Goal: Task Accomplishment & Management: Manage account settings

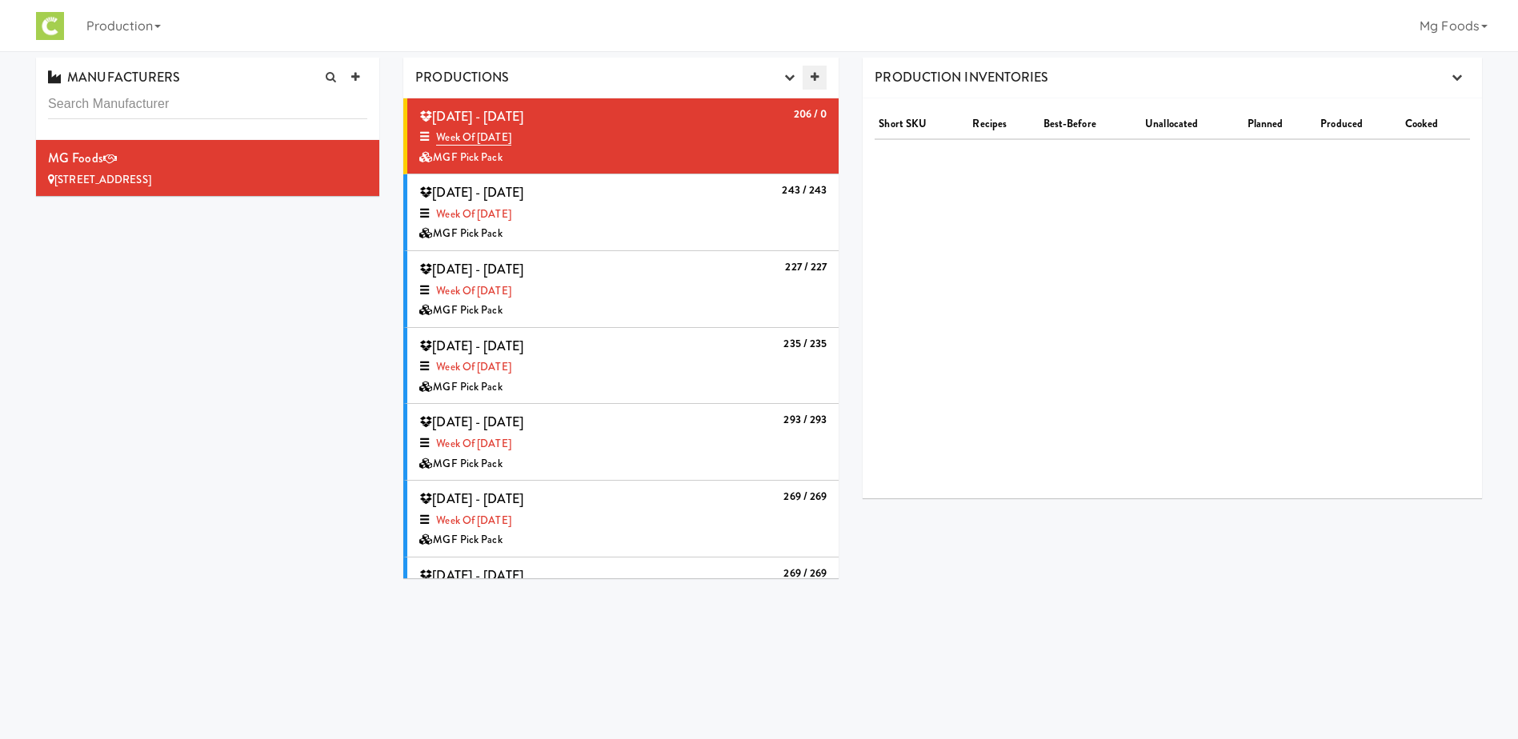
click at [817, 74] on icon at bounding box center [815, 77] width 8 height 10
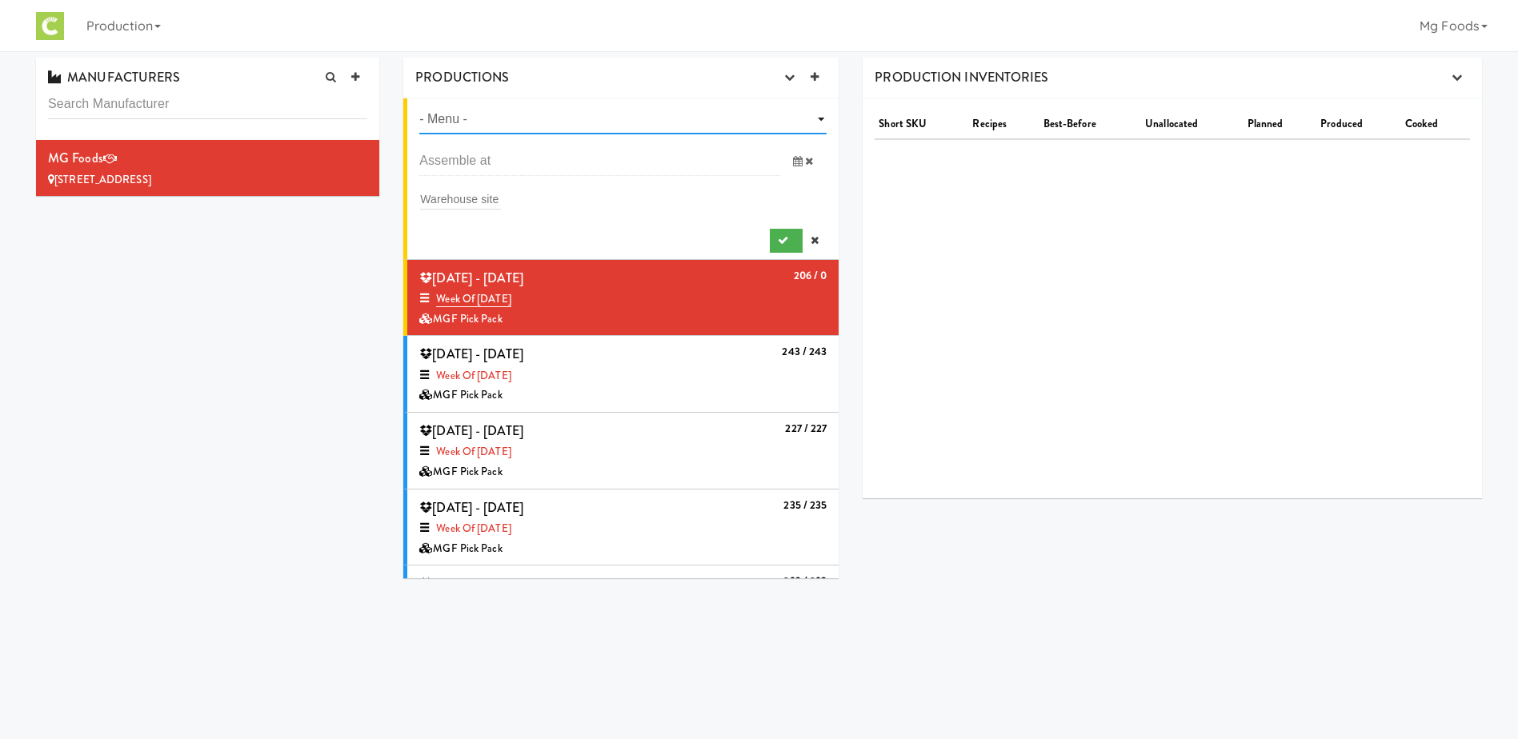
click at [536, 123] on select "- Menu - Week of [DATE] Week of [DATE] Week of [DATE] Week of [DATE] Week of [D…" at bounding box center [622, 120] width 407 height 30
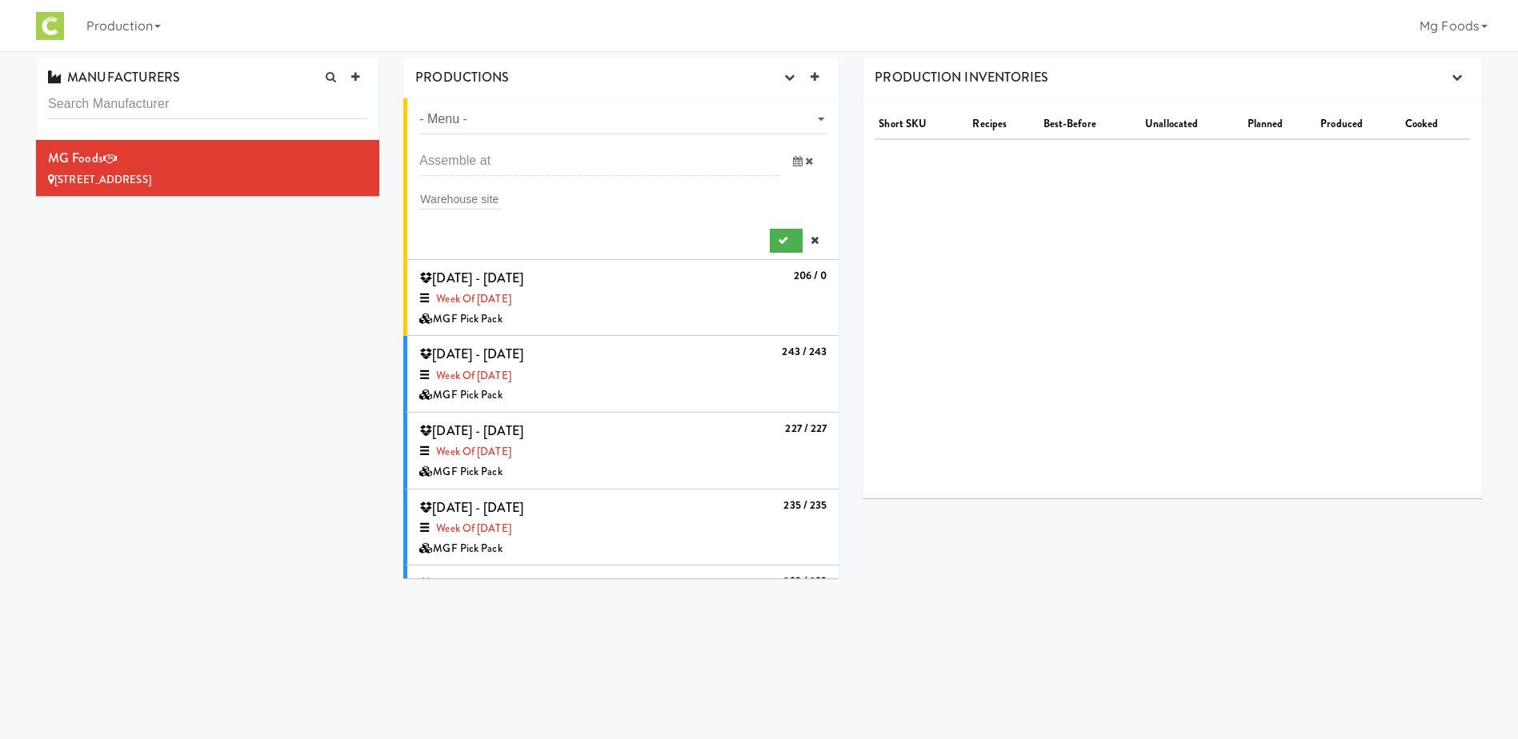
click at [301, 273] on div "MANUFACTURERS MG Foods [STREET_ADDRESS] PRODUCTIONS Production Planner - Menu -…" at bounding box center [759, 324] width 1470 height 533
click at [823, 267] on icon at bounding box center [827, 269] width 9 height 10
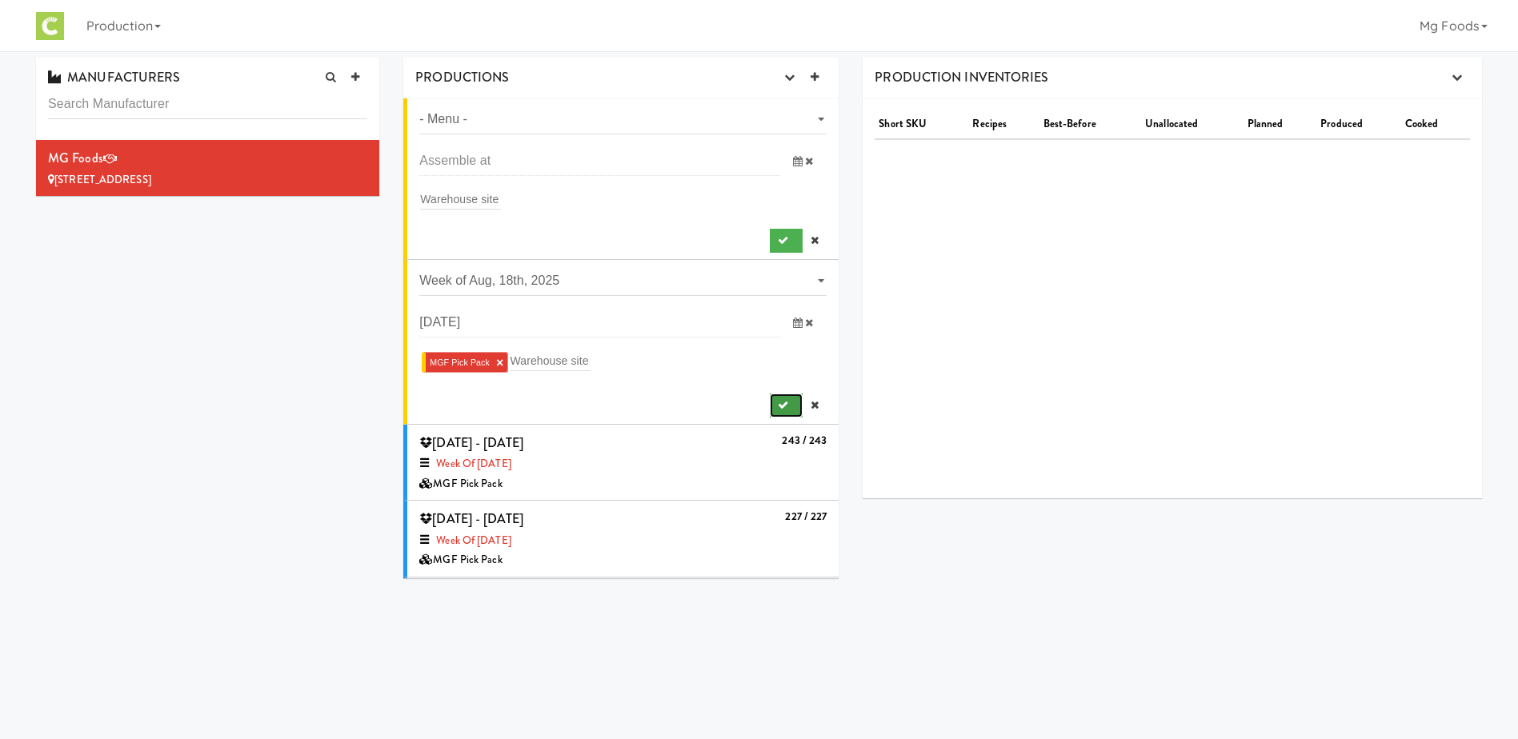
click at [778, 403] on icon "submit" at bounding box center [783, 405] width 10 height 10
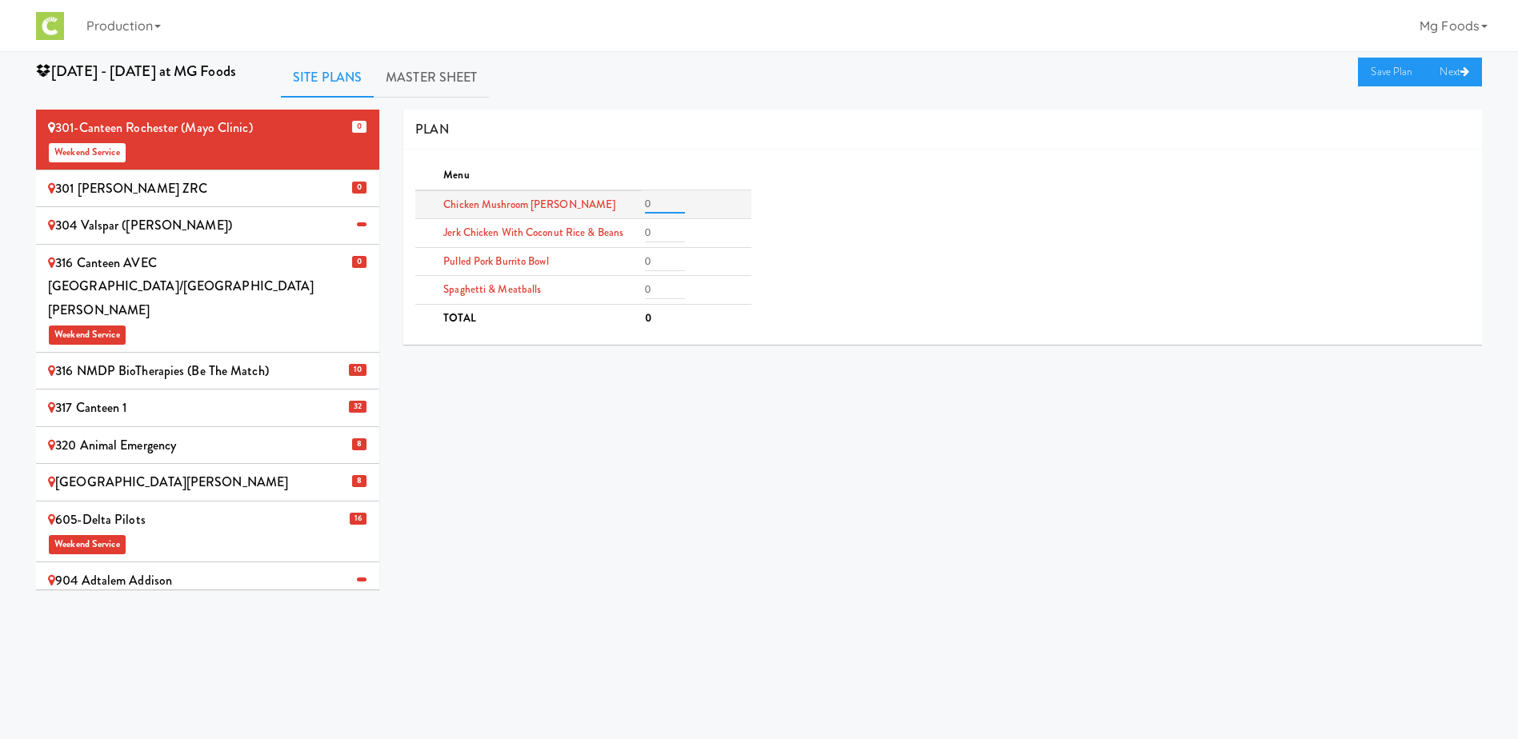
click at [659, 201] on input "0" at bounding box center [665, 203] width 40 height 19
click at [300, 178] on div "301 [PERSON_NAME] ZRC" at bounding box center [207, 189] width 319 height 24
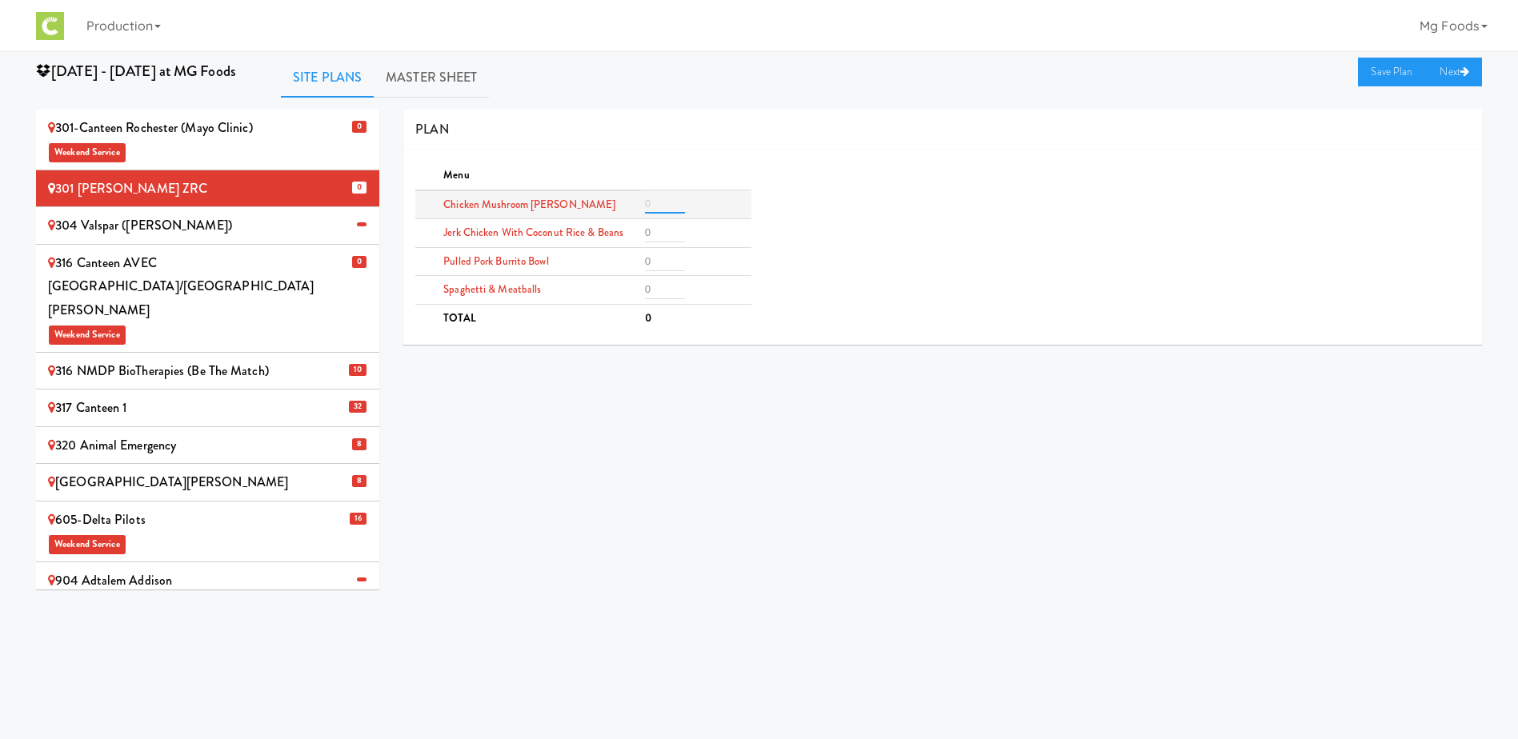
click at [663, 205] on input "number" at bounding box center [665, 203] width 40 height 19
click at [656, 228] on input "number" at bounding box center [665, 232] width 40 height 19
click at [278, 267] on div "316 Canteen AVEC Minneapolis/St Paul Branch Weekend Service" at bounding box center [207, 298] width 319 height 94
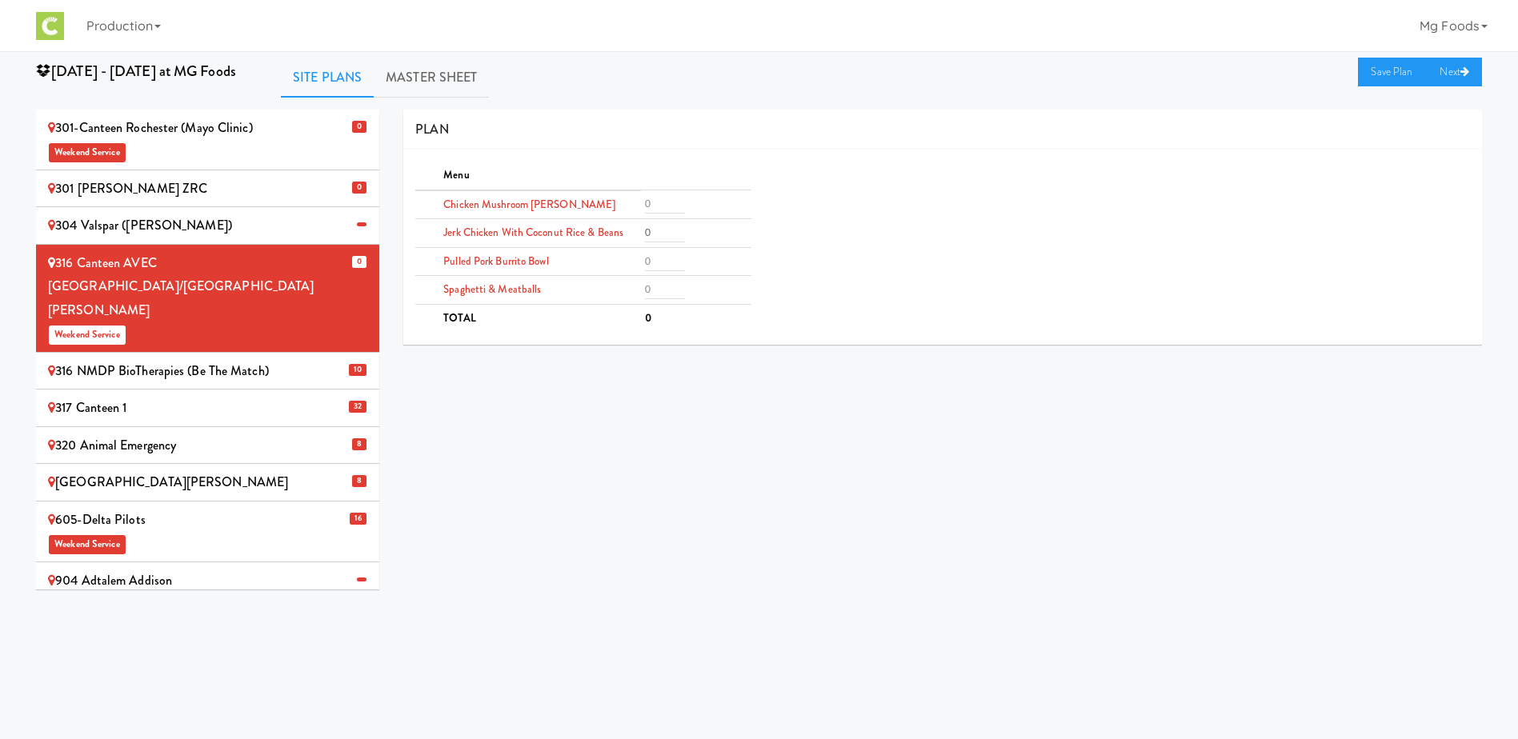
drag, startPoint x: 278, startPoint y: 267, endPoint x: 307, endPoint y: 327, distance: 66.9
click at [307, 359] on div "316 NMDP BioTherapies (Be the match)" at bounding box center [207, 371] width 319 height 24
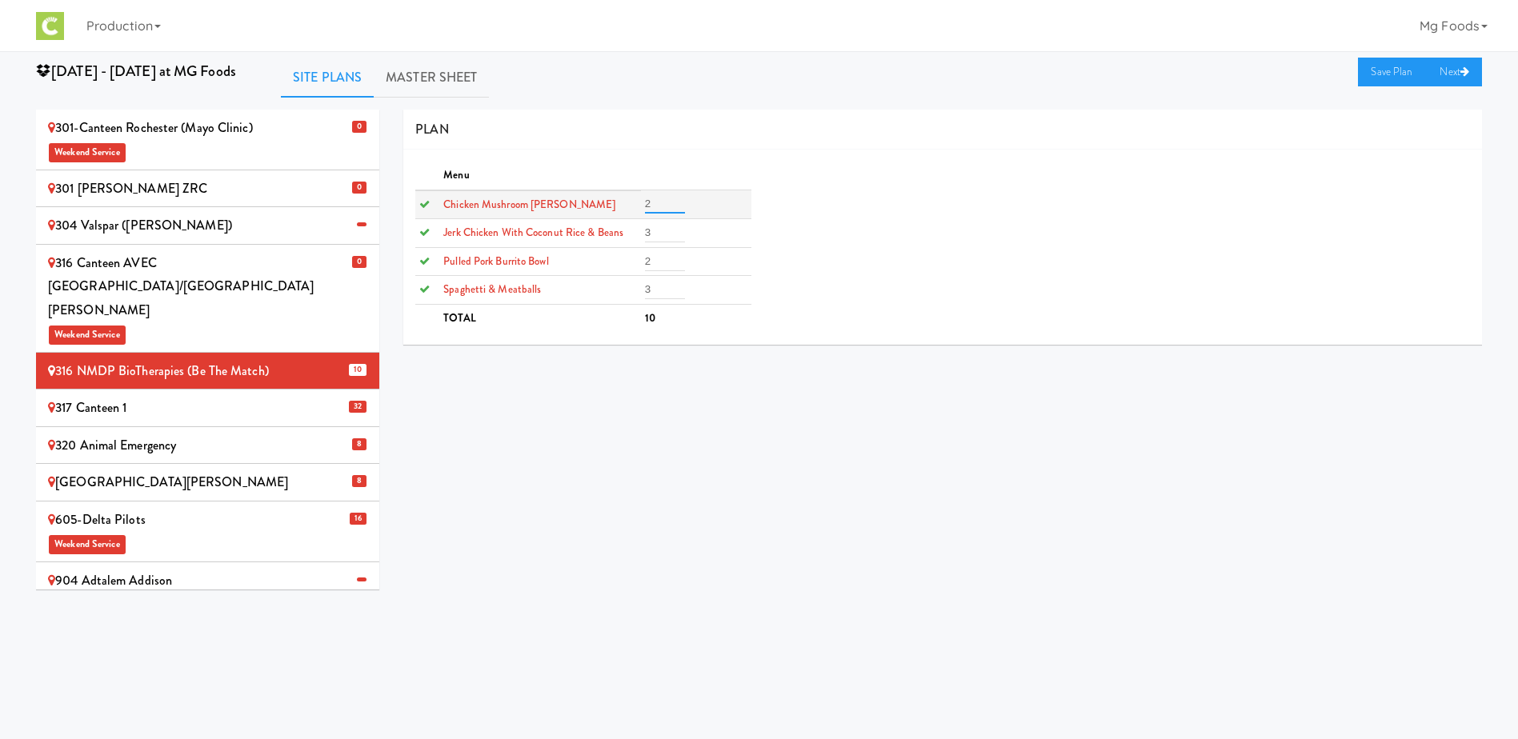
click at [664, 206] on input "2" at bounding box center [665, 203] width 40 height 19
click at [660, 228] on input "3" at bounding box center [665, 232] width 40 height 19
click at [431, 82] on link "Master Sheet" at bounding box center [431, 78] width 115 height 40
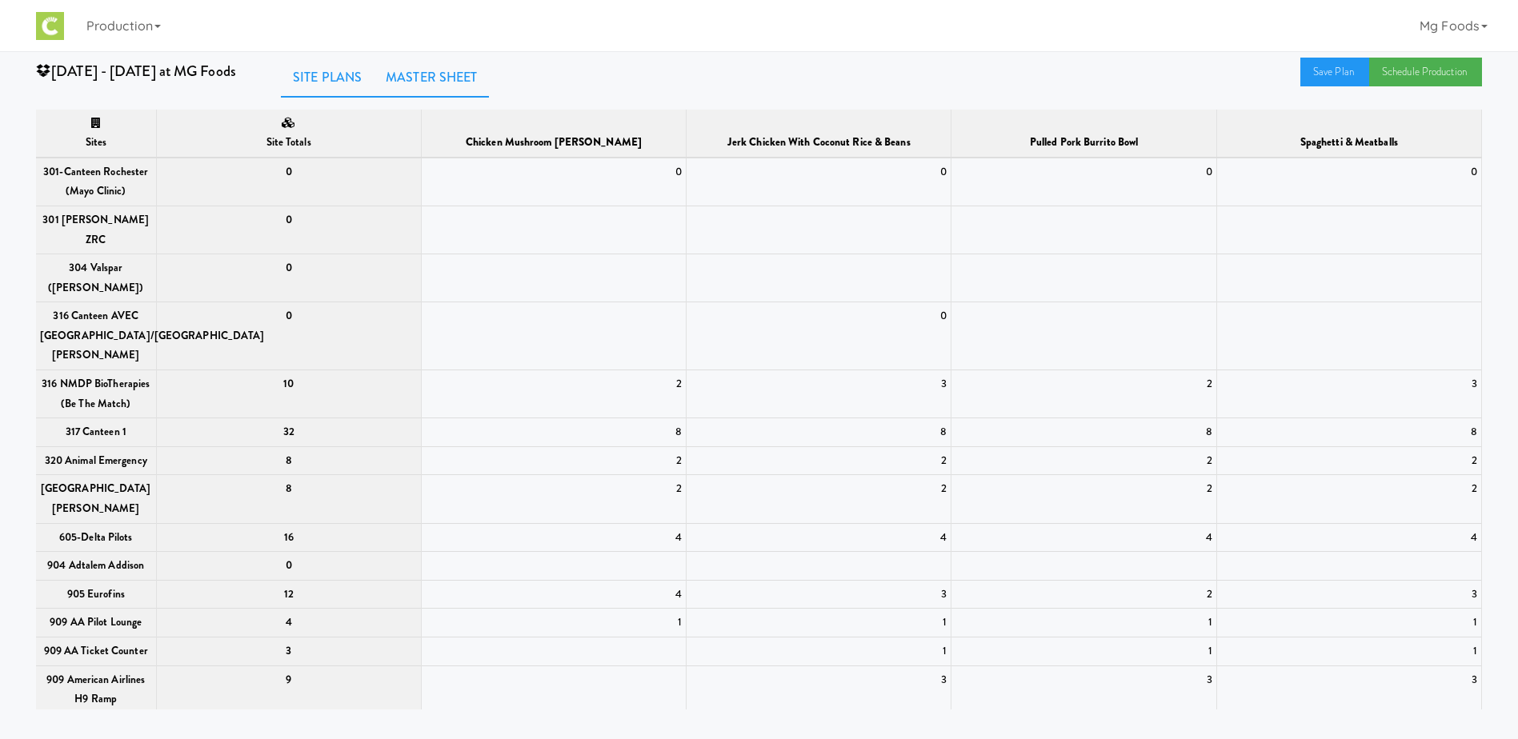
click at [335, 76] on link "Site Plans" at bounding box center [327, 78] width 93 height 40
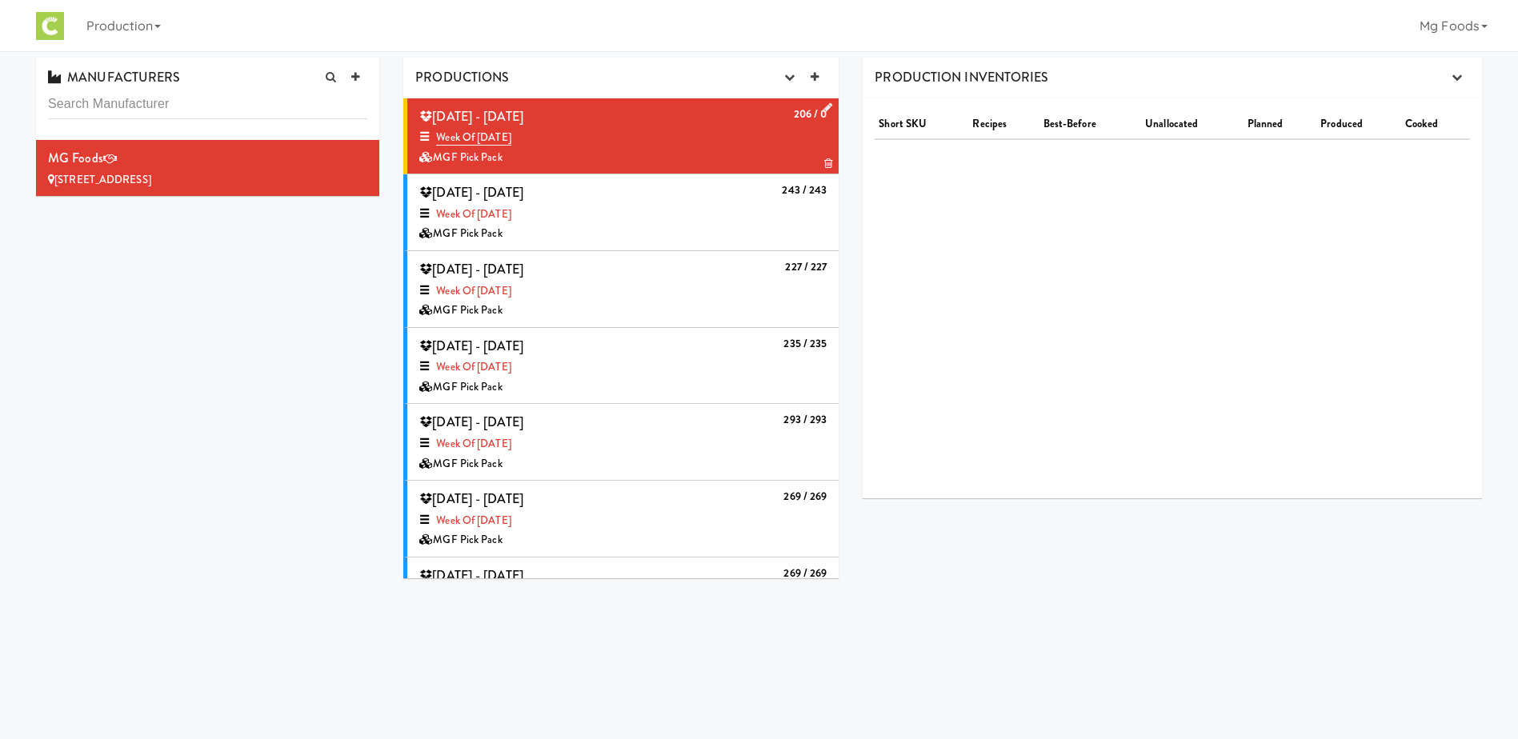
click at [823, 105] on icon at bounding box center [827, 107] width 9 height 10
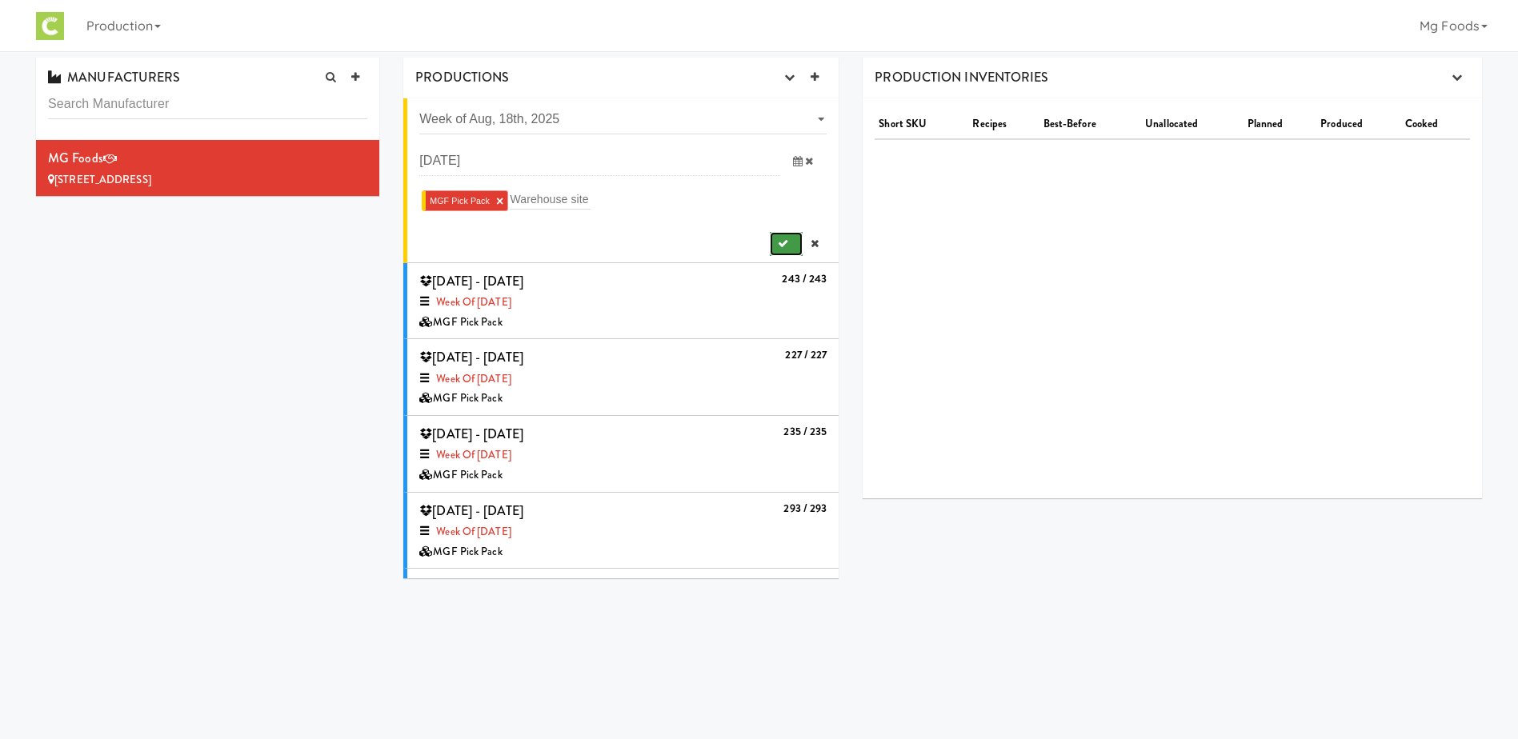
click at [778, 242] on icon "submit" at bounding box center [783, 243] width 10 height 10
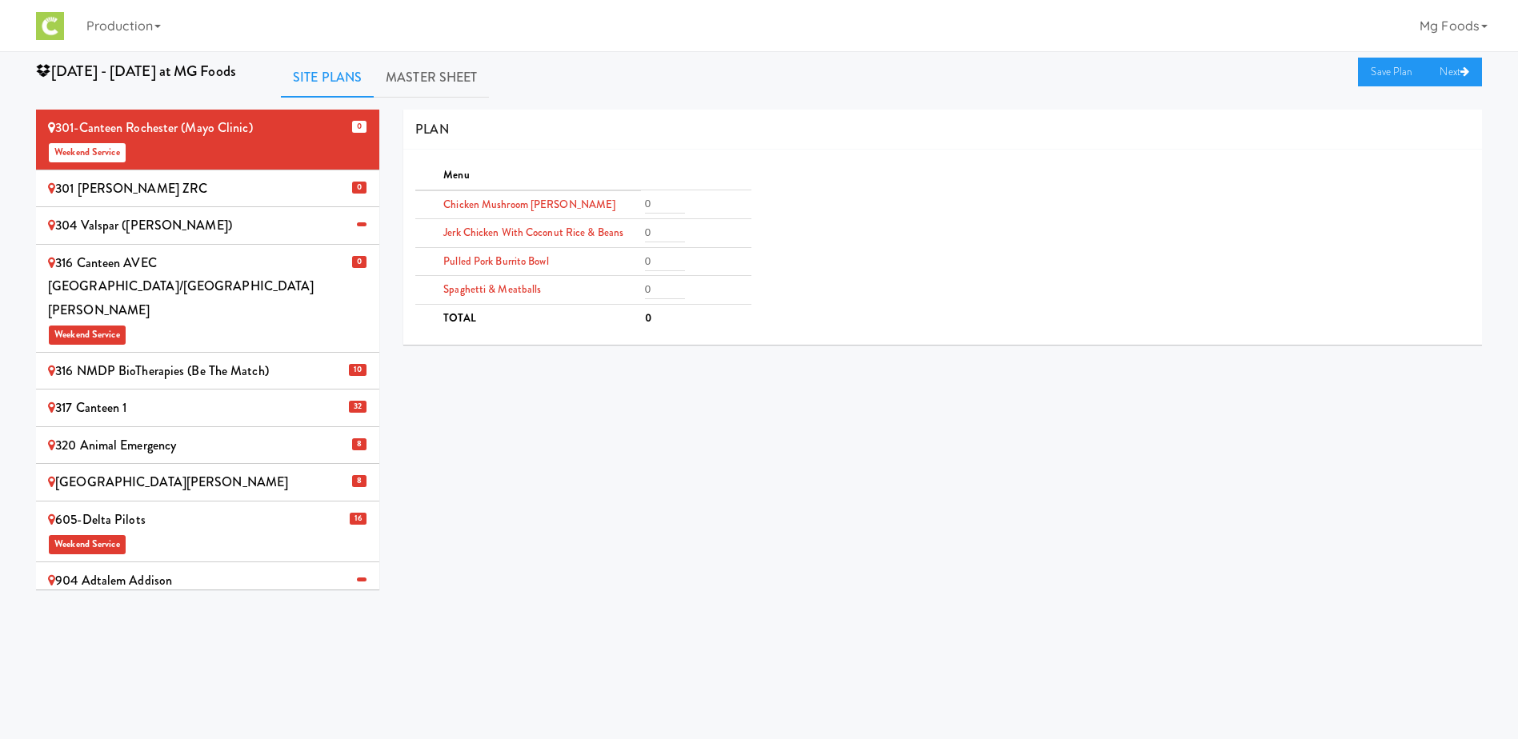
click at [296, 359] on div "316 NMDP BioTherapies (Be the match)" at bounding box center [207, 371] width 319 height 24
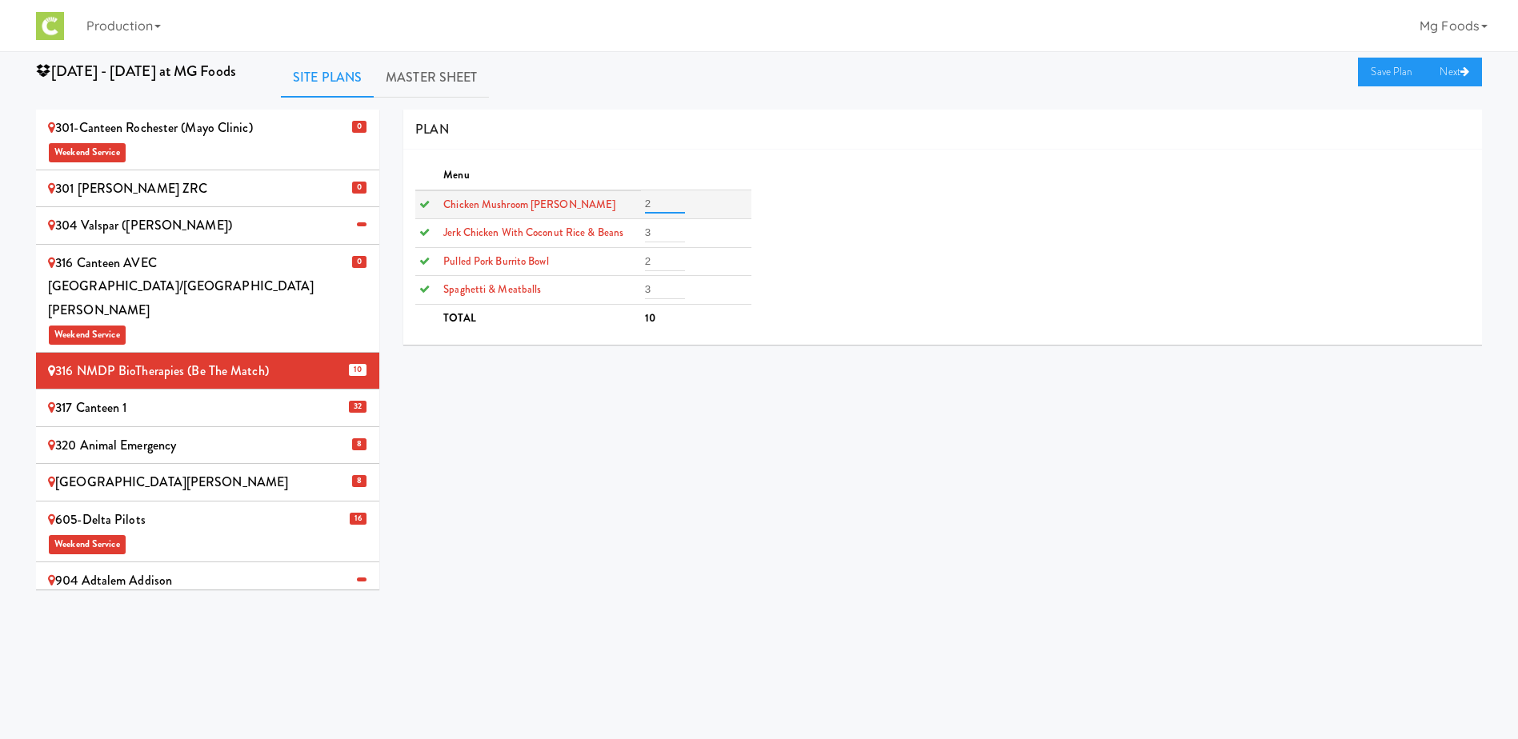
click at [657, 214] on input "2" at bounding box center [665, 203] width 40 height 19
type input "0"
click at [642, 227] on td "3" at bounding box center [696, 233] width 110 height 29
drag, startPoint x: 640, startPoint y: 233, endPoint x: 624, endPoint y: 237, distance: 16.5
click at [625, 233] on tr "Jerk Chicken with Coconut Rice & Beans 3" at bounding box center [582, 233] width 335 height 29
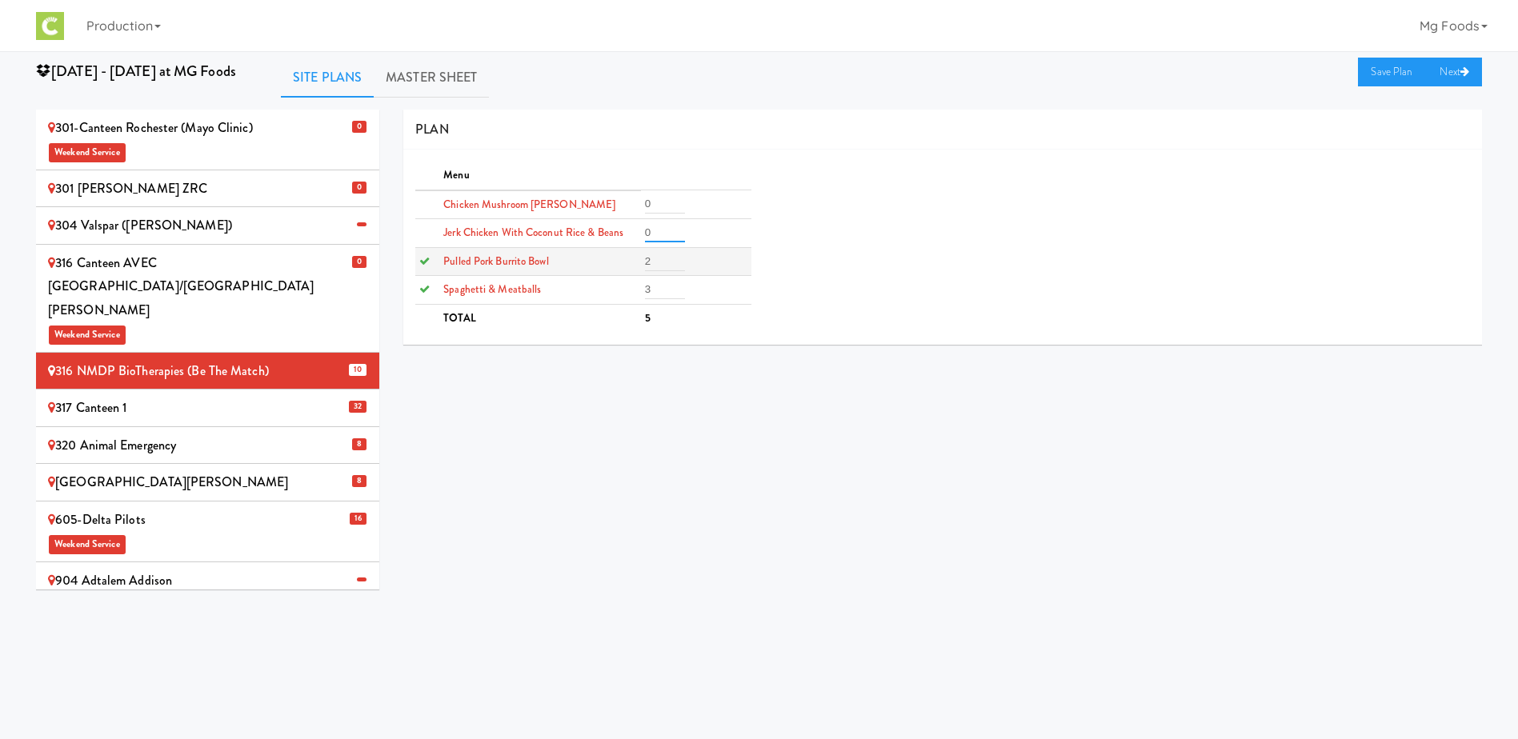
type input "0"
drag, startPoint x: 659, startPoint y: 262, endPoint x: 599, endPoint y: 263, distance: 60.0
click at [601, 263] on tr "Pulled Pork Burrito Bowl 2" at bounding box center [582, 261] width 335 height 29
type input "0"
drag, startPoint x: 655, startPoint y: 294, endPoint x: 626, endPoint y: 294, distance: 29.6
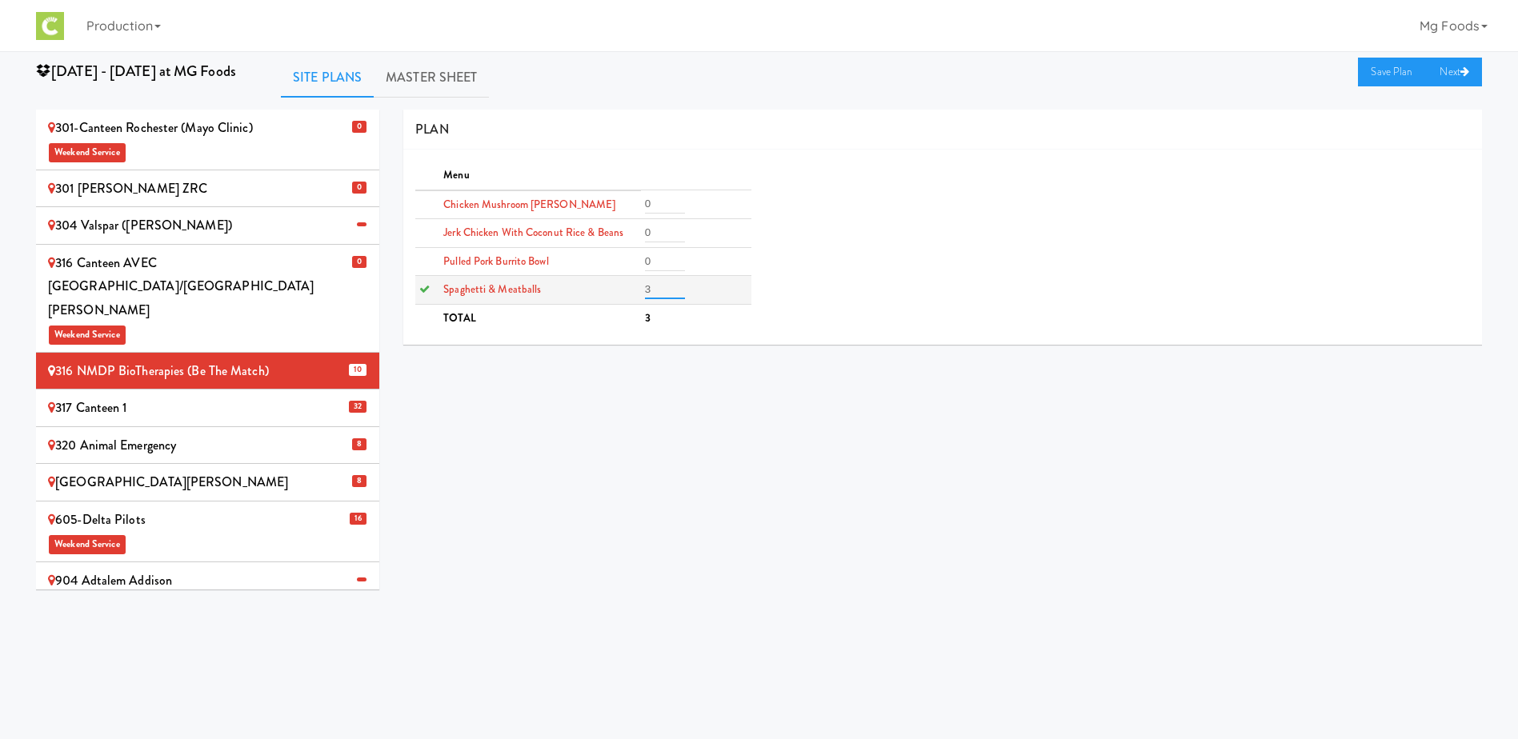
click at [630, 293] on tr "Spaghetti & Meatballs 3" at bounding box center [582, 290] width 335 height 29
type input "0"
click at [1384, 72] on link "Save Plan" at bounding box center [1392, 72] width 69 height 29
click at [265, 396] on div "317 Canteen 1" at bounding box center [207, 408] width 319 height 24
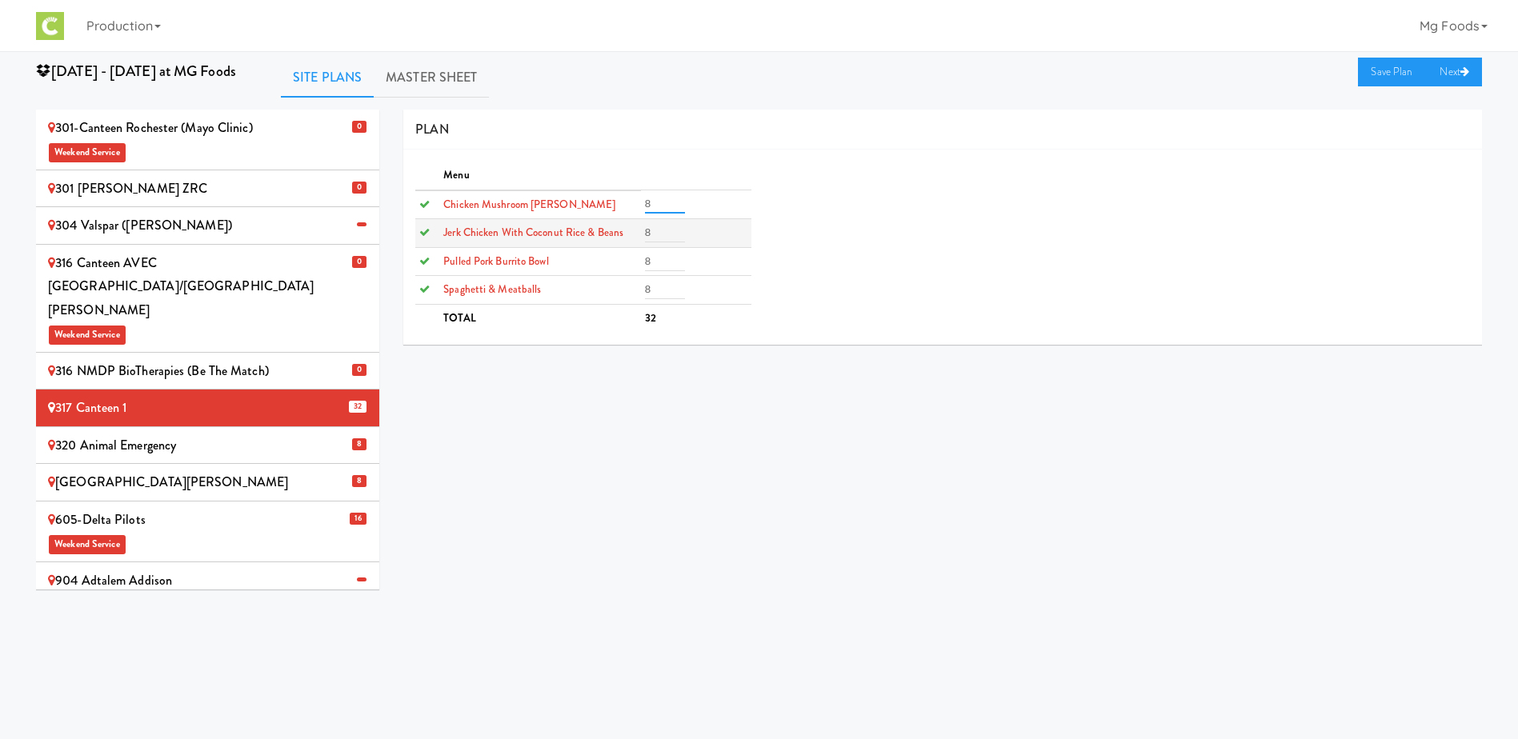
drag, startPoint x: 651, startPoint y: 206, endPoint x: 650, endPoint y: 245, distance: 38.4
click at [607, 209] on tr "Chicken Mushroom [PERSON_NAME] 8" at bounding box center [582, 204] width 335 height 29
type input "0"
drag, startPoint x: 658, startPoint y: 234, endPoint x: 625, endPoint y: 234, distance: 32.8
click at [626, 234] on tr "Jerk Chicken with Coconut Rice & Beans 8" at bounding box center [582, 233] width 335 height 29
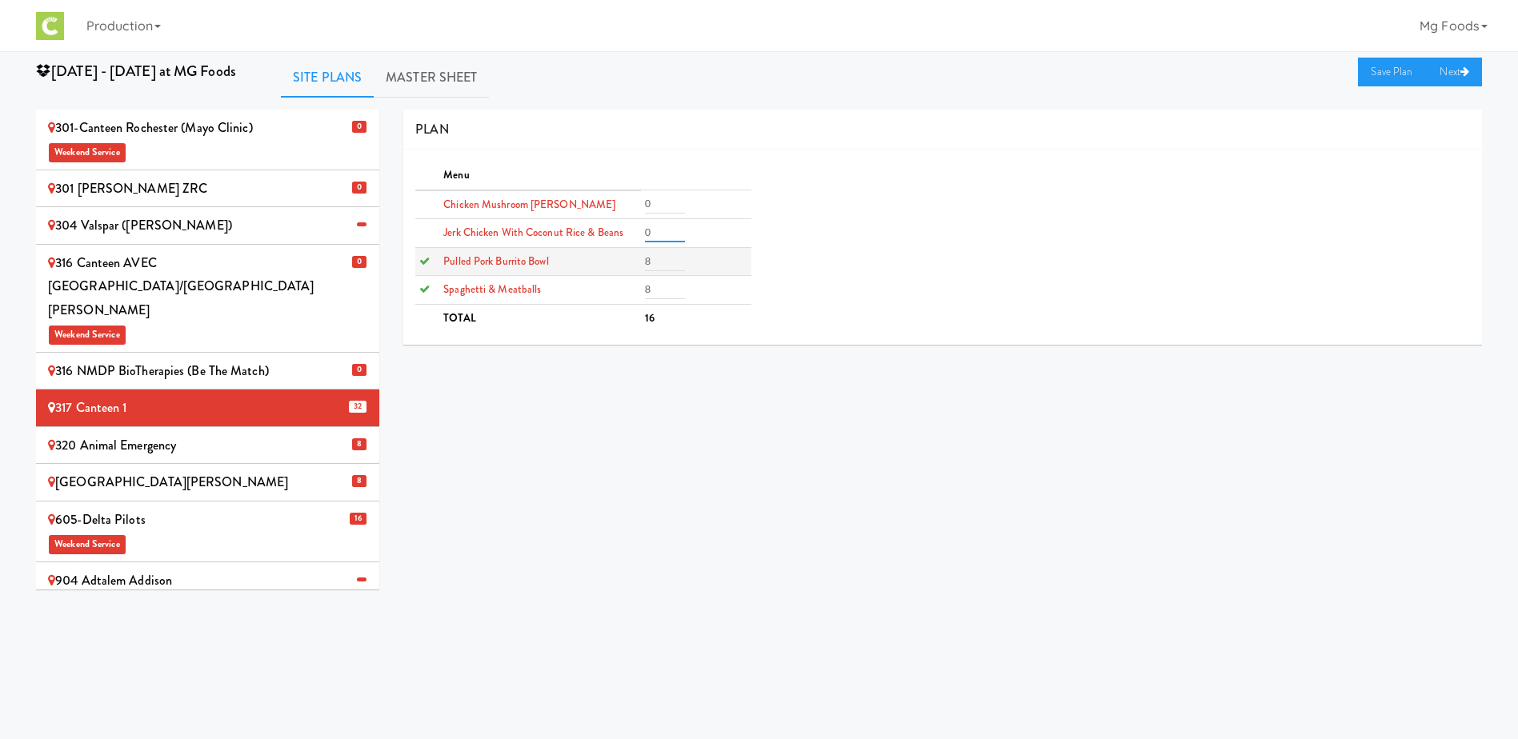
type input "0"
drag, startPoint x: 656, startPoint y: 259, endPoint x: 634, endPoint y: 264, distance: 22.9
click at [628, 262] on tr "Pulled Pork Burrito Bowl 8" at bounding box center [582, 261] width 335 height 29
type input "0"
drag, startPoint x: 654, startPoint y: 280, endPoint x: 617, endPoint y: 286, distance: 37.4
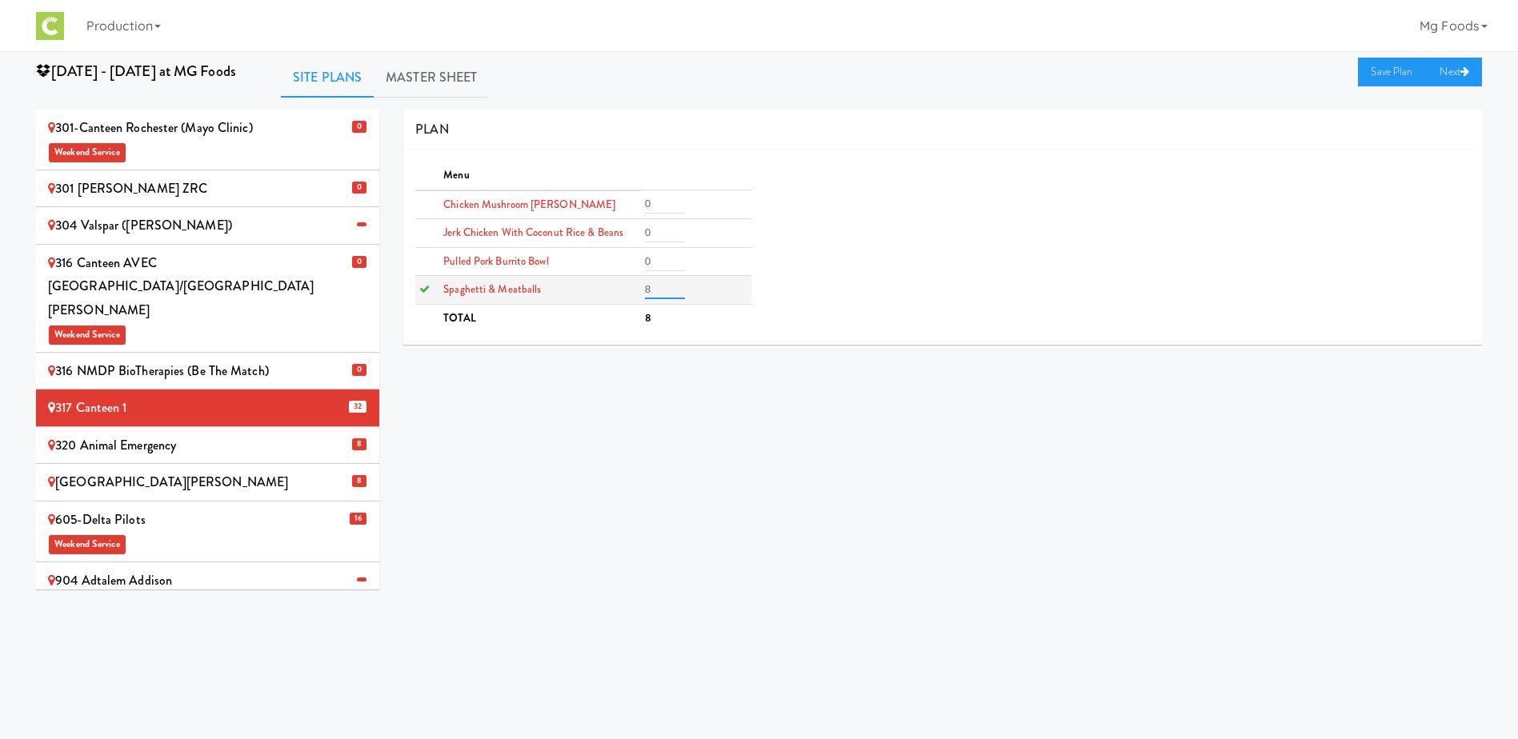
click at [620, 286] on tr "Spaghetti & Meatballs 8" at bounding box center [582, 290] width 335 height 29
type input "0"
click at [1391, 63] on link "Save Plan" at bounding box center [1392, 72] width 69 height 29
click at [296, 434] on div "320 Animal Emergency" at bounding box center [207, 446] width 319 height 24
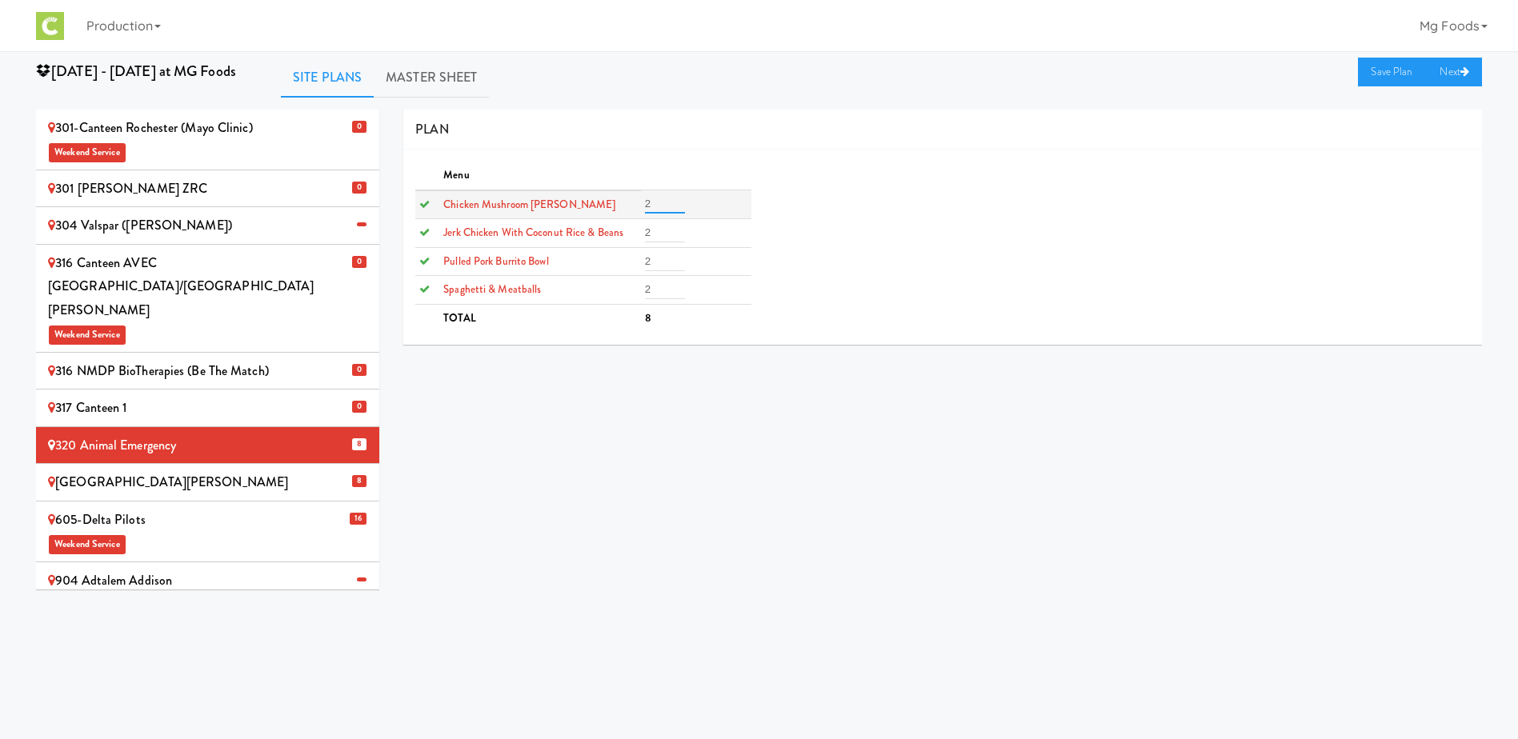
drag, startPoint x: 657, startPoint y: 205, endPoint x: 601, endPoint y: 210, distance: 56.3
click at [599, 210] on tr "Chicken Mushroom [PERSON_NAME] 2" at bounding box center [582, 204] width 335 height 29
type input "0"
drag, startPoint x: 655, startPoint y: 242, endPoint x: 614, endPoint y: 238, distance: 41.0
click at [629, 241] on tr "Jerk Chicken with Coconut Rice & Beans 2" at bounding box center [582, 233] width 335 height 29
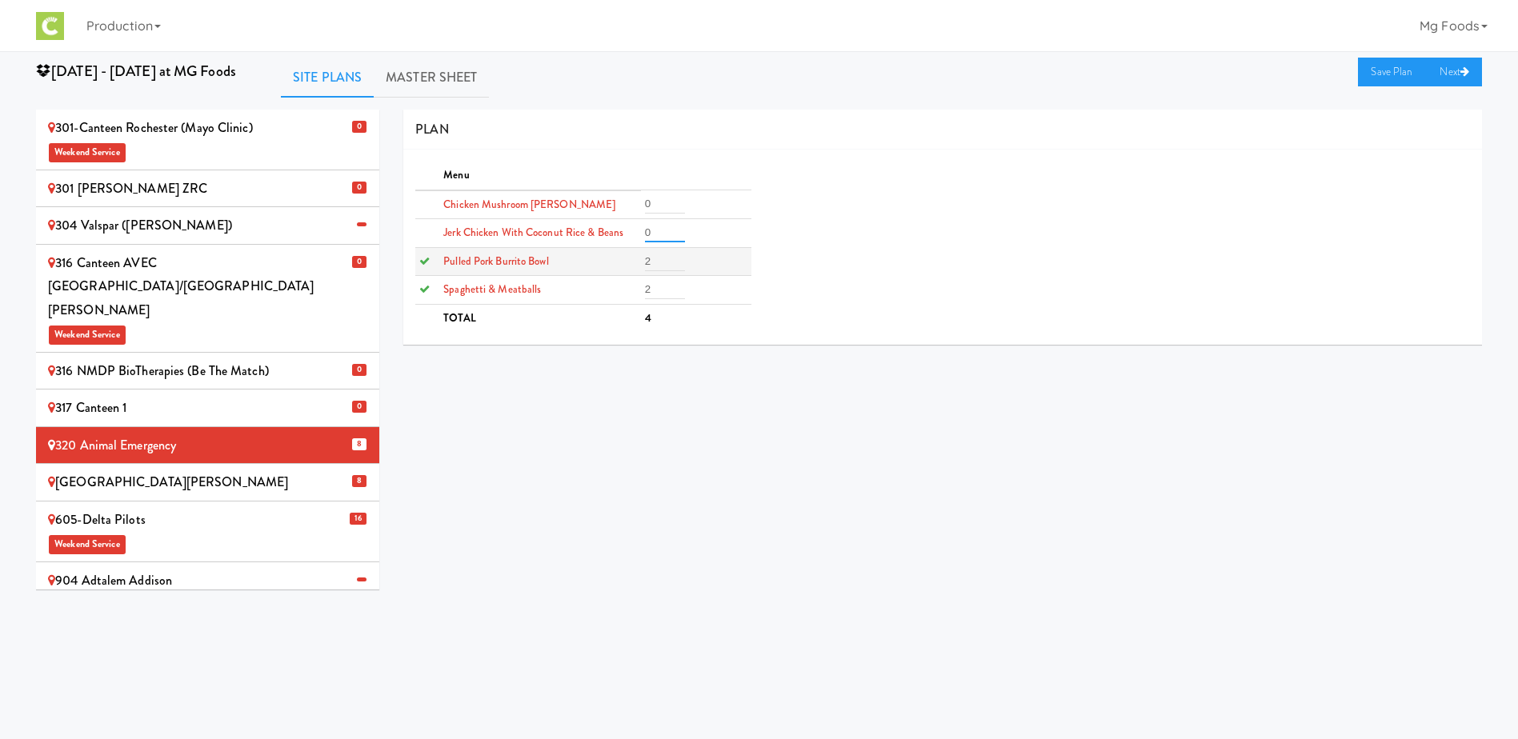
type input "0"
drag, startPoint x: 631, startPoint y: 261, endPoint x: 618, endPoint y: 272, distance: 17.6
click at [607, 262] on tr "Pulled Pork Burrito Bowl 2" at bounding box center [582, 261] width 335 height 29
type input "0"
drag, startPoint x: 654, startPoint y: 292, endPoint x: 588, endPoint y: 292, distance: 65.6
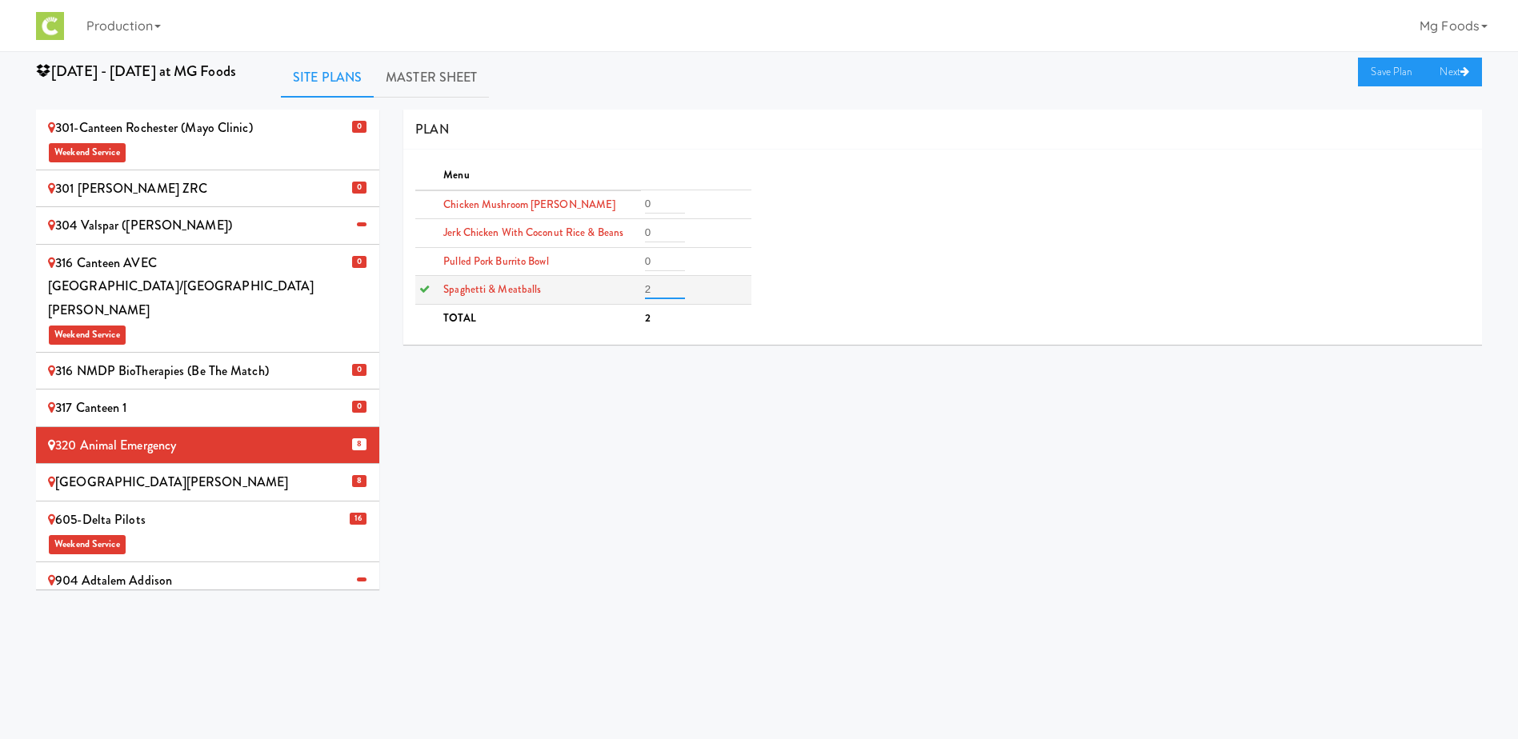
click at [596, 292] on tr "Spaghetti & Meatballs 2" at bounding box center [582, 290] width 335 height 29
type input "0"
click at [1382, 76] on link "Save Plan" at bounding box center [1392, 72] width 69 height 29
click at [281, 471] on div "[GEOGRAPHIC_DATA][PERSON_NAME]" at bounding box center [207, 483] width 319 height 24
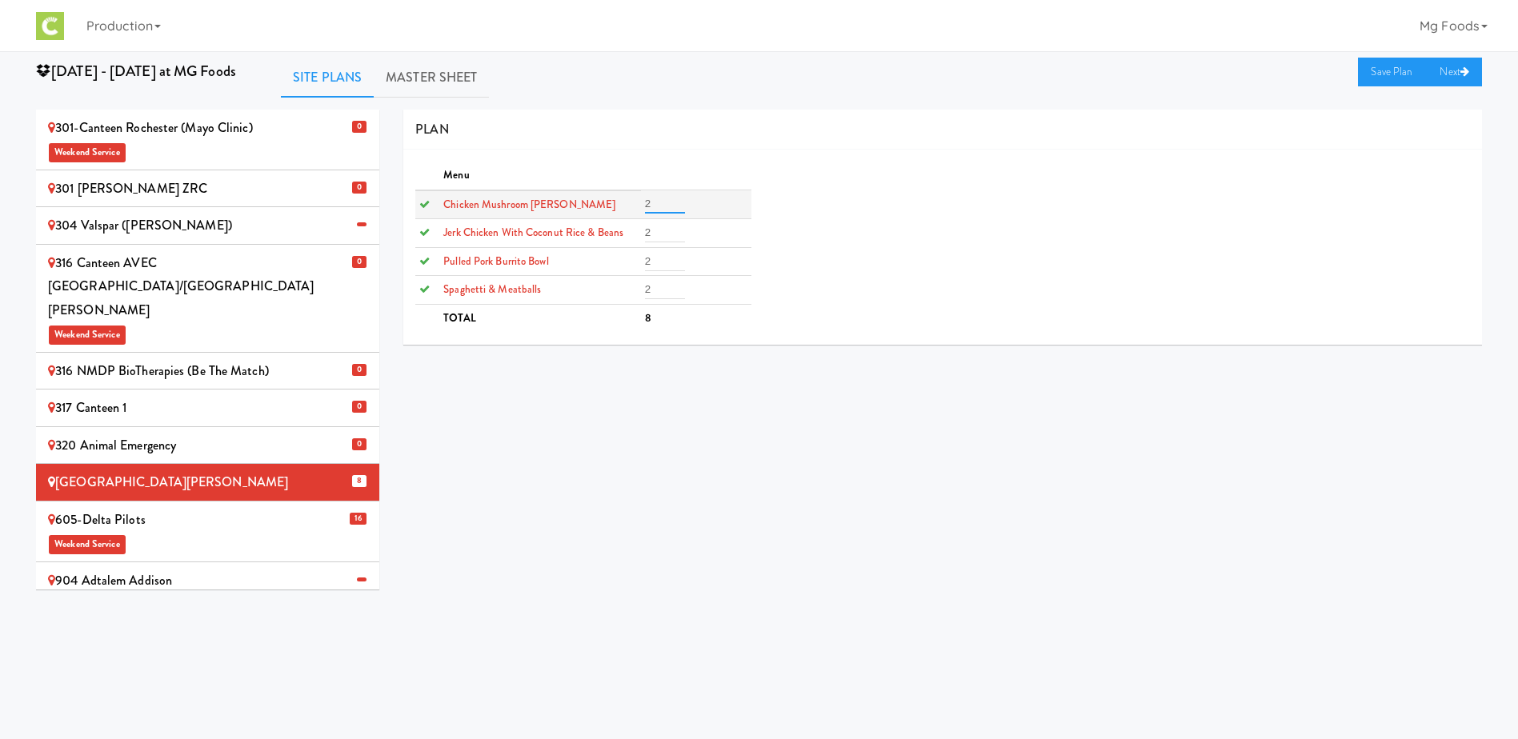
drag, startPoint x: 662, startPoint y: 202, endPoint x: 585, endPoint y: 210, distance: 77.2
click at [587, 210] on tr "Chicken Mushroom [PERSON_NAME] 2" at bounding box center [582, 204] width 335 height 29
type input "0"
drag, startPoint x: 638, startPoint y: 239, endPoint x: 629, endPoint y: 250, distance: 13.6
click at [613, 239] on tr "Jerk Chicken with Coconut Rice & Beans 2" at bounding box center [582, 233] width 335 height 29
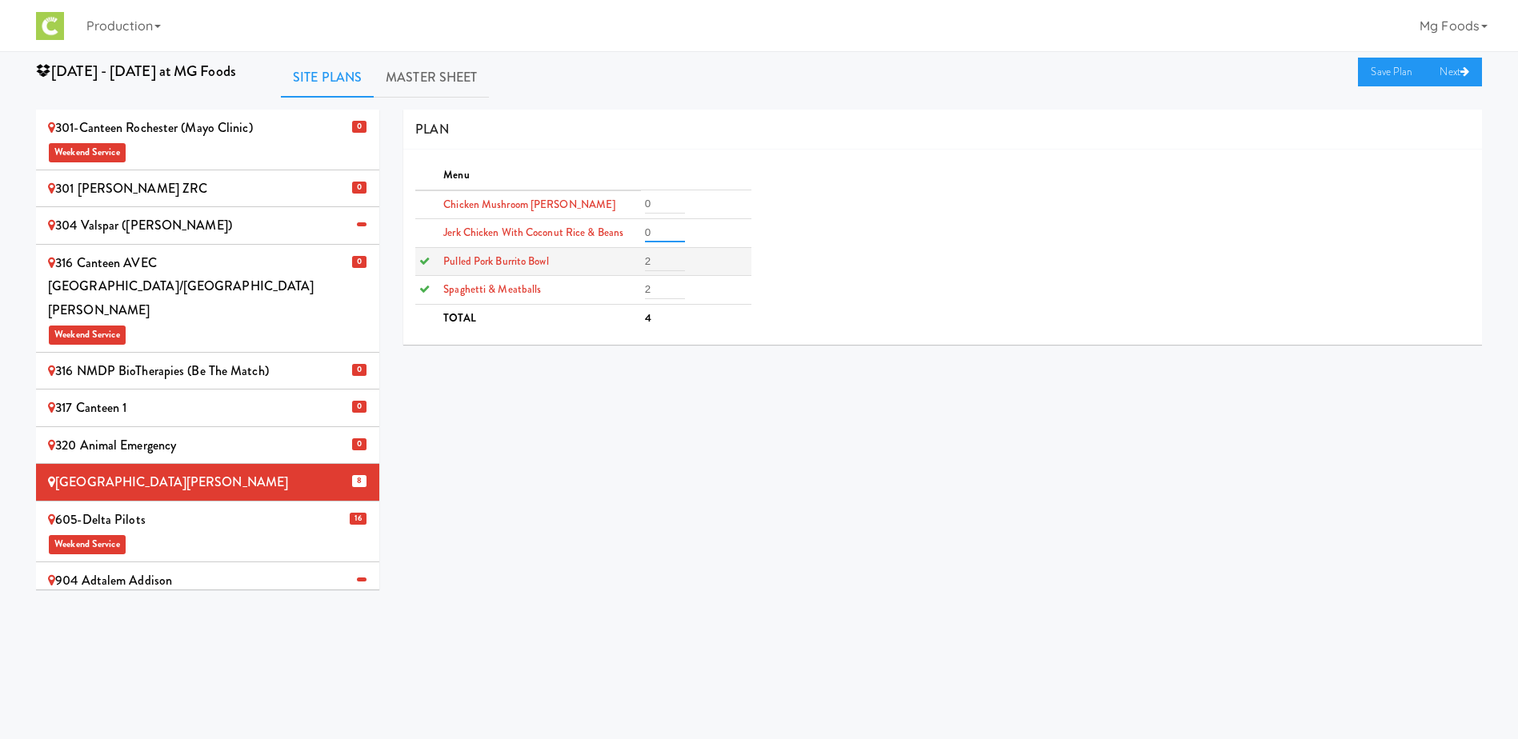
type input "0"
drag, startPoint x: 662, startPoint y: 256, endPoint x: 593, endPoint y: 263, distance: 69.2
click at [593, 263] on tr "Pulled Pork Burrito Bowl 2" at bounding box center [582, 261] width 335 height 29
type input "0"
drag, startPoint x: 659, startPoint y: 291, endPoint x: 580, endPoint y: 291, distance: 79.2
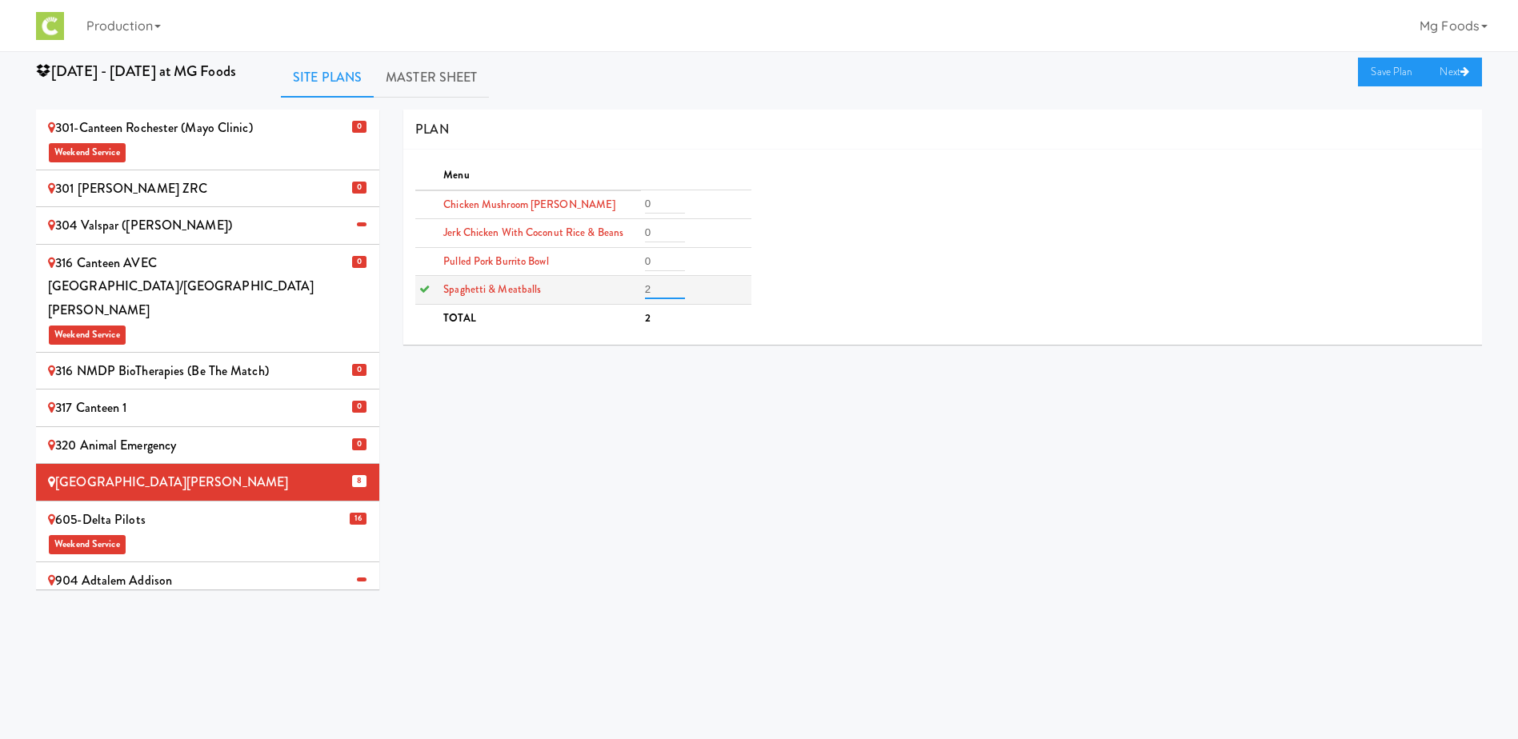
click at [602, 291] on tr "Spaghetti & Meatballs 2" at bounding box center [582, 290] width 335 height 29
type input "0"
click at [1383, 70] on link "Save Plan" at bounding box center [1392, 72] width 69 height 29
click at [302, 508] on div "605-Delta Pilots Weekend Service" at bounding box center [207, 531] width 319 height 47
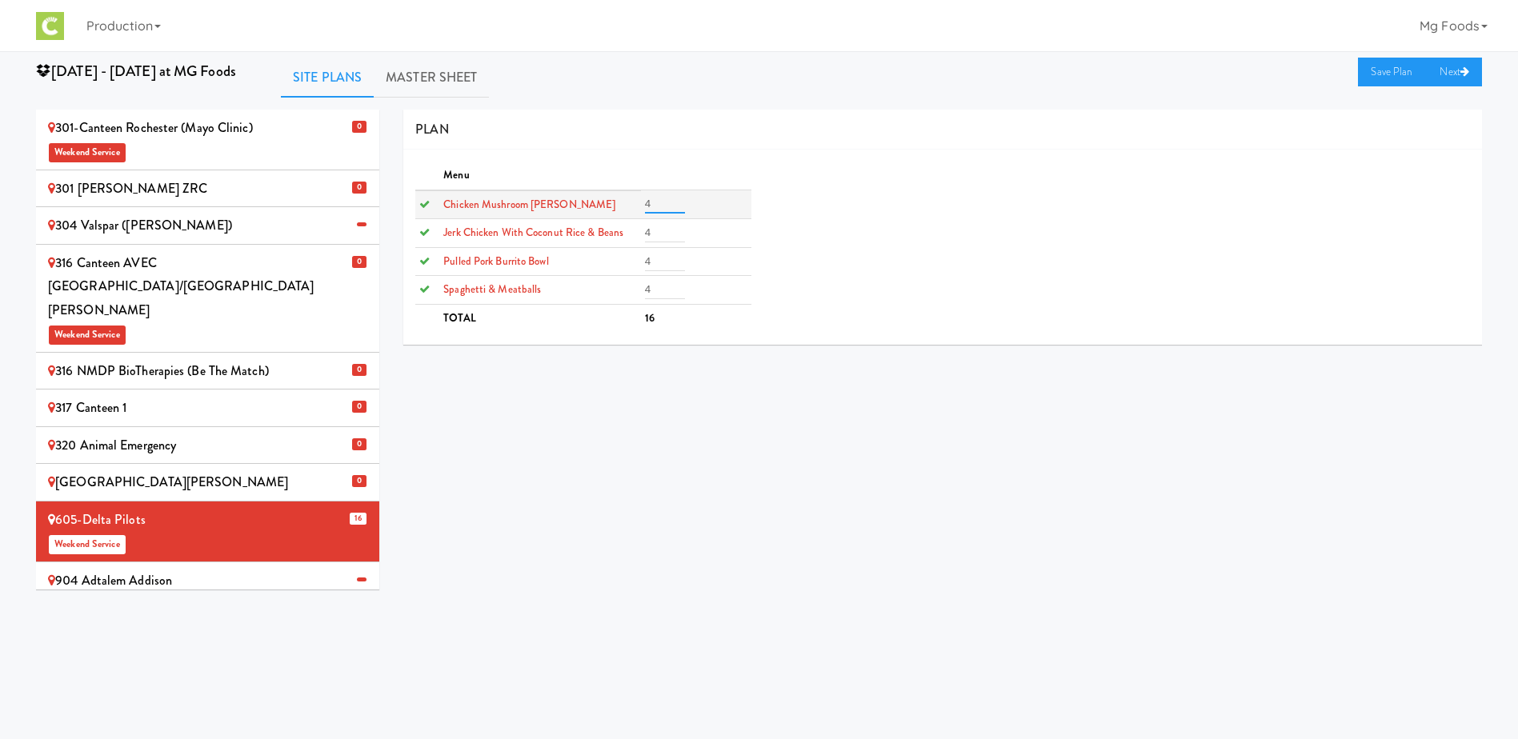
drag, startPoint x: 654, startPoint y: 206, endPoint x: 625, endPoint y: 208, distance: 28.9
click at [625, 209] on tr "Chicken Mushroom [PERSON_NAME] 4" at bounding box center [582, 204] width 335 height 29
type input "0"
drag, startPoint x: 659, startPoint y: 234, endPoint x: 633, endPoint y: 234, distance: 26.4
click at [641, 234] on td "4" at bounding box center [696, 233] width 110 height 29
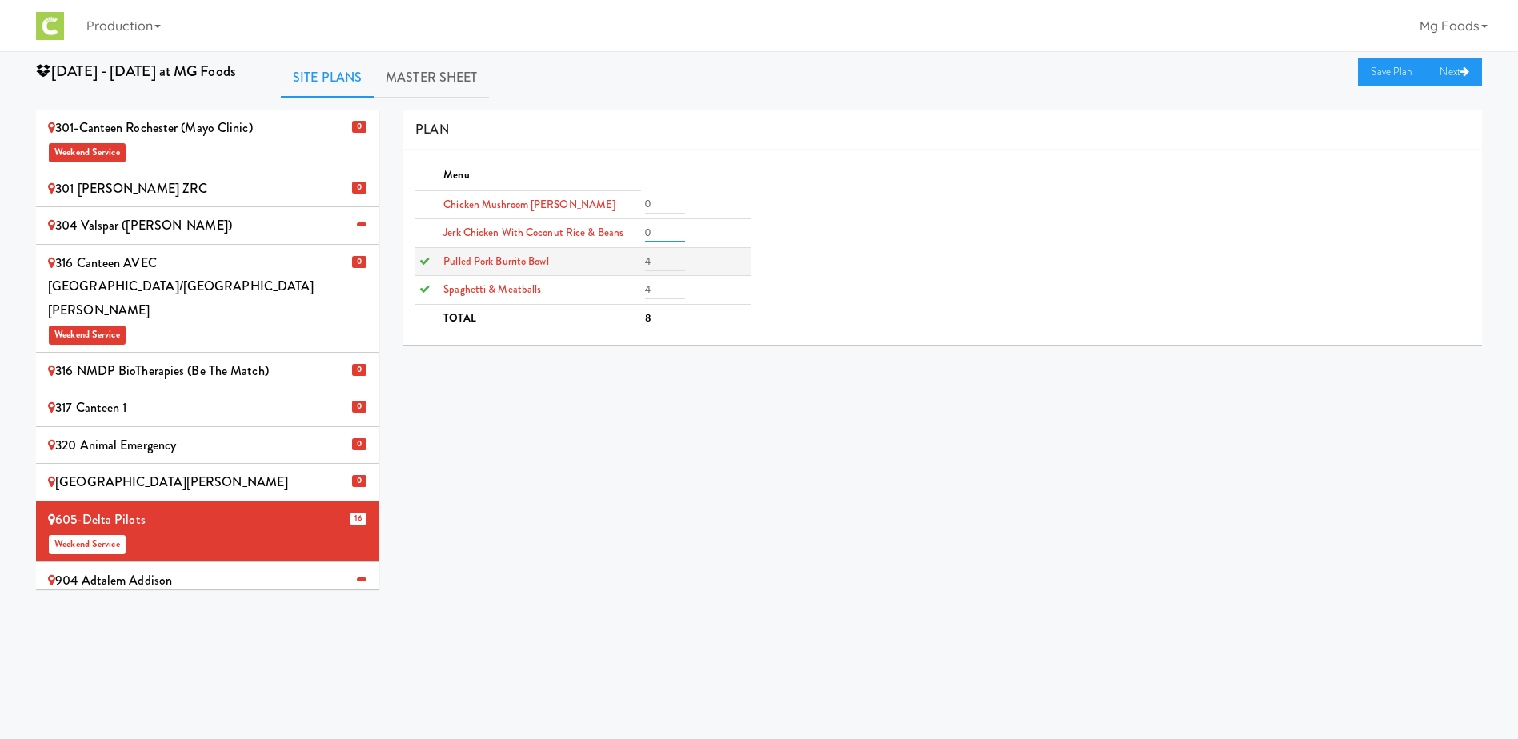
type input "0"
drag, startPoint x: 662, startPoint y: 262, endPoint x: 623, endPoint y: 266, distance: 38.6
click at [624, 266] on tr "Pulled Pork Burrito Bowl 4" at bounding box center [582, 261] width 335 height 29
type input "0"
click at [639, 294] on tr "Spaghetti & Meatballs 40" at bounding box center [582, 290] width 335 height 29
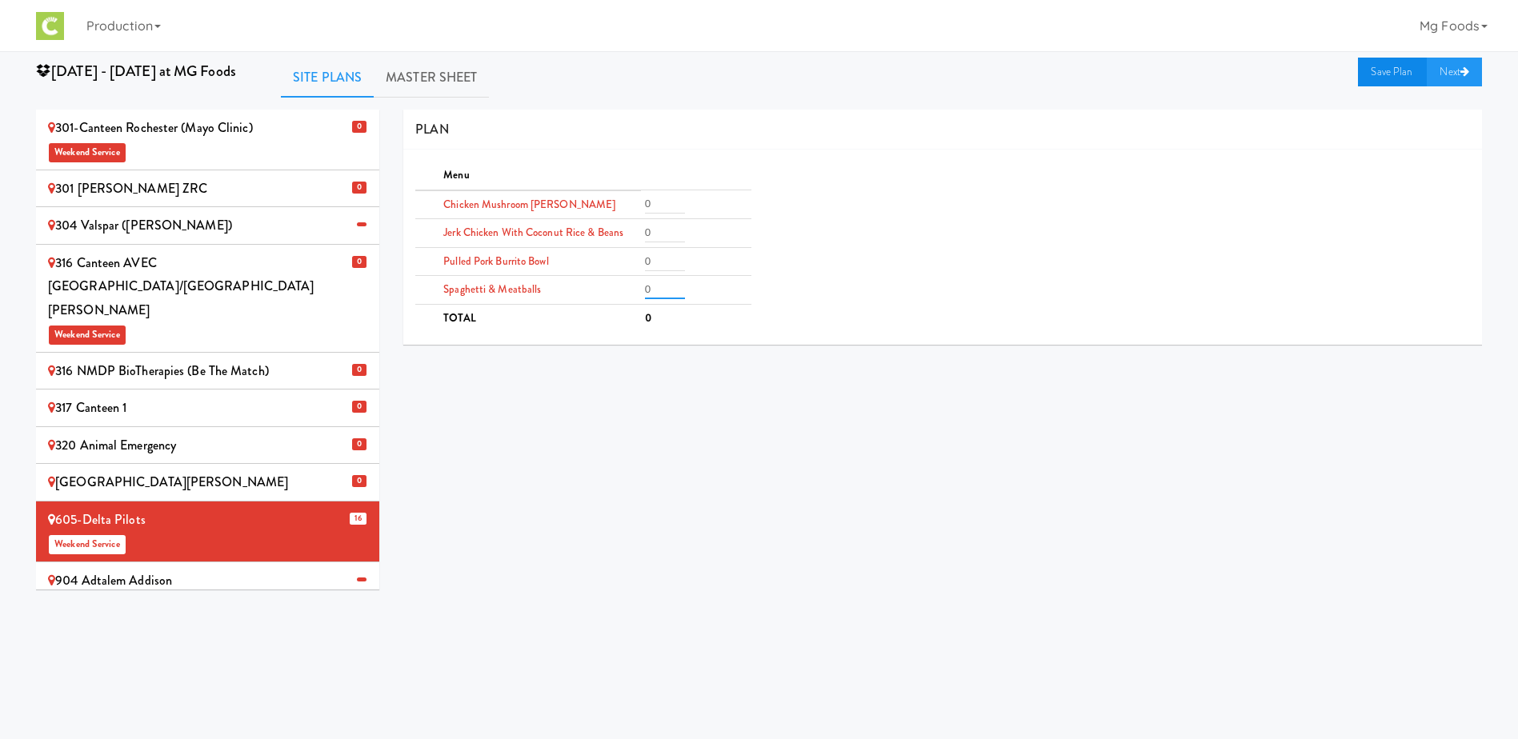
type input "0"
click at [1382, 71] on link "Save Plan" at bounding box center [1392, 72] width 69 height 29
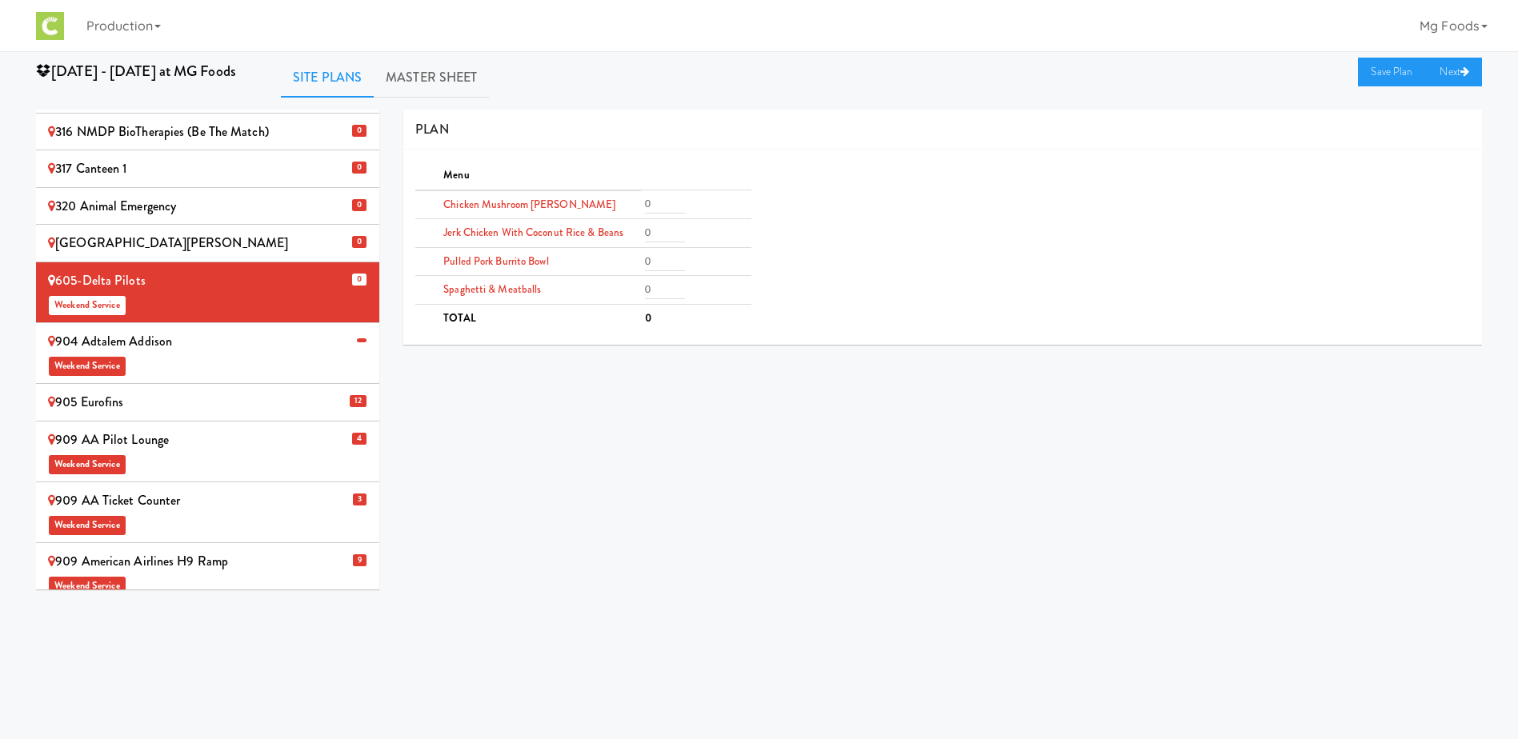
scroll to position [240, 0]
click at [241, 390] on div "905 Eurofins" at bounding box center [207, 402] width 319 height 24
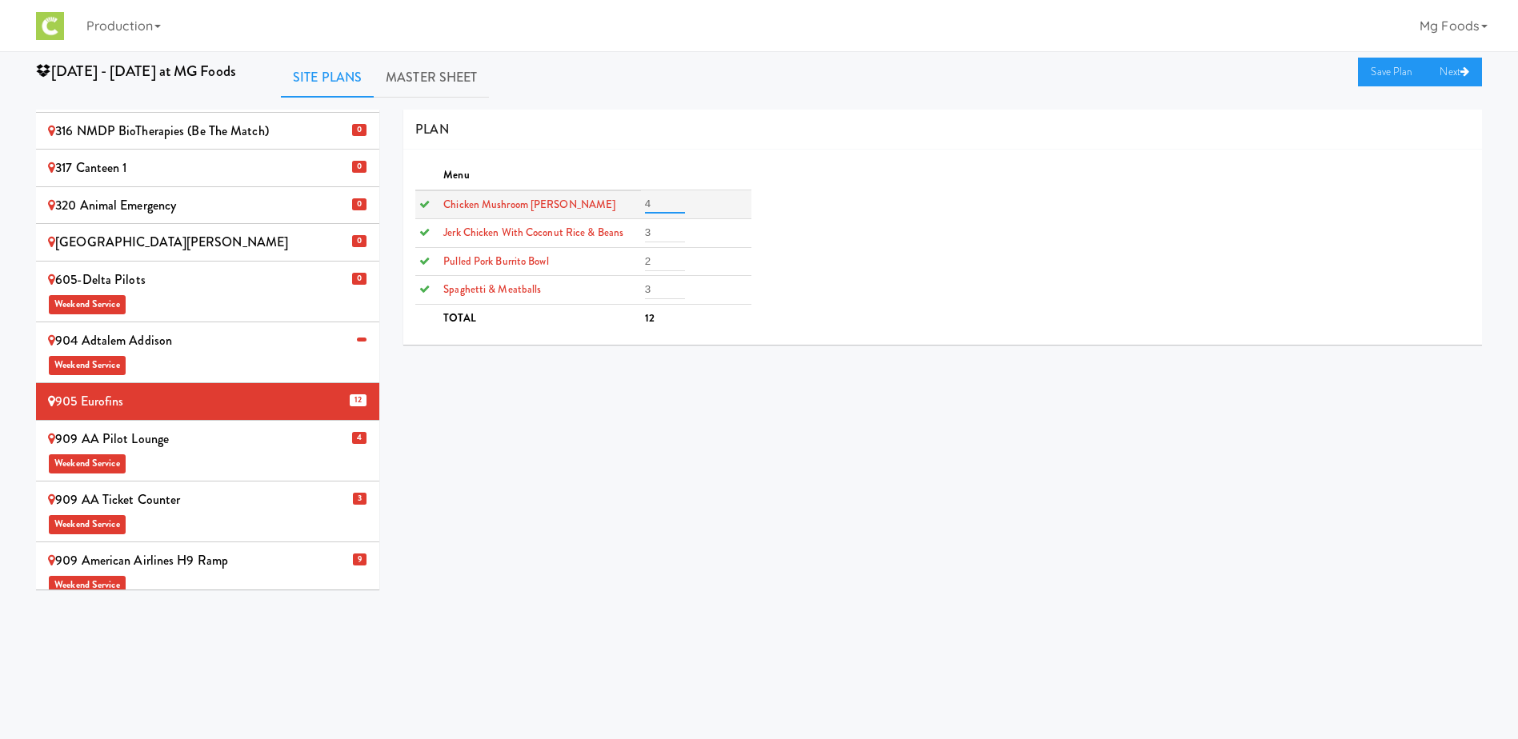
drag, startPoint x: 660, startPoint y: 202, endPoint x: 599, endPoint y: 205, distance: 61.7
click at [603, 206] on tr "Chicken Mushroom [PERSON_NAME] 4" at bounding box center [582, 204] width 335 height 29
type input "0"
drag, startPoint x: 665, startPoint y: 232, endPoint x: 619, endPoint y: 237, distance: 45.9
click at [622, 237] on tr "Jerk Chicken with Coconut Rice & Beans 3" at bounding box center [582, 233] width 335 height 29
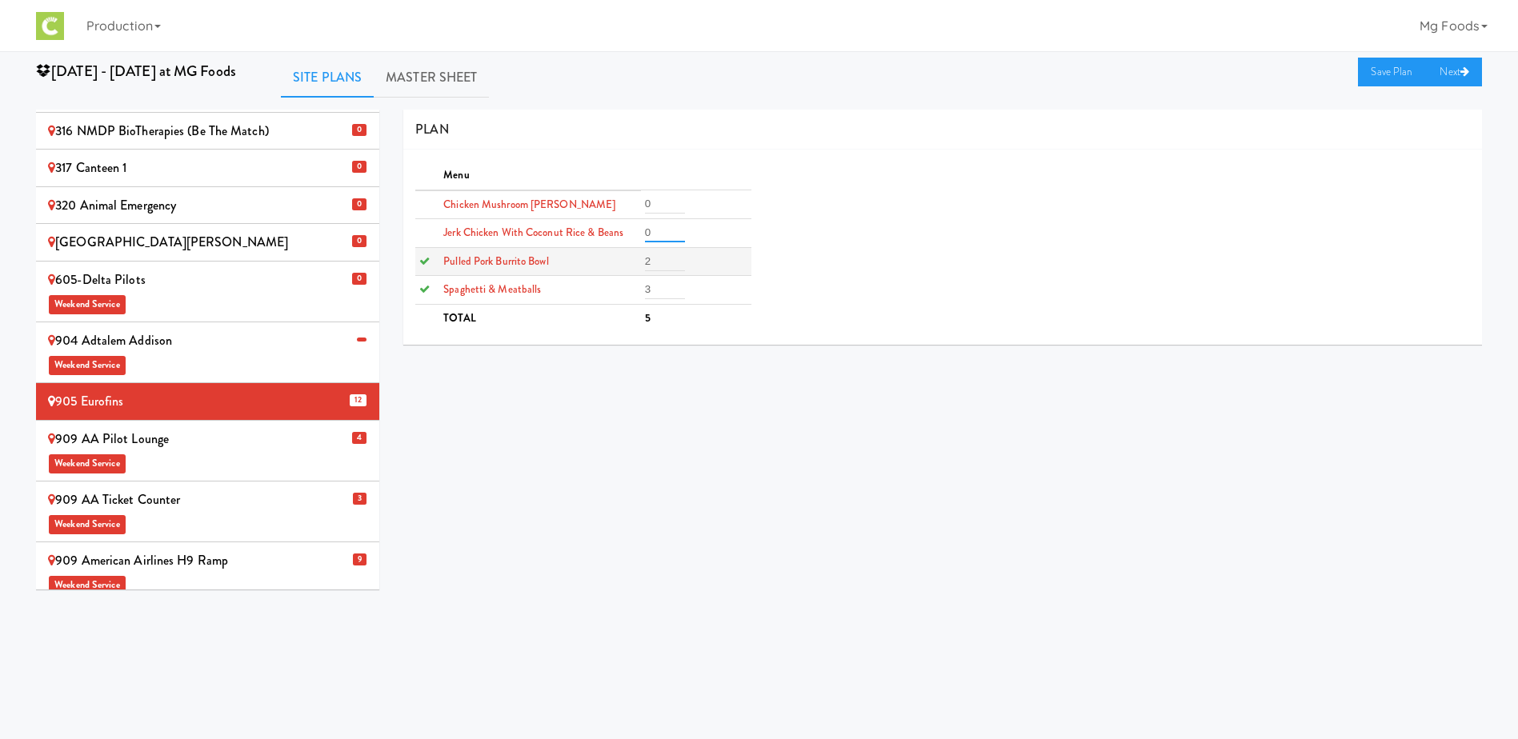
type input "0"
drag, startPoint x: 660, startPoint y: 262, endPoint x: 607, endPoint y: 263, distance: 53.6
click at [611, 264] on tr "Pulled Pork Burrito Bowl 2" at bounding box center [582, 261] width 335 height 29
type input "0"
drag, startPoint x: 654, startPoint y: 290, endPoint x: 603, endPoint y: 292, distance: 50.5
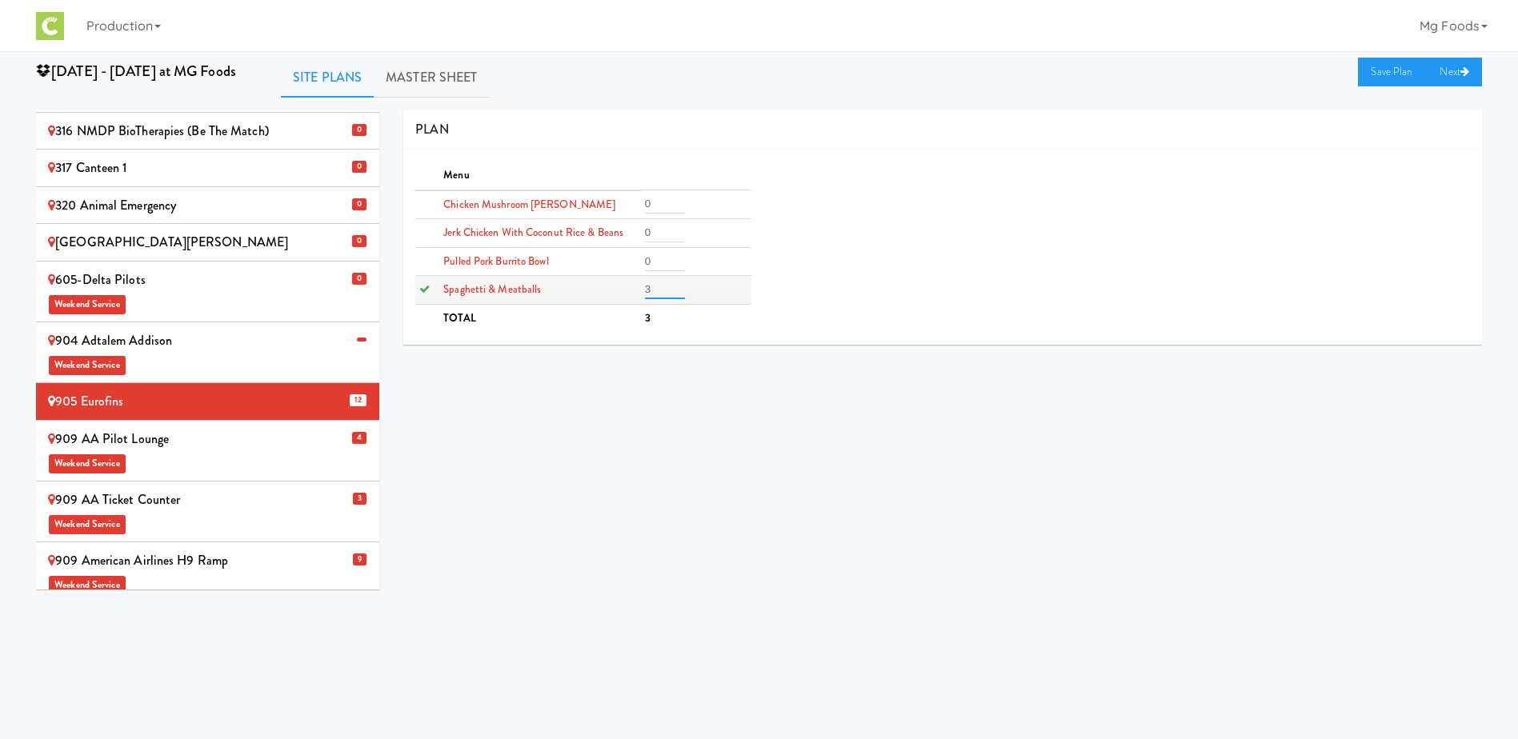
click at [606, 292] on tr "Spaghetti & Meatballs 3" at bounding box center [582, 290] width 335 height 29
type input "0"
click at [1388, 69] on link "Save Plan" at bounding box center [1392, 72] width 69 height 29
click at [276, 427] on div "909 AA Pilot Lounge Weekend Service" at bounding box center [207, 450] width 319 height 47
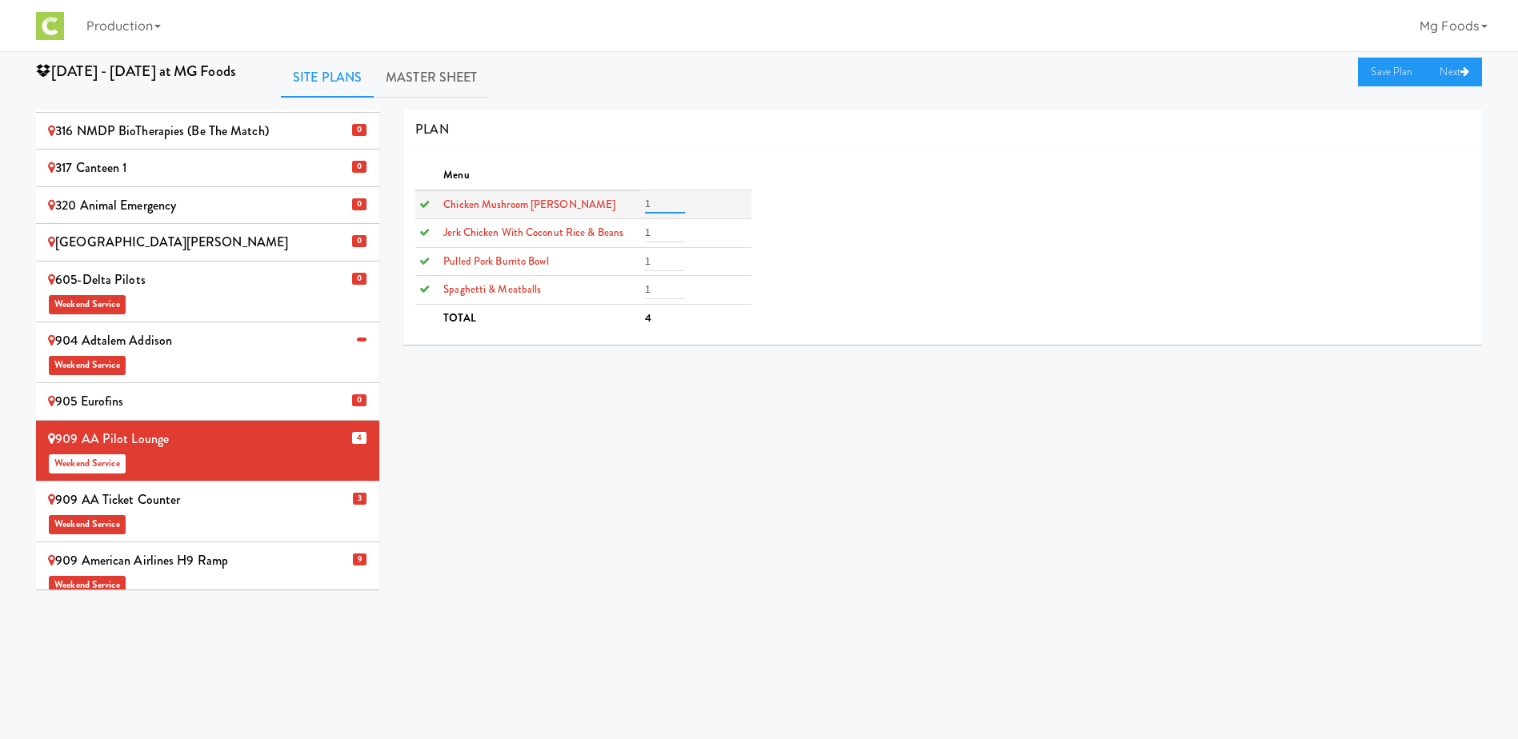
drag, startPoint x: 661, startPoint y: 206, endPoint x: 623, endPoint y: 208, distance: 37.6
click at [627, 208] on tr "Chicken Mushroom [PERSON_NAME] 1" at bounding box center [582, 204] width 335 height 29
type input "0"
drag, startPoint x: 667, startPoint y: 235, endPoint x: 615, endPoint y: 239, distance: 52.2
click at [615, 239] on tr "Jerk Chicken with Coconut Rice & Beans 1" at bounding box center [582, 233] width 335 height 29
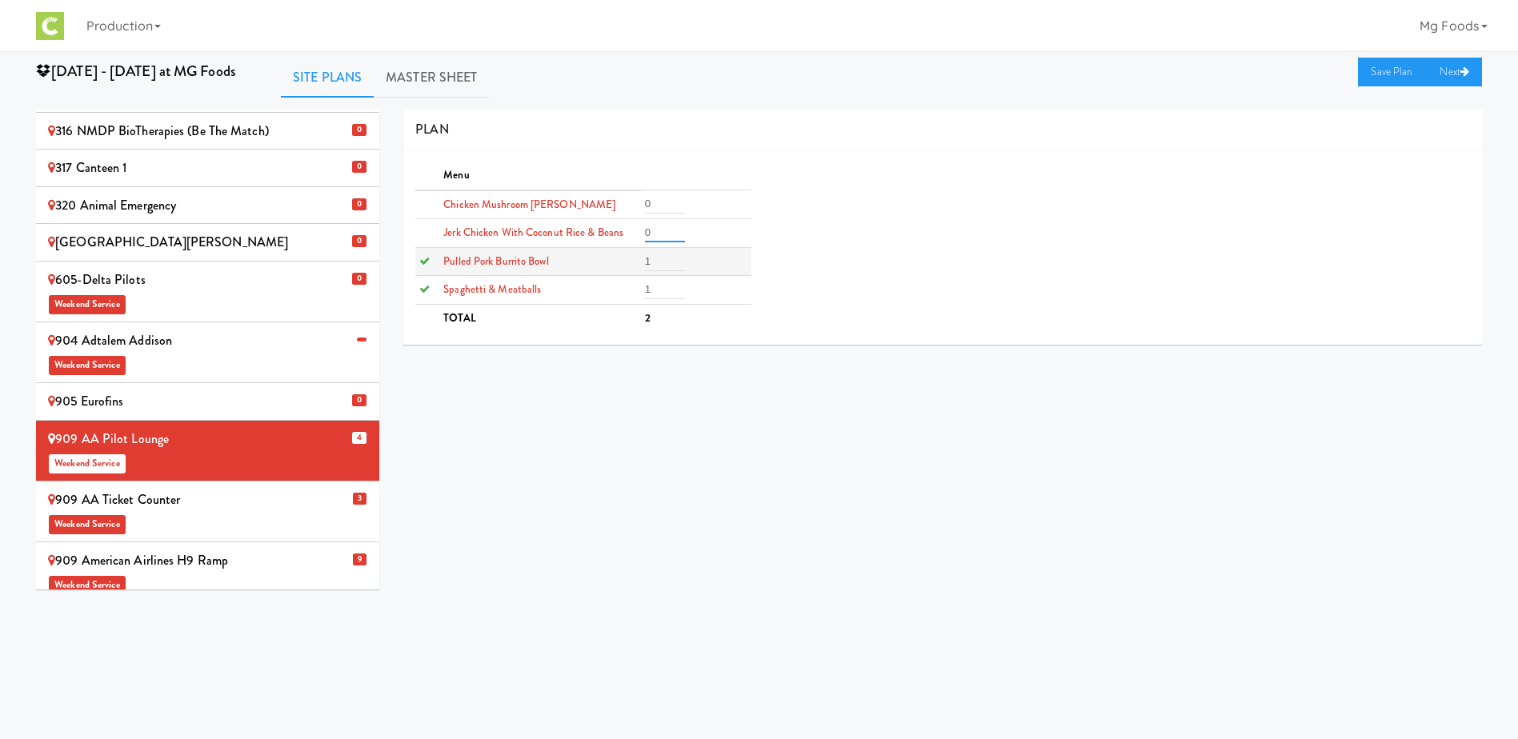
type input "0"
drag, startPoint x: 654, startPoint y: 259, endPoint x: 603, endPoint y: 266, distance: 51.6
click at [611, 266] on tr "Pulled Pork Burrito Bowl 1" at bounding box center [582, 261] width 335 height 29
type input "0"
drag, startPoint x: 655, startPoint y: 296, endPoint x: 597, endPoint y: 297, distance: 58.4
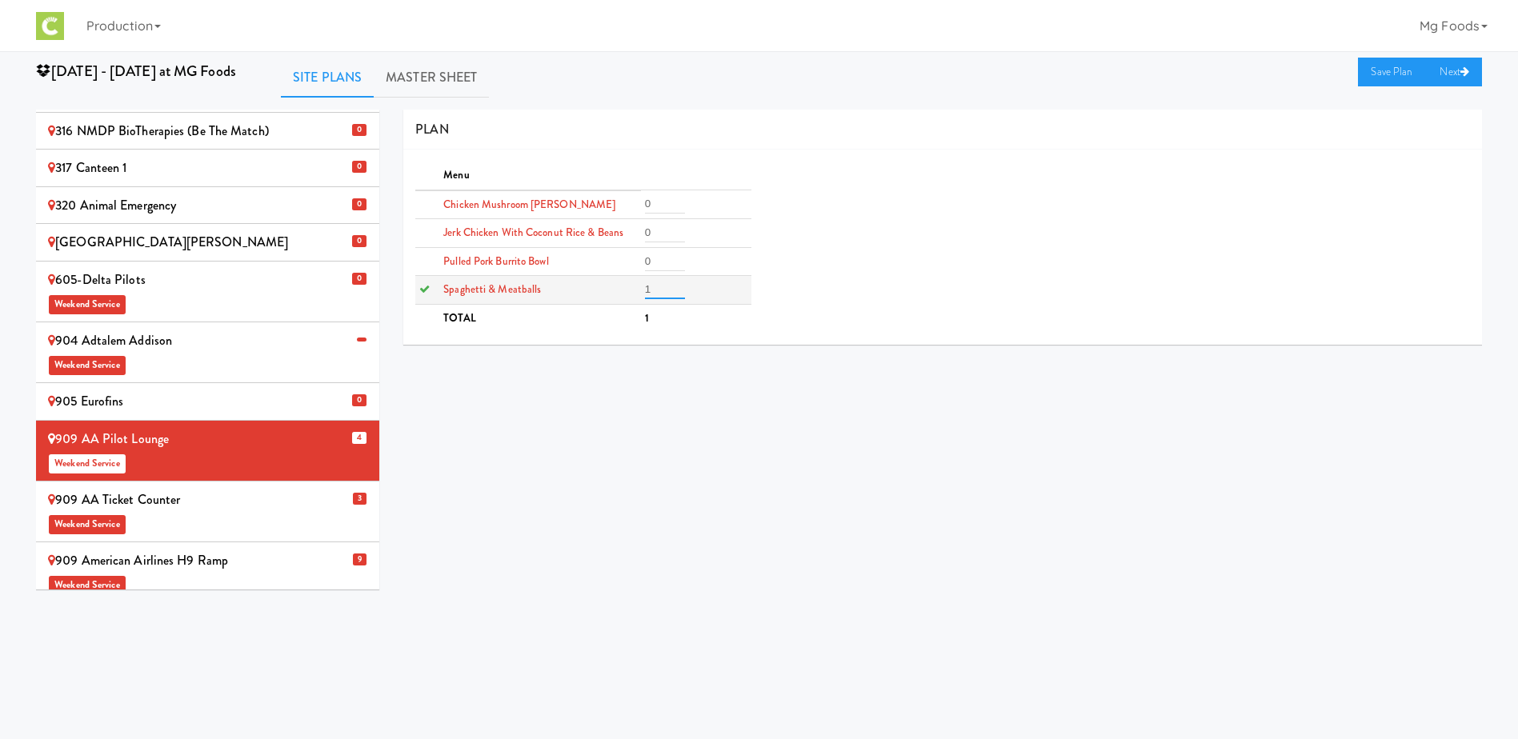
click at [608, 298] on tr "Spaghetti & Meatballs 1" at bounding box center [582, 290] width 335 height 29
type input "0"
click at [1388, 68] on link "Save Plan" at bounding box center [1392, 72] width 69 height 29
click at [272, 488] on div "909 AA Ticket Counter Weekend Service" at bounding box center [207, 511] width 319 height 47
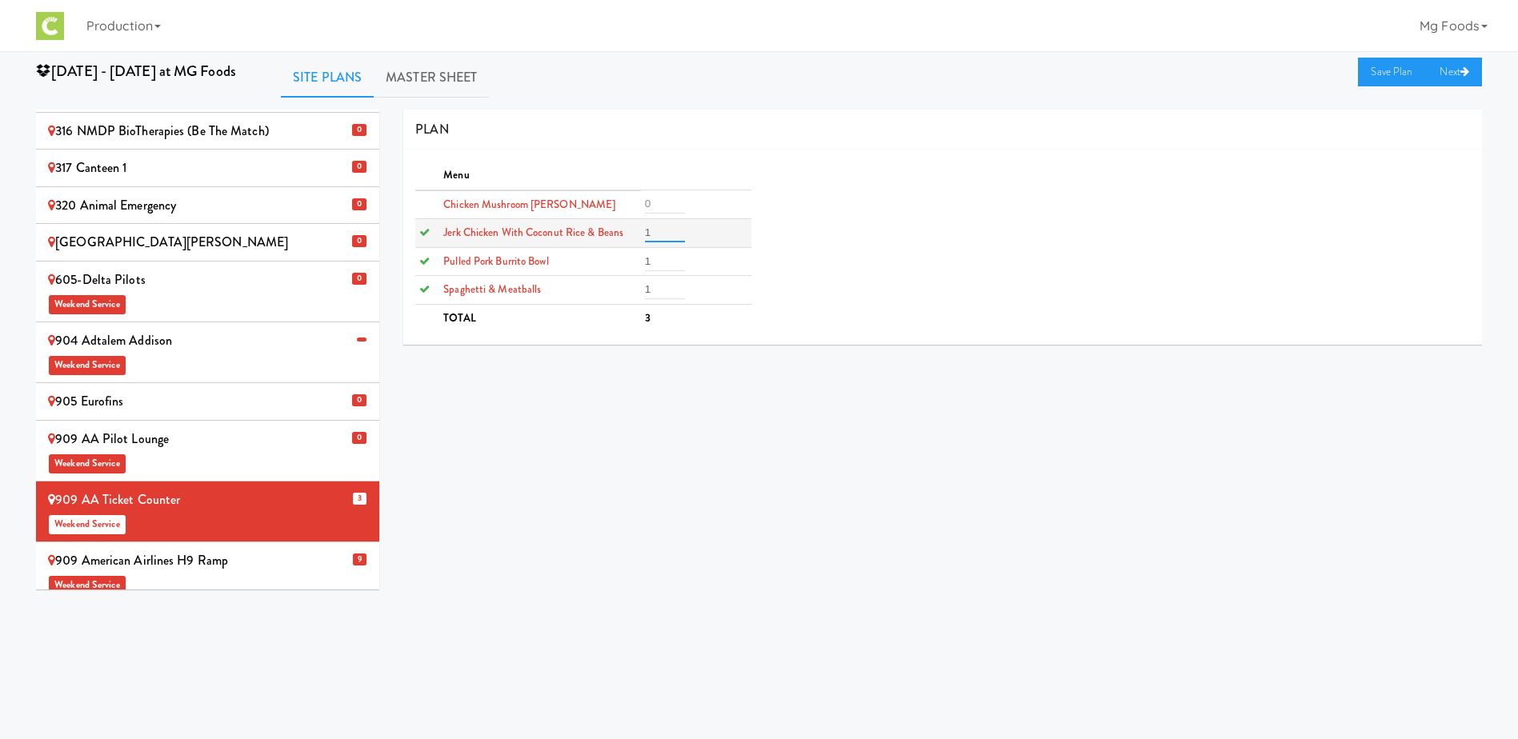
drag, startPoint x: 659, startPoint y: 234, endPoint x: 612, endPoint y: 239, distance: 46.7
click at [615, 238] on tr "Jerk Chicken with Coconut Rice & Beans 1" at bounding box center [582, 233] width 335 height 29
type input "0"
drag, startPoint x: 666, startPoint y: 253, endPoint x: 628, endPoint y: 260, distance: 38.3
click at [630, 260] on tr "Pulled Pork Burrito Bowl 1" at bounding box center [582, 261] width 335 height 29
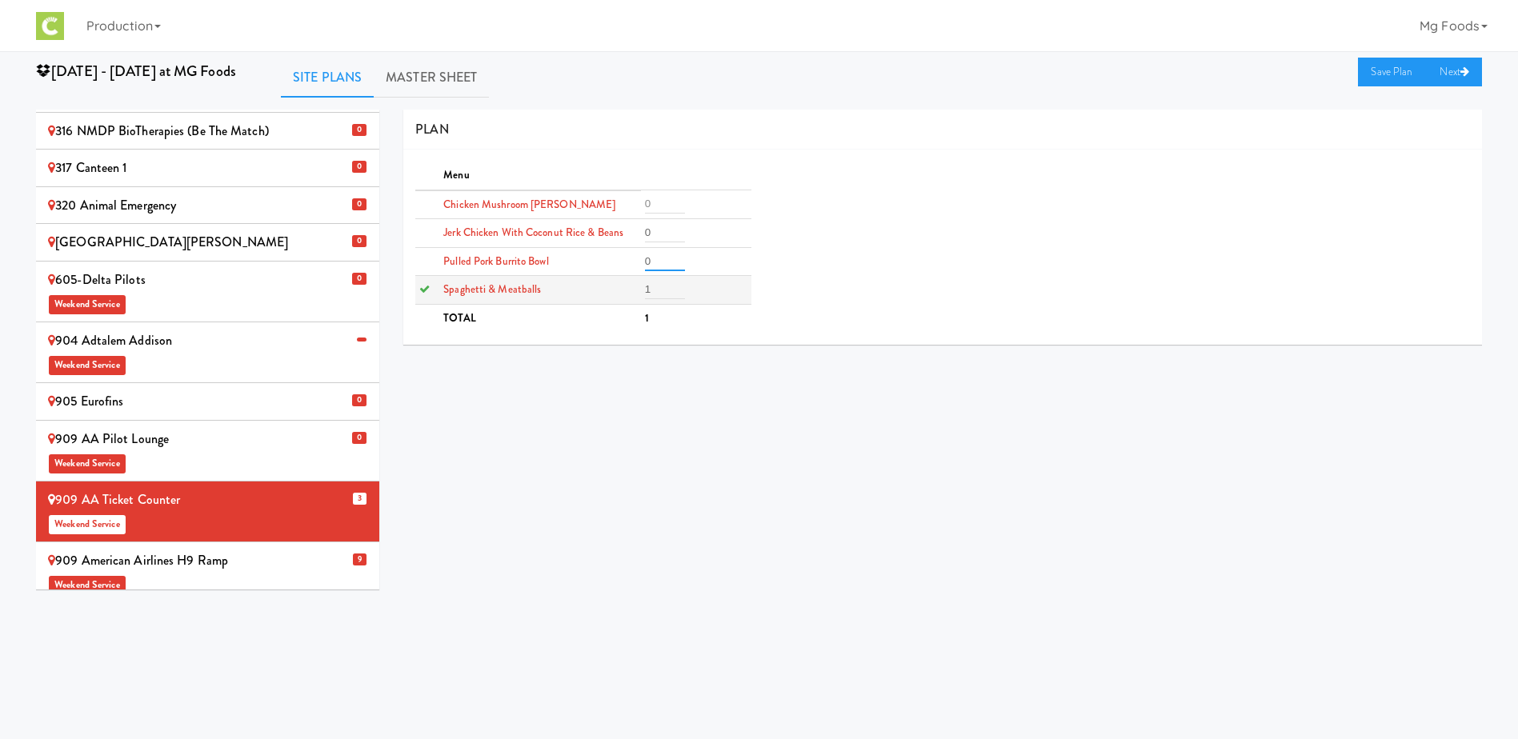
type input "0"
drag, startPoint x: 662, startPoint y: 285, endPoint x: 624, endPoint y: 286, distance: 37.6
click at [630, 286] on tr "Spaghetti & Meatballs 1" at bounding box center [582, 290] width 335 height 29
type input "0"
click at [1364, 69] on link "Save Plan" at bounding box center [1392, 72] width 69 height 29
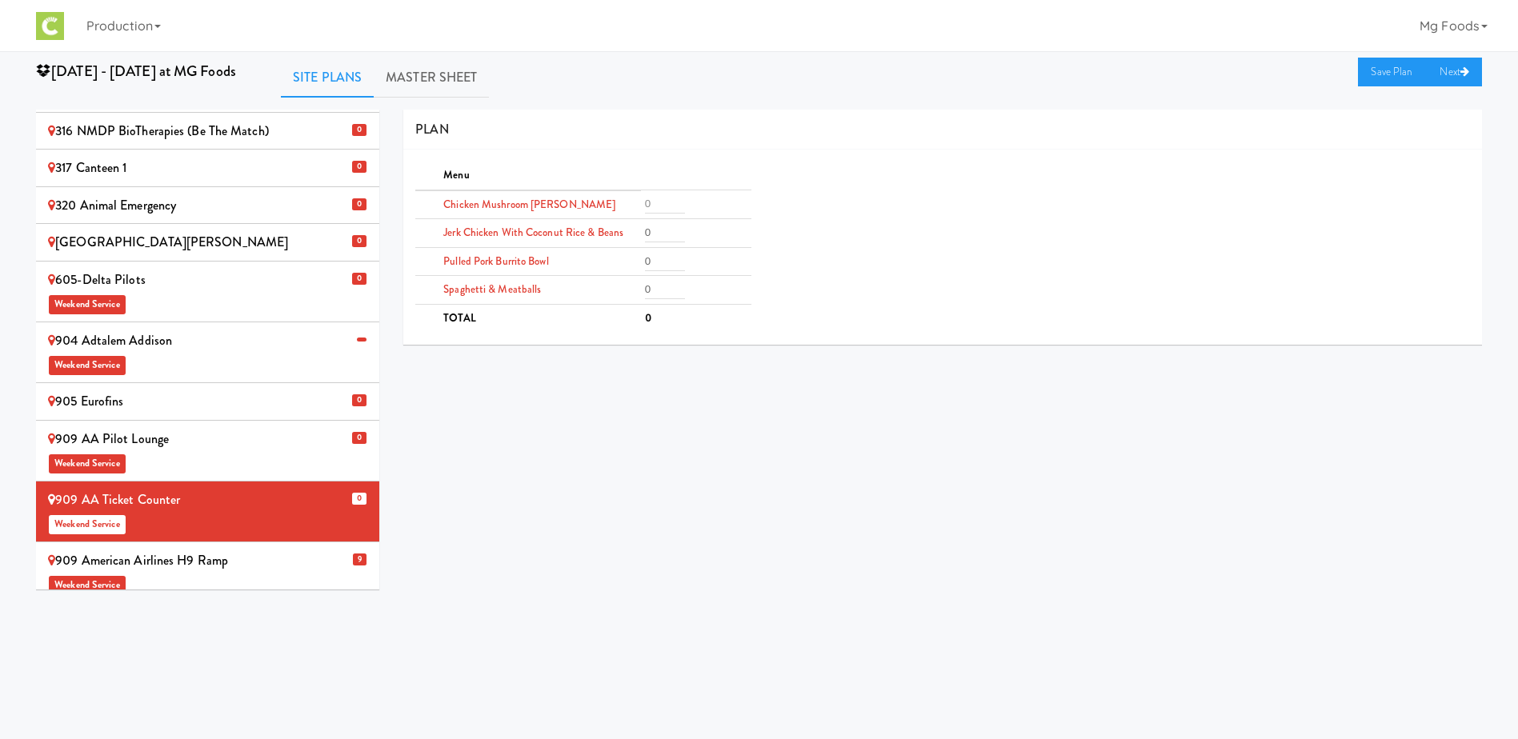
click at [292, 549] on div "909 American Airlines H9 Ramp Weekend Service" at bounding box center [207, 572] width 319 height 47
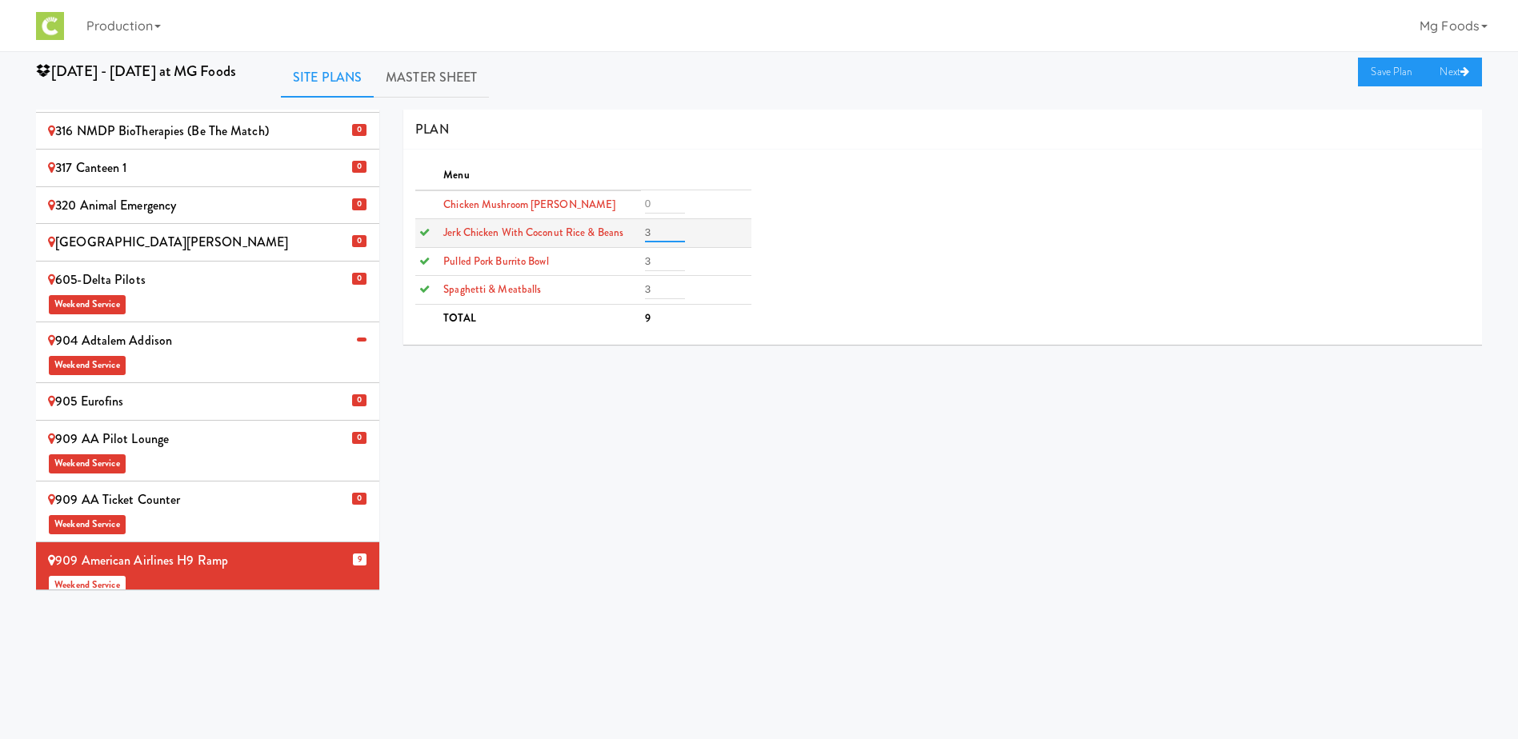
drag, startPoint x: 659, startPoint y: 238, endPoint x: 633, endPoint y: 239, distance: 26.5
click at [634, 238] on tr "Jerk Chicken with Coconut Rice & Beans 3" at bounding box center [582, 233] width 335 height 29
type input "0"
drag
click at [627, 258] on tr "Pulled Pork Burrito Bowl 3" at bounding box center [582, 261] width 335 height 29
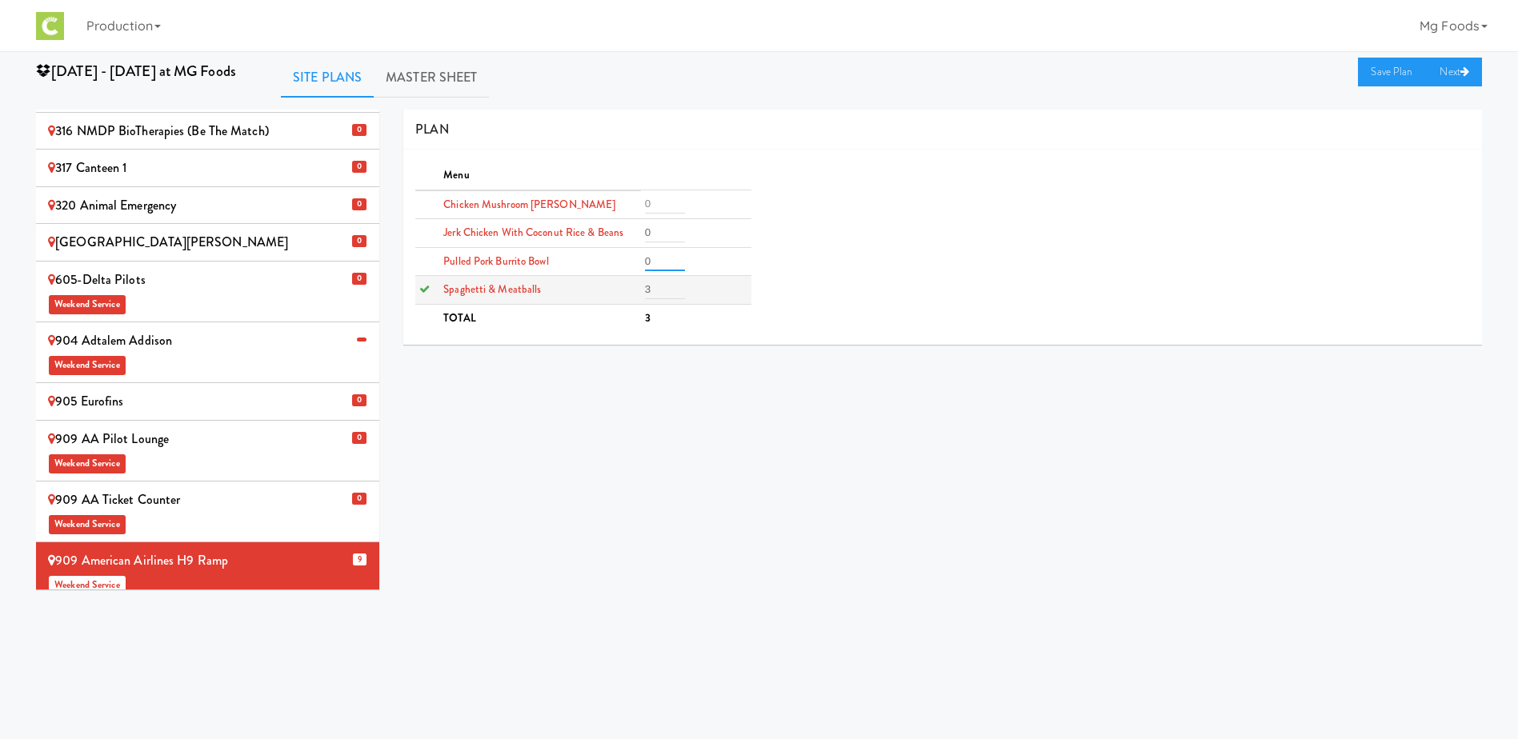
type input "0"
click at [645, 285] on input "3" at bounding box center [665, 289] width 40 height 19
click at [611, 292] on tr "Spaghetti & Meatballs 0" at bounding box center [582, 290] width 335 height 29
type input "0"
click at [1391, 64] on link "Save Plan" at bounding box center [1392, 72] width 69 height 29
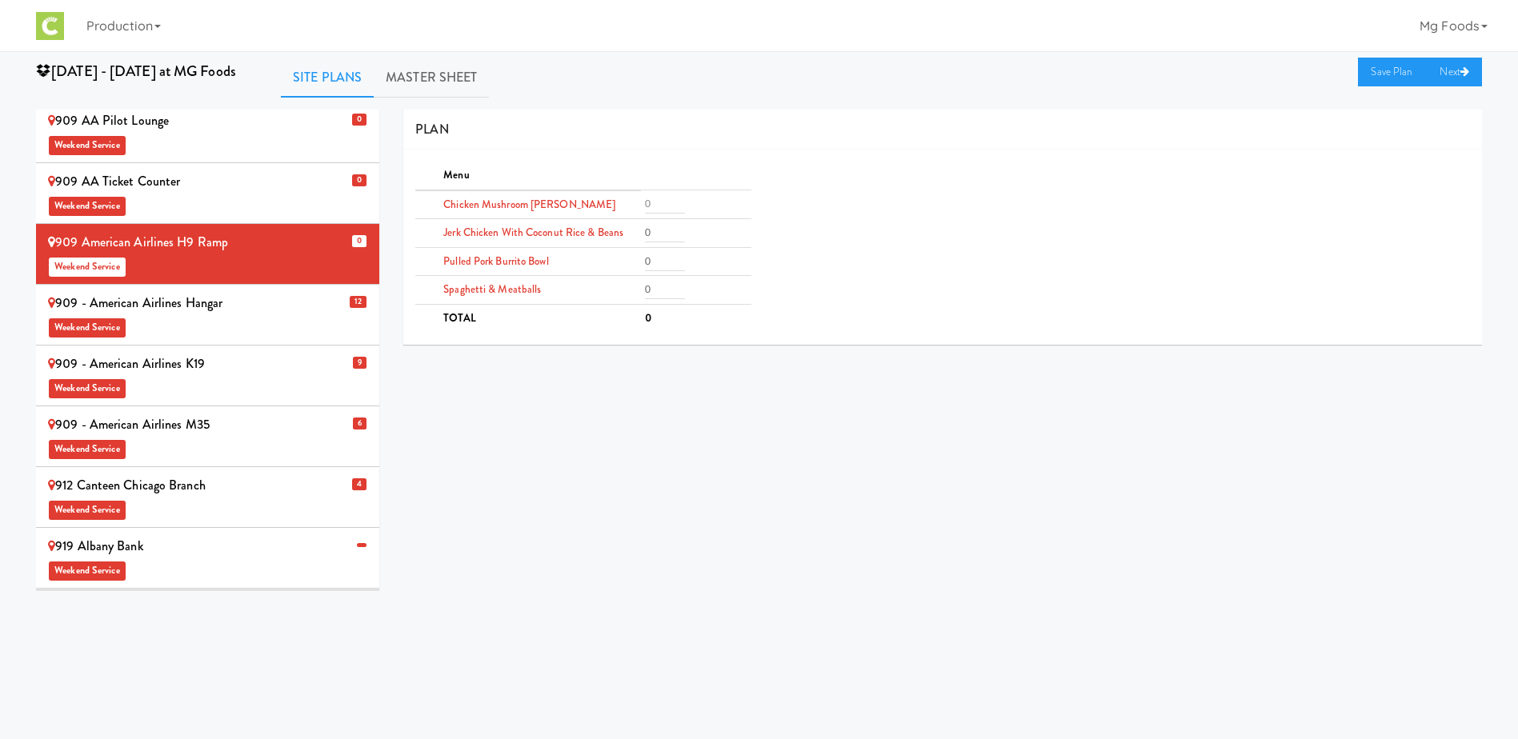
scroll to position [560, 0]
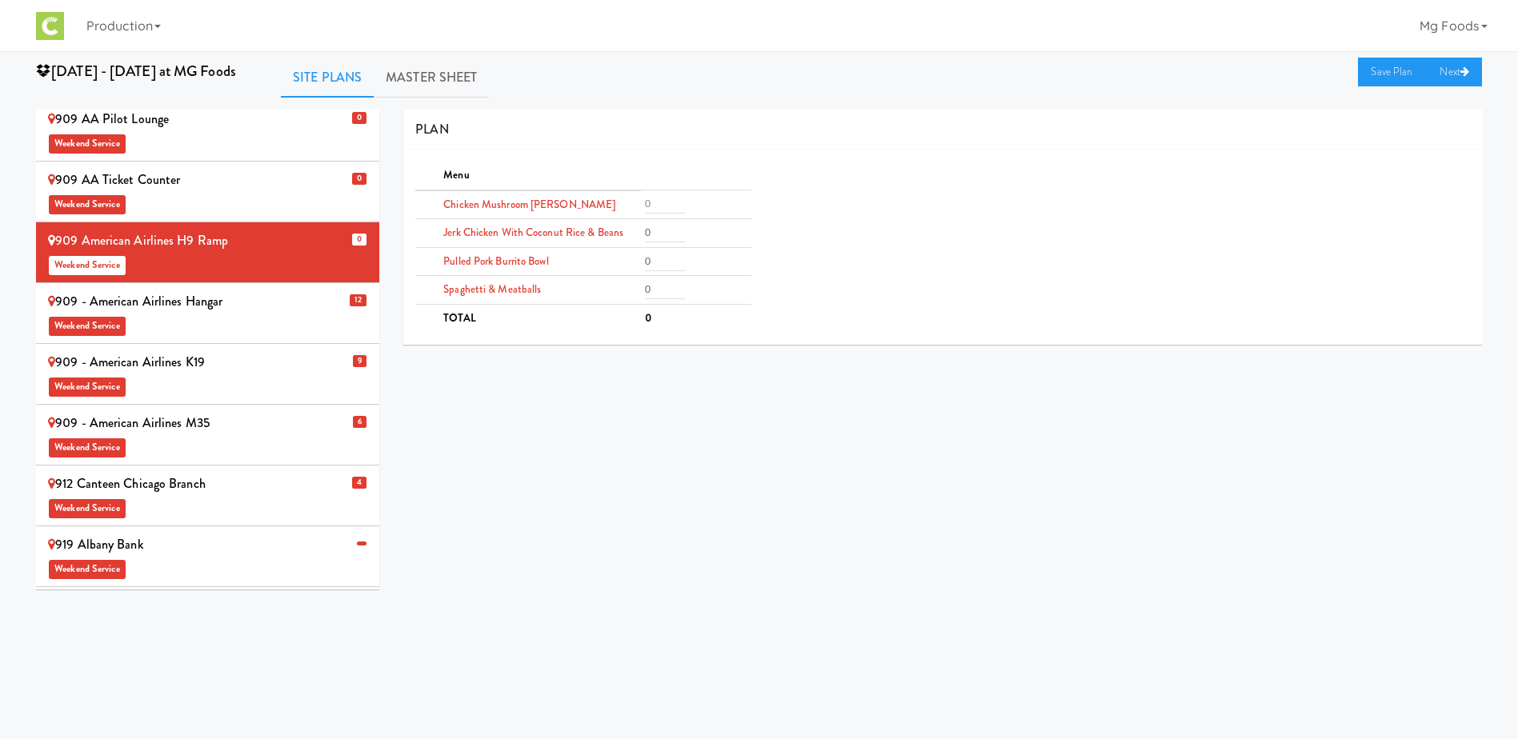
click at [285, 290] on div "909 - American Airlines Hangar Weekend Service" at bounding box center [207, 313] width 319 height 47
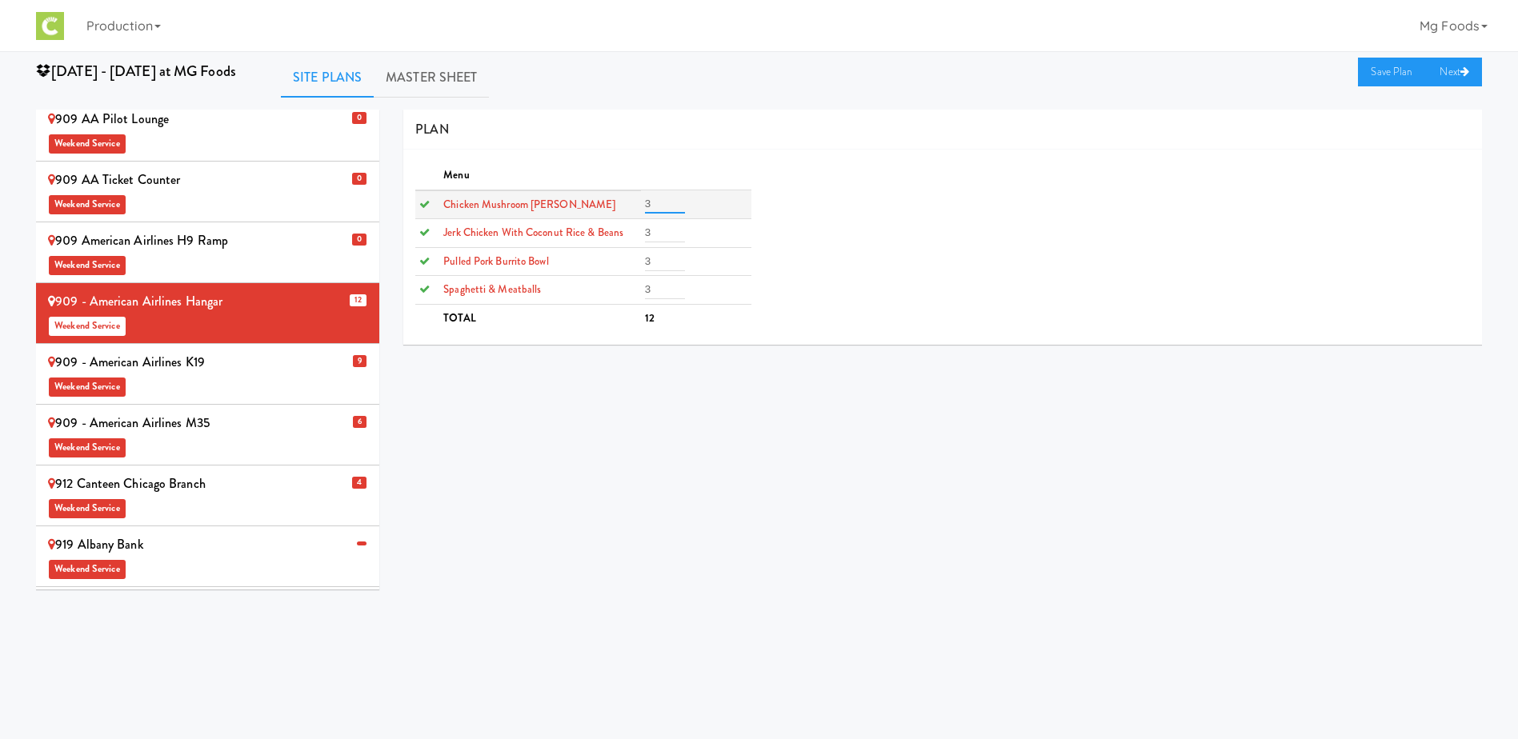
click at [607, 207] on tr "Chicken Mushroom [PERSON_NAME] 3" at bounding box center [582, 204] width 335 height 29
type input "0"
click at [601, 239] on tr "Jerk Chicken with Coconut Rice & Beans 3" at bounding box center [582, 233] width 335 height 29
type input "0"
click at [615, 266] on tr "Pulled Pork Burrito Bowl 3" at bounding box center [582, 261] width 335 height 29
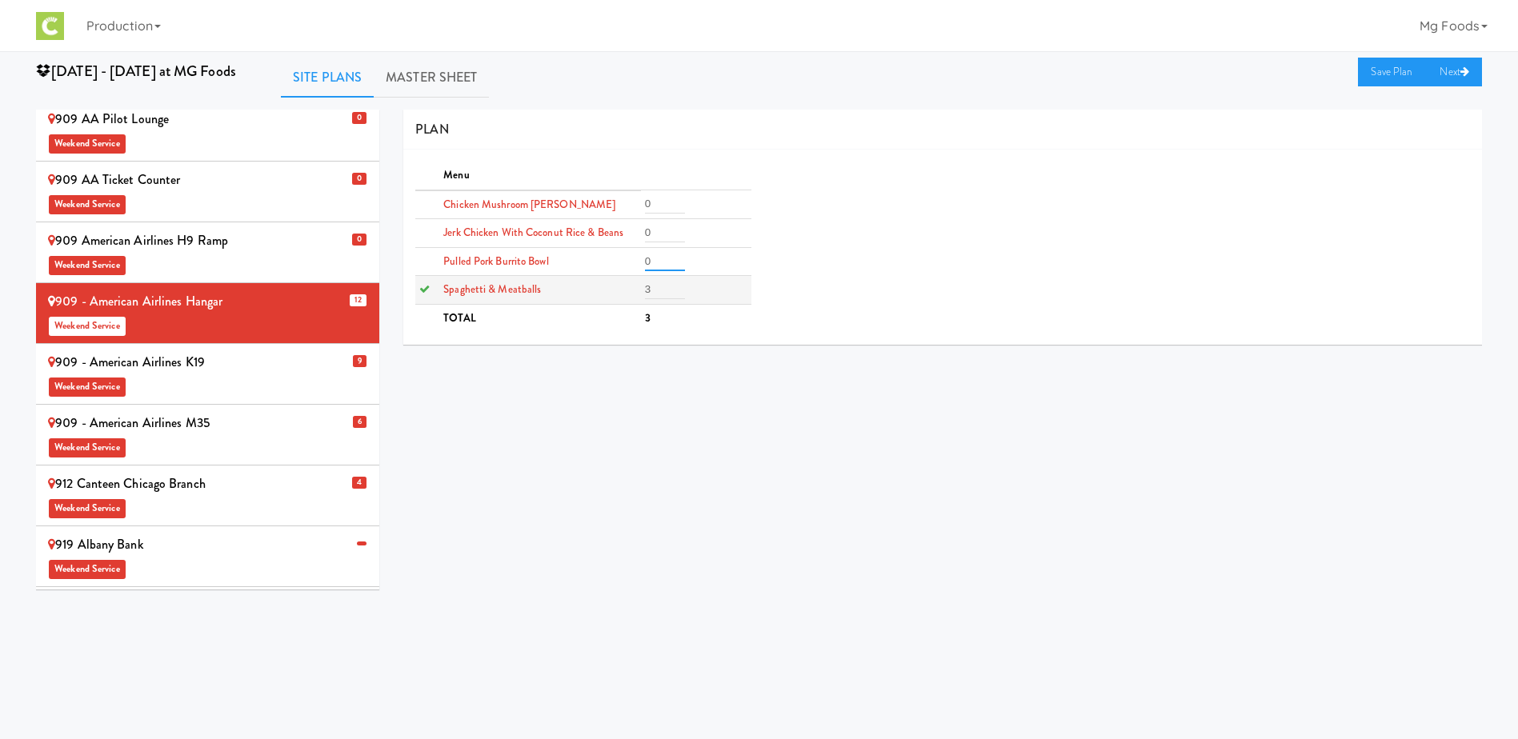
type input "0"
click at [617, 296] on tr "Spaghetti & Meatballs 0" at bounding box center [582, 290] width 335 height 29
type input "0"
click at [1393, 77] on link "Save Plan" at bounding box center [1392, 72] width 69 height 29
click at [253, 374] on span "Weekend Service" at bounding box center [207, 386] width 319 height 24
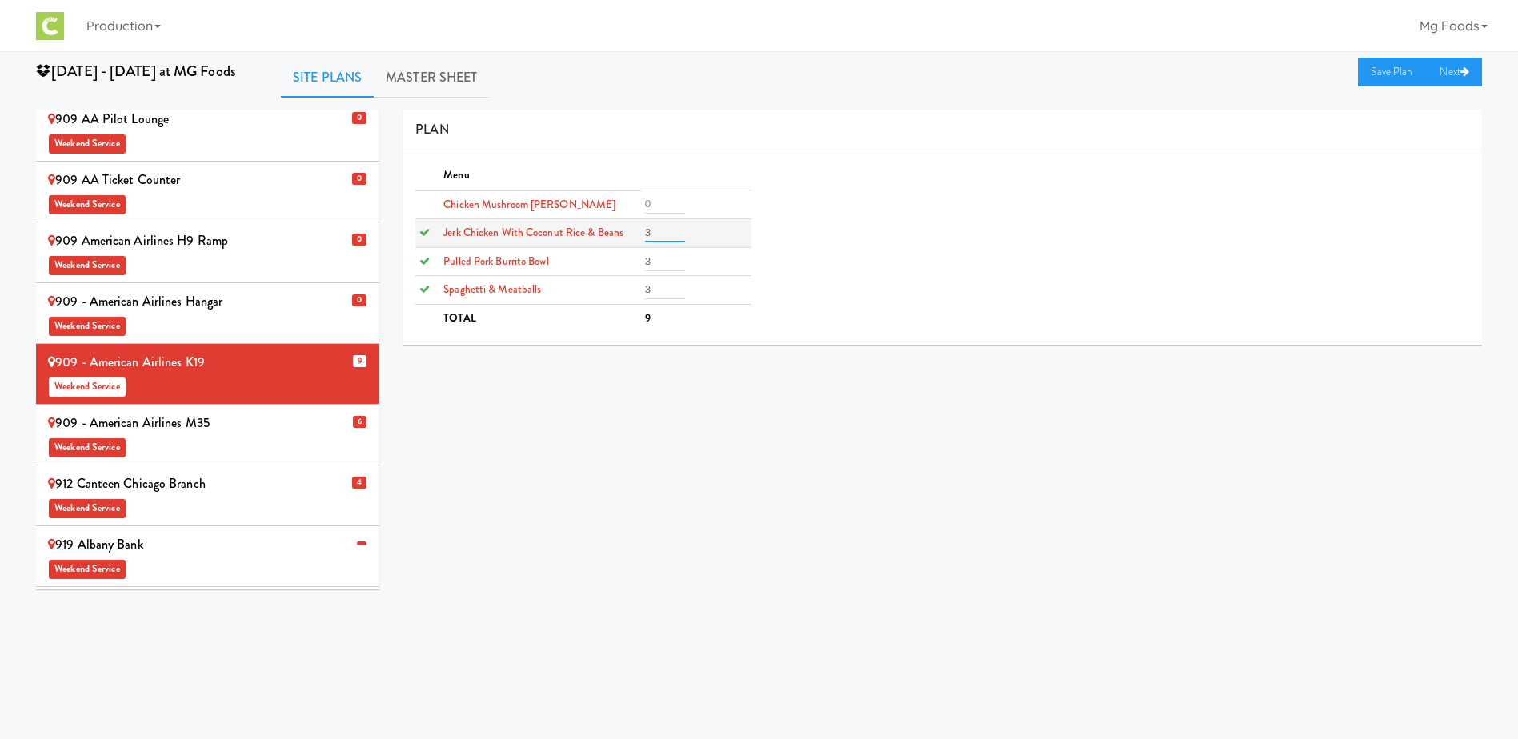
click at [599, 231] on tr "Jerk Chicken with Coconut Rice & Beans 3" at bounding box center [582, 233] width 335 height 29
type input "0"
click at [611, 259] on tr "Pulled Pork Burrito Bowl 0" at bounding box center [582, 261] width 335 height 29
type input "0"
click at [621, 290] on tr "Spaghetti & Meatballs 0" at bounding box center [582, 290] width 335 height 29
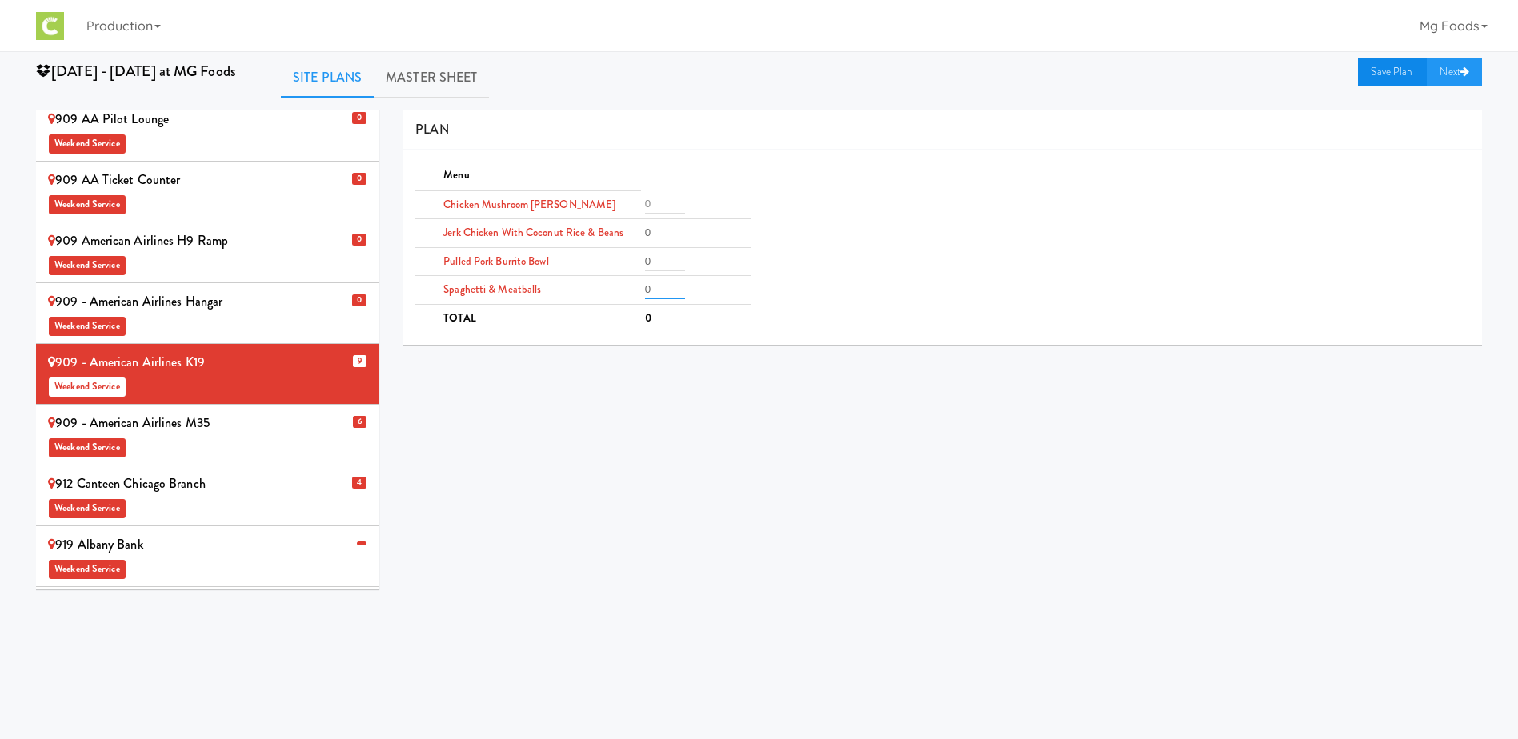
type input "0"
click at [1380, 69] on link "Save Plan" at bounding box center [1392, 72] width 69 height 29
click at [235, 411] on div "909 - American Airlines M35 Weekend Service" at bounding box center [207, 434] width 319 height 47
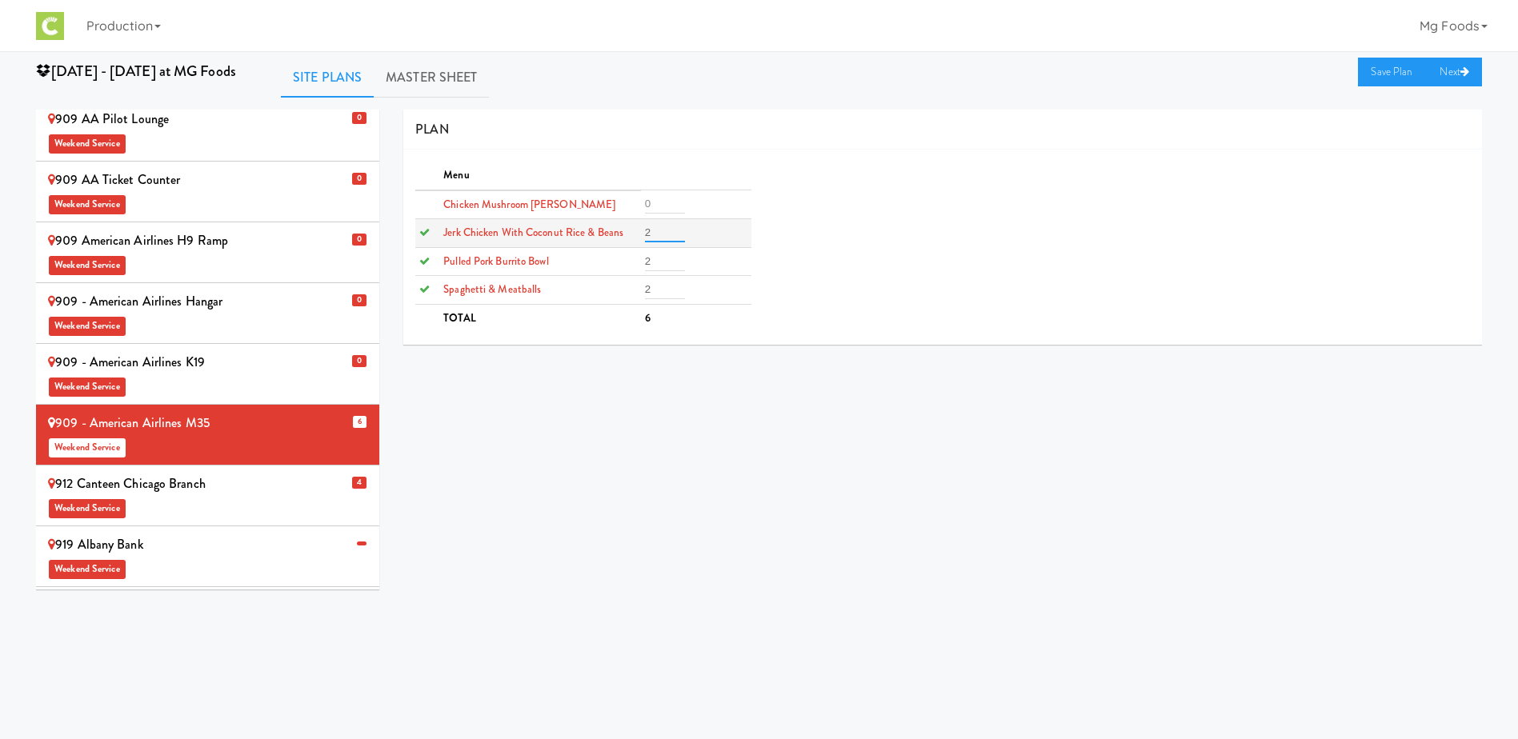
click at [599, 234] on tr "Jerk Chicken with Coconut Rice & Beans 2" at bounding box center [582, 233] width 335 height 29
type input "0"
click at [613, 267] on tr "Pulled Pork Burrito Bowl 2" at bounding box center [582, 261] width 335 height 29
type input "0"
click at [598, 293] on tr "Spaghetti & Meatballs 2" at bounding box center [582, 290] width 335 height 29
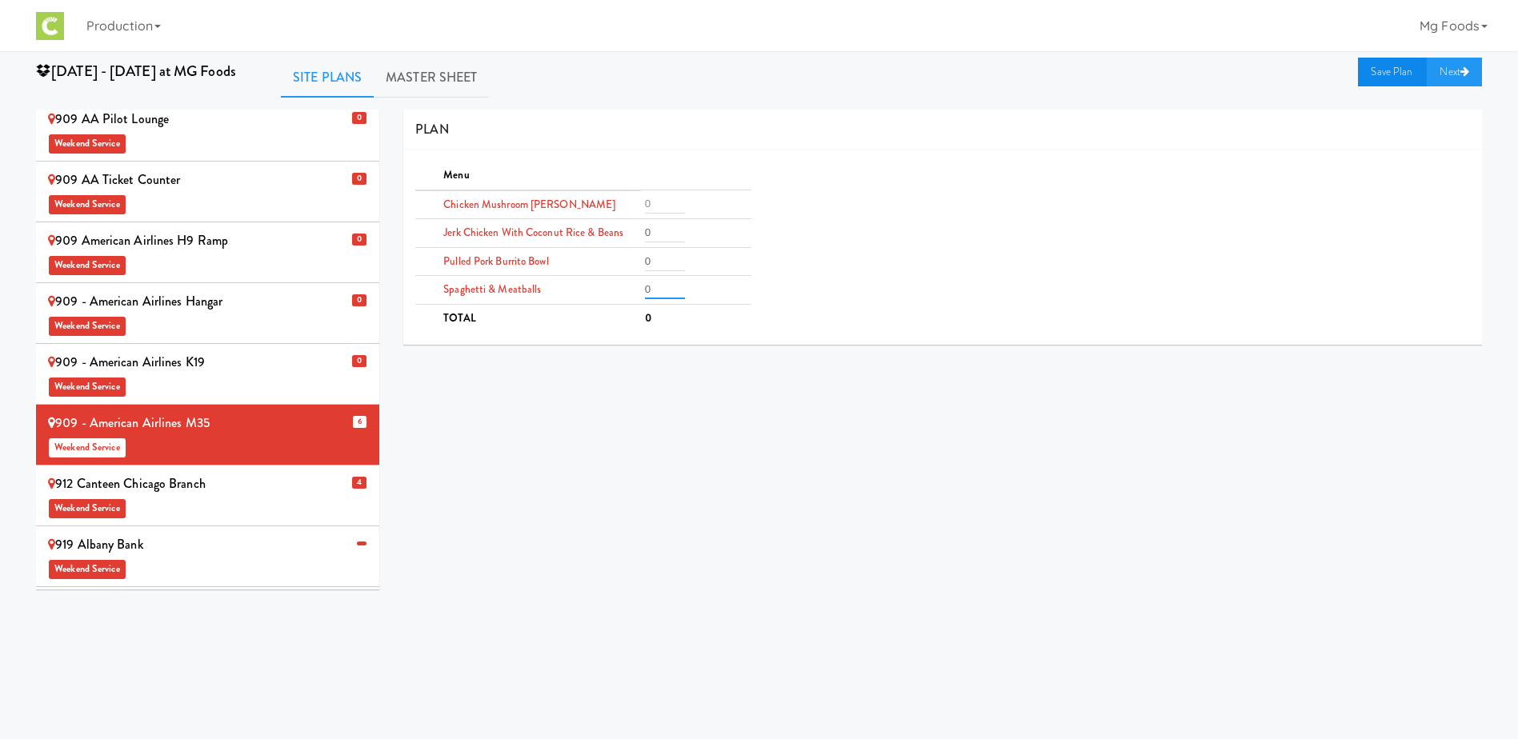
type input "0"
click at [1388, 71] on link "Save Plan" at bounding box center [1392, 72] width 69 height 29
click at [291, 472] on div "912 Canteen Chicago Branch Weekend Service" at bounding box center [207, 495] width 319 height 47
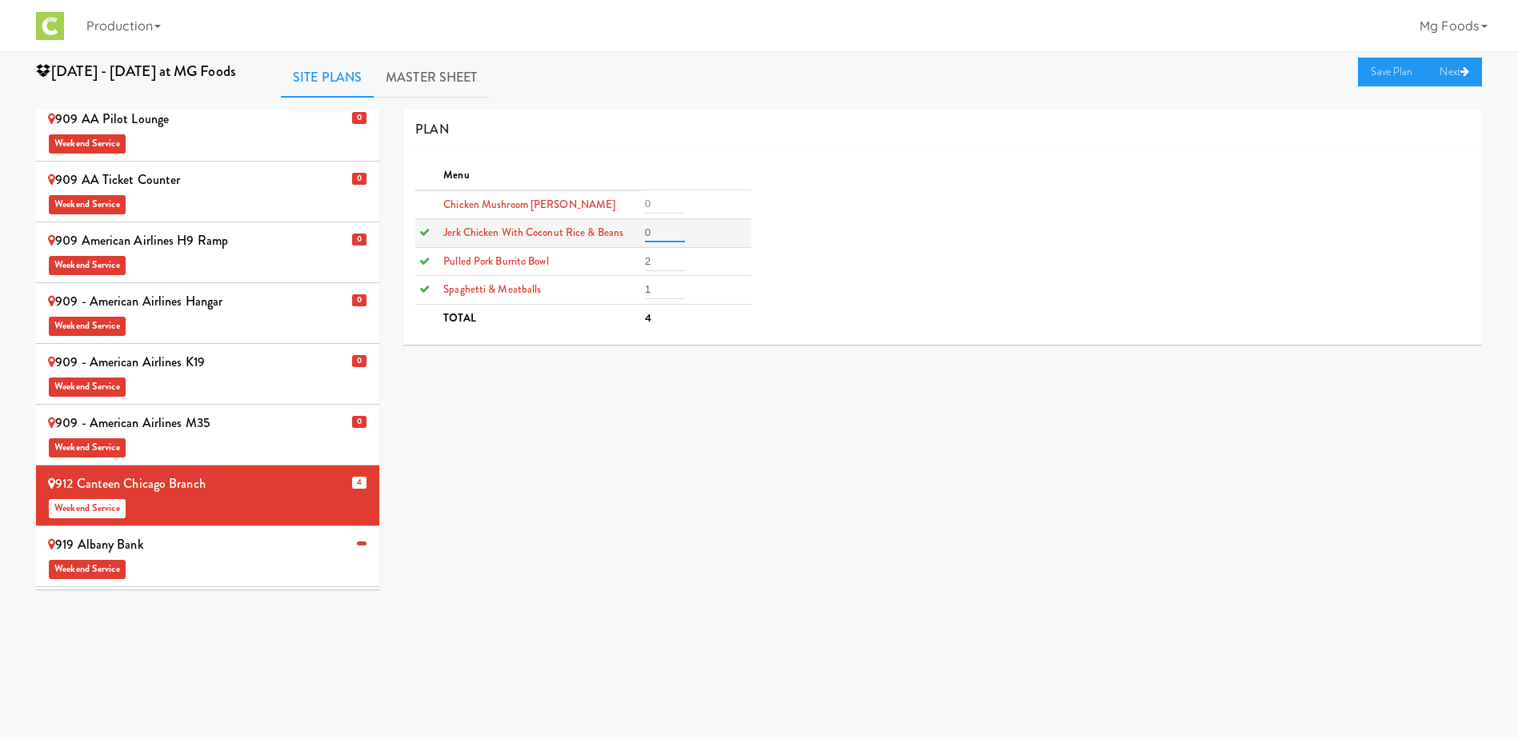
click at [614, 234] on tr "Jerk Chicken with Coconut Rice & Beans 0" at bounding box center [582, 233] width 335 height 29
type input "0"
click at [599, 267] on tr "Pulled Pork Burrito Bowl 2" at bounding box center [582, 261] width 335 height 29
type input "0"
click at [607, 291] on tr "Spaghetti & Meatballs 1" at bounding box center [582, 290] width 335 height 29
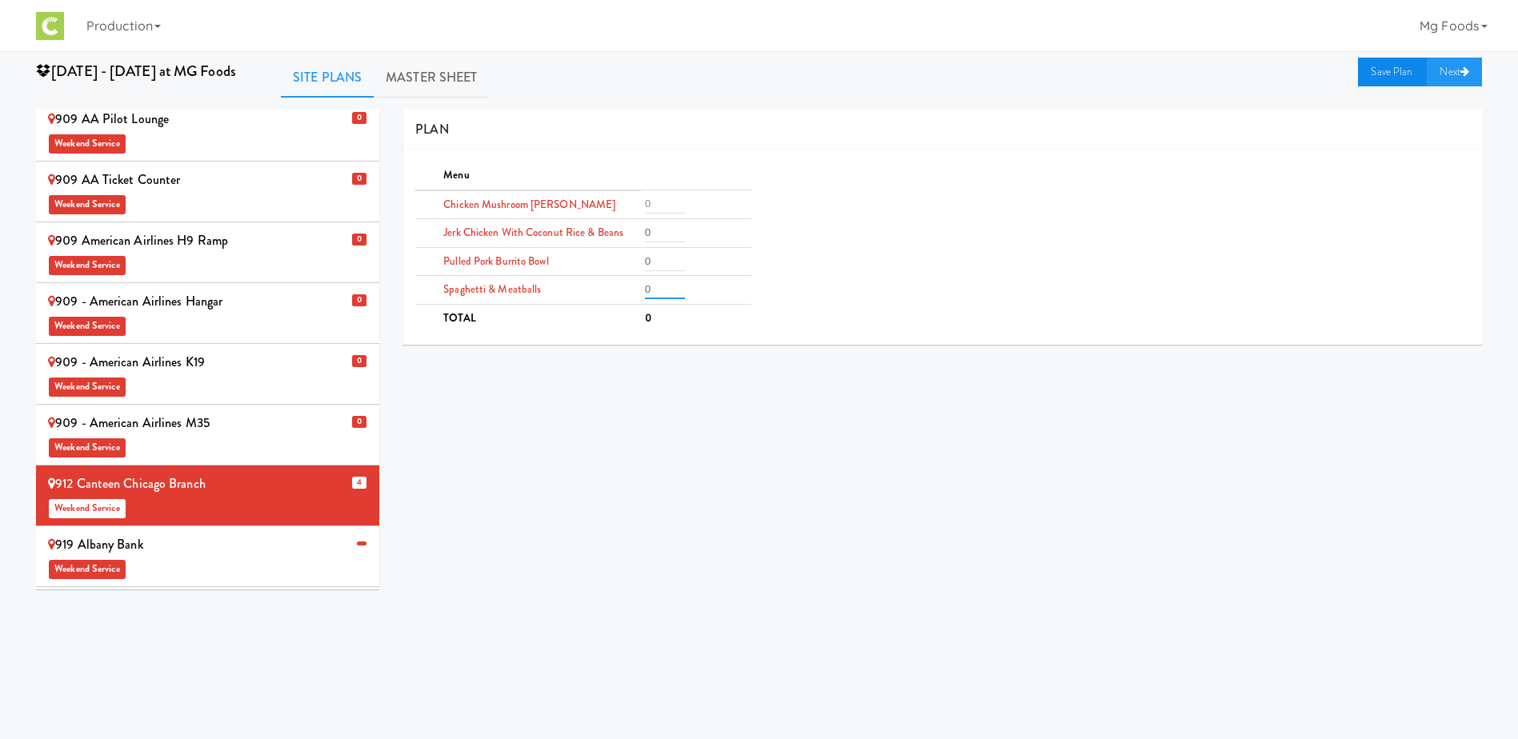
type input "0"
click at [1391, 70] on link "Save Plan" at bounding box center [1392, 72] width 69 height 29
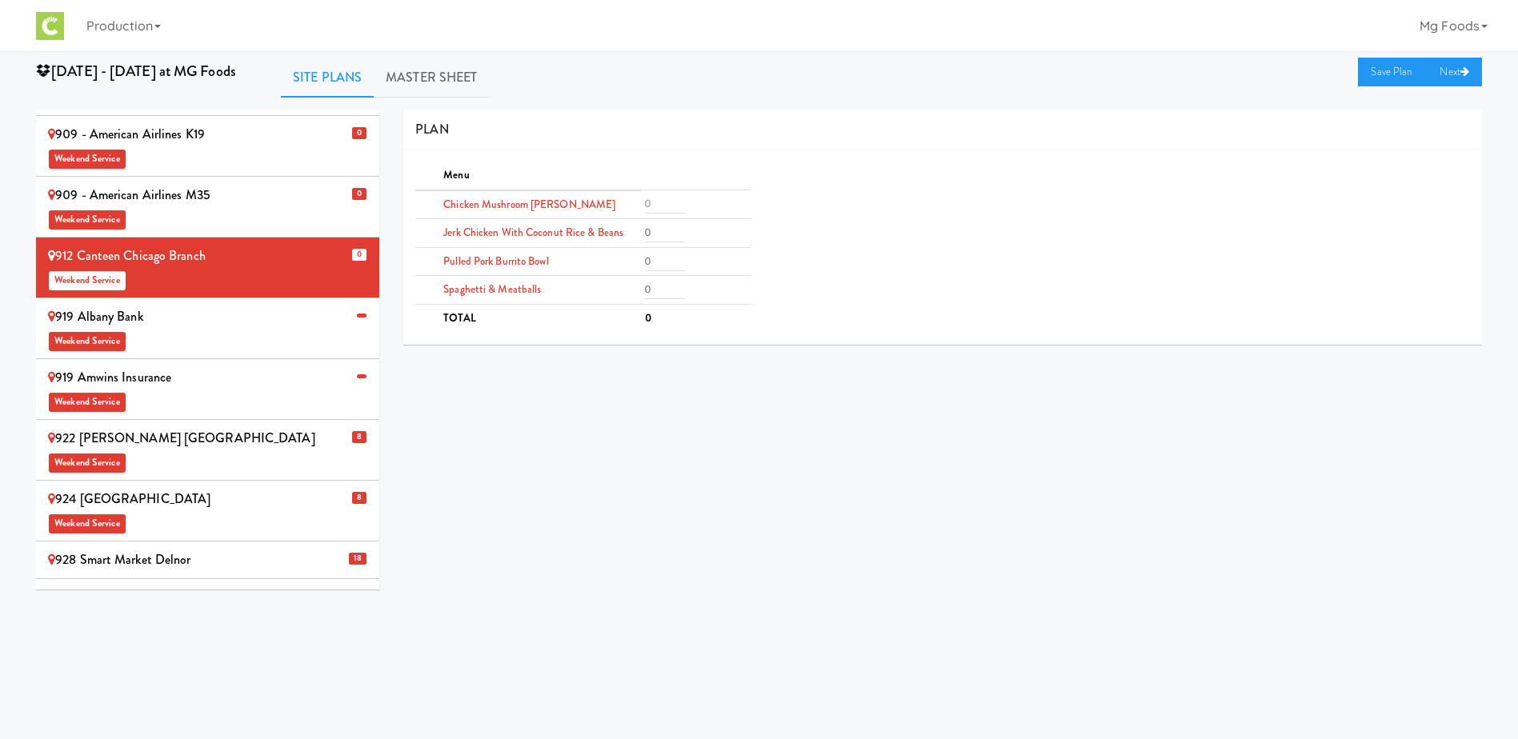
scroll to position [800, 0]
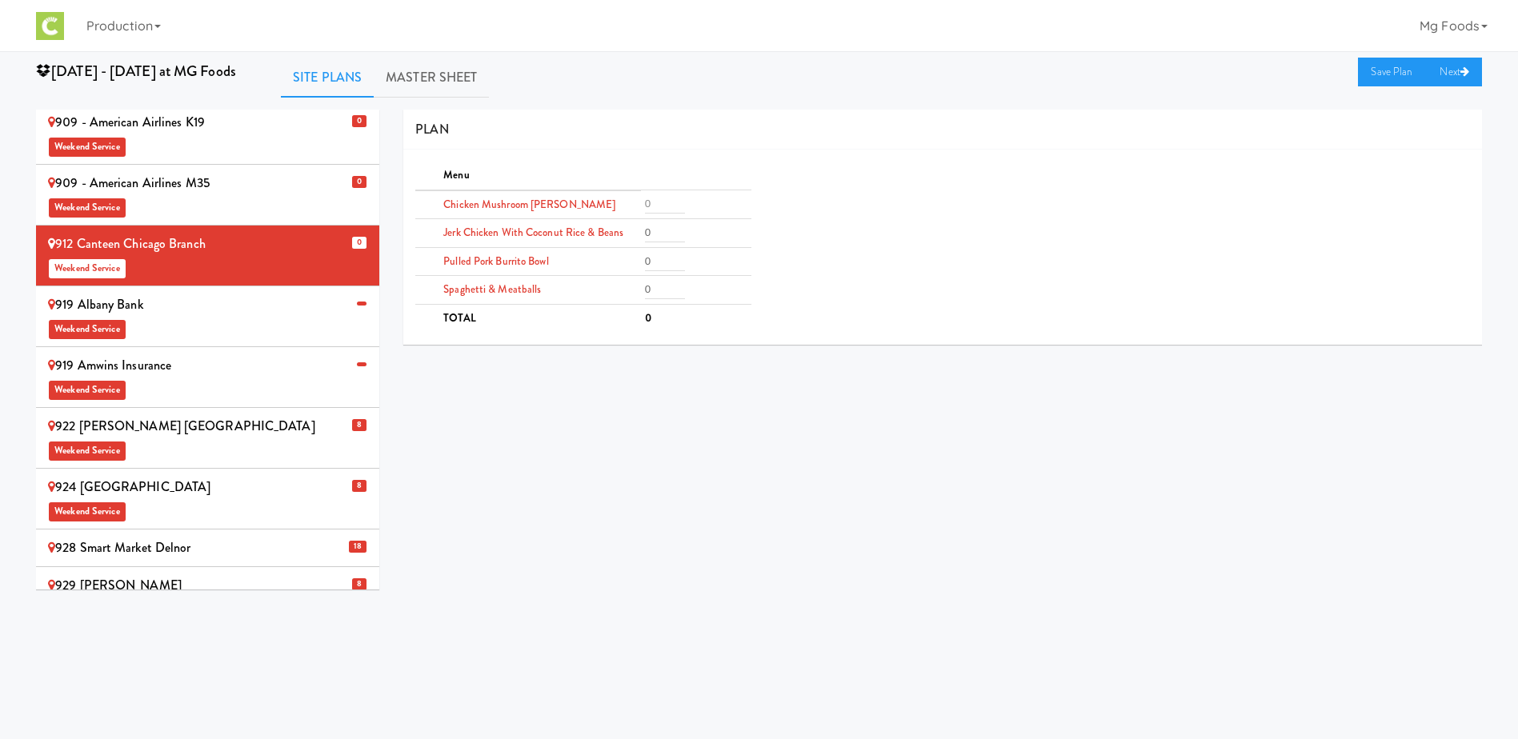
click at [314, 439] on span "Weekend Service" at bounding box center [207, 451] width 319 height 24
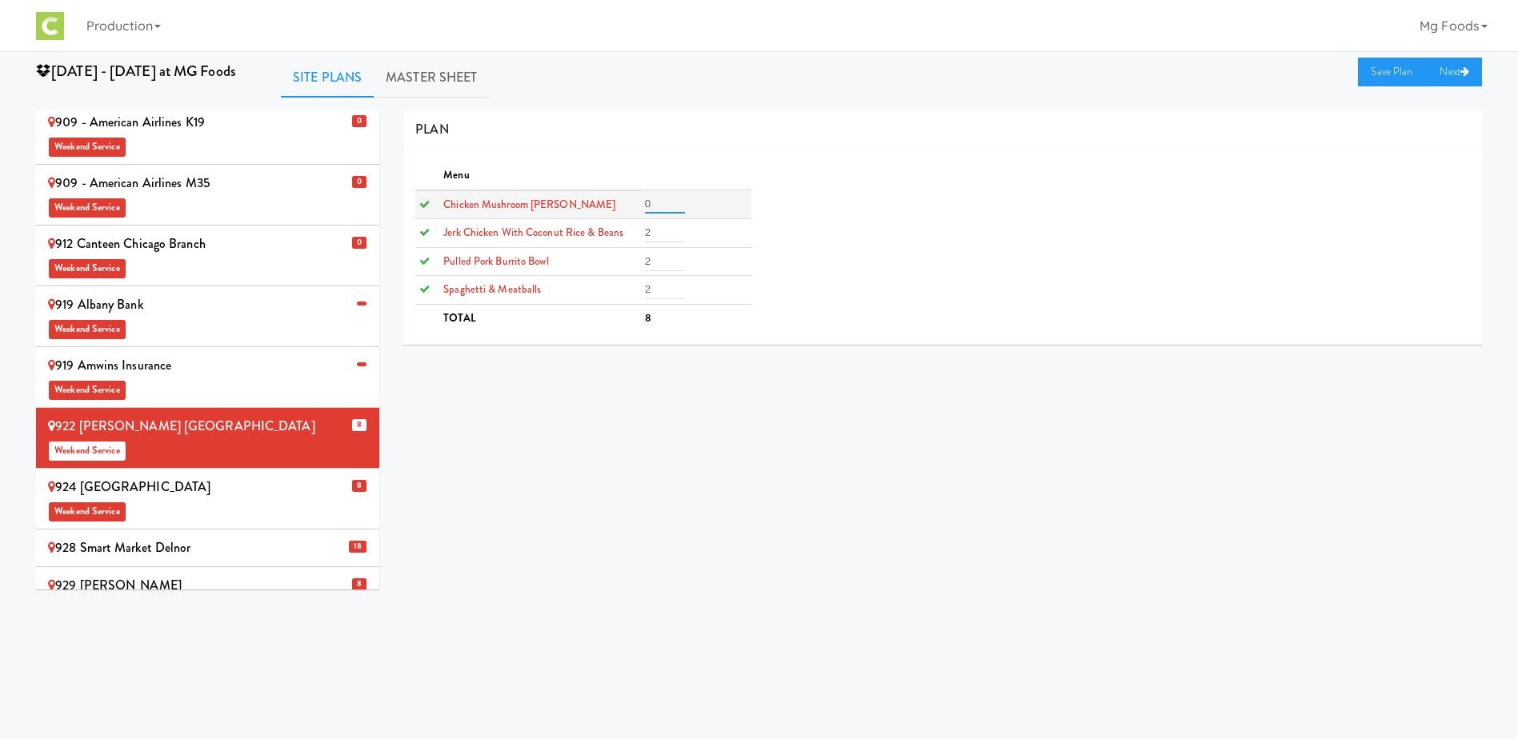
click at [622, 207] on tr "Chicken Mushroom [PERSON_NAME] 0" at bounding box center [582, 204] width 335 height 29
type input "0"
click at [635, 240] on tr "Jerk Chicken with Coconut Rice & Beans 2" at bounding box center [582, 233] width 335 height 29
type input "0"
click at [610, 264] on tr "Pulled Pork Burrito Bowl 2" at bounding box center [582, 261] width 335 height 29
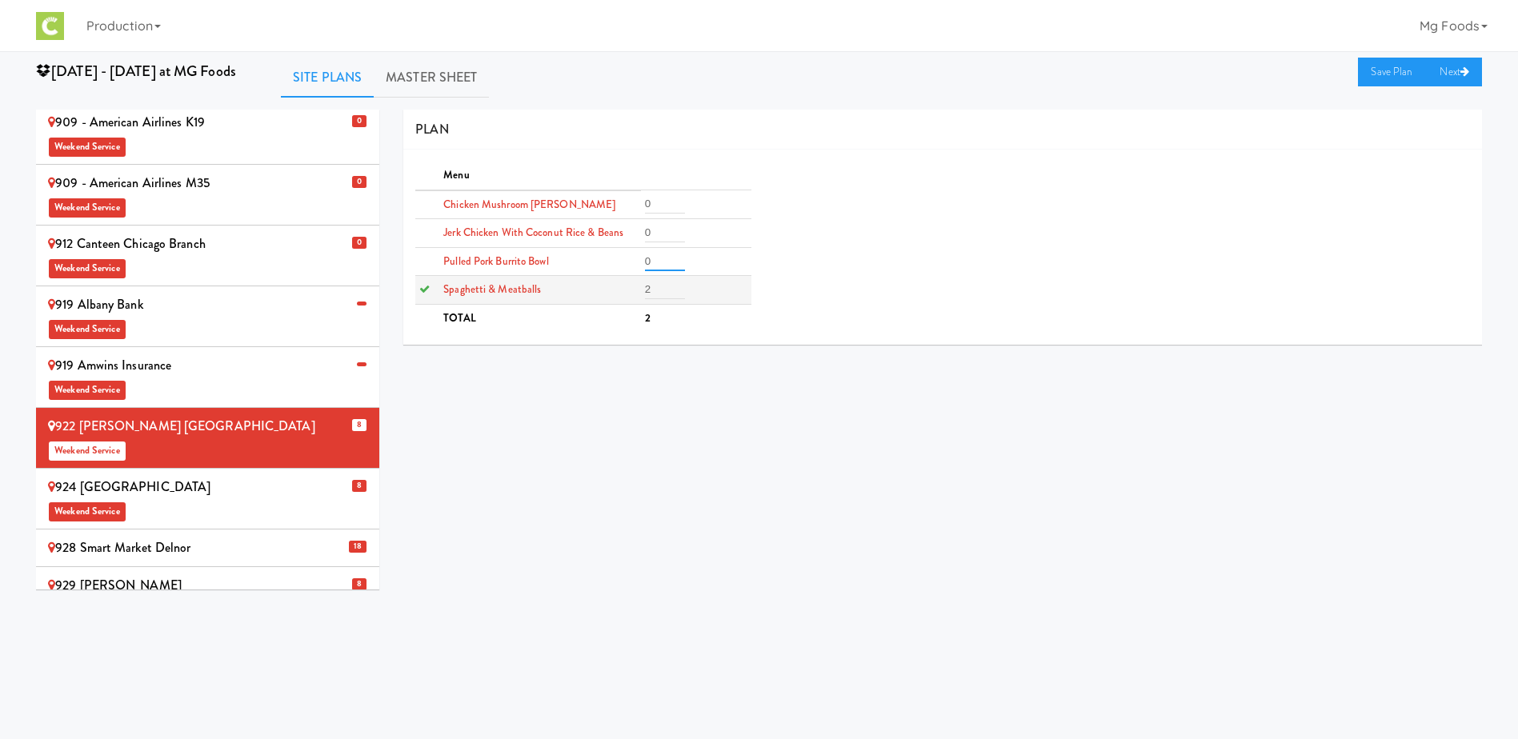
type input "0"
click at [607, 294] on tr "Spaghetti & Meatballs 2" at bounding box center [582, 290] width 335 height 29
type input "0"
click at [1375, 68] on link "Save Plan" at bounding box center [1392, 72] width 69 height 29
click at [280, 475] on div "924 Midwestern University Weekend Service" at bounding box center [207, 498] width 319 height 47
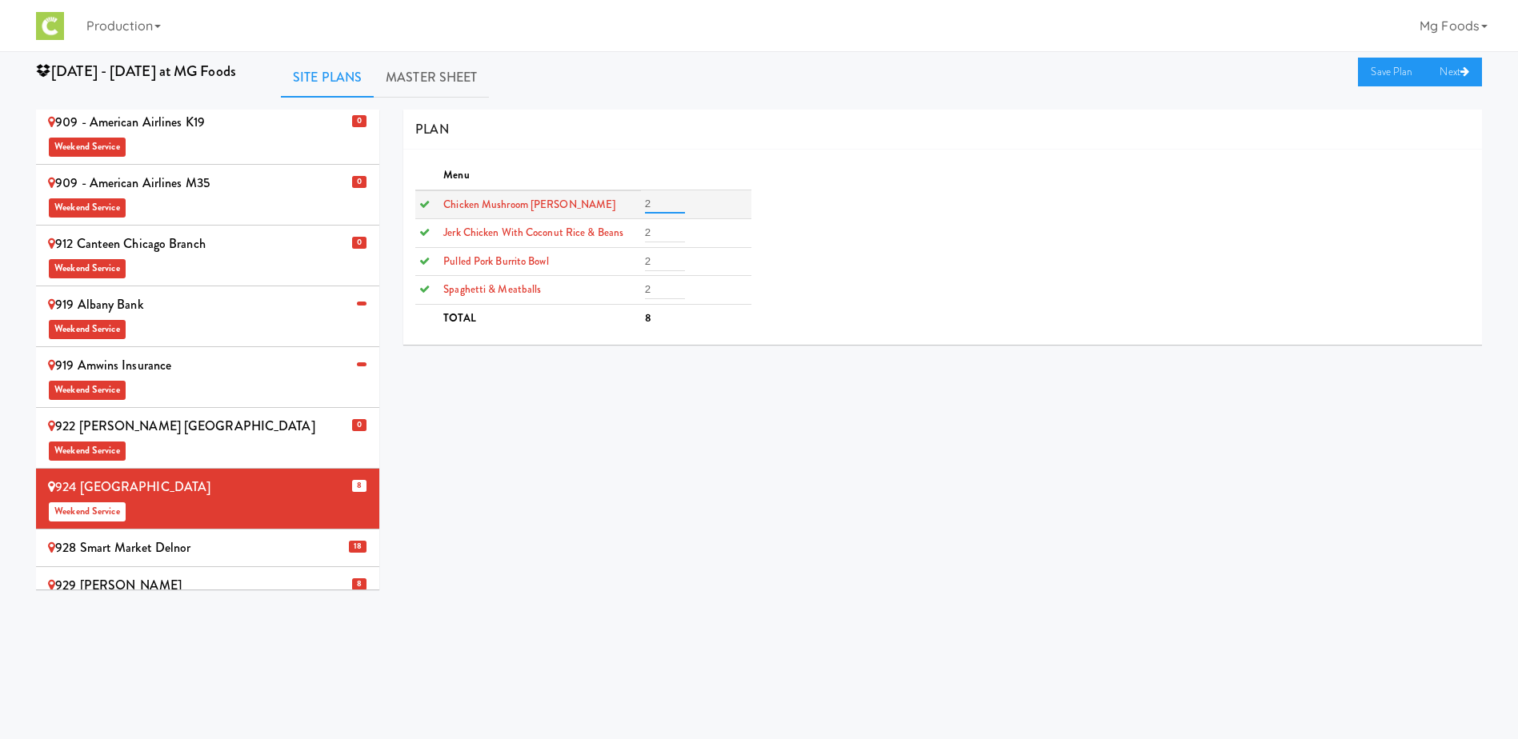
click at [619, 213] on tr "Chicken Mushroom [PERSON_NAME] 2" at bounding box center [582, 204] width 335 height 29
type input "0"
click at [607, 240] on tr "Jerk Chicken with Coconut Rice & Beans 2" at bounding box center [582, 233] width 335 height 29
type input "0"
click at [603, 268] on tr "Pulled Pork Burrito Bowl 0" at bounding box center [582, 261] width 335 height 29
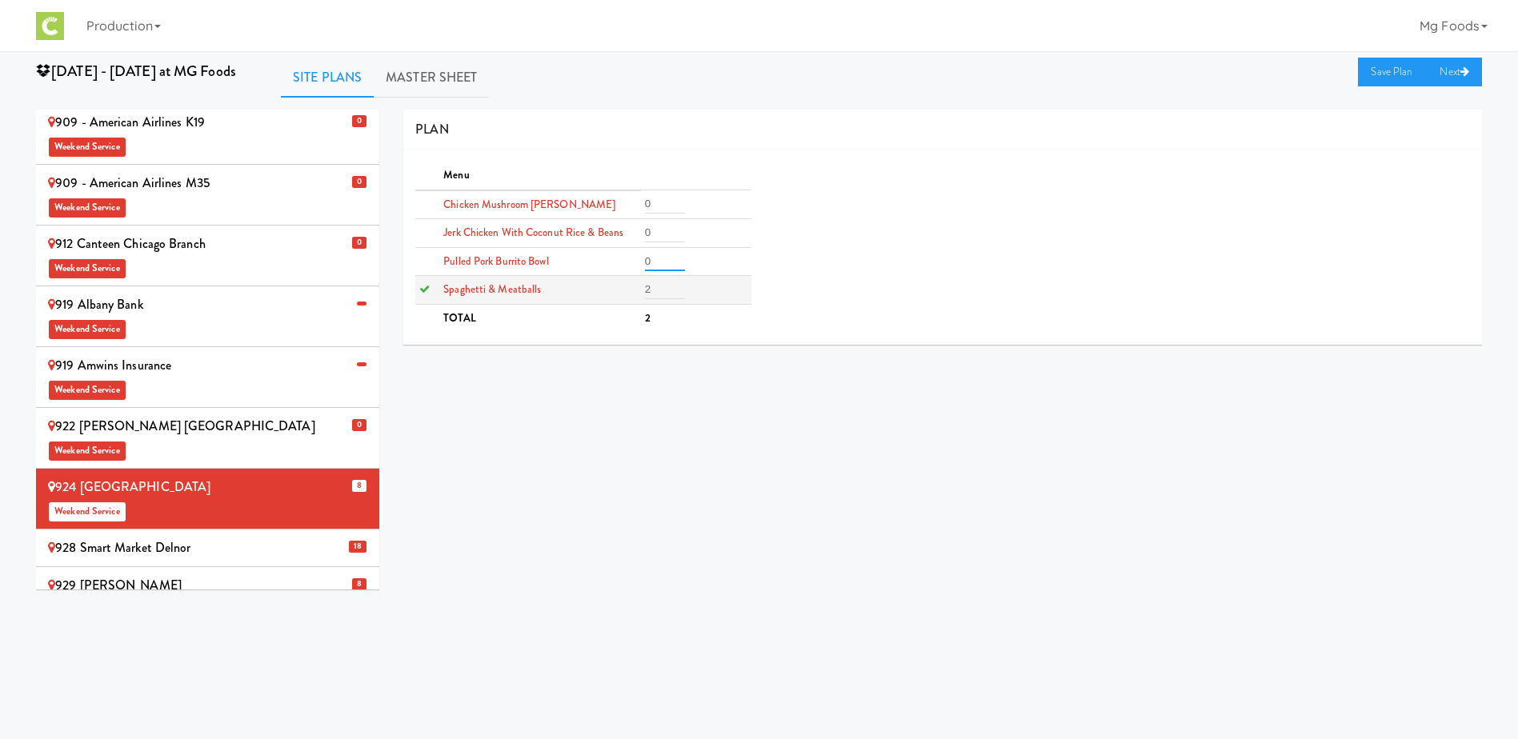
type input "0"
click at [605, 297] on tr "Spaghetti & Meatballs 0" at bounding box center [582, 290] width 335 height 29
type input "0"
click at [1385, 70] on link "Save Plan" at bounding box center [1392, 72] width 69 height 29
click at [297, 536] on div "928 Smart Market Delnor" at bounding box center [207, 548] width 319 height 24
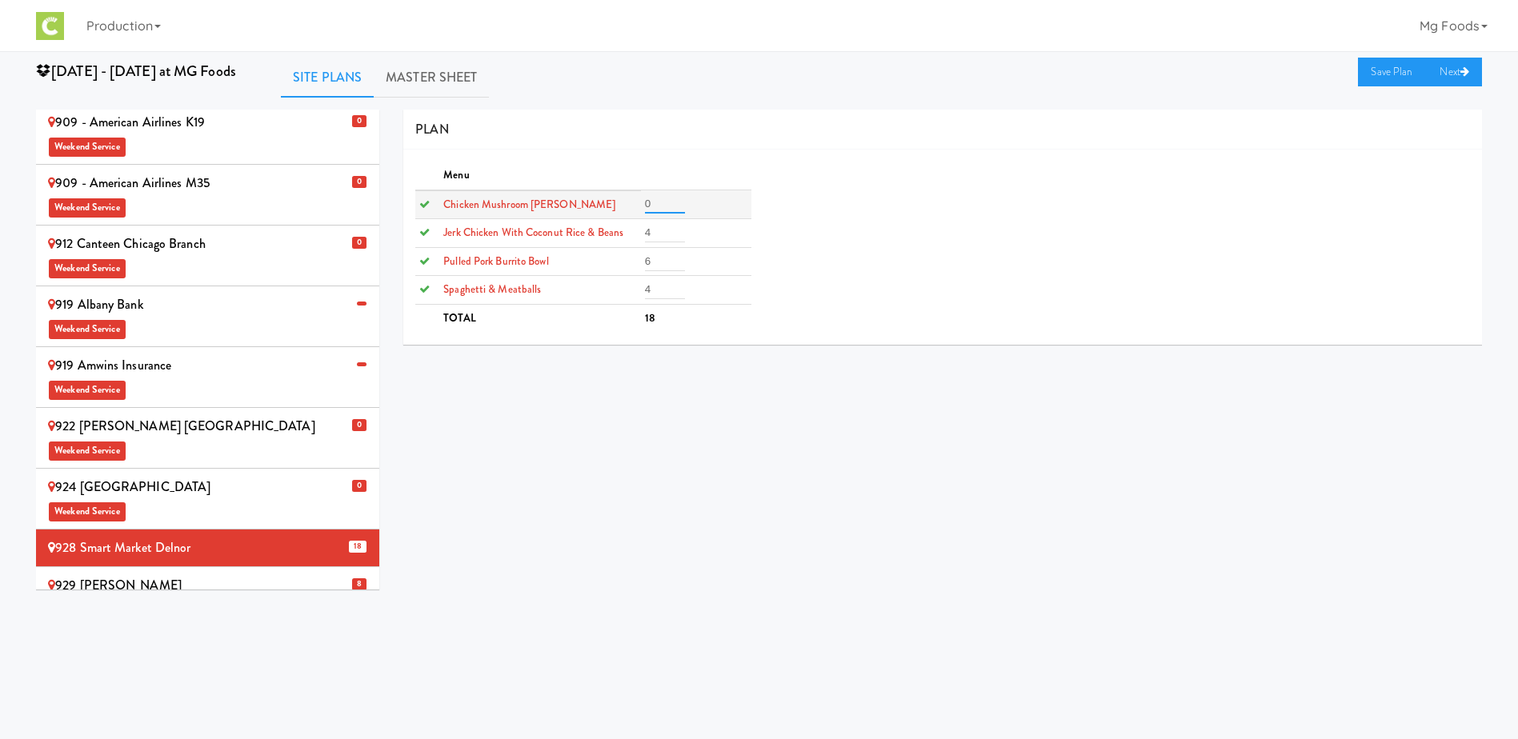
click at [613, 210] on tr "Chicken Mushroom [PERSON_NAME] 0" at bounding box center [582, 204] width 335 height 29
type input "0"
click at [592, 242] on tr "Jerk Chicken with Coconut Rice & Beans 0" at bounding box center [582, 233] width 335 height 29
type input "0"
click at [589, 262] on tr "Pulled Pork Burrito Bowl 0" at bounding box center [582, 261] width 335 height 29
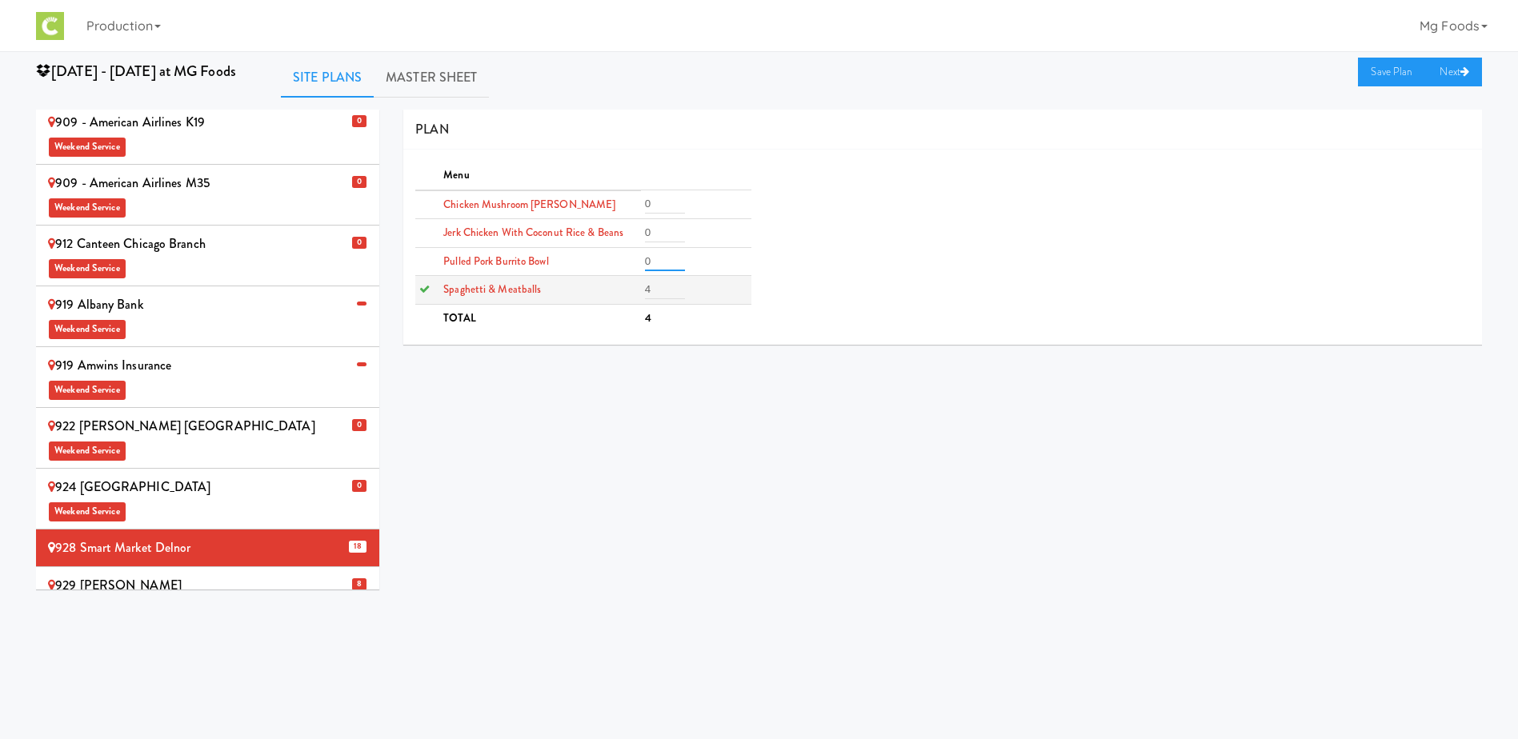
type input "0"
click at [575, 295] on tr "Spaghetti & Meatballs 0" at bounding box center [582, 290] width 335 height 29
type input "0"
click at [1404, 72] on link "Save Plan" at bounding box center [1392, 72] width 69 height 29
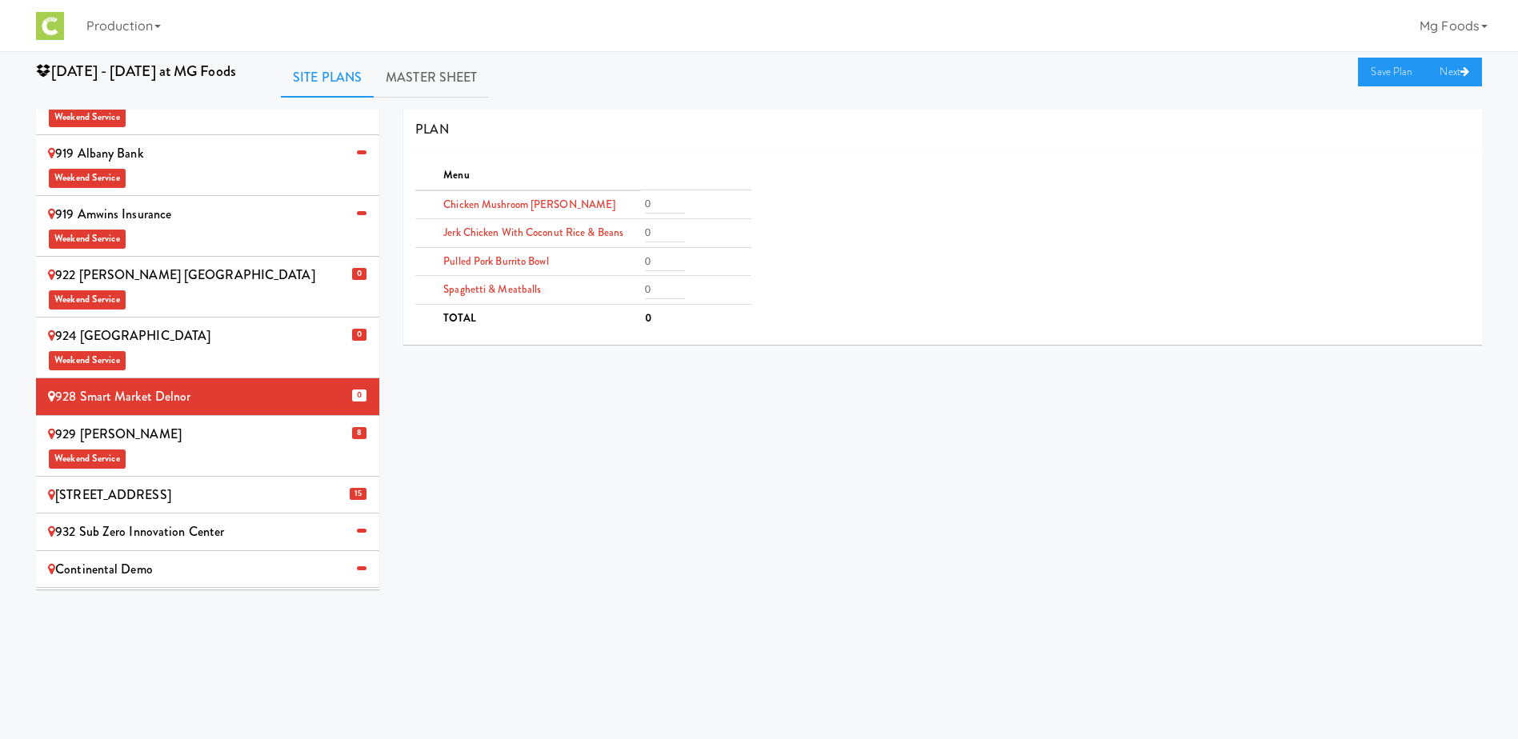
scroll to position [963, 0]
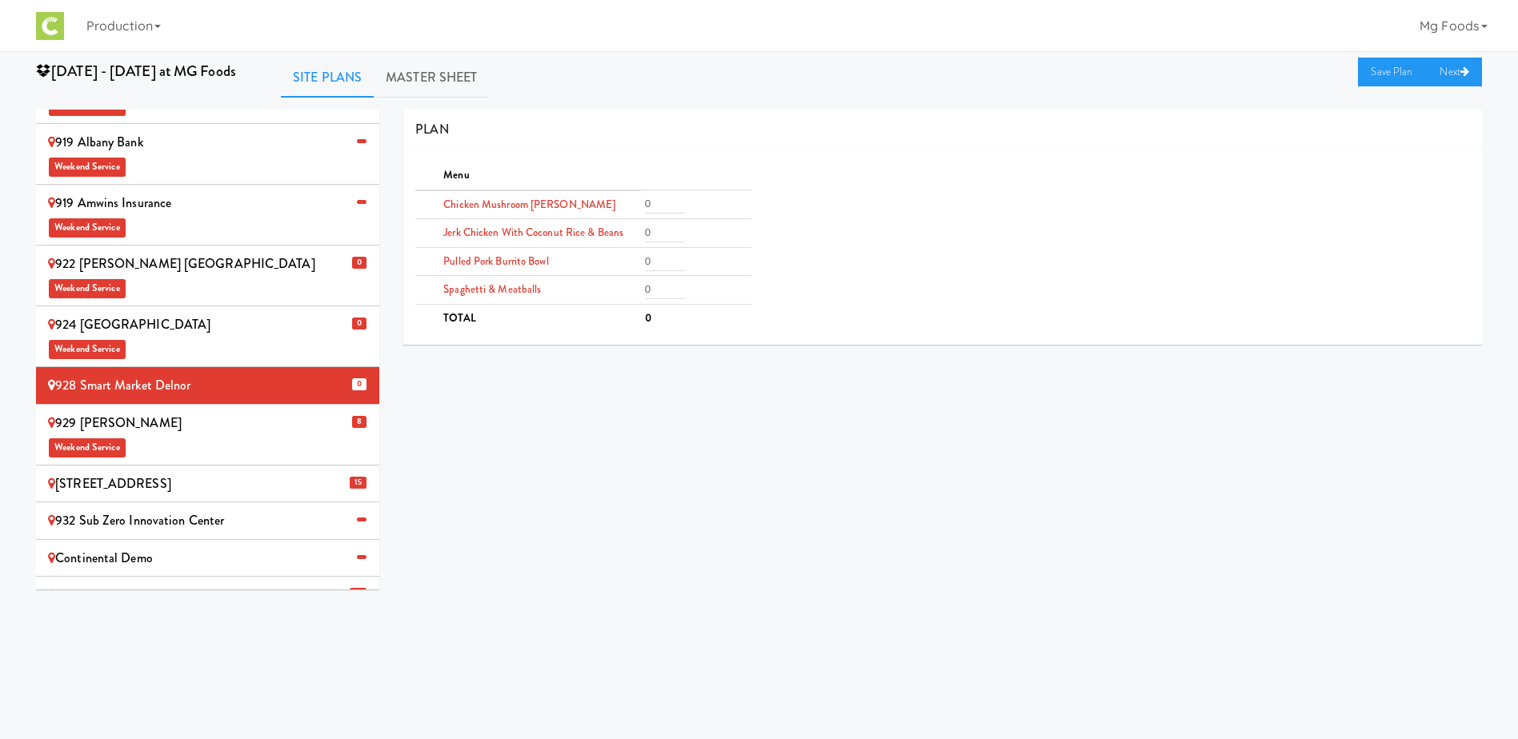
click at [295, 411] on div "929 Ikea Joliet Weekend Service" at bounding box center [207, 434] width 319 height 47
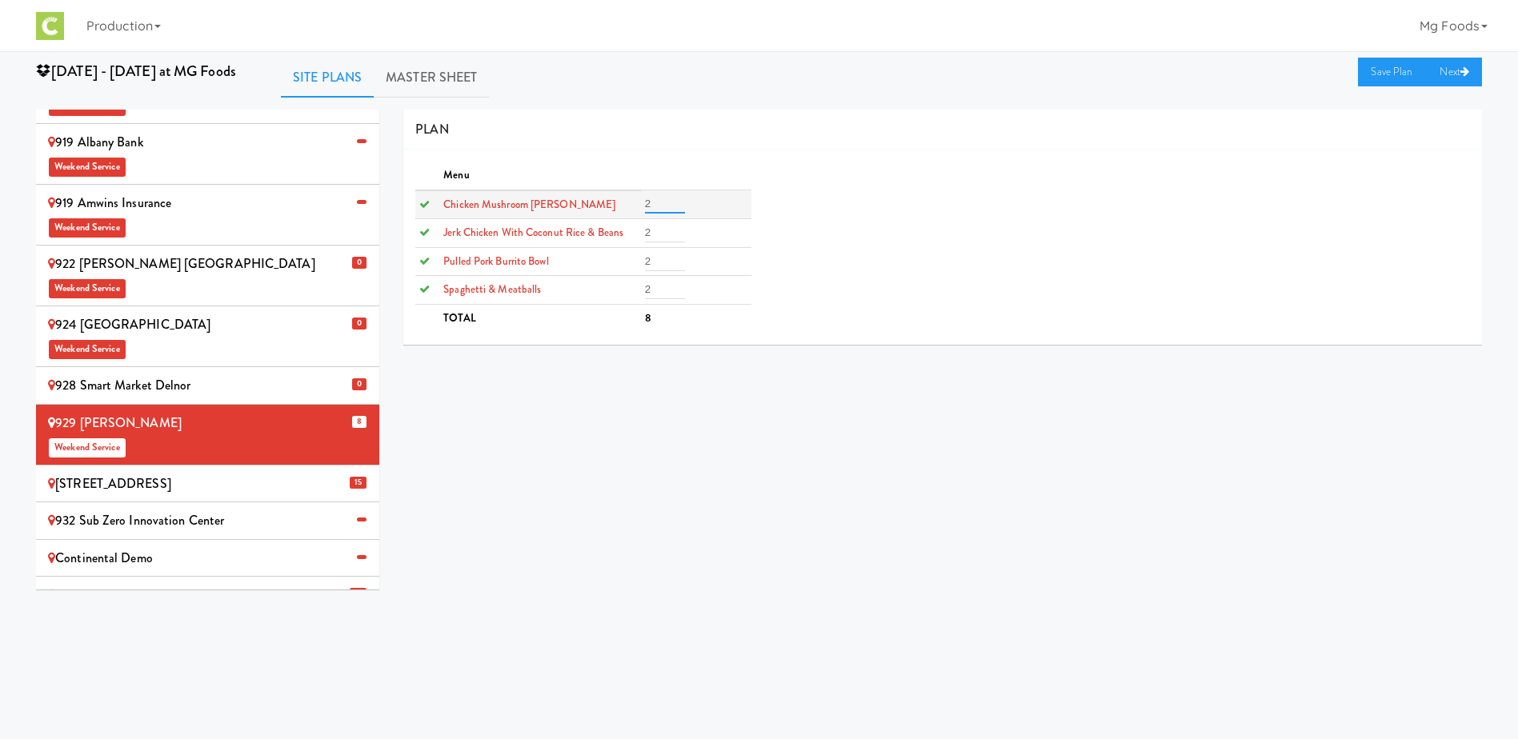
click at [573, 213] on tr "Chicken Mushroom [PERSON_NAME] 2" at bounding box center [582, 204] width 335 height 29
type input "0"
click at [580, 236] on tr "Jerk Chicken with Coconut Rice & Beans 2" at bounding box center [582, 233] width 335 height 29
type input "0"
click at [590, 264] on tr "Pulled Pork Burrito Bowl 2" at bounding box center [582, 261] width 335 height 29
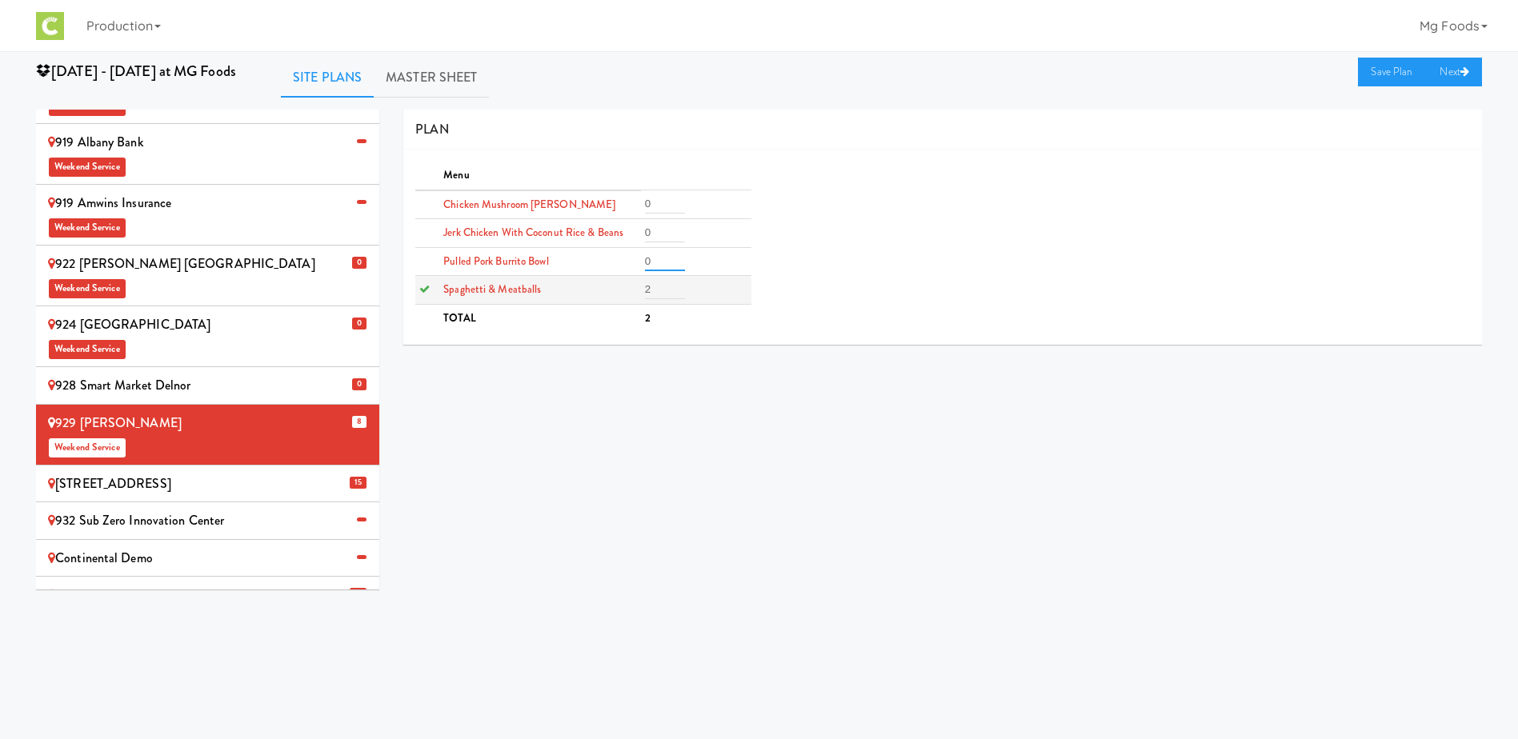
type input "0"
click at [588, 290] on tr "Spaghetti & Meatballs 0" at bounding box center [582, 290] width 335 height 29
type input "0"
click at [1373, 74] on link "Save Plan" at bounding box center [1392, 72] width 69 height 29
click at [301, 472] on div "[STREET_ADDRESS]" at bounding box center [207, 484] width 319 height 24
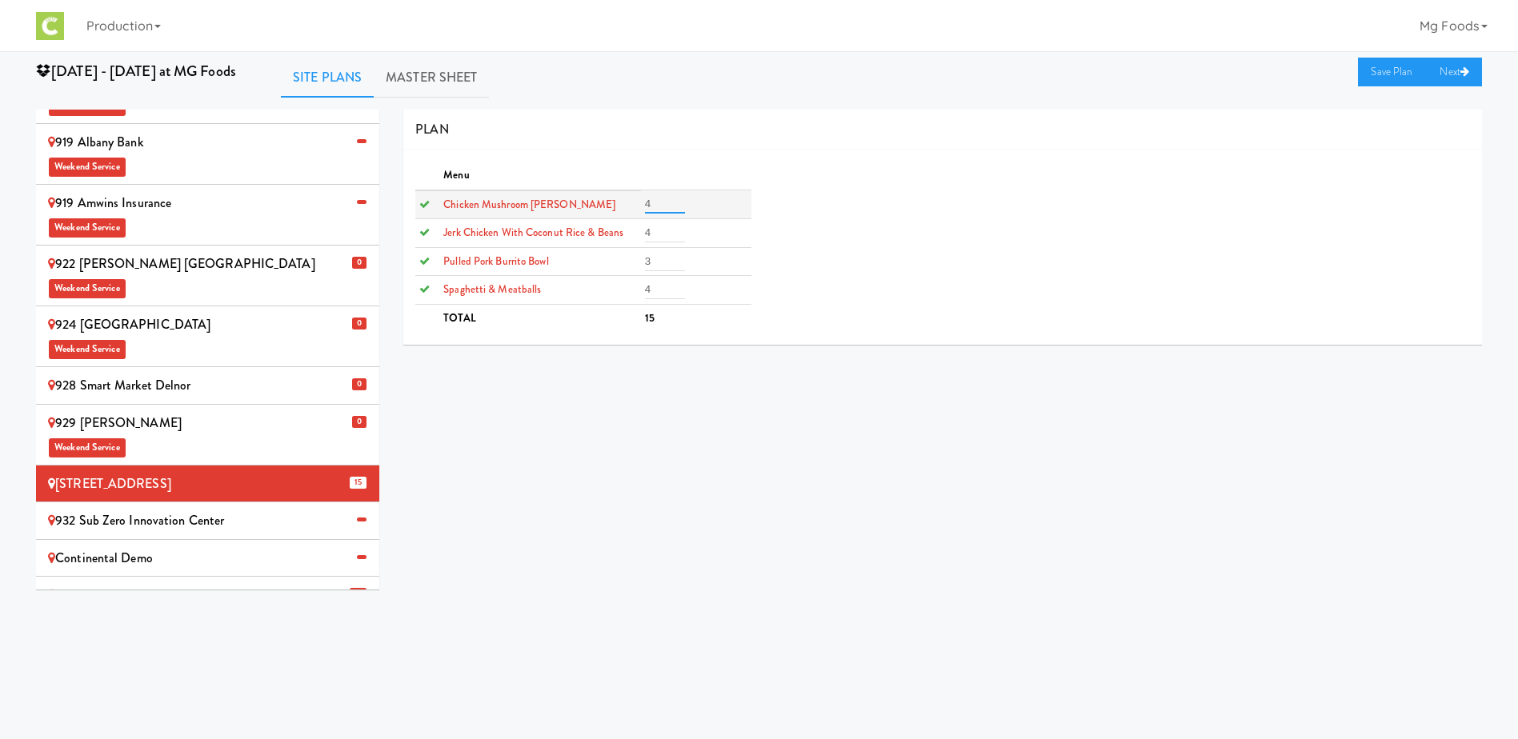
click at [618, 214] on tr "Chicken Mushroom [PERSON_NAME] 4" at bounding box center [582, 204] width 335 height 29
type input "0"
click at [603, 248] on tbody "Chicken Mushroom [PERSON_NAME] 0 Jerk Chicken with Coconut Rice & Beans 0 Pulle…" at bounding box center [582, 247] width 335 height 114
type input "0"
click at [621, 271] on tr "Pulled Pork Burrito Bowl 3" at bounding box center [582, 261] width 335 height 29
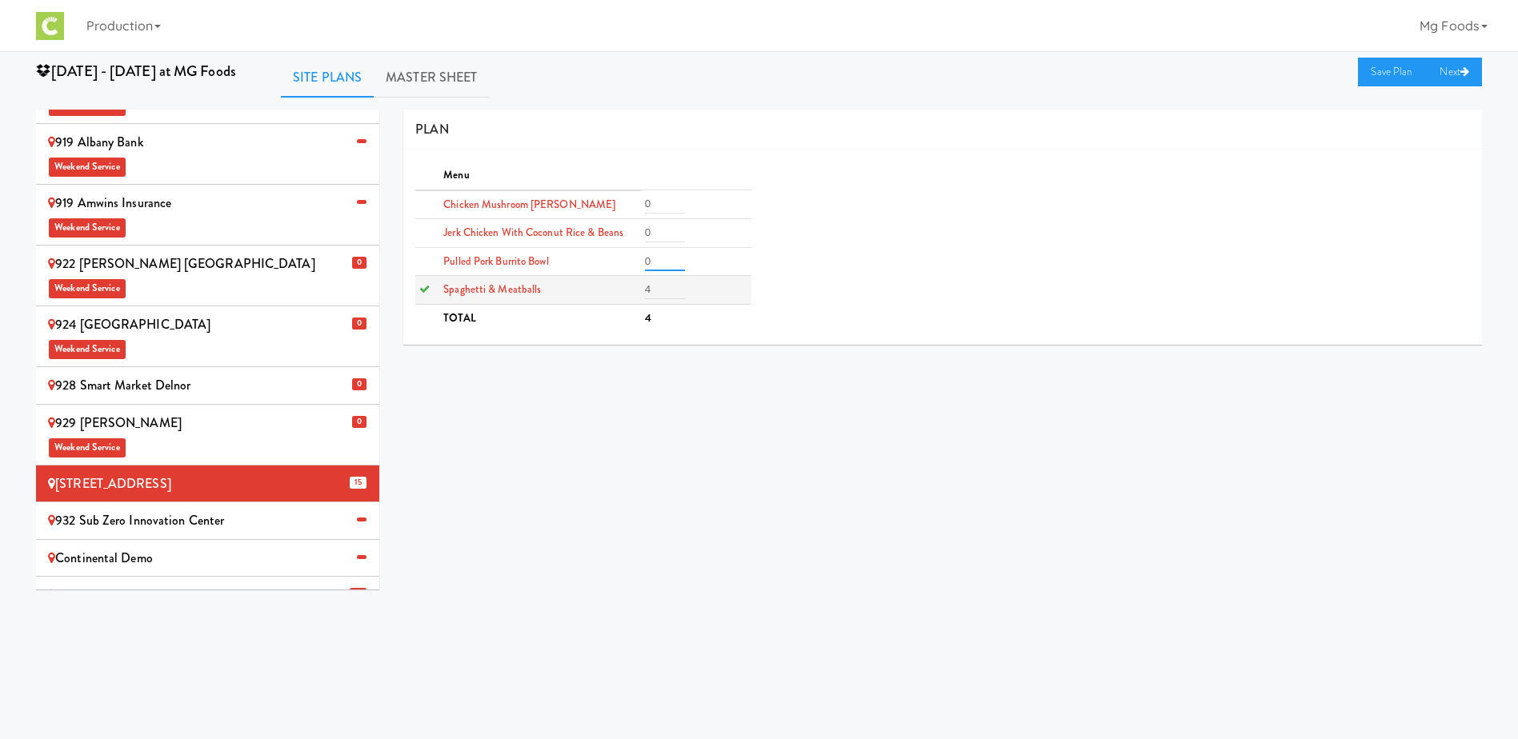
type input "0"
click at [619, 295] on tr "Spaghetti & Meatballs 0" at bounding box center [582, 290] width 335 height 29
type input "0"
click at [1371, 70] on link "Save Plan" at bounding box center [1392, 72] width 69 height 29
click at [283, 607] on span "Weekend Service" at bounding box center [207, 619] width 319 height 24
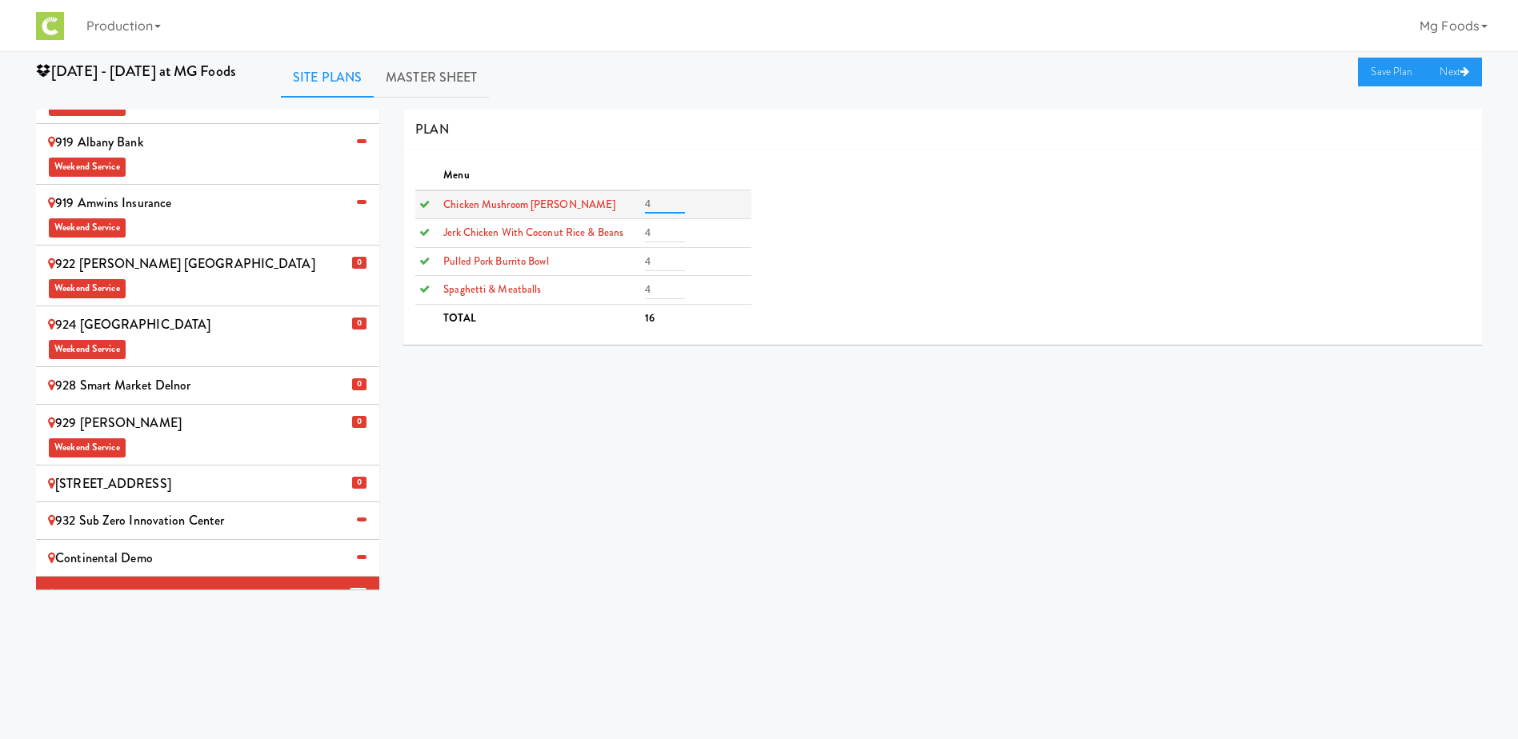
drag, startPoint x: 657, startPoint y: 196, endPoint x: 633, endPoint y: 200, distance: 24.3
click at [634, 200] on tr "Chicken Mushroom [PERSON_NAME] 4" at bounding box center [582, 204] width 335 height 29
type input "0"
drag, startPoint x: 664, startPoint y: 229, endPoint x: 631, endPoint y: 235, distance: 34.2
click at [631, 234] on tr "Jerk Chicken with Coconut Rice & Beans 4" at bounding box center [582, 233] width 335 height 29
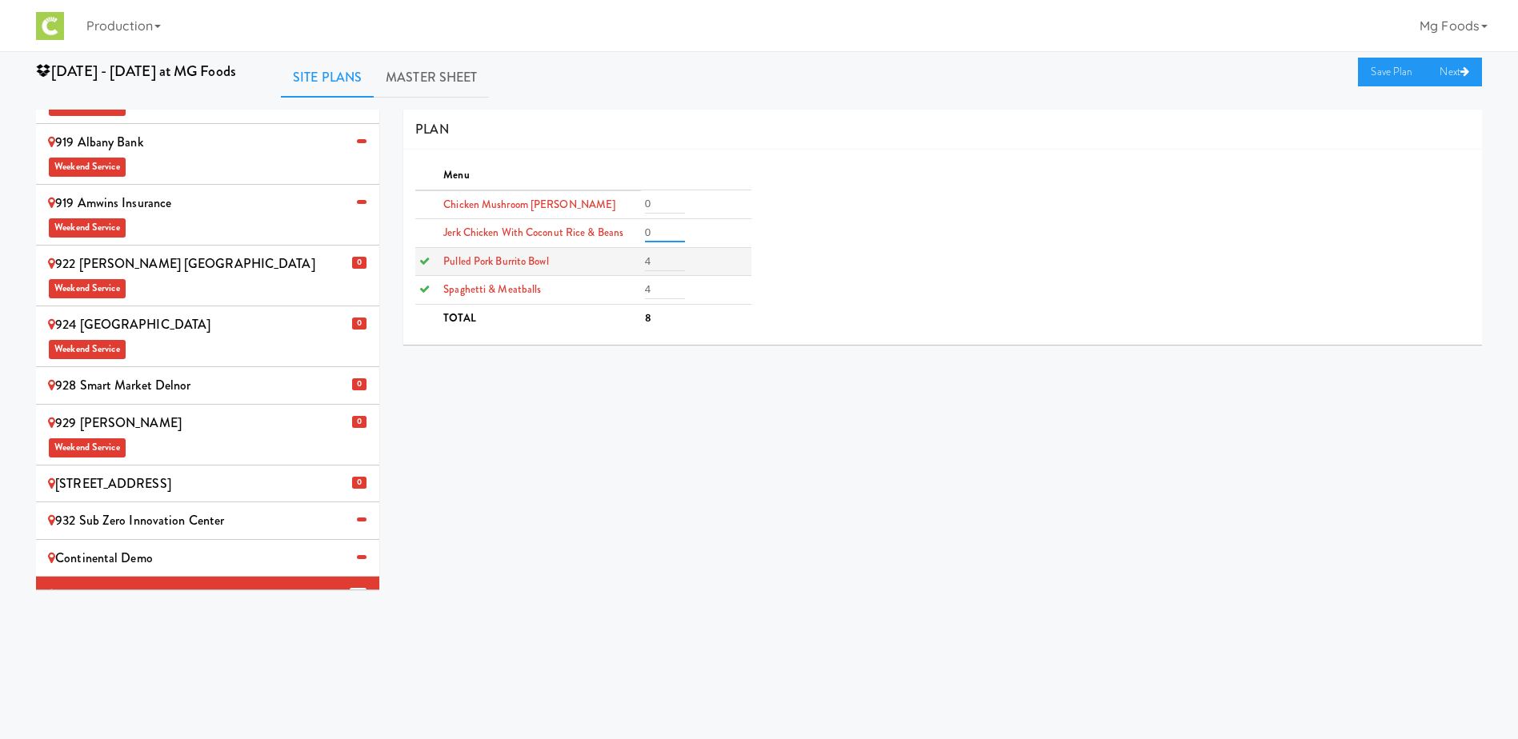
type input "0"
drag, startPoint x: 656, startPoint y: 261, endPoint x: 615, endPoint y: 262, distance: 40.8
click at [619, 262] on tr "Pulled Pork Burrito Bowl 4" at bounding box center [582, 261] width 335 height 29
type input "0"
drag, startPoint x: 657, startPoint y: 285, endPoint x: 624, endPoint y: 294, distance: 34.0
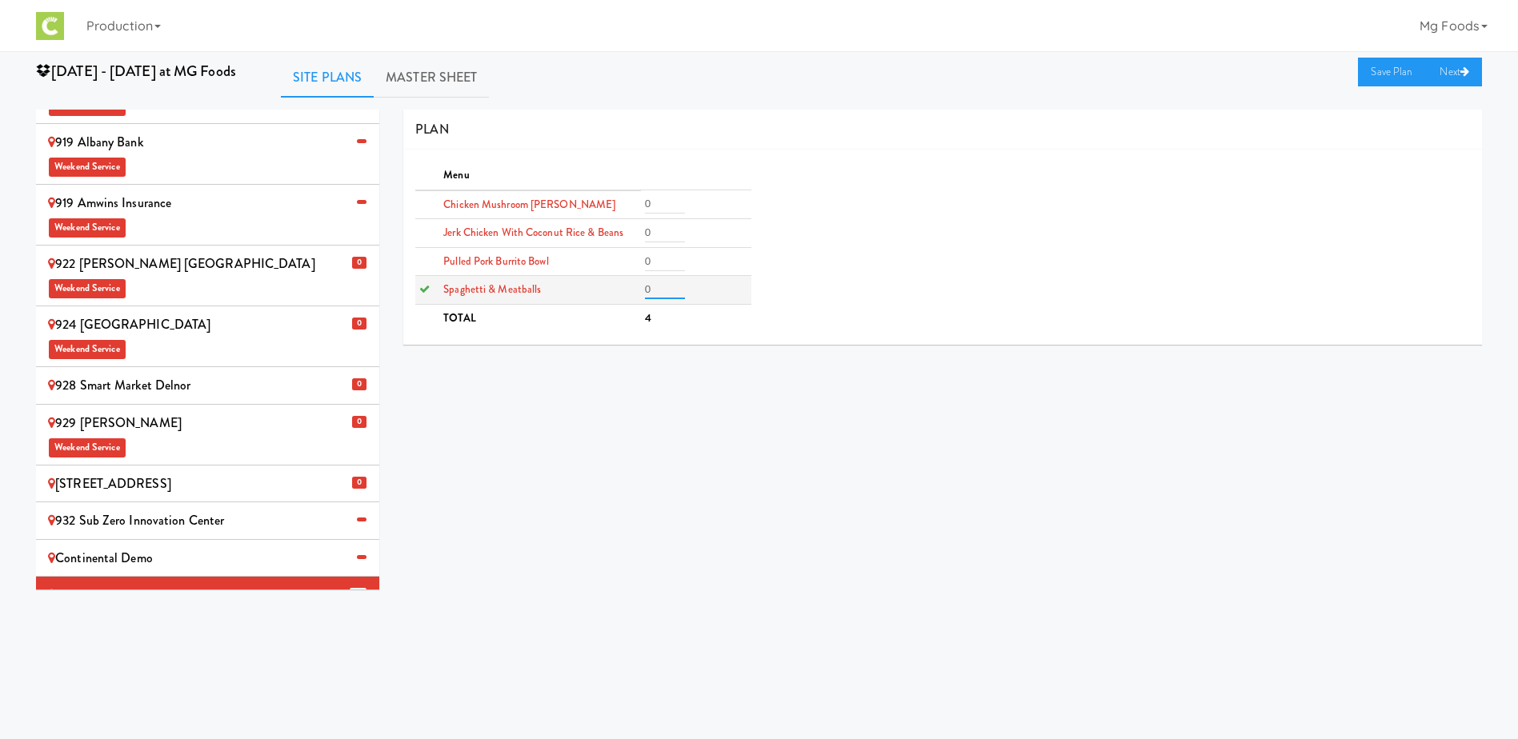
click at [624, 294] on tr "Spaghetti & Meatballs 0" at bounding box center [582, 290] width 335 height 29
type input "0"
click at [1376, 66] on link "Save Plan" at bounding box center [1392, 72] width 69 height 29
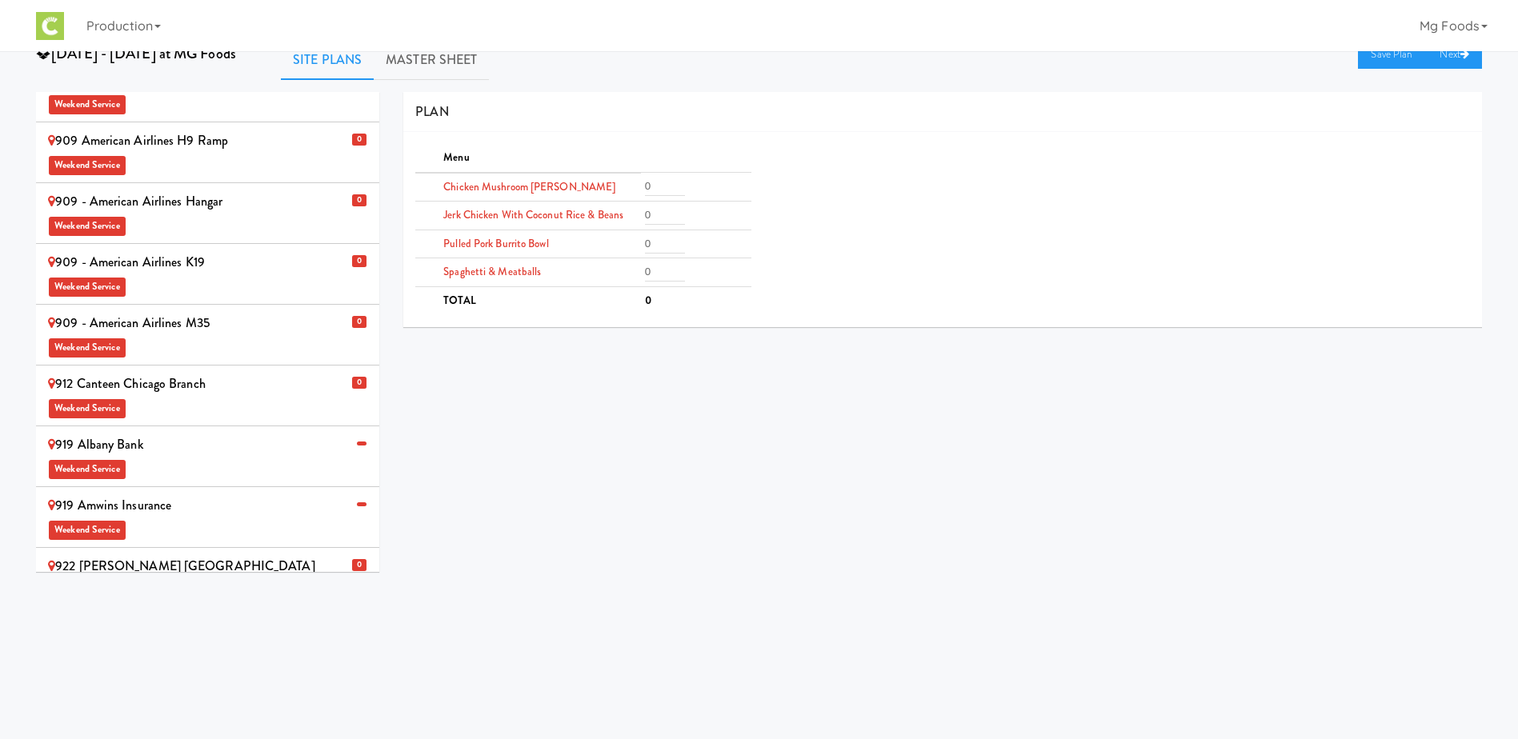
scroll to position [0, 0]
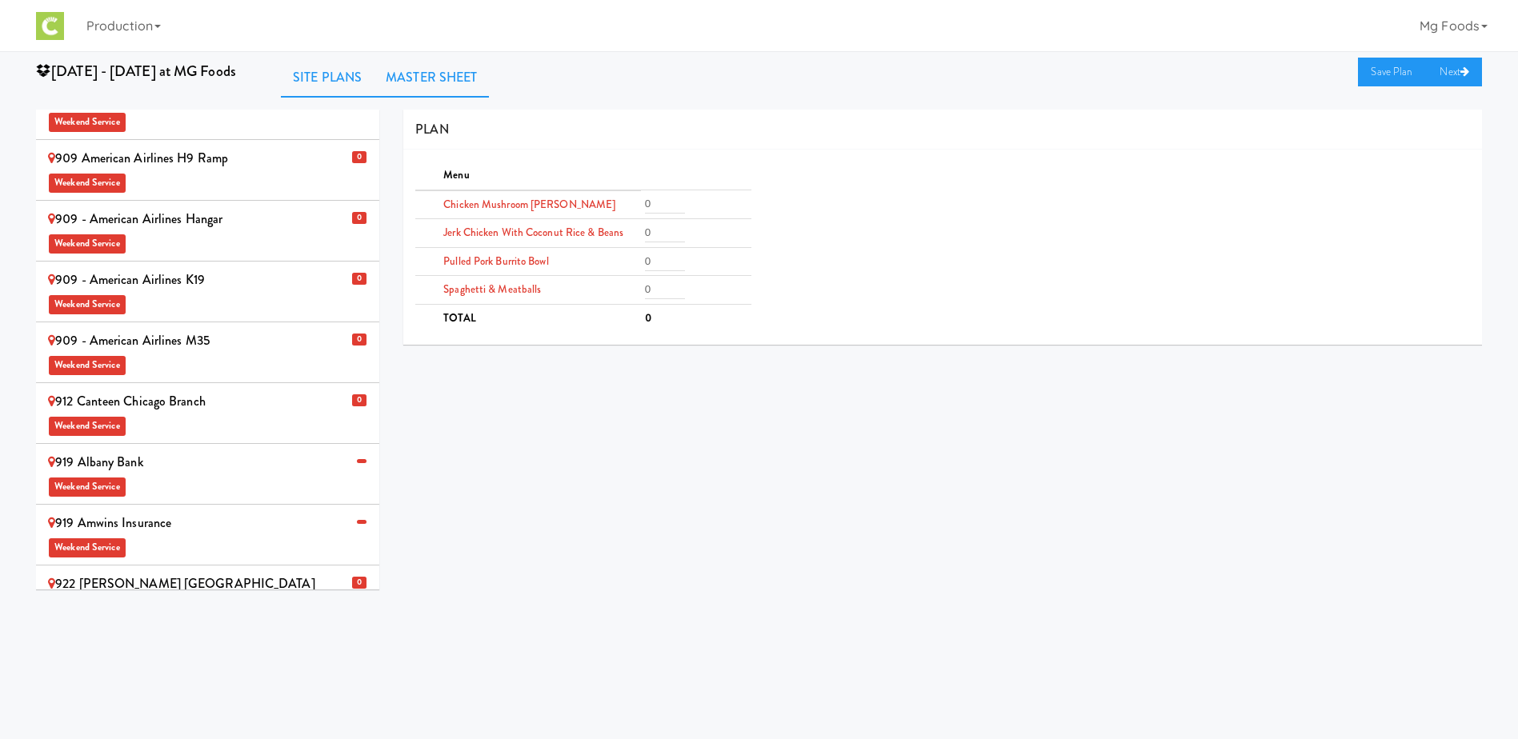
click at [455, 70] on link "Master Sheet" at bounding box center [431, 78] width 115 height 40
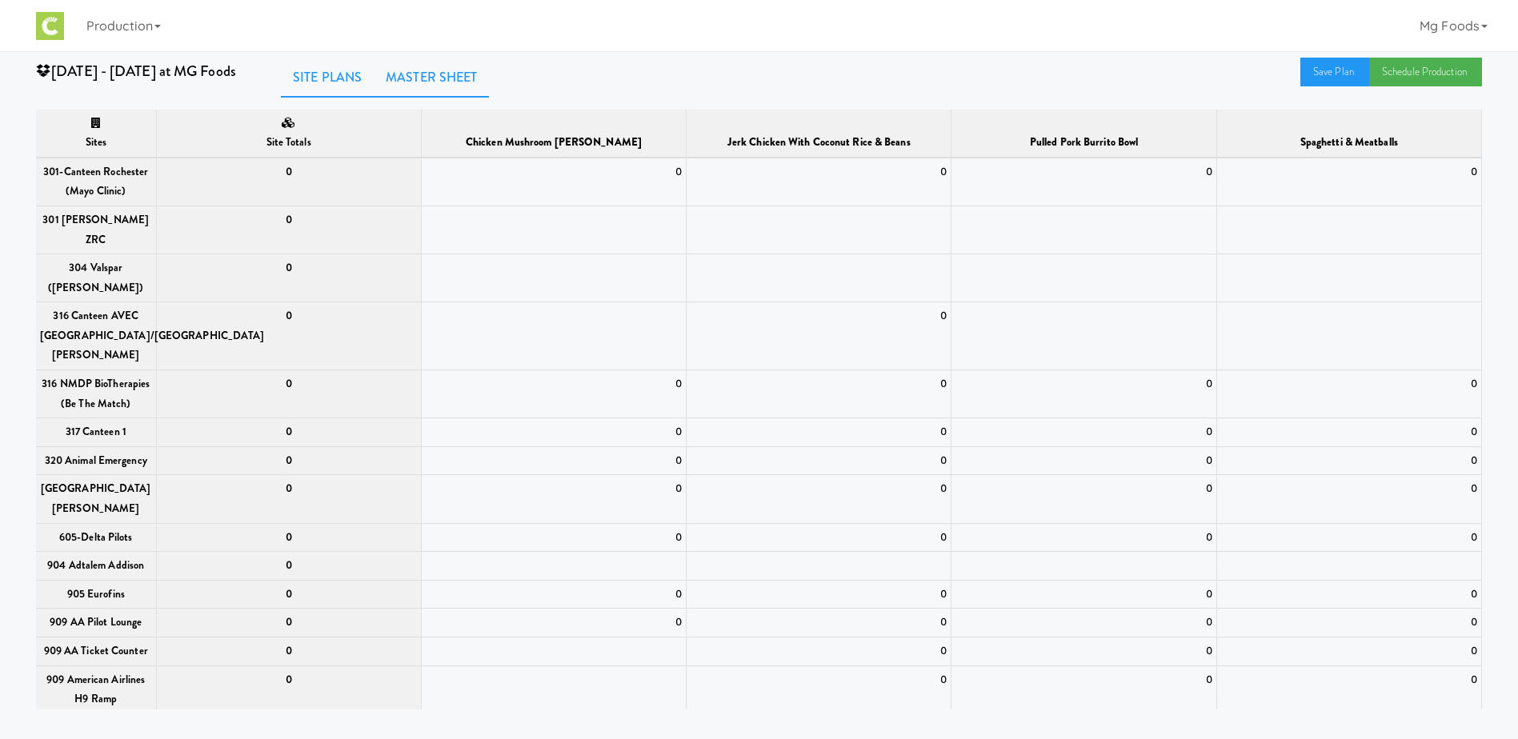
click at [315, 76] on link "Site Plans" at bounding box center [327, 78] width 93 height 40
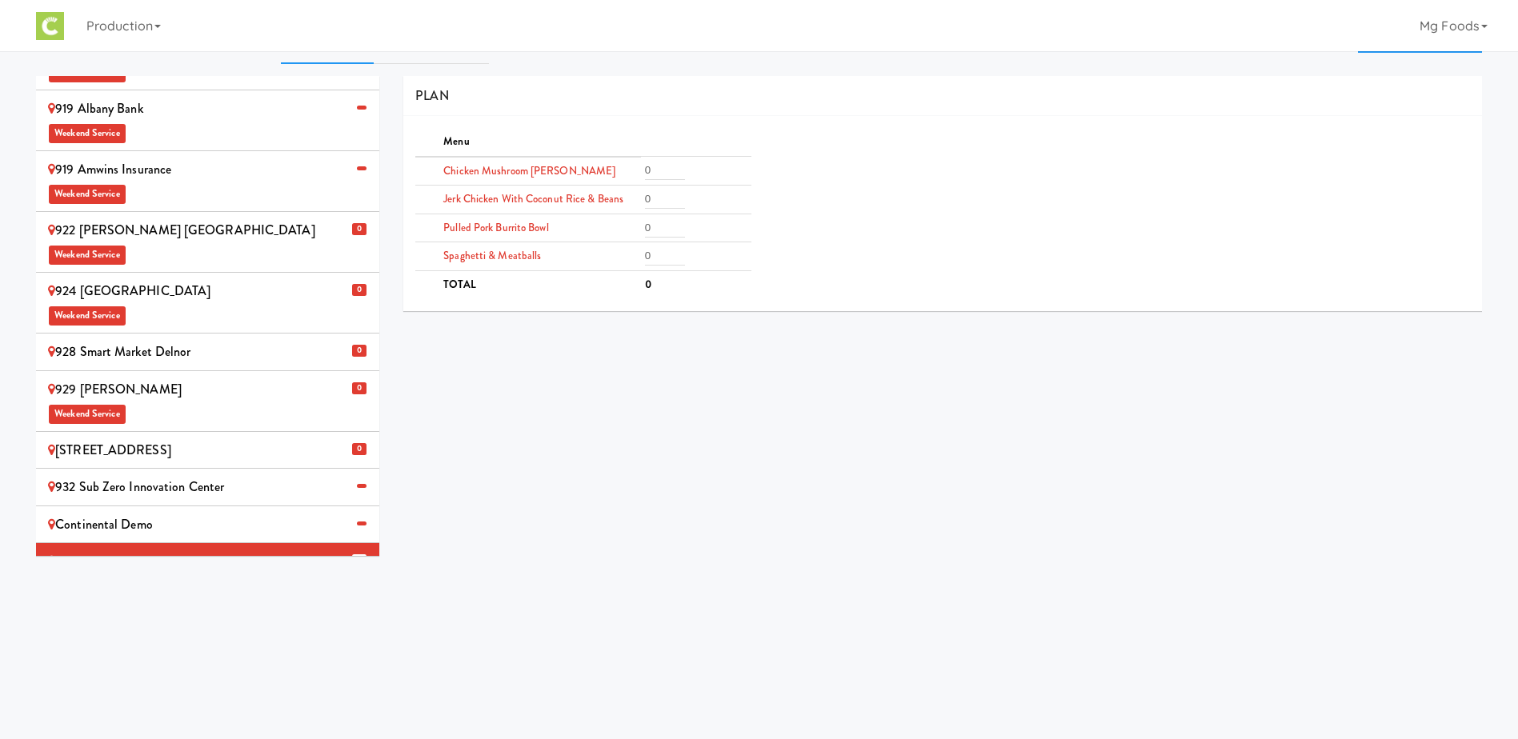
scroll to position [51, 0]
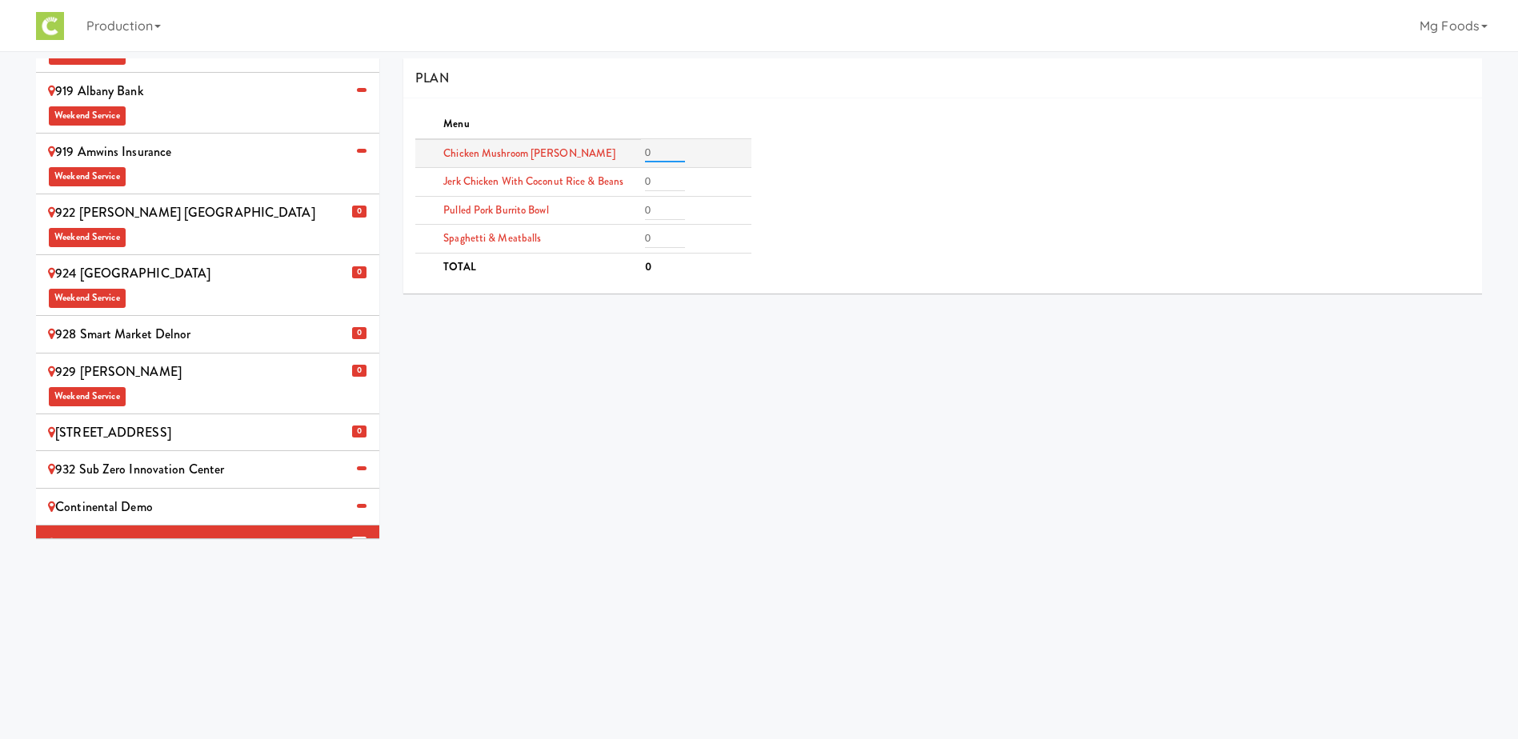
drag, startPoint x: 667, startPoint y: 151, endPoint x: 637, endPoint y: 160, distance: 30.9
click at [631, 153] on tr "Chicken Mushroom [PERSON_NAME] 0" at bounding box center [582, 153] width 335 height 29
type input "2"
drag, startPoint x: 655, startPoint y: 178, endPoint x: 612, endPoint y: 179, distance: 43.2
click at [612, 181] on tr "Jerk Chicken with Coconut Rice & Beans 0" at bounding box center [582, 182] width 335 height 29
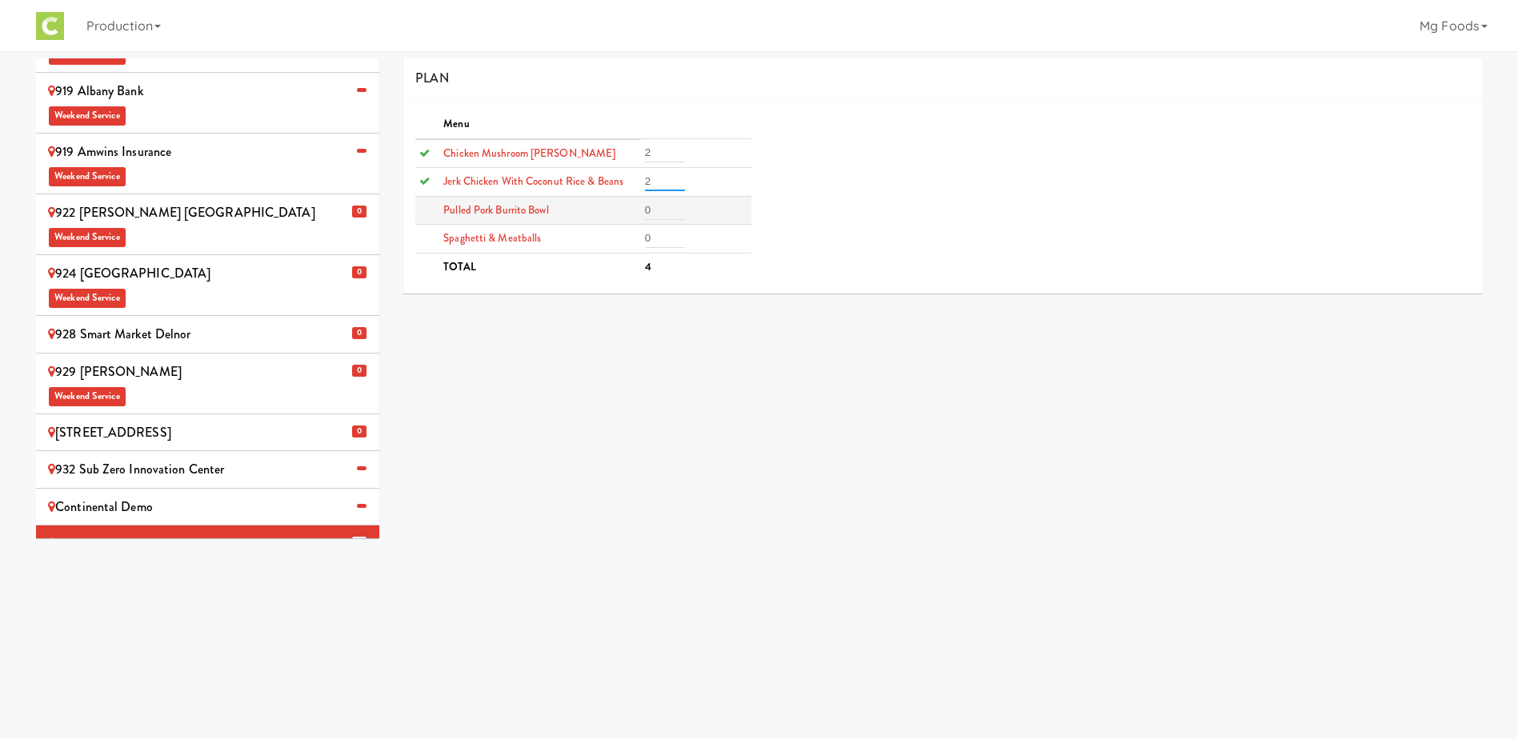
type input "2"
drag, startPoint x: 651, startPoint y: 208, endPoint x: 631, endPoint y: 208, distance: 20.0
click at [627, 209] on tr "Pulled Pork Burrito Bowl 0" at bounding box center [582, 210] width 335 height 29
type input "2"
drag, startPoint x: 654, startPoint y: 241, endPoint x: 616, endPoint y: 242, distance: 37.6
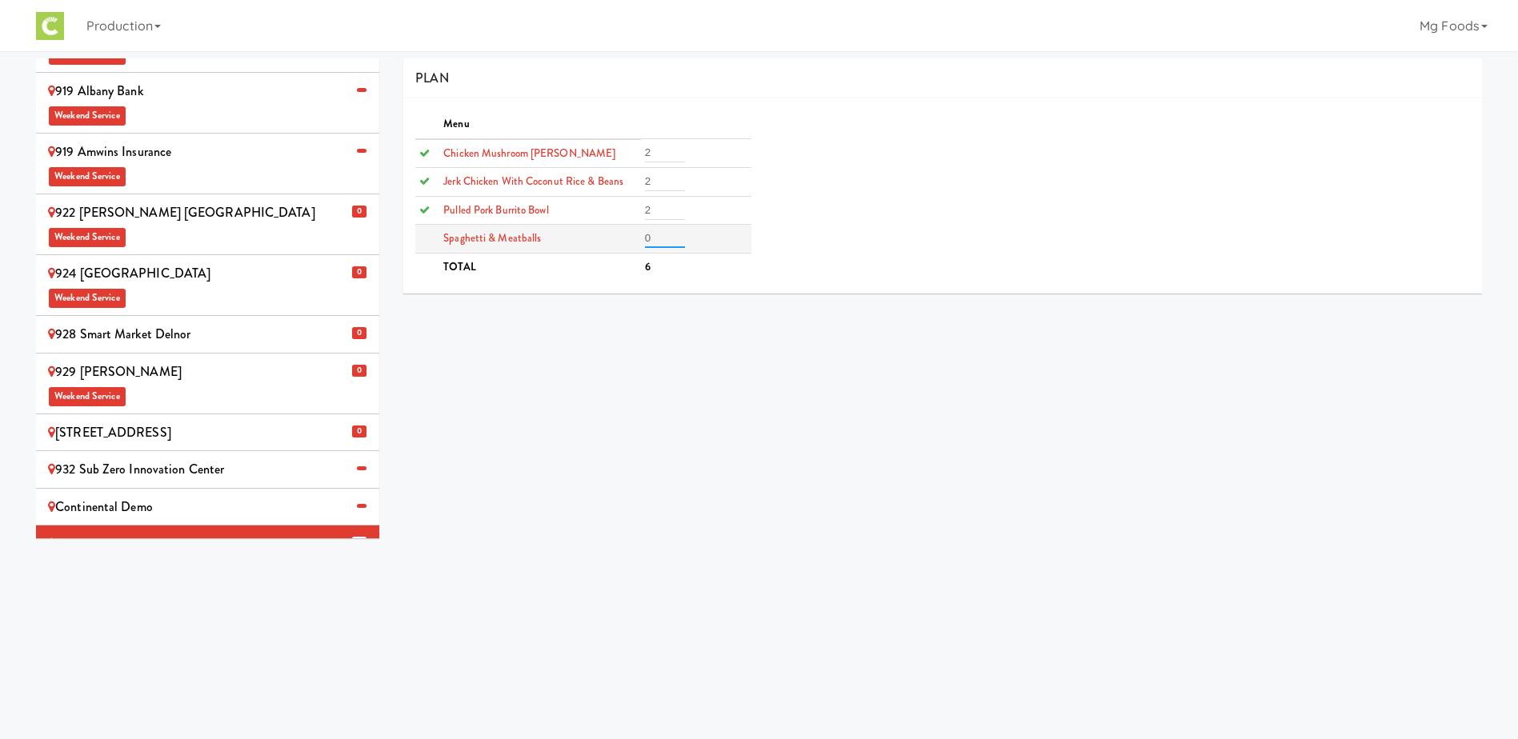
click at [618, 244] on tr "Spaghetti & Meatballs 0" at bounding box center [582, 239] width 335 height 29
type input "2"
click at [898, 254] on div "Menu Chicken Mushroom [PERSON_NAME] 2 Jerk Chicken with Coconut Rice & Beans 2 …" at bounding box center [942, 195] width 1079 height 171
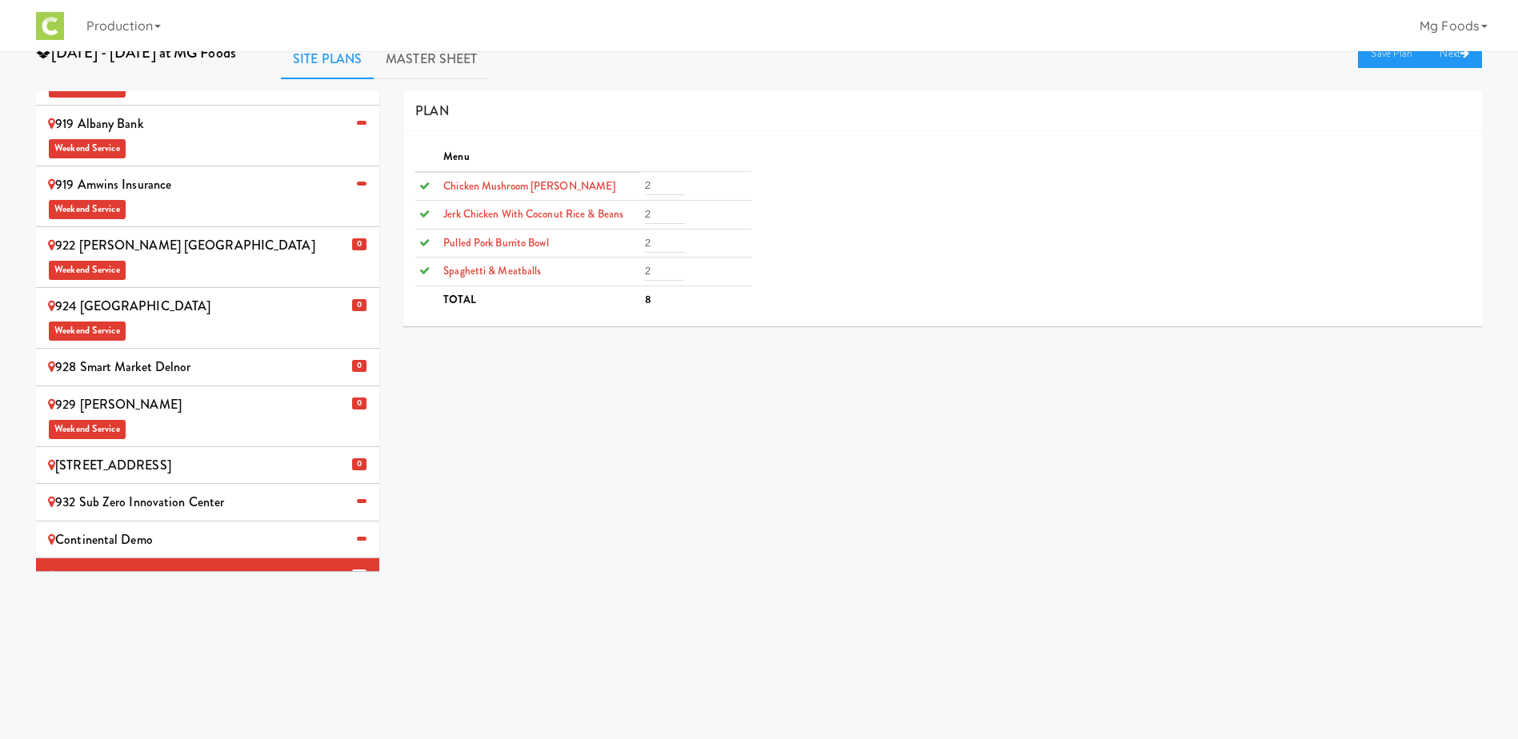
scroll to position [0, 0]
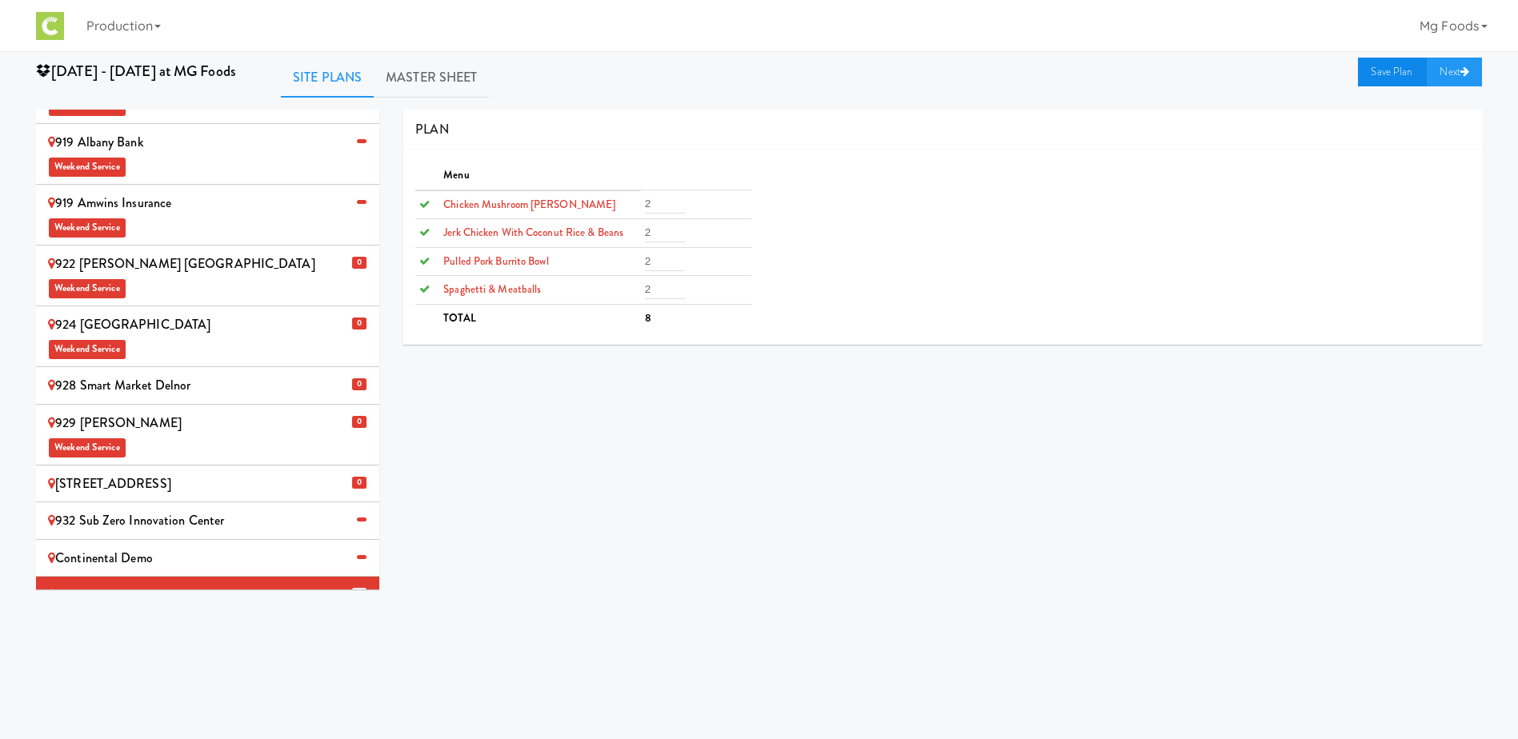
click at [1374, 68] on link "Save Plan" at bounding box center [1392, 72] width 69 height 29
click at [166, 547] on div "Continental Demo" at bounding box center [207, 559] width 319 height 24
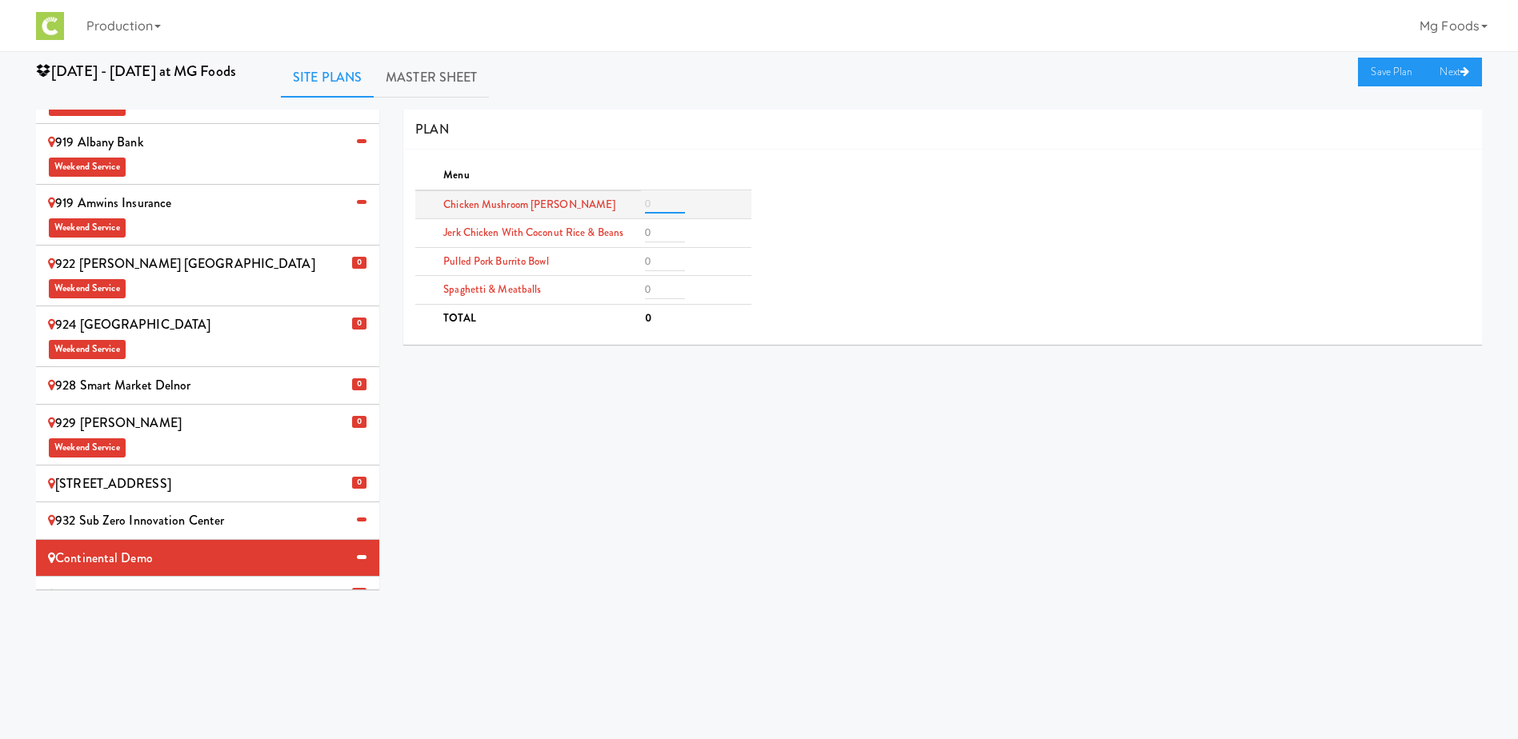
drag, startPoint x: 660, startPoint y: 203, endPoint x: 600, endPoint y: 205, distance: 60.0
click at [600, 205] on tr "Chicken Mushroom [PERSON_NAME]" at bounding box center [582, 204] width 335 height 29
type input "3"
click at [659, 231] on input "number" at bounding box center [665, 232] width 40 height 19
type input "3"
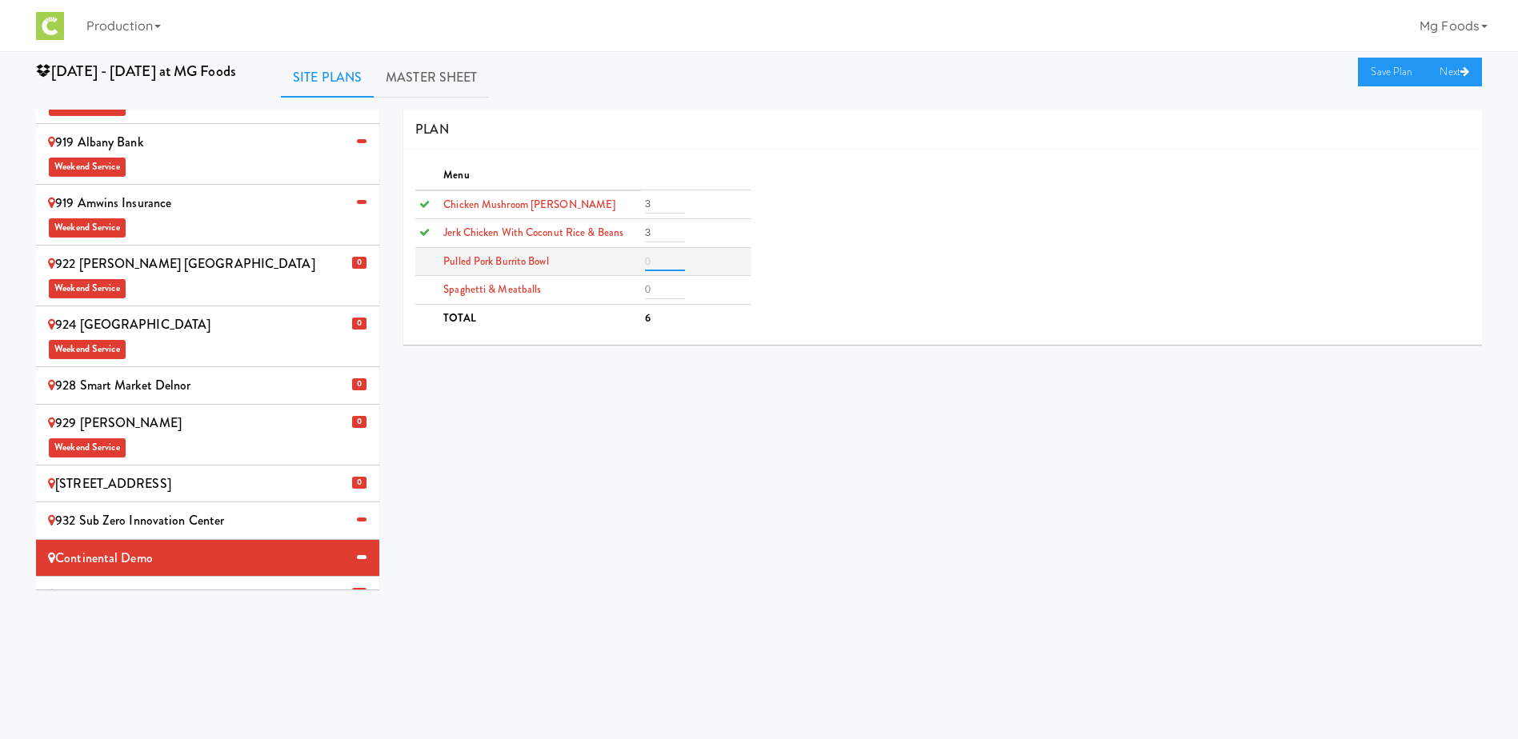
click at [657, 260] on input "number" at bounding box center [665, 261] width 40 height 19
type input "3"
click at [659, 285] on input "number" at bounding box center [665, 289] width 40 height 19
type input "3"
click at [1370, 72] on link "Save Plan" at bounding box center [1392, 72] width 69 height 29
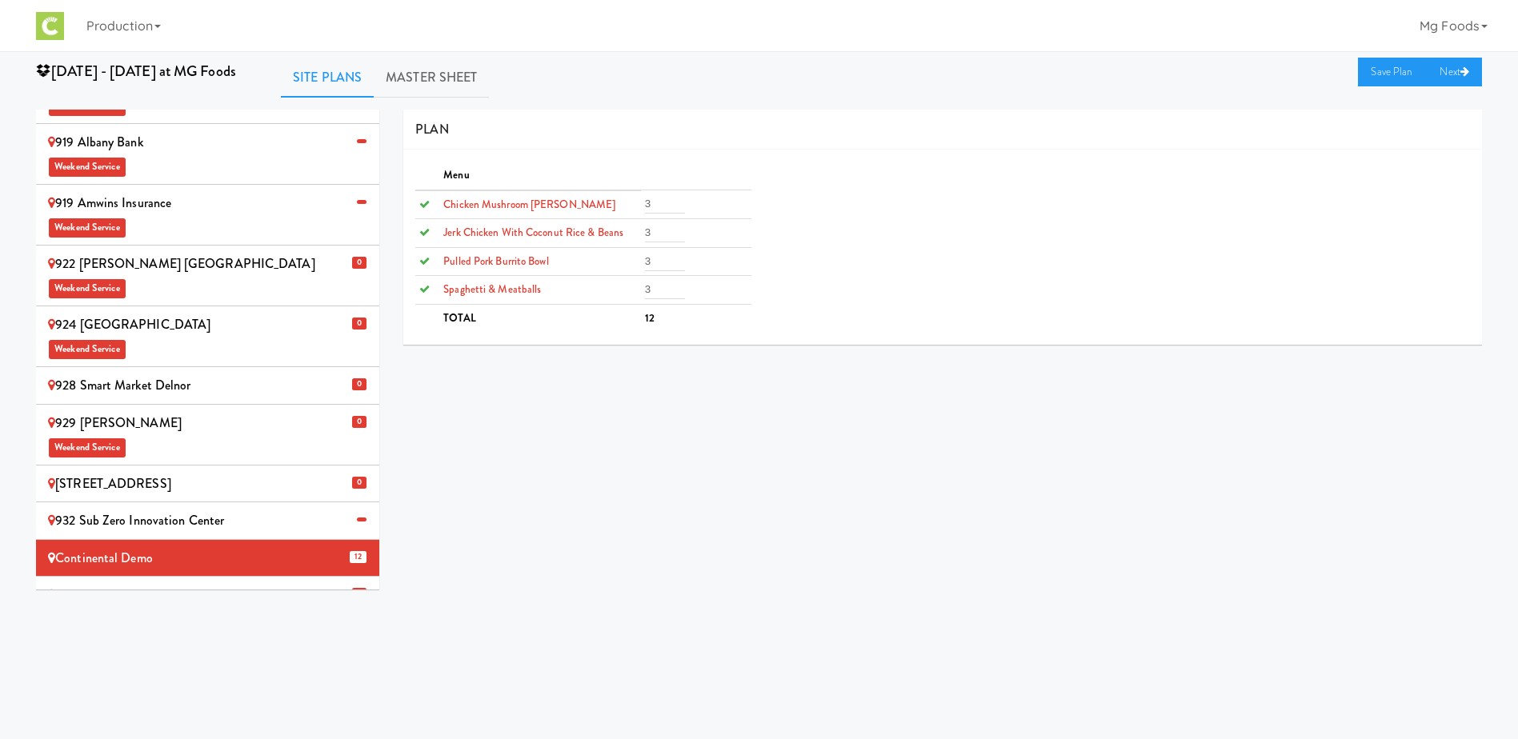
scroll to position [51, 0]
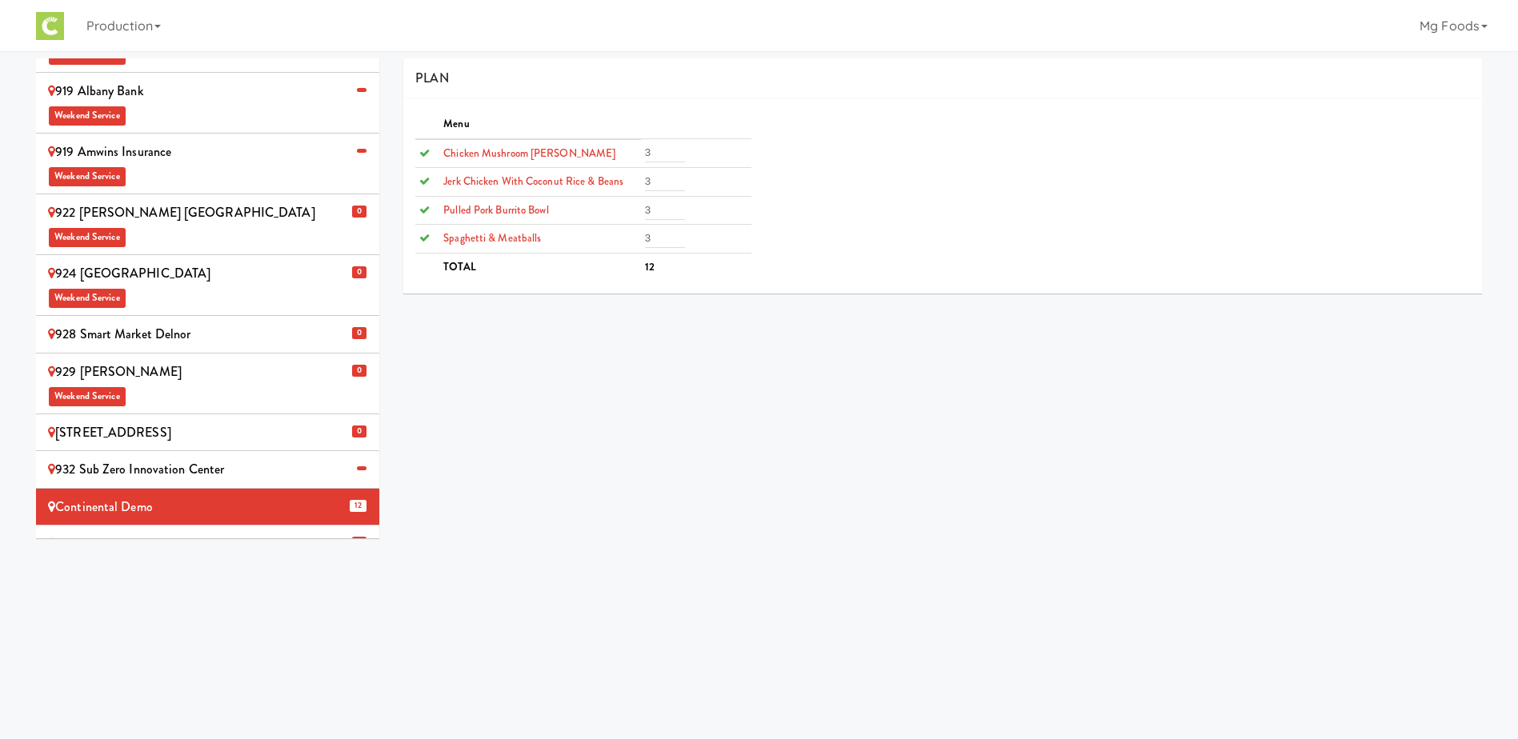
click at [226, 532] on div "MG Foods Extras Weekend Service" at bounding box center [207, 555] width 319 height 47
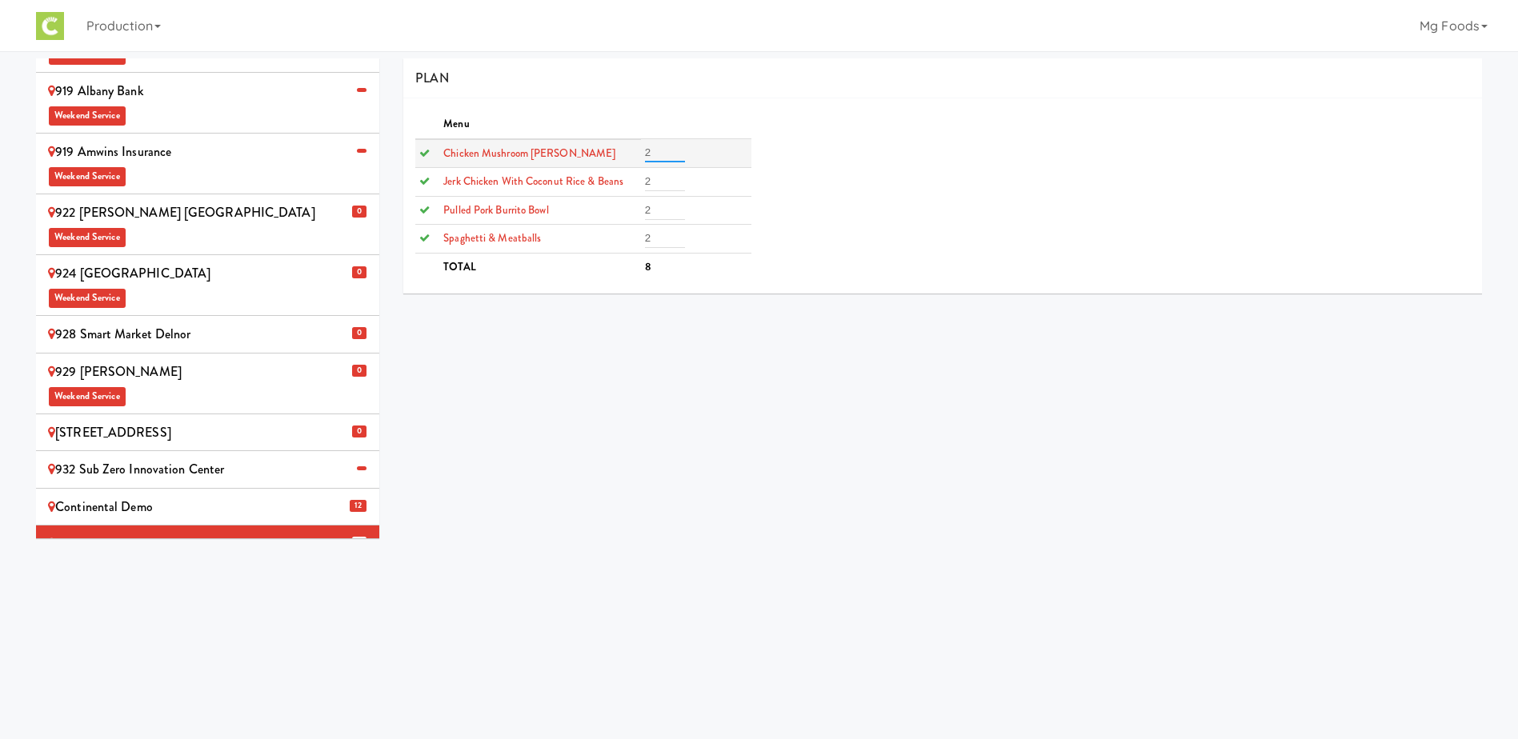
drag, startPoint x: 656, startPoint y: 155, endPoint x: 642, endPoint y: 157, distance: 14.5
click at [642, 157] on td "2" at bounding box center [696, 153] width 110 height 29
type input "4"
drag, startPoint x: 665, startPoint y: 177, endPoint x: 623, endPoint y: 179, distance: 41.7
click at [623, 179] on tr "Jerk Chicken with Coconut Rice & Beans 2" at bounding box center [582, 182] width 335 height 29
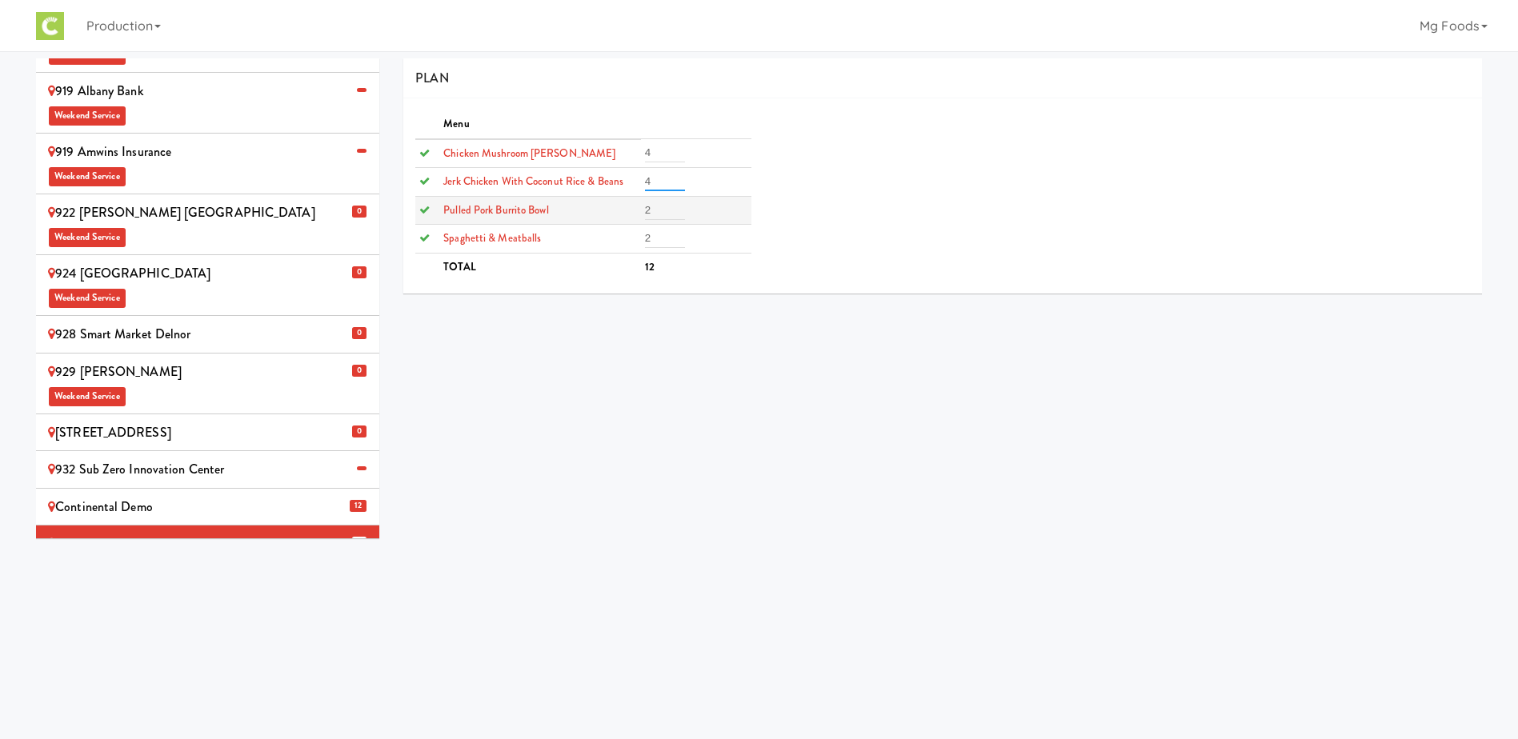
type input "4"
drag, startPoint x: 663, startPoint y: 210, endPoint x: 615, endPoint y: 210, distance: 48.0
click at [615, 210] on tr "Pulled Pork Burrito Bowl 2" at bounding box center [582, 210] width 335 height 29
type input "4"
click at [617, 240] on tr "Spaghetti & Meatballs 2" at bounding box center [582, 239] width 335 height 29
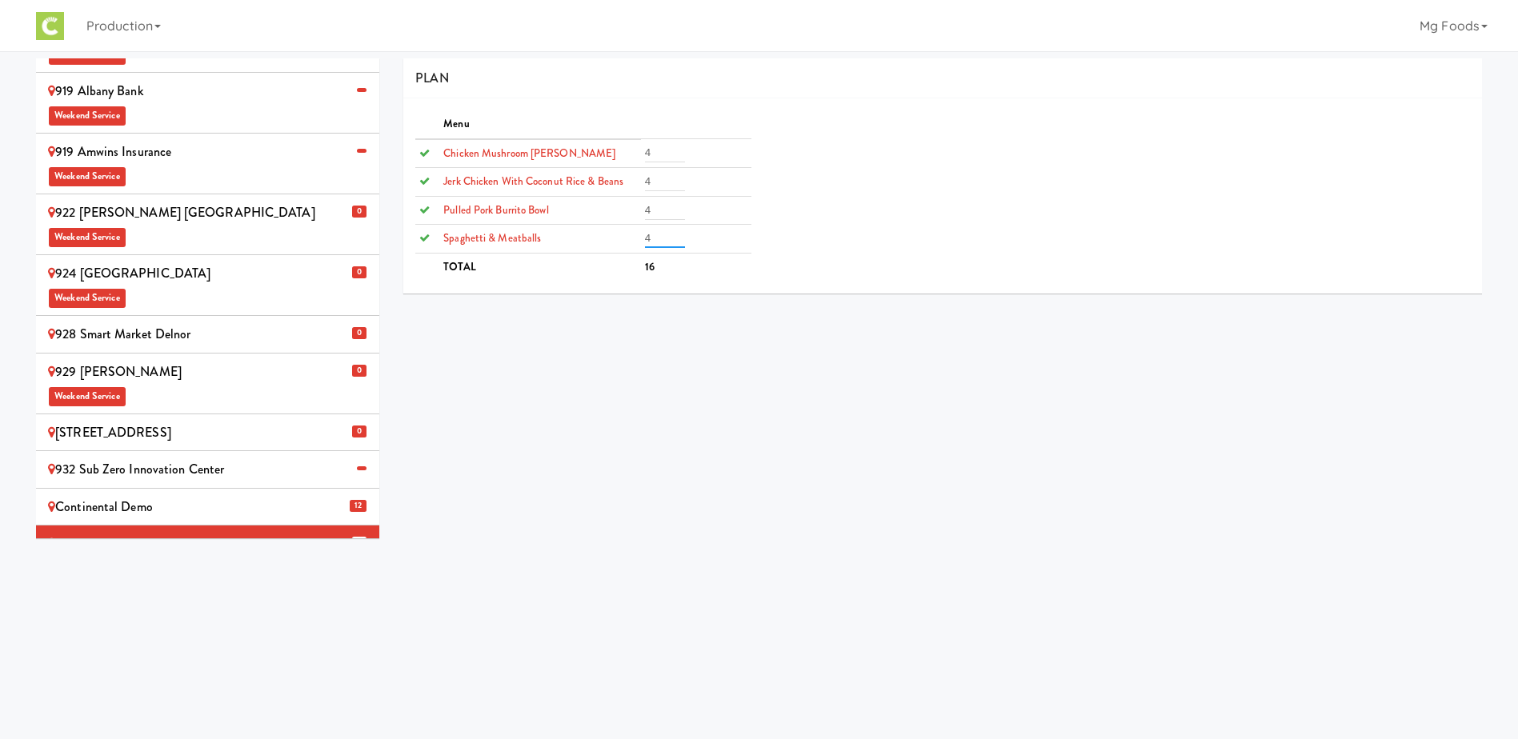
scroll to position [0, 0]
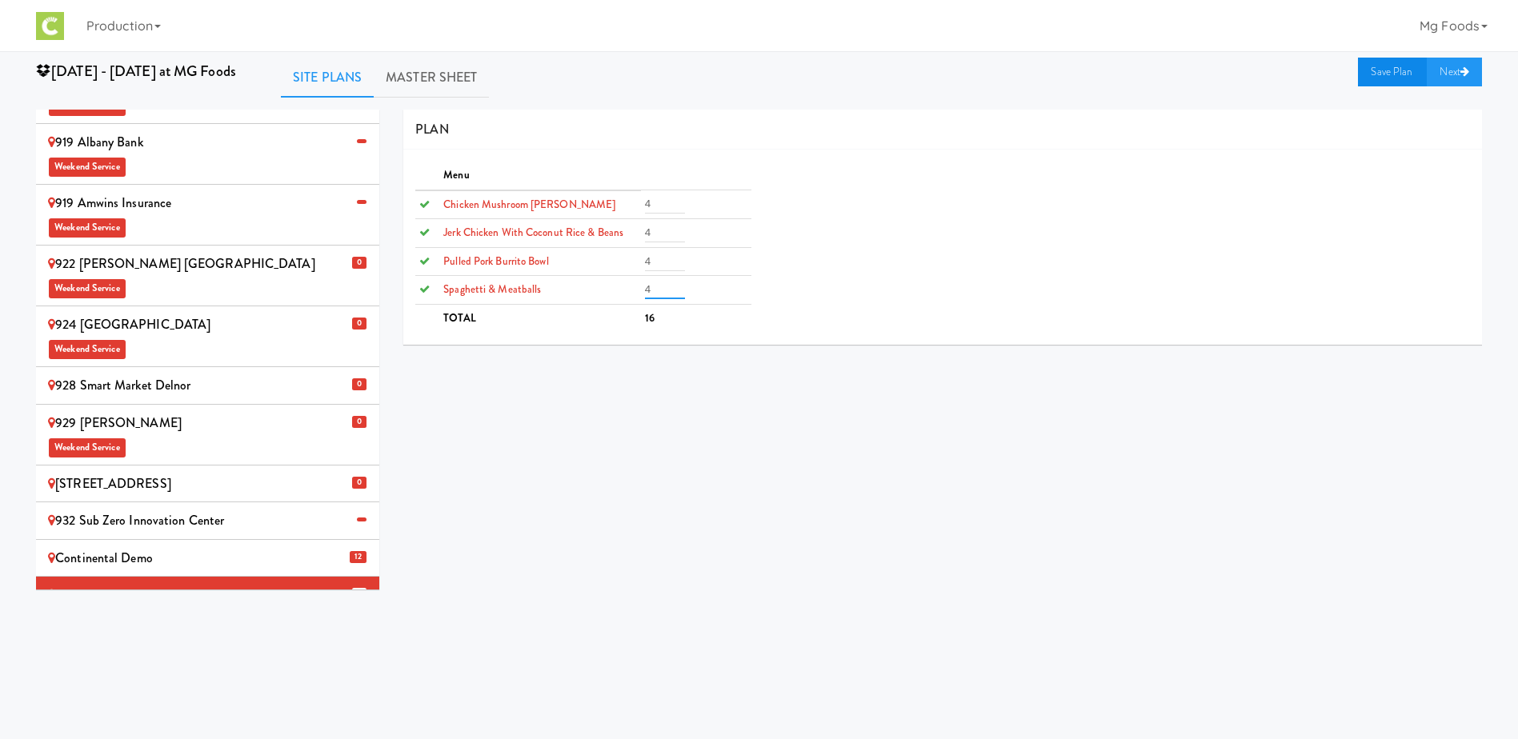
type input "4"
click at [1379, 73] on link "Save Plan" at bounding box center [1392, 72] width 69 height 29
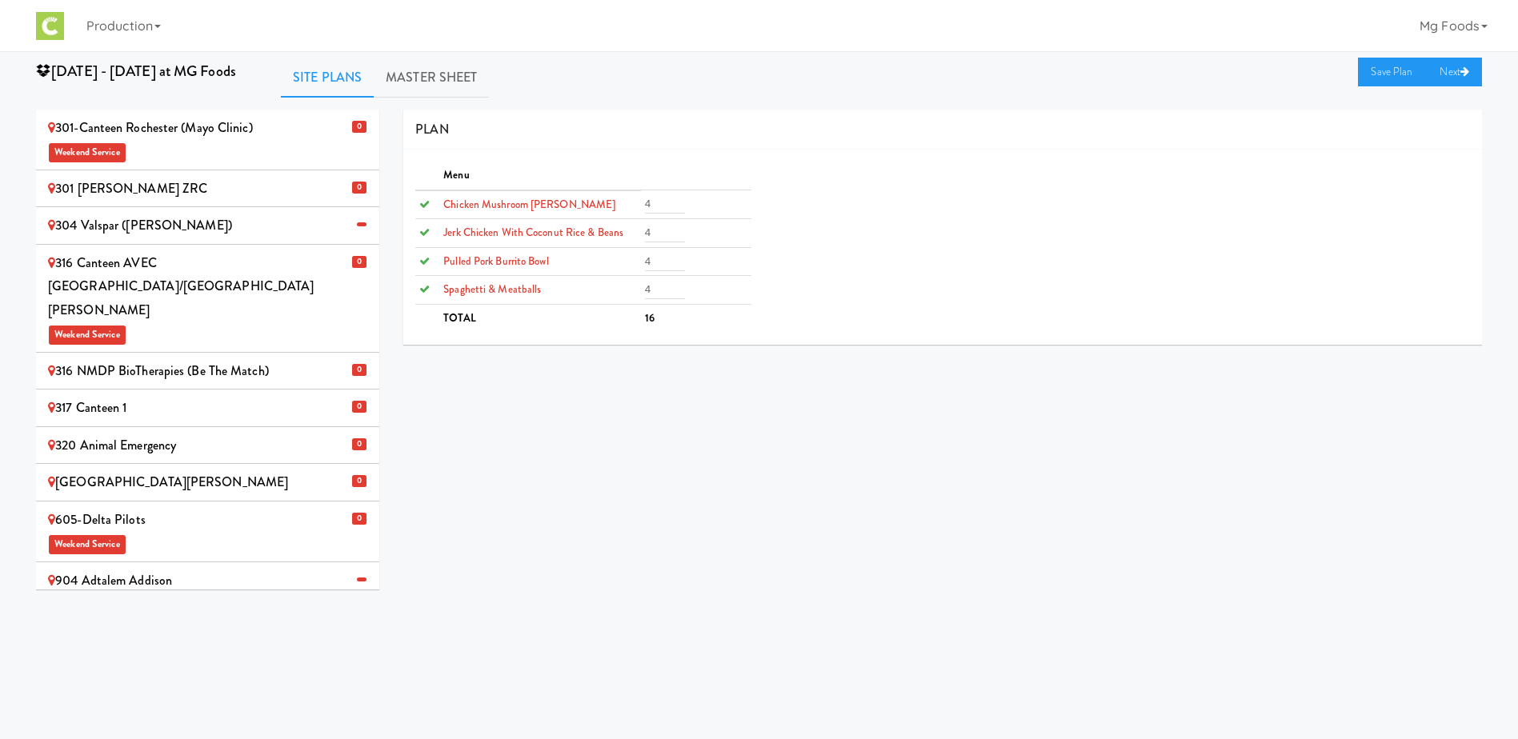
click at [189, 137] on div "301-Canteen Rochester (Mayo Clinic) Weekend Service" at bounding box center [207, 139] width 319 height 47
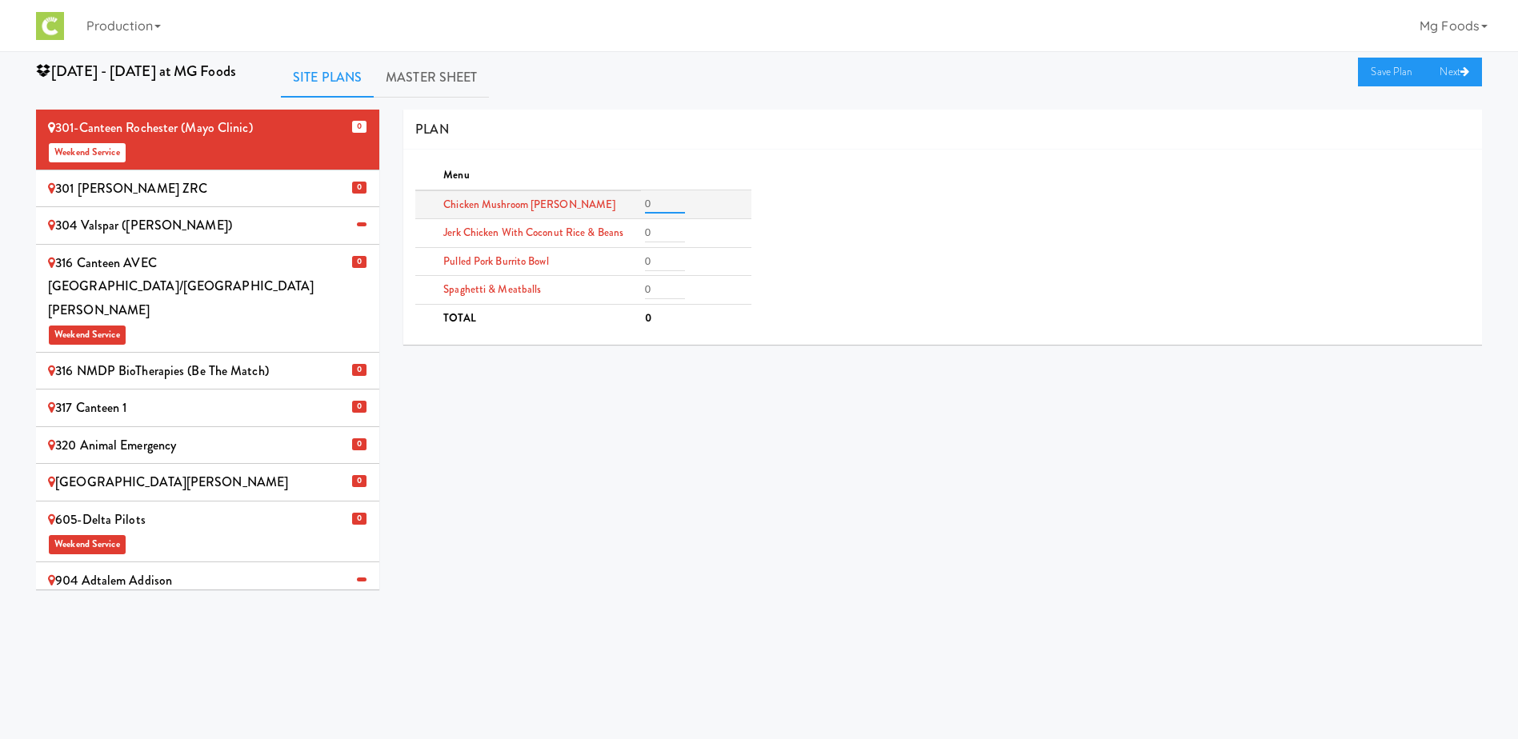
drag, startPoint x: 655, startPoint y: 209, endPoint x: 581, endPoint y: 207, distance: 73.6
click at [616, 211] on tr "Chicken Mushroom [PERSON_NAME] 0" at bounding box center [582, 204] width 335 height 29
type input "6"
drag, startPoint x: 659, startPoint y: 229, endPoint x: 568, endPoint y: 234, distance: 90.6
click at [567, 234] on tr "Jerk Chicken with Coconut Rice & Beans 0" at bounding box center [582, 233] width 335 height 29
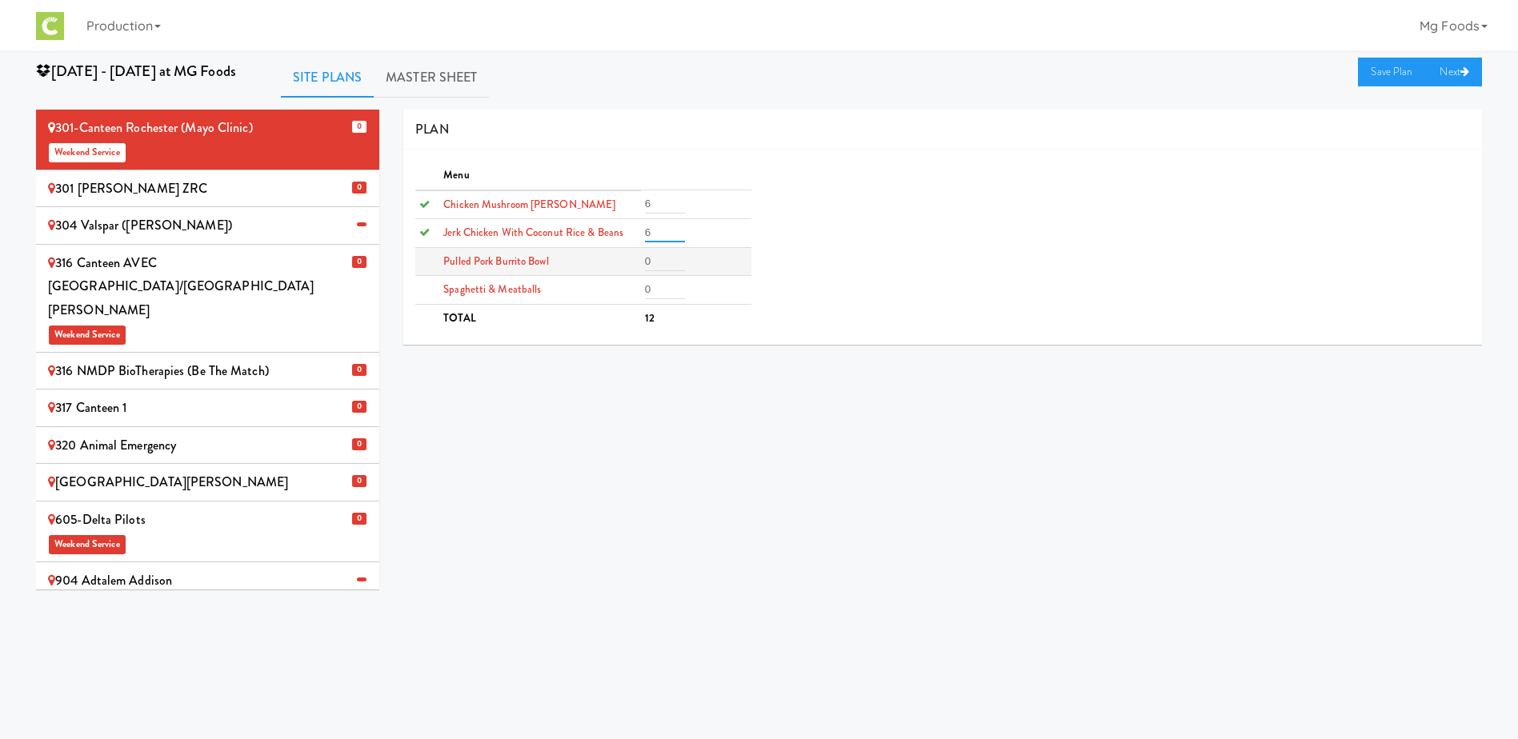
type input "6"
drag, startPoint x: 654, startPoint y: 263, endPoint x: 612, endPoint y: 259, distance: 41.8
click at [615, 259] on tr "Pulled Pork Burrito Bowl 0" at bounding box center [582, 261] width 335 height 29
type input "6"
drag, startPoint x: 657, startPoint y: 290, endPoint x: 572, endPoint y: 295, distance: 85.0
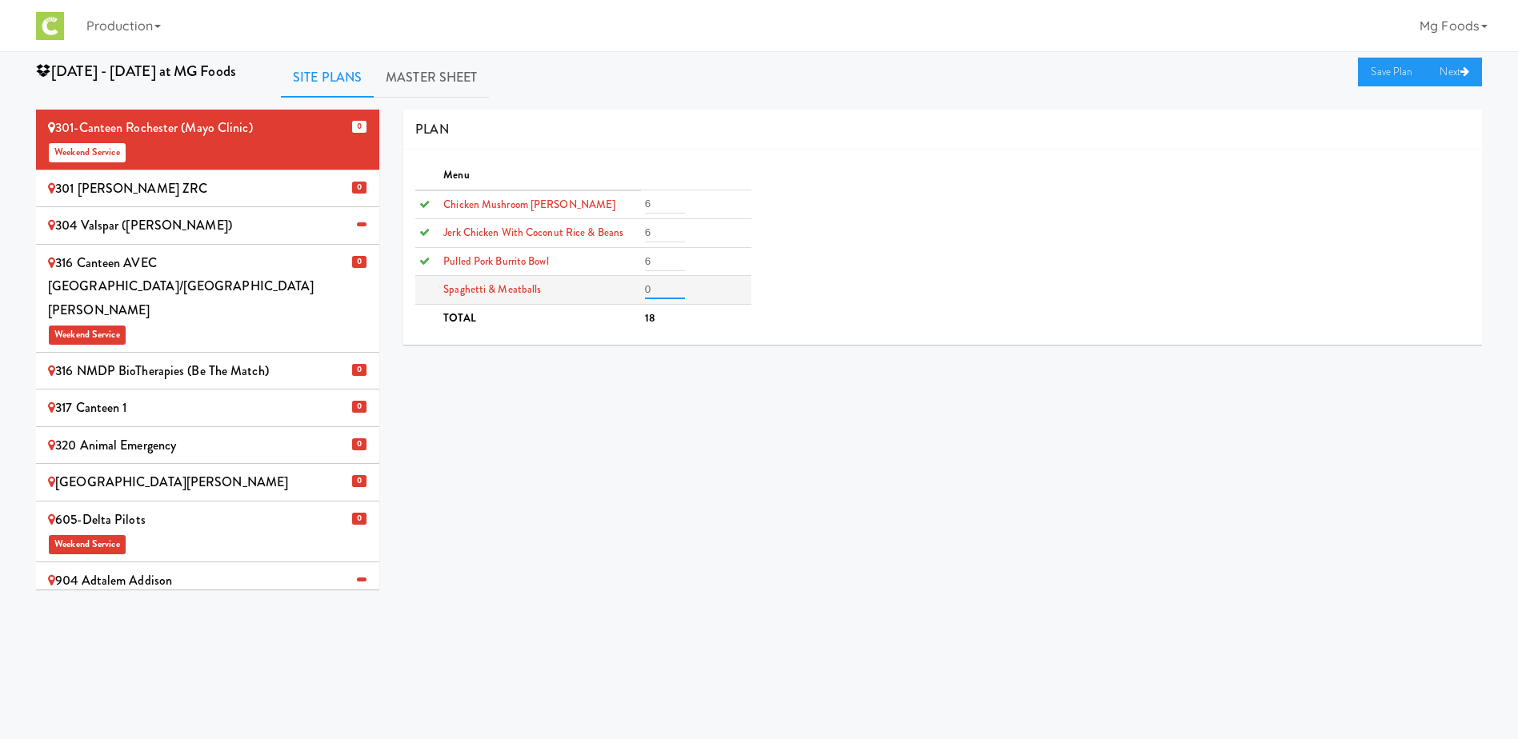
click at [582, 295] on tr "Spaghetti & Meatballs 0" at bounding box center [582, 290] width 335 height 29
type input "6"
click at [1386, 66] on link "Save Plan" at bounding box center [1392, 72] width 69 height 29
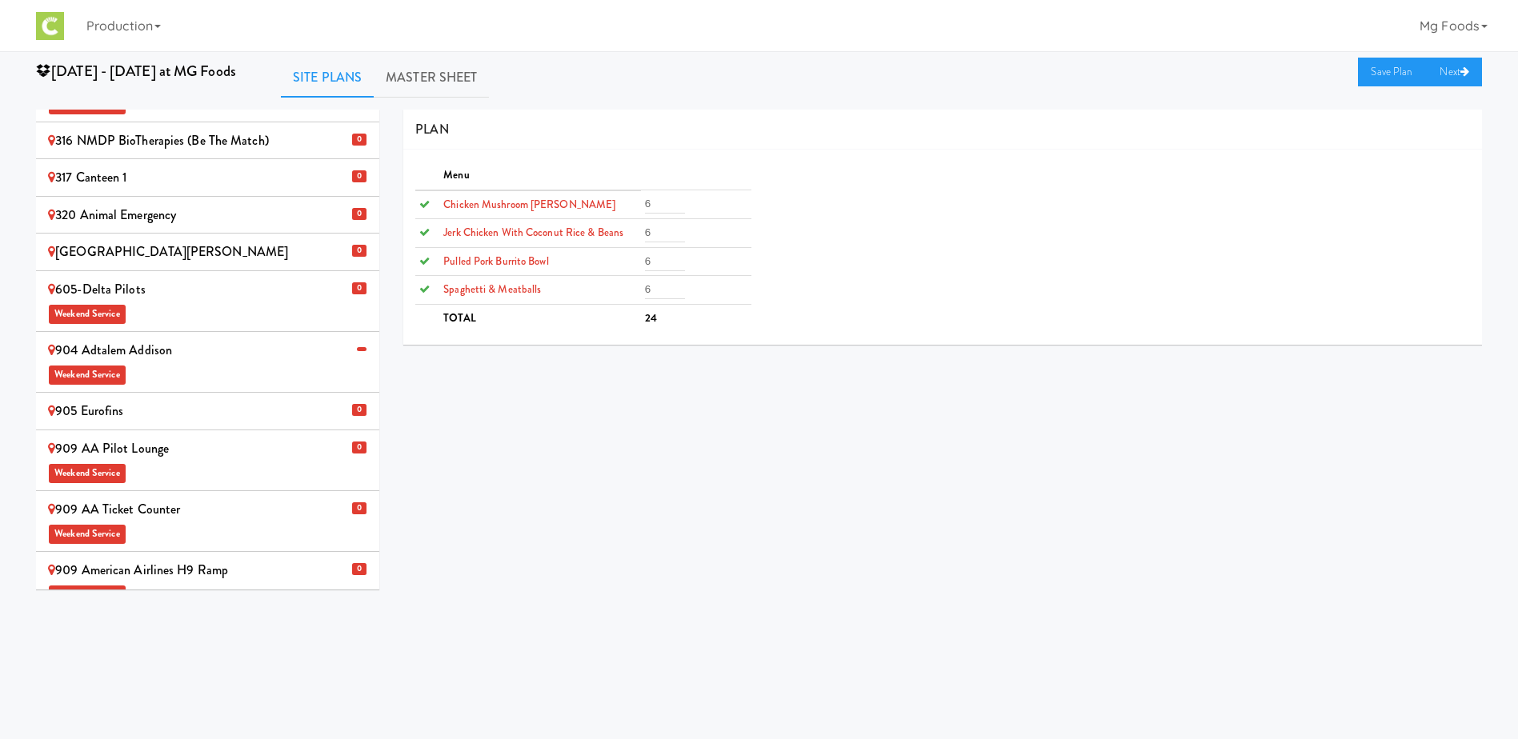
scroll to position [240, 0]
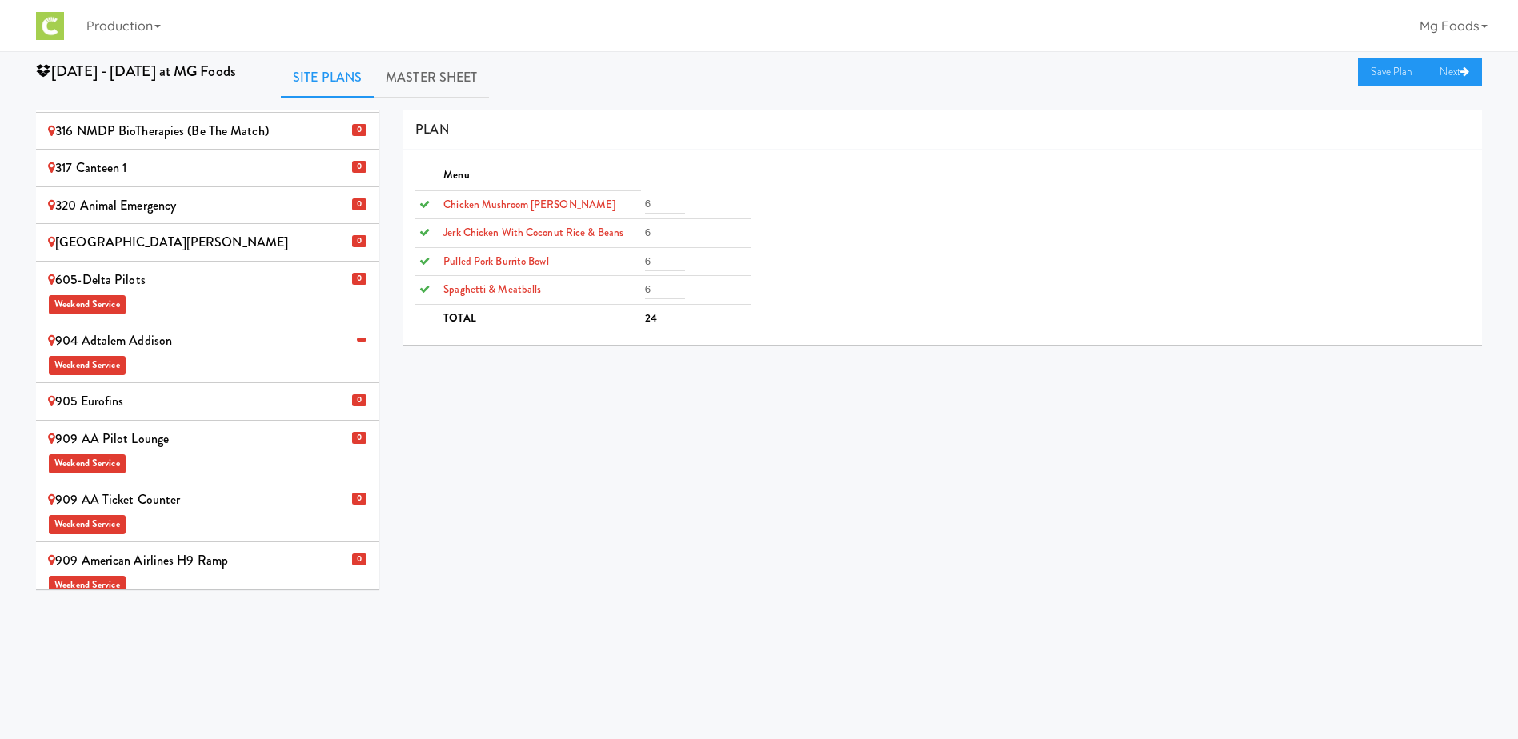
click at [156, 390] on div "905 Eurofins" at bounding box center [207, 402] width 319 height 24
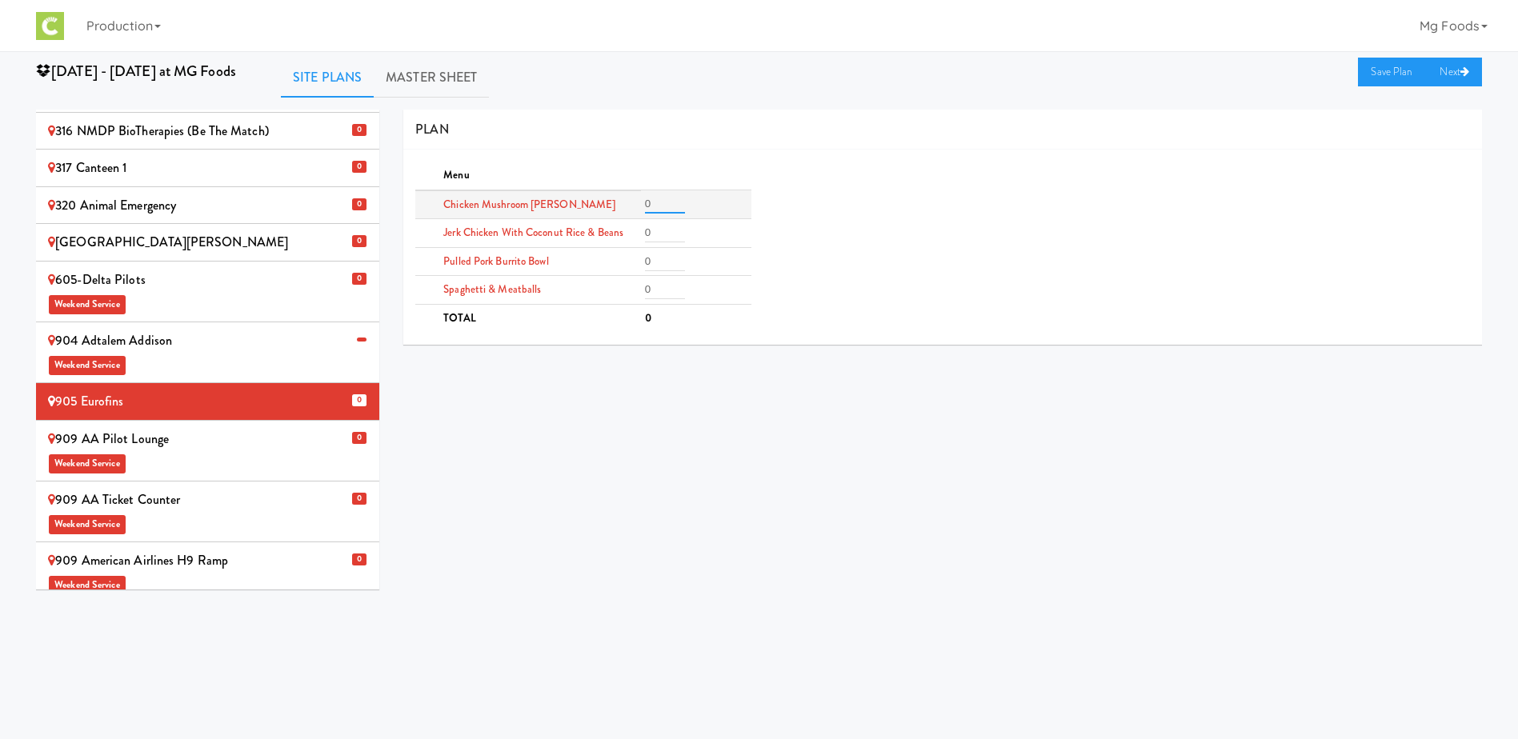
click at [653, 198] on input "0" at bounding box center [665, 203] width 40 height 19
type input "4"
click at [662, 287] on input "0" at bounding box center [665, 289] width 40 height 19
click at [646, 290] on input "0" at bounding box center [665, 289] width 40 height 19
type input "3"
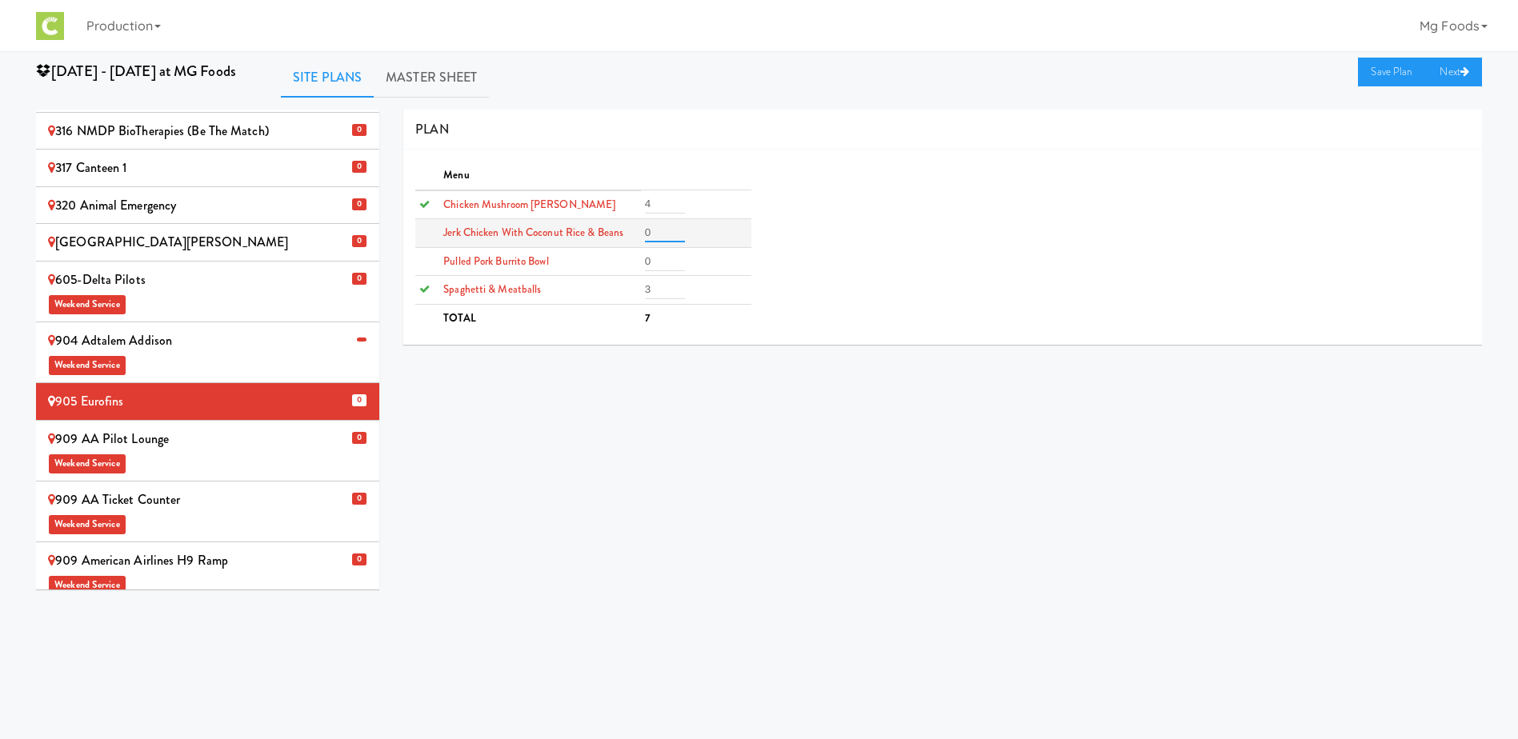
drag, startPoint x: 663, startPoint y: 231, endPoint x: 619, endPoint y: 230, distance: 43.2
click at [631, 233] on tr "Jerk Chicken with Coconut Rice & Beans 0" at bounding box center [582, 233] width 335 height 29
type input "3"
drag, startPoint x: 663, startPoint y: 262, endPoint x: 551, endPoint y: 262, distance: 112.0
click at [591, 271] on tr "Pulled Pork Burrito Bowl 0" at bounding box center [582, 261] width 335 height 29
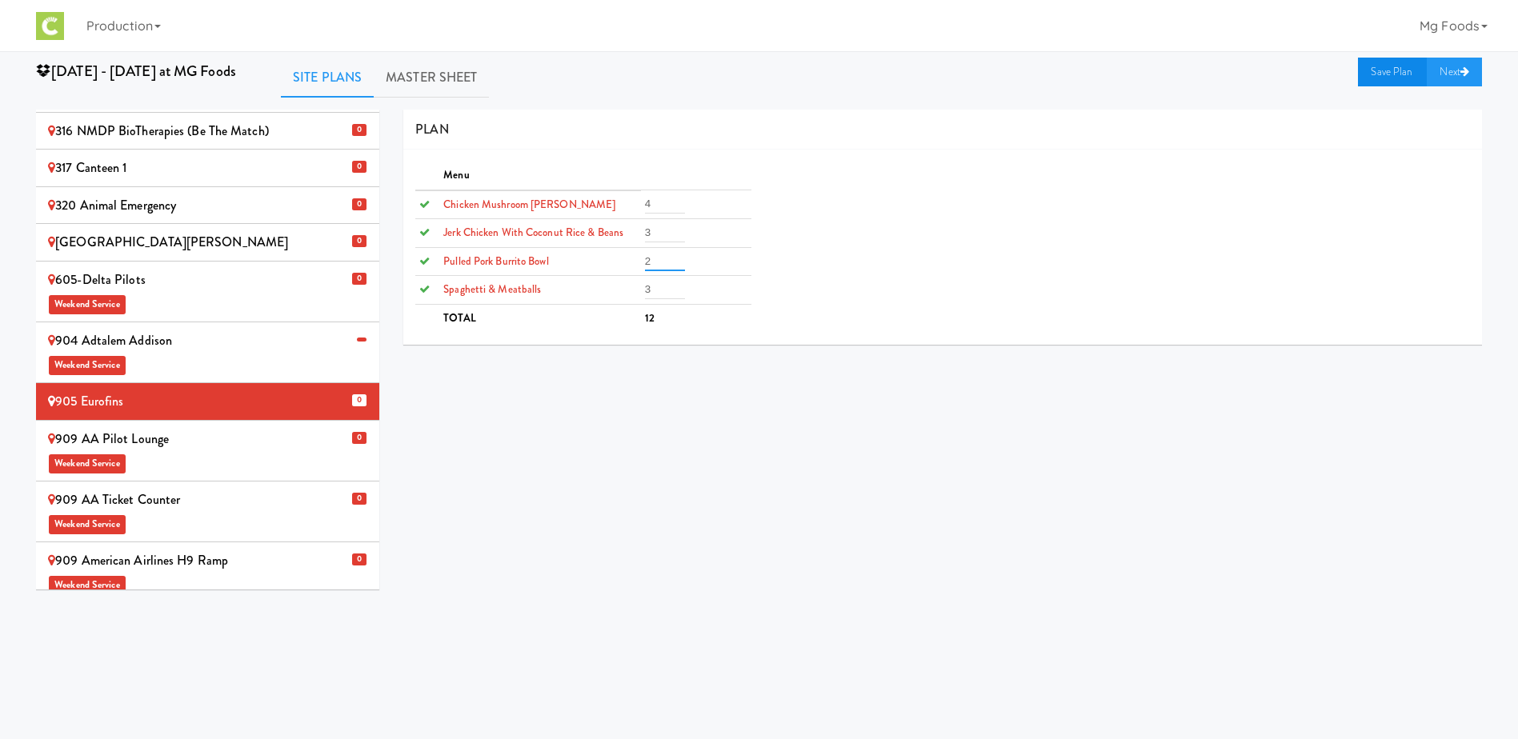
type input "2"
click at [1383, 70] on link "Save Plan" at bounding box center [1392, 72] width 69 height 29
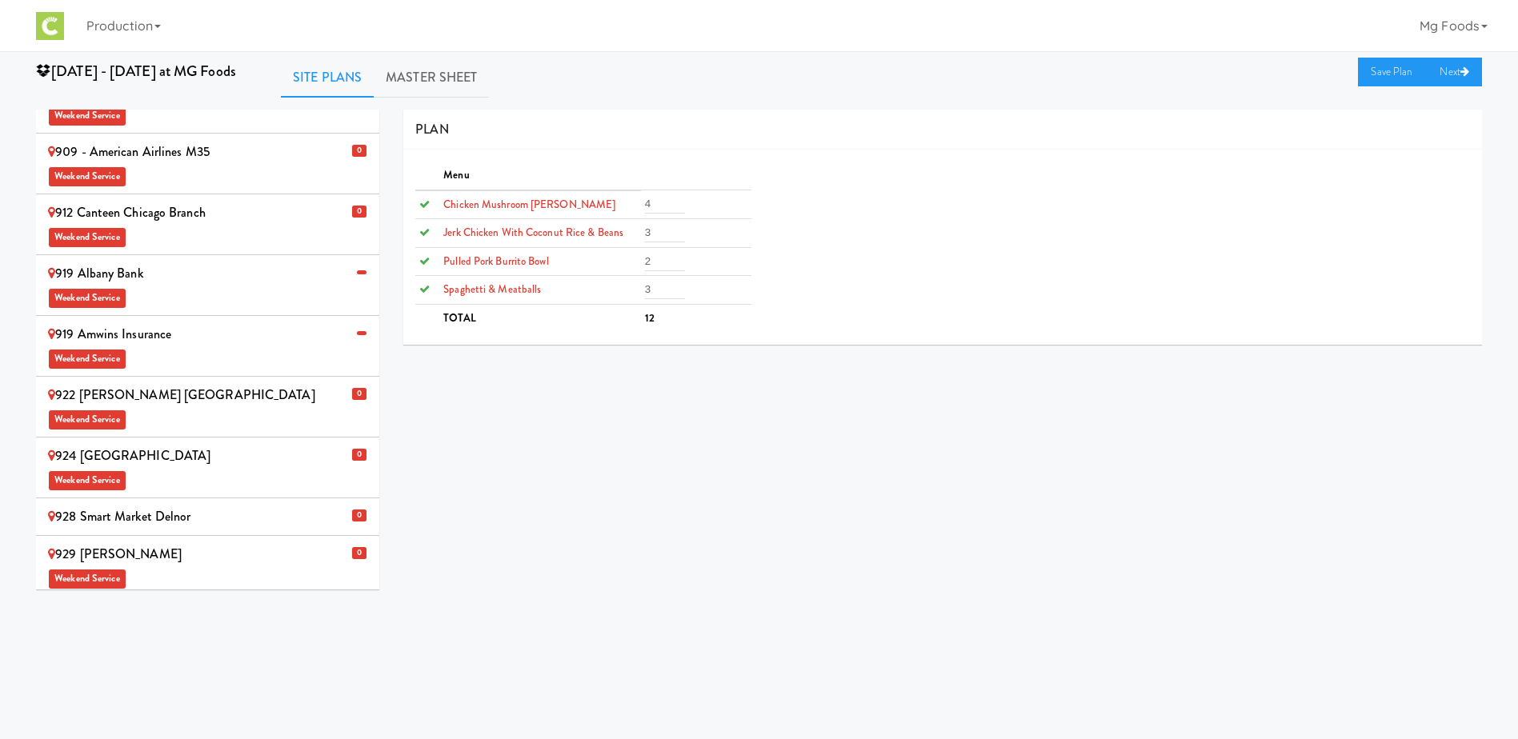
scroll to position [880, 0]
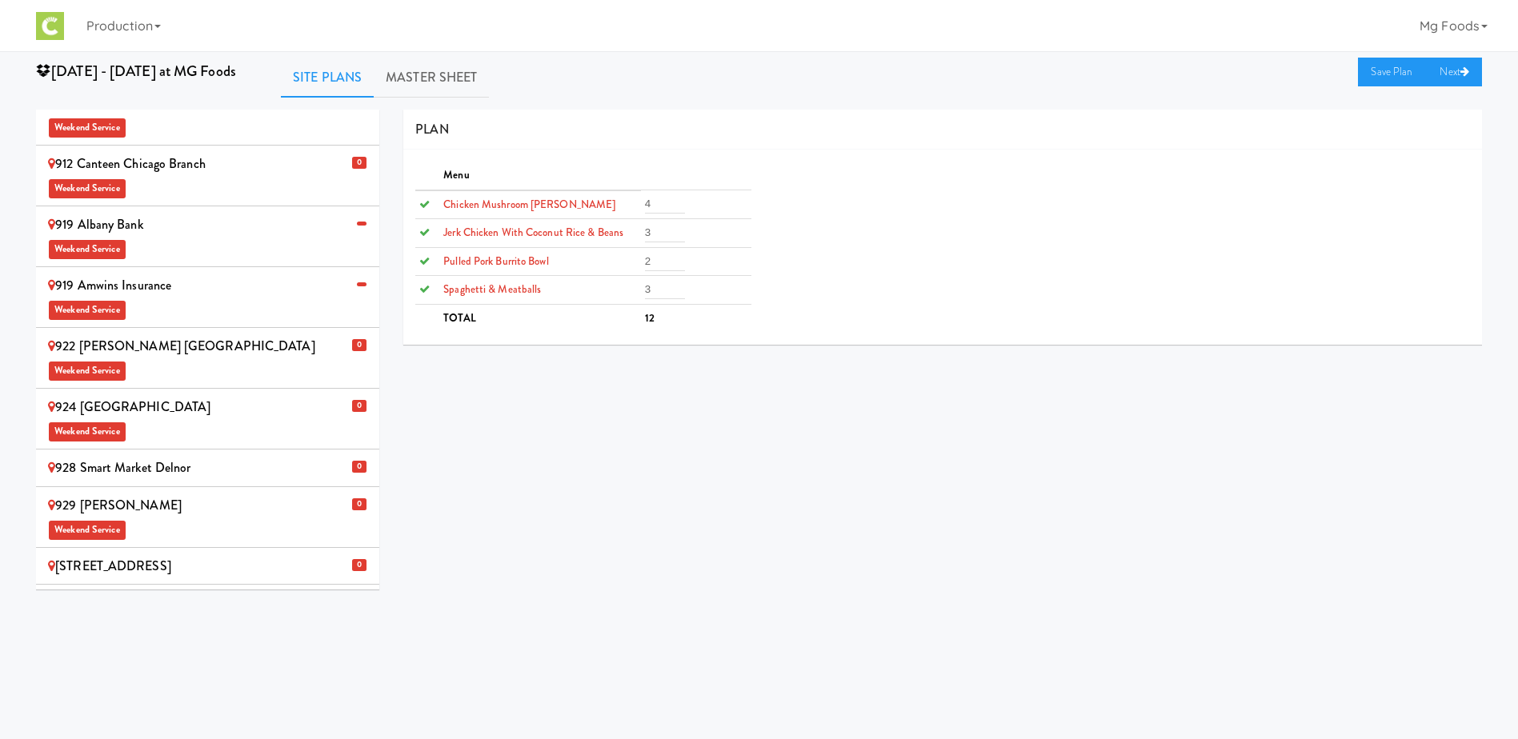
click at [185, 555] on div "[STREET_ADDRESS]" at bounding box center [207, 567] width 319 height 24
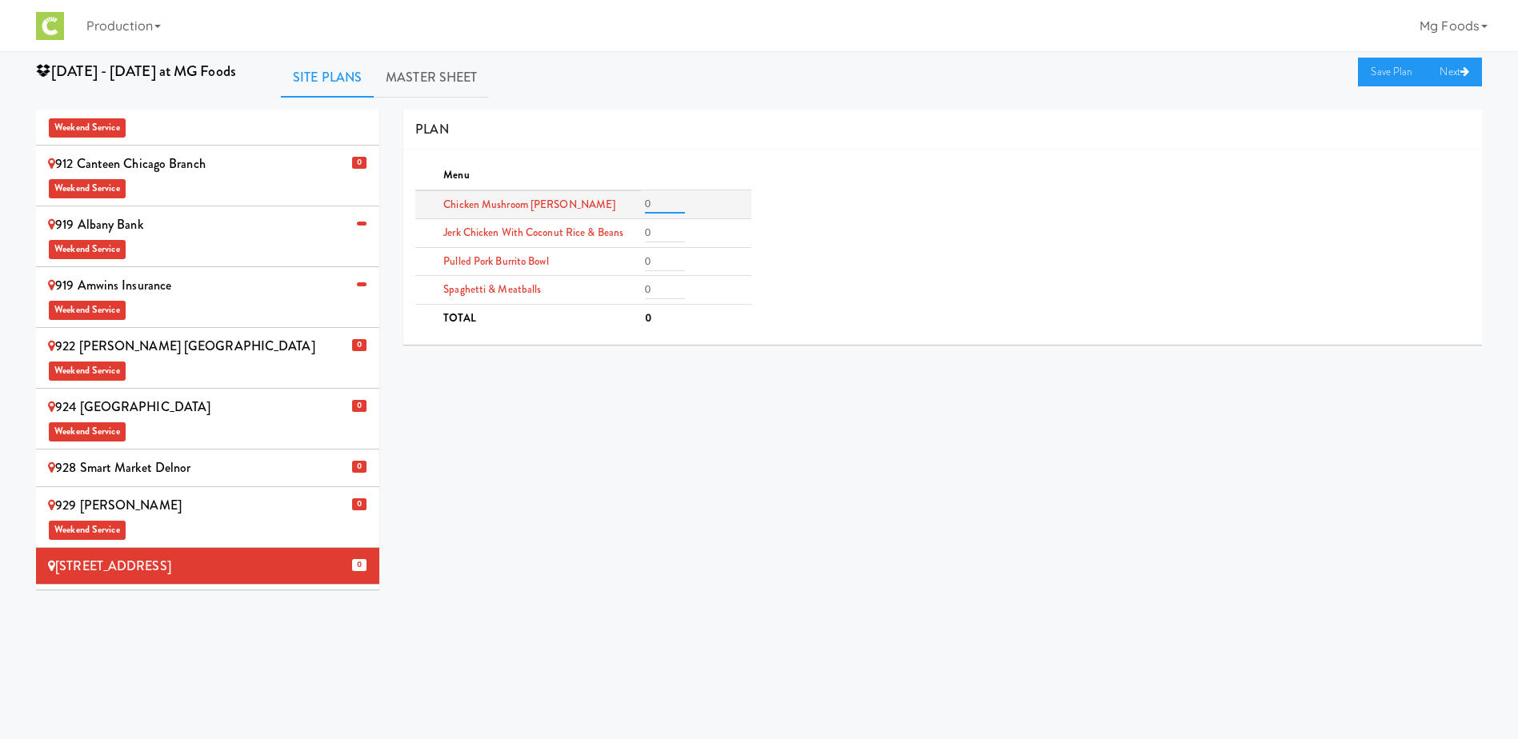
click at [655, 204] on input "0" at bounding box center [665, 203] width 40 height 19
drag, startPoint x: 655, startPoint y: 204, endPoint x: 640, endPoint y: 205, distance: 15.2
click at [641, 205] on td "0" at bounding box center [696, 204] width 110 height 29
type input "4"
drag, startPoint x: 663, startPoint y: 288, endPoint x: 615, endPoint y: 294, distance: 47.5
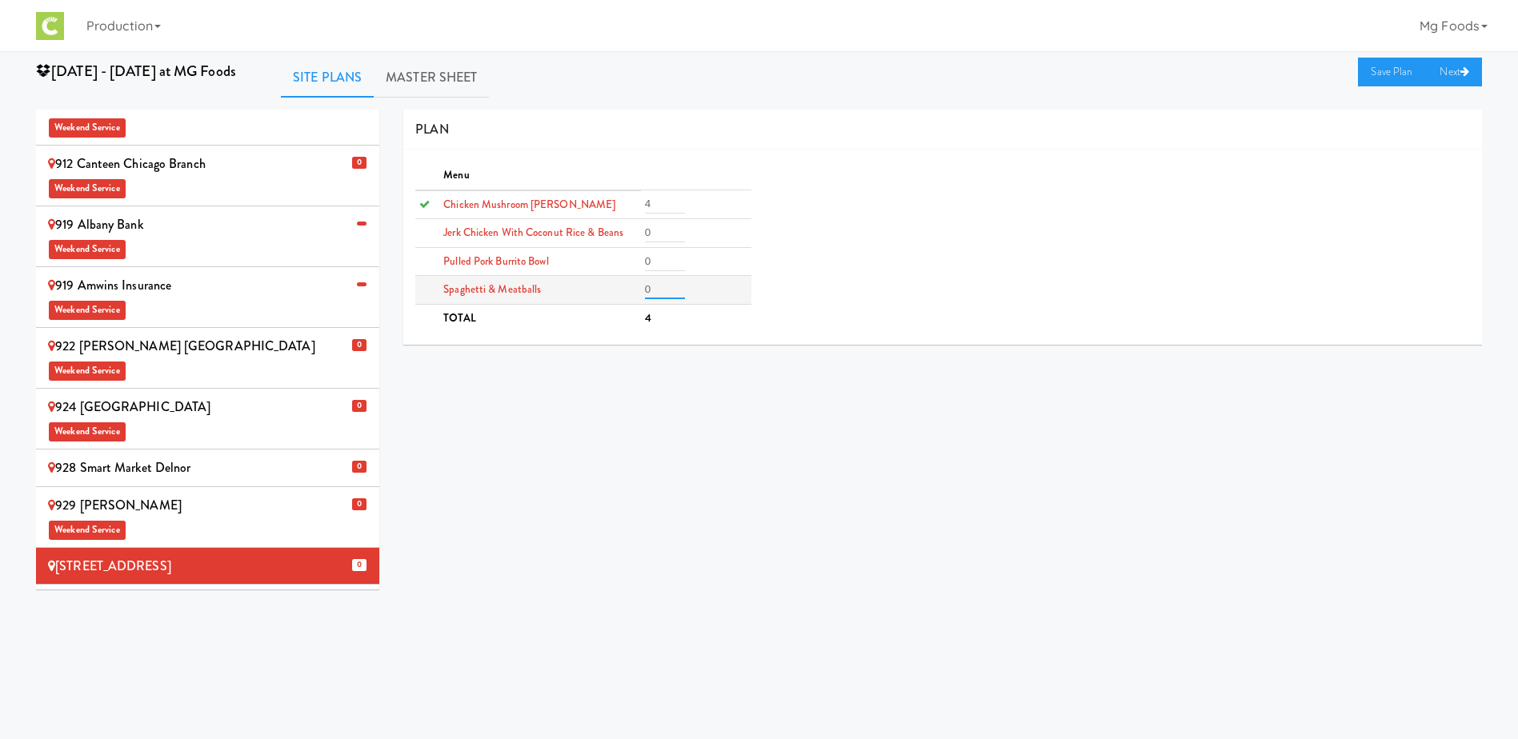
click at [617, 294] on tr "Spaghetti & Meatballs 0" at bounding box center [582, 290] width 335 height 29
type input "4"
drag, startPoint x: 649, startPoint y: 235, endPoint x: 625, endPoint y: 234, distance: 24.0
click at [627, 236] on tr "Jerk Chicken with Coconut Rice & Beans 0" at bounding box center [582, 233] width 335 height 29
type input "4"
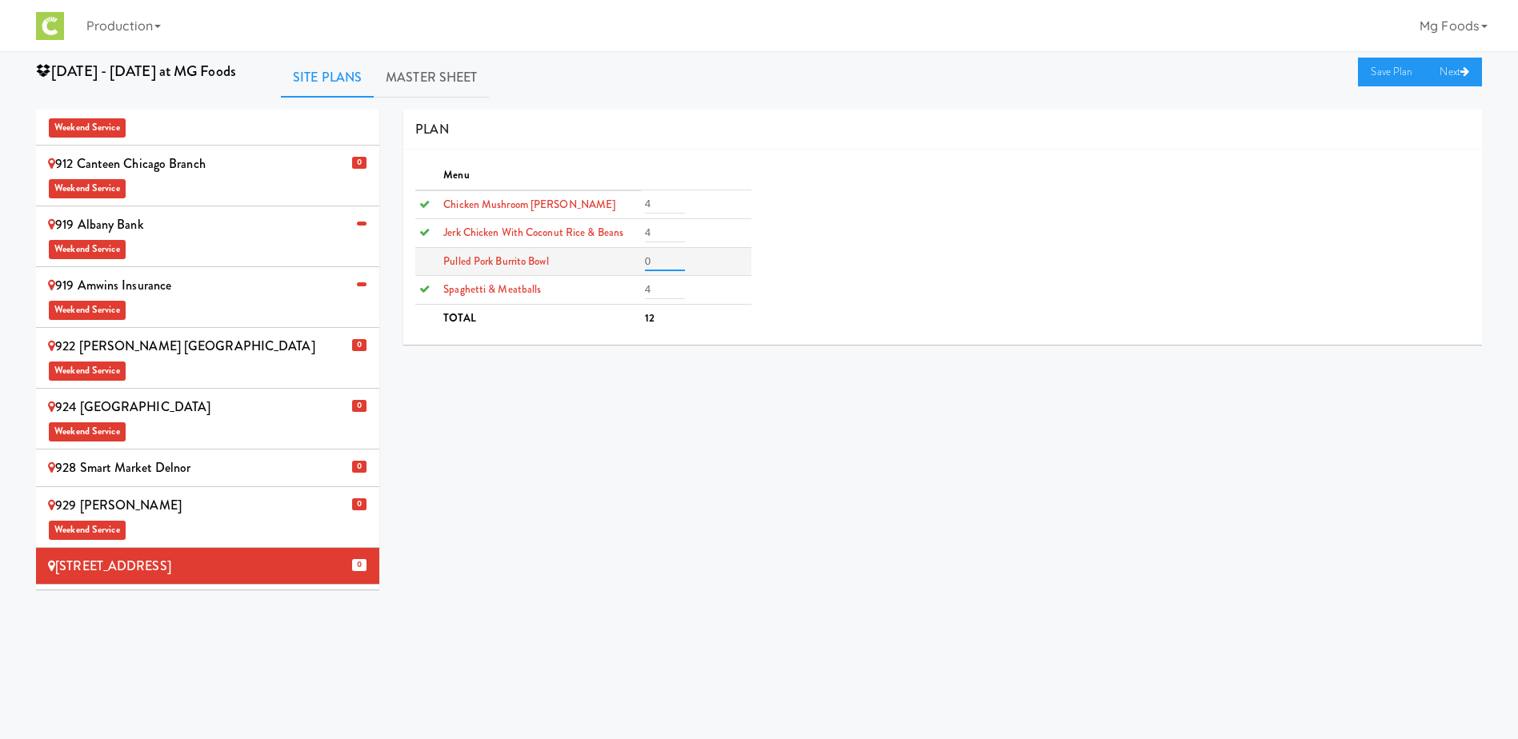
drag, startPoint x: 658, startPoint y: 263, endPoint x: 595, endPoint y: 262, distance: 63.2
click at [596, 263] on tr "Pulled Pork Burrito Bowl 0" at bounding box center [582, 261] width 335 height 29
type input "3"
click at [1393, 66] on link "Save Plan" at bounding box center [1392, 72] width 69 height 29
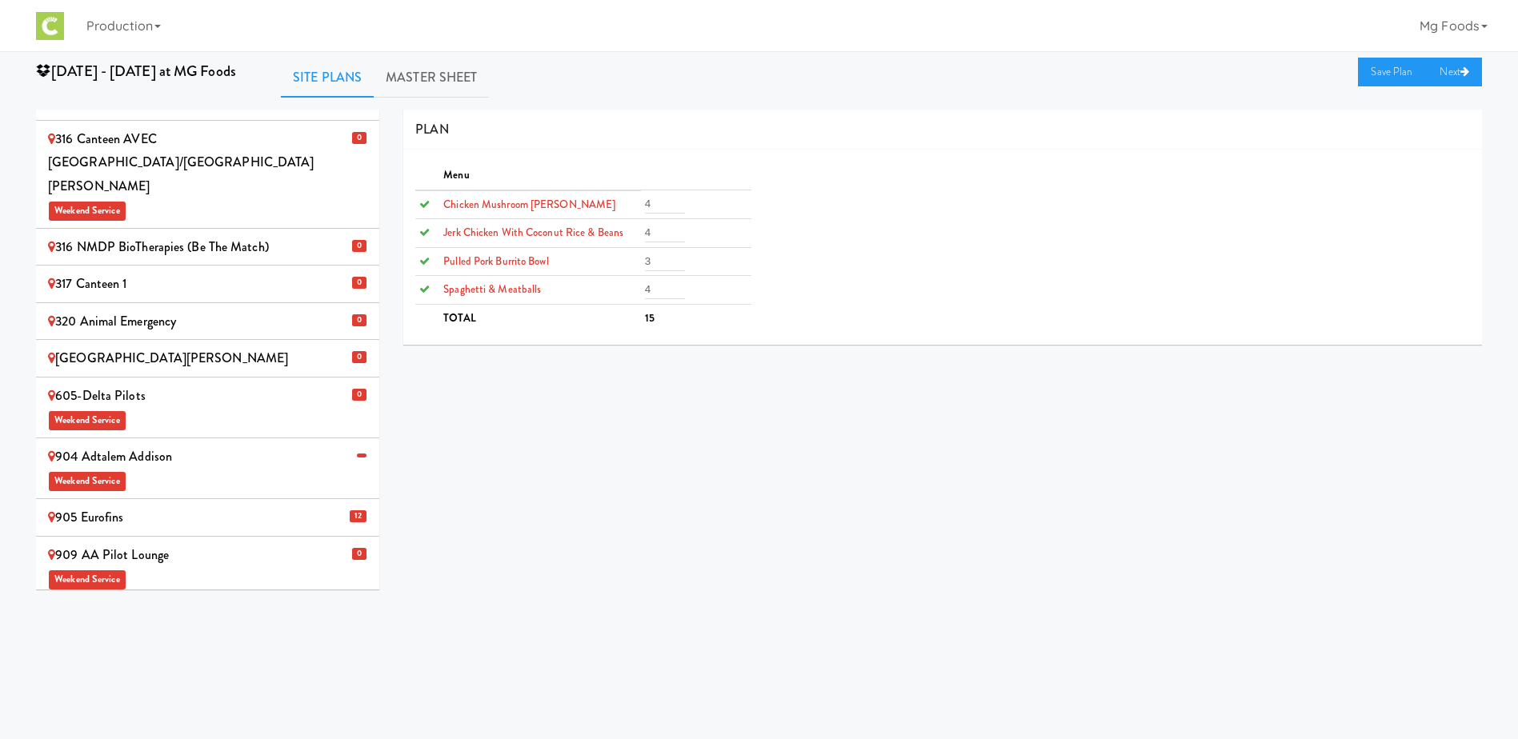
scroll to position [0, 0]
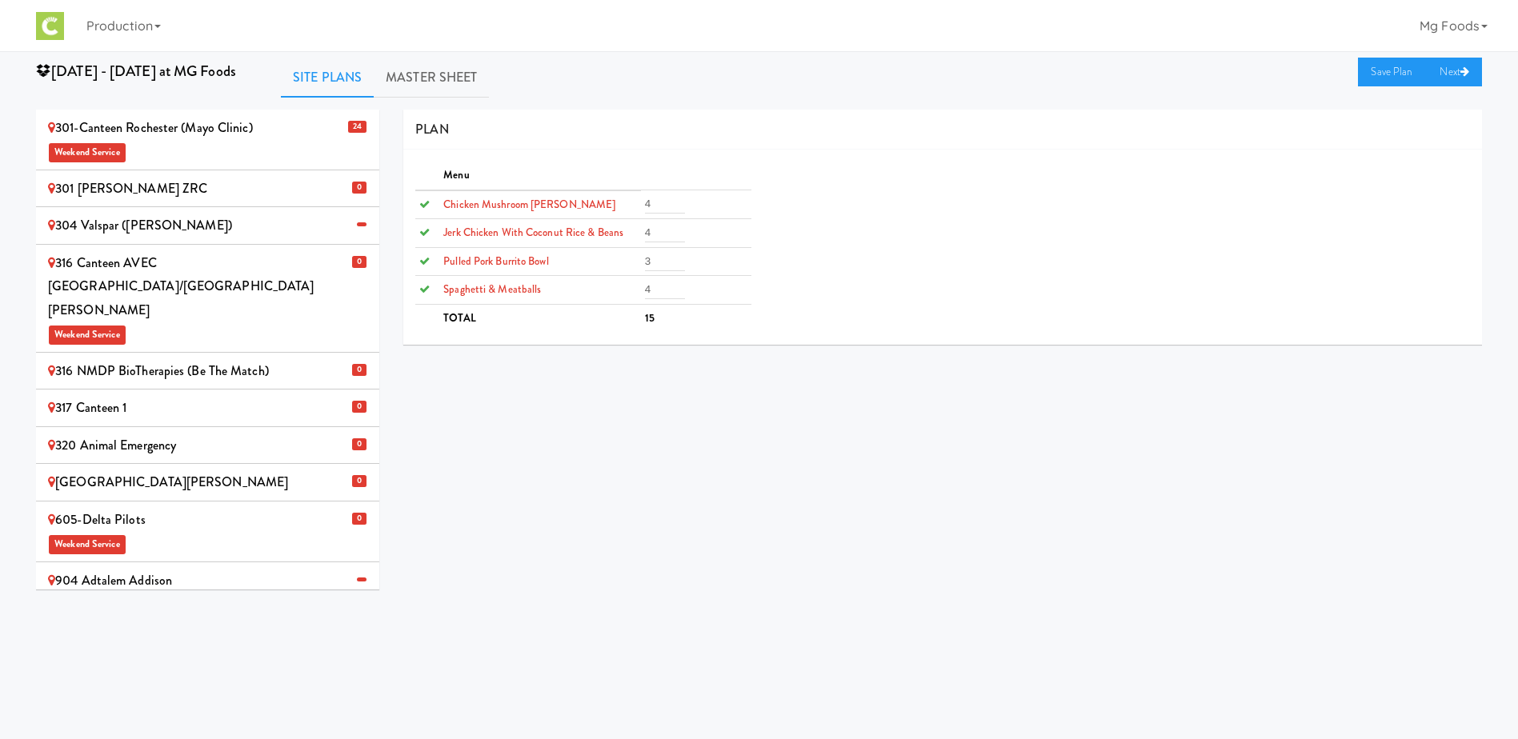
click at [130, 224] on div "304 Valspar ([PERSON_NAME])" at bounding box center [207, 226] width 319 height 24
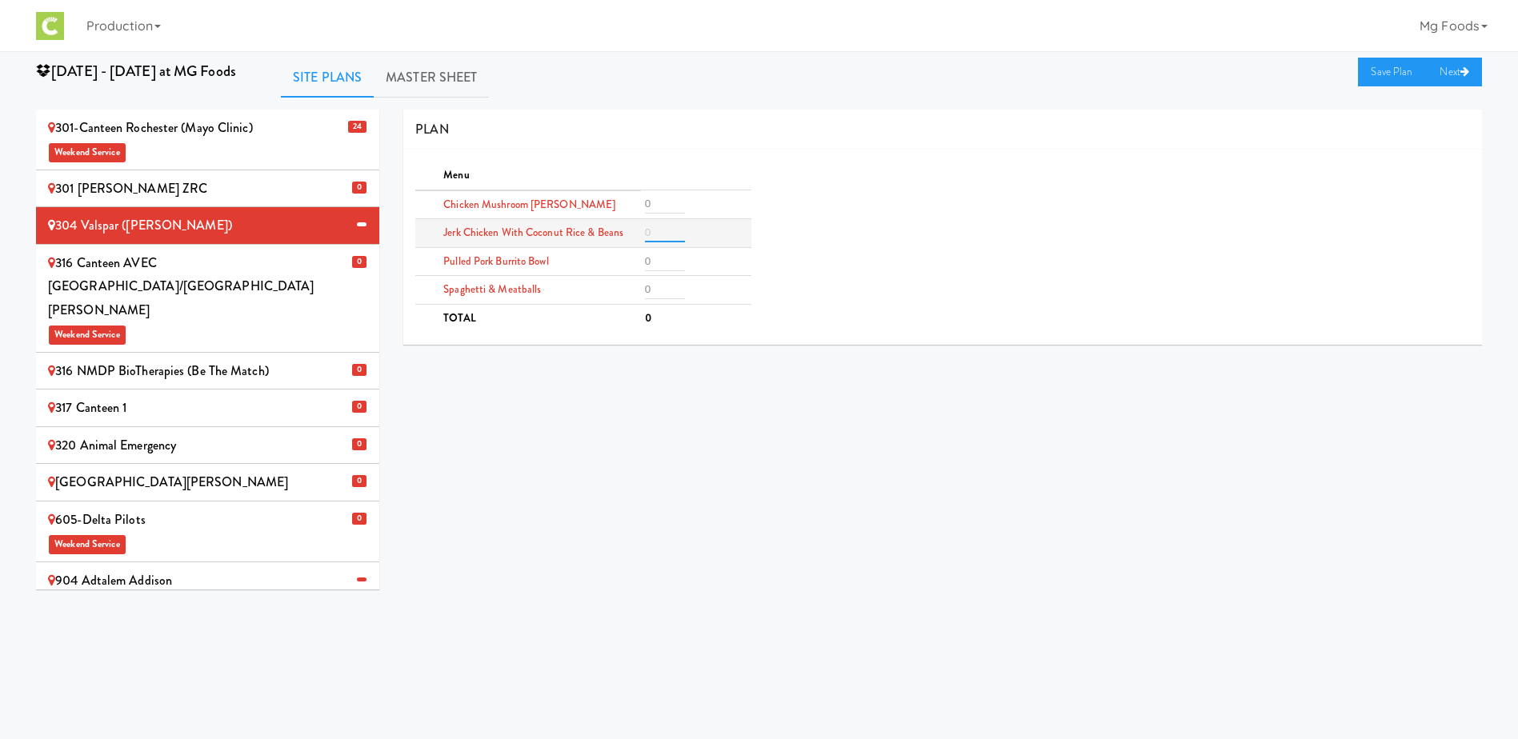
drag, startPoint x: 663, startPoint y: 230, endPoint x: 604, endPoint y: 238, distance: 59.0
click at [604, 238] on tr "Jerk Chicken with Coconut Rice & Beans" at bounding box center [582, 233] width 335 height 29
type input "3"
drag, startPoint x: 665, startPoint y: 202, endPoint x: 613, endPoint y: 206, distance: 52.2
click at [613, 206] on tr "Chicken Mushroom [PERSON_NAME]" at bounding box center [582, 204] width 335 height 29
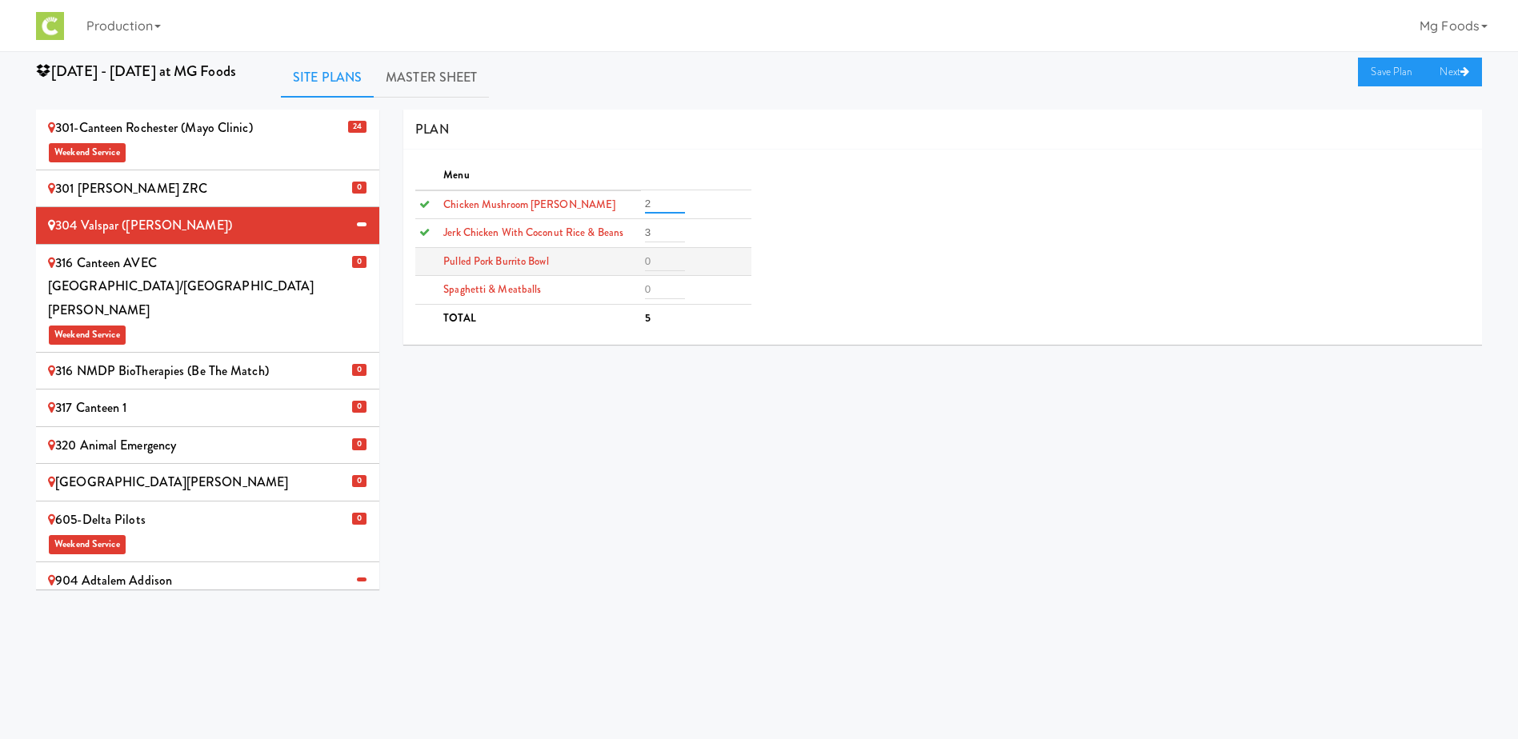
type input "2"
drag, startPoint x: 656, startPoint y: 259, endPoint x: 546, endPoint y: 270, distance: 110.9
click at [566, 270] on tr "Pulled Pork Burrito Bowl" at bounding box center [582, 261] width 335 height 29
type input "2"
click at [631, 288] on tr "Spaghetti & Meatballs" at bounding box center [582, 290] width 335 height 29
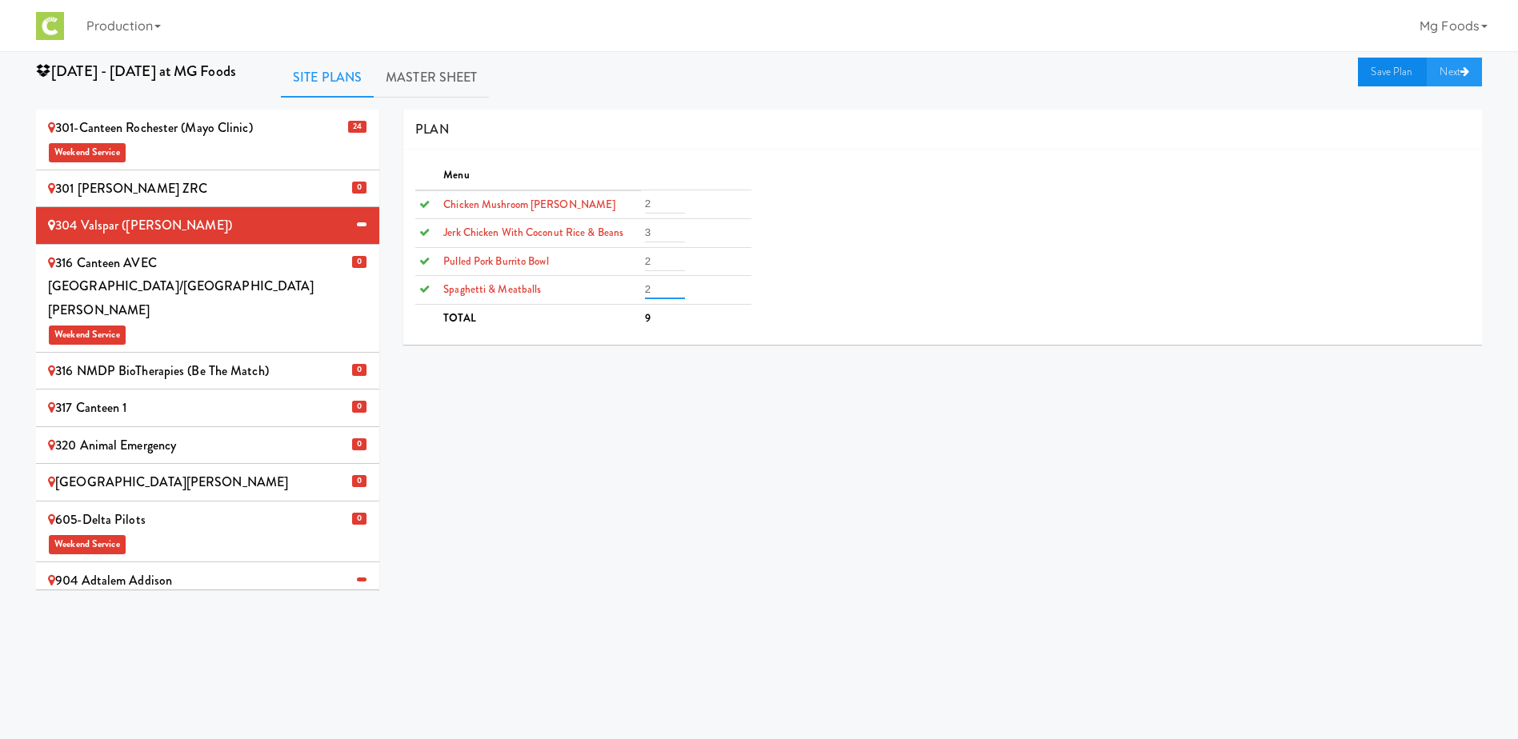
type input "2"
click at [1380, 67] on link "Save Plan" at bounding box center [1392, 72] width 69 height 29
click at [151, 322] on span "Weekend Service" at bounding box center [207, 334] width 319 height 24
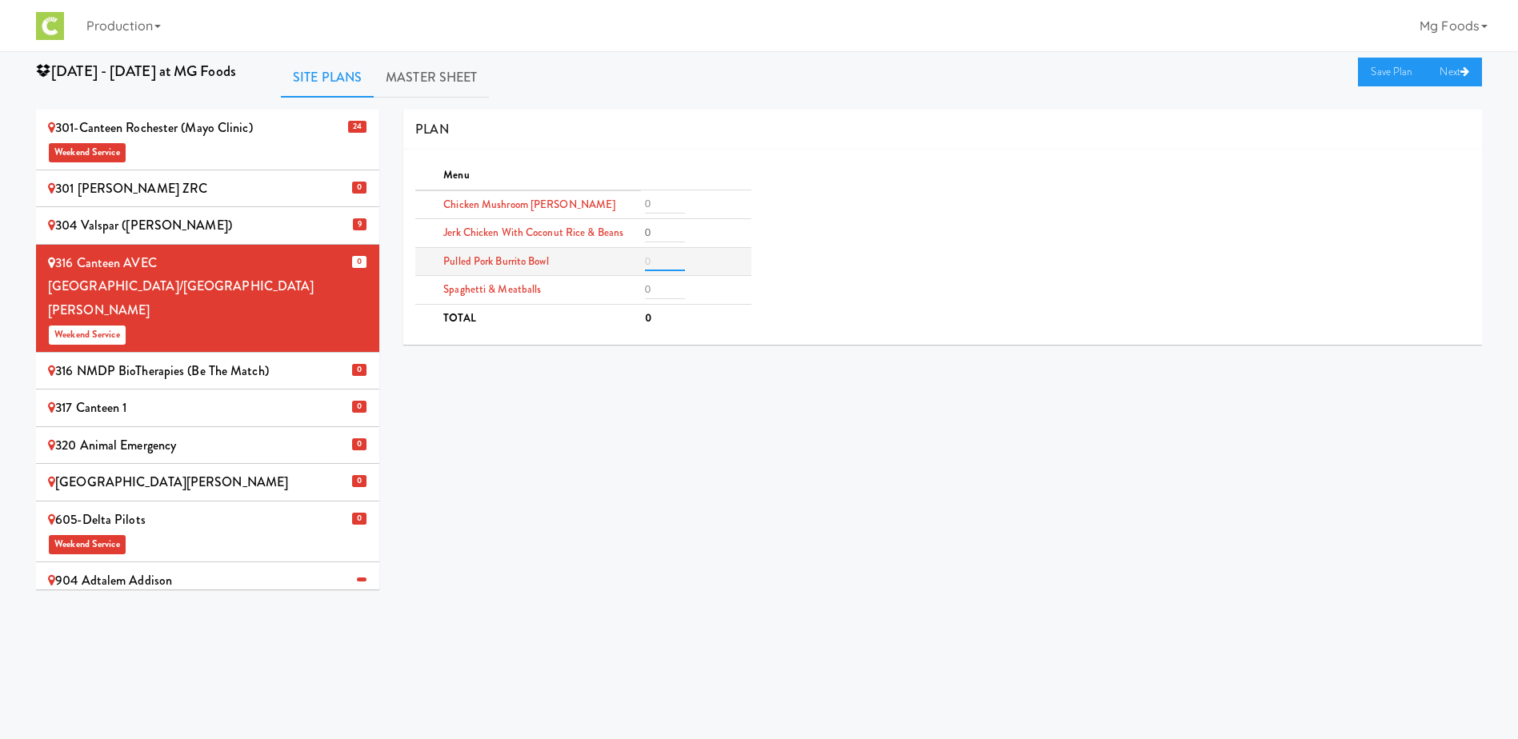
drag, startPoint x: 662, startPoint y: 261, endPoint x: 559, endPoint y: 265, distance: 103.3
click at [563, 266] on tr "Pulled Pork Burrito Bowl" at bounding box center [582, 261] width 335 height 29
type input "3"
drag, startPoint x: 651, startPoint y: 233, endPoint x: 598, endPoint y: 233, distance: 53.6
click at [615, 234] on tr "Jerk Chicken with Coconut Rice & Beans 0" at bounding box center [582, 233] width 335 height 29
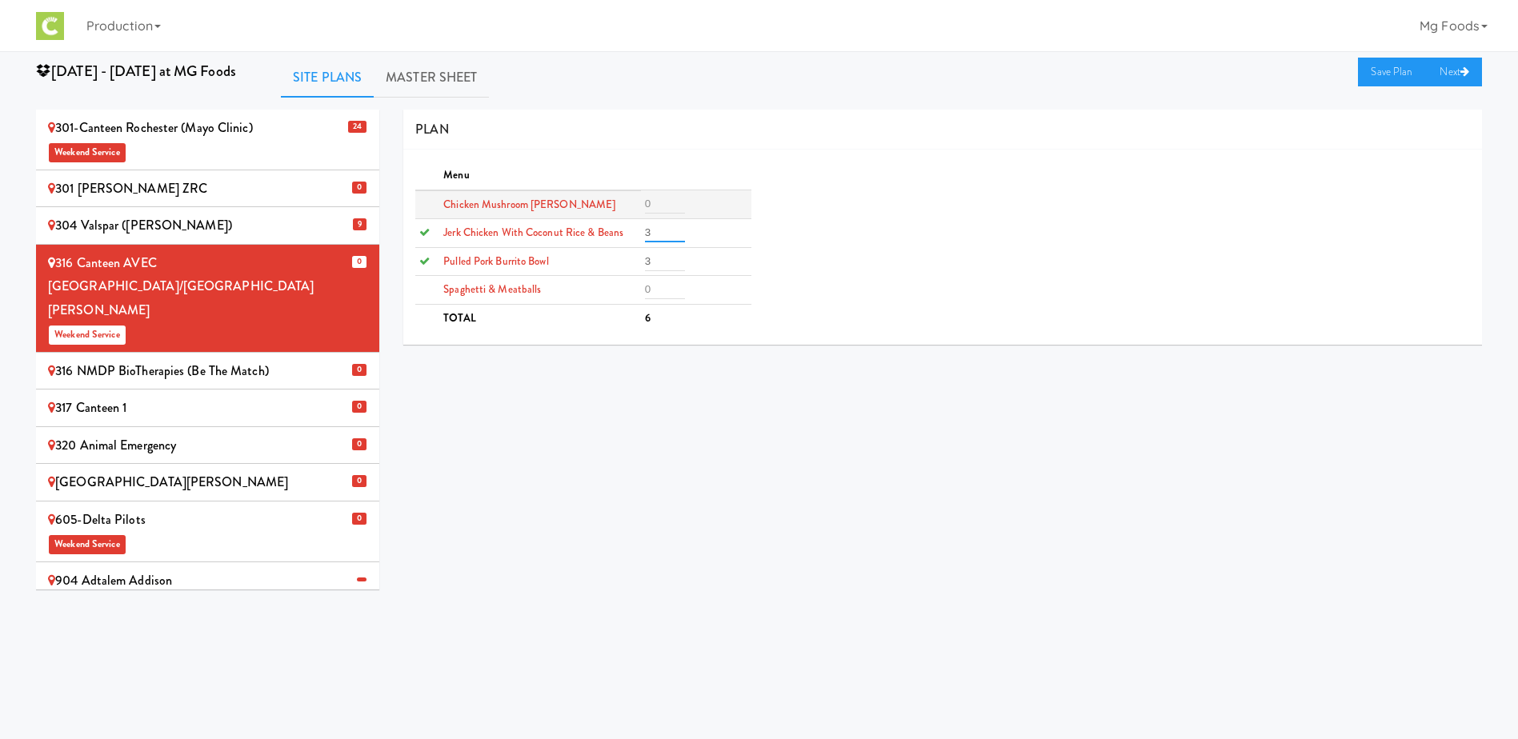
type input "3"
drag, startPoint x: 659, startPoint y: 204, endPoint x: 614, endPoint y: 206, distance: 45.6
click at [626, 206] on tr "Chicken Mushroom [PERSON_NAME]" at bounding box center [582, 204] width 335 height 29
type input "2"
drag, startPoint x: 643, startPoint y: 290, endPoint x: 624, endPoint y: 290, distance: 19.2
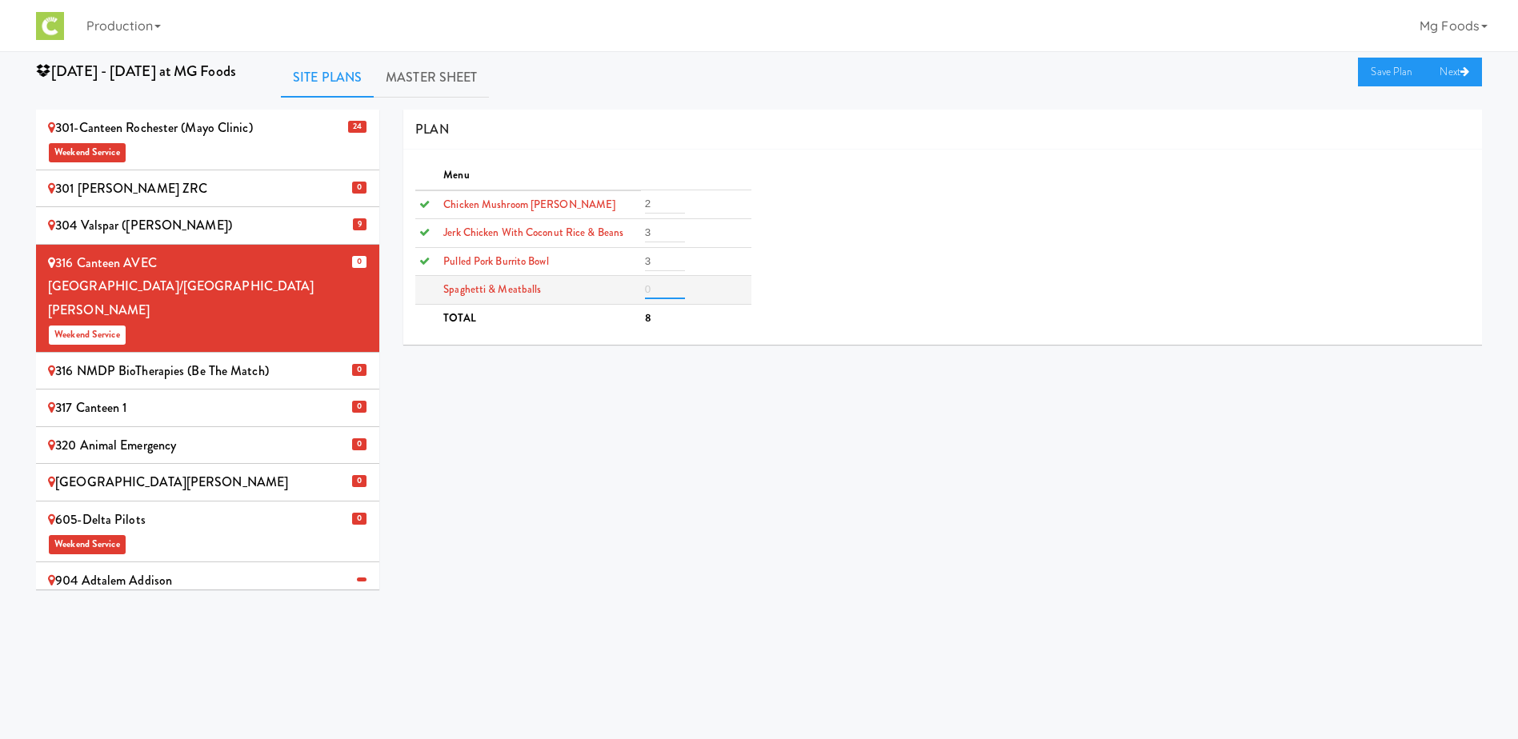
click at [639, 290] on tr "Spaghetti & Meatballs" at bounding box center [582, 290] width 335 height 29
type input "2"
click at [1378, 71] on link "Save Plan" at bounding box center [1392, 72] width 69 height 29
click at [158, 359] on div "316 NMDP BioTherapies (Be the match)" at bounding box center [207, 371] width 319 height 24
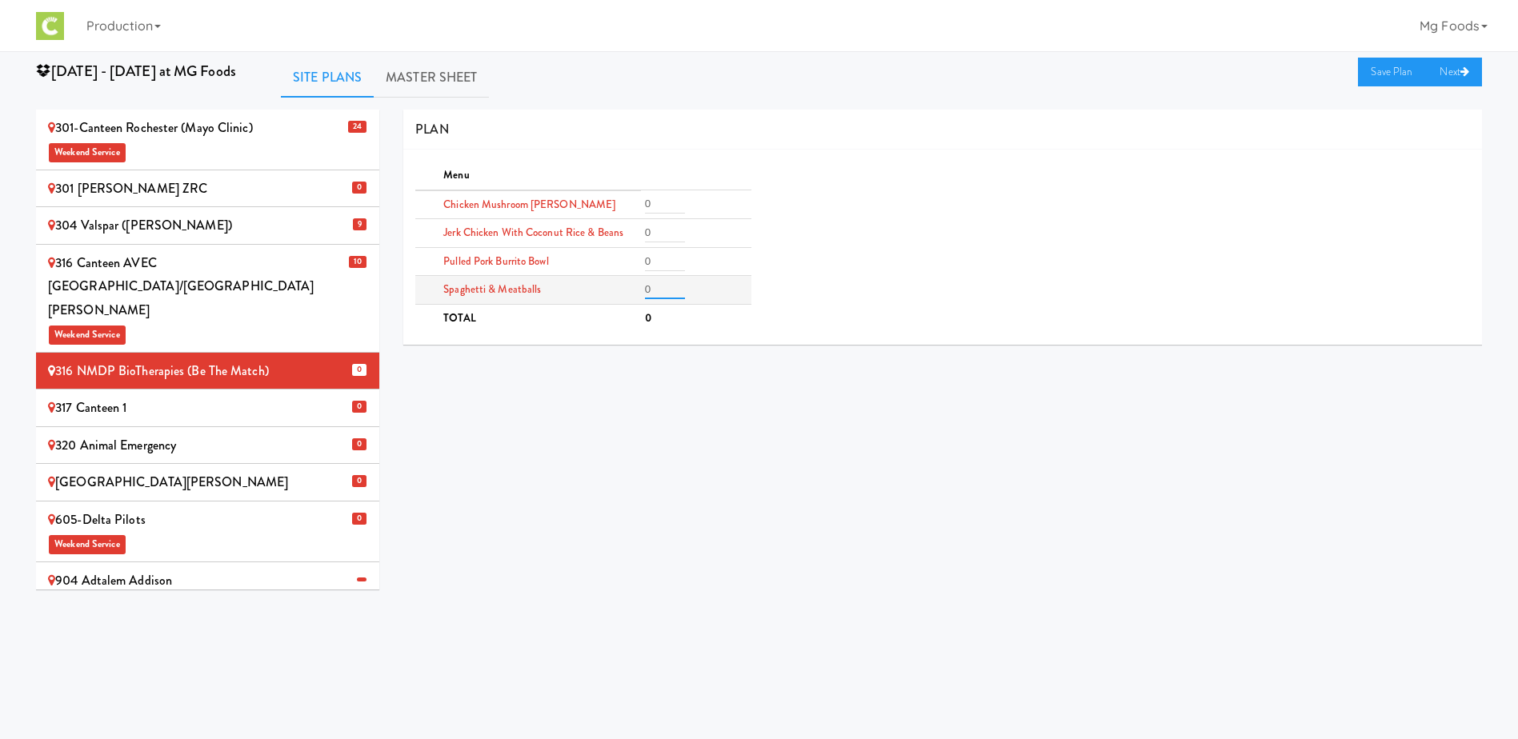
drag, startPoint x: 663, startPoint y: 292, endPoint x: 616, endPoint y: 291, distance: 46.4
click at [631, 295] on tr "Spaghetti & Meatballs 0" at bounding box center [582, 290] width 335 height 29
type input "3"
drag, startPoint x: 668, startPoint y: 230, endPoint x: 633, endPoint y: 232, distance: 35.2
click at [637, 232] on tr "Jerk Chicken with Coconut Rice & Beans 0" at bounding box center [582, 233] width 335 height 29
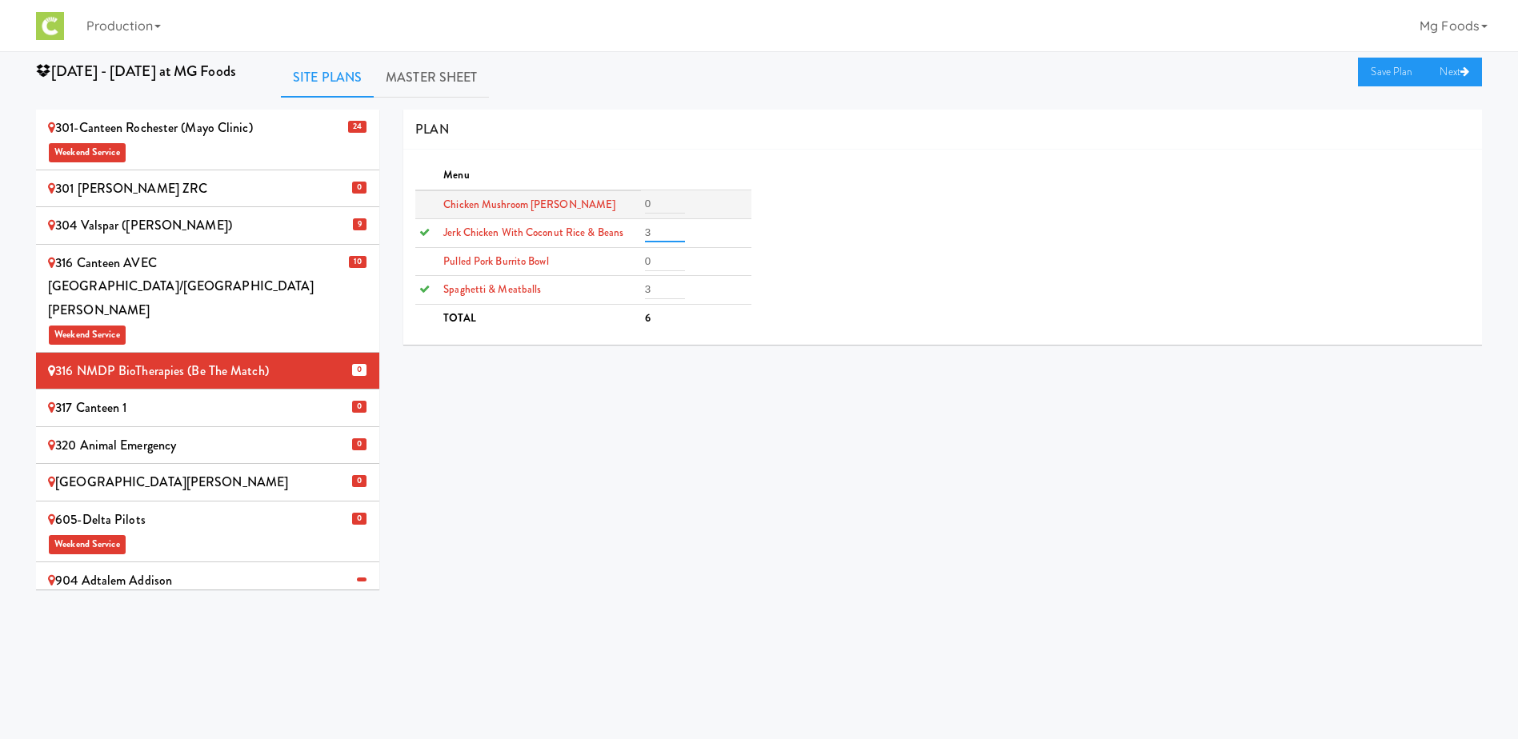
type input "3"
drag, startPoint x: 663, startPoint y: 204, endPoint x: 635, endPoint y: 206, distance: 28.1
click at [643, 206] on td "0" at bounding box center [696, 204] width 110 height 29
type input "2"
drag, startPoint x: 647, startPoint y: 262, endPoint x: 622, endPoint y: 264, distance: 24.9
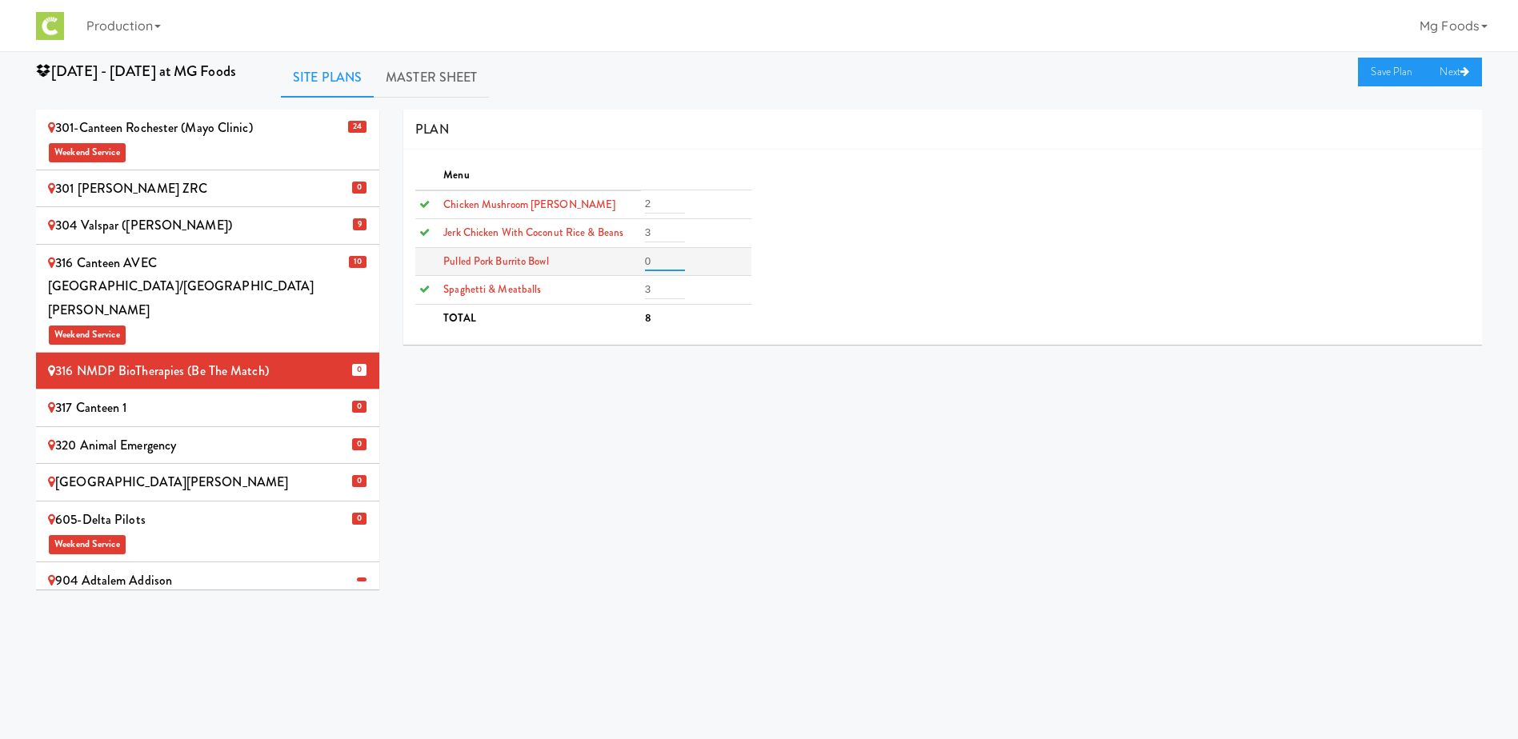
click at [635, 264] on tr "Pulled Pork Burrito Bowl 0" at bounding box center [582, 261] width 335 height 29
type input "2"
click at [1368, 73] on link "Save Plan" at bounding box center [1392, 72] width 69 height 29
click at [128, 396] on div "317 Canteen 1" at bounding box center [207, 408] width 319 height 24
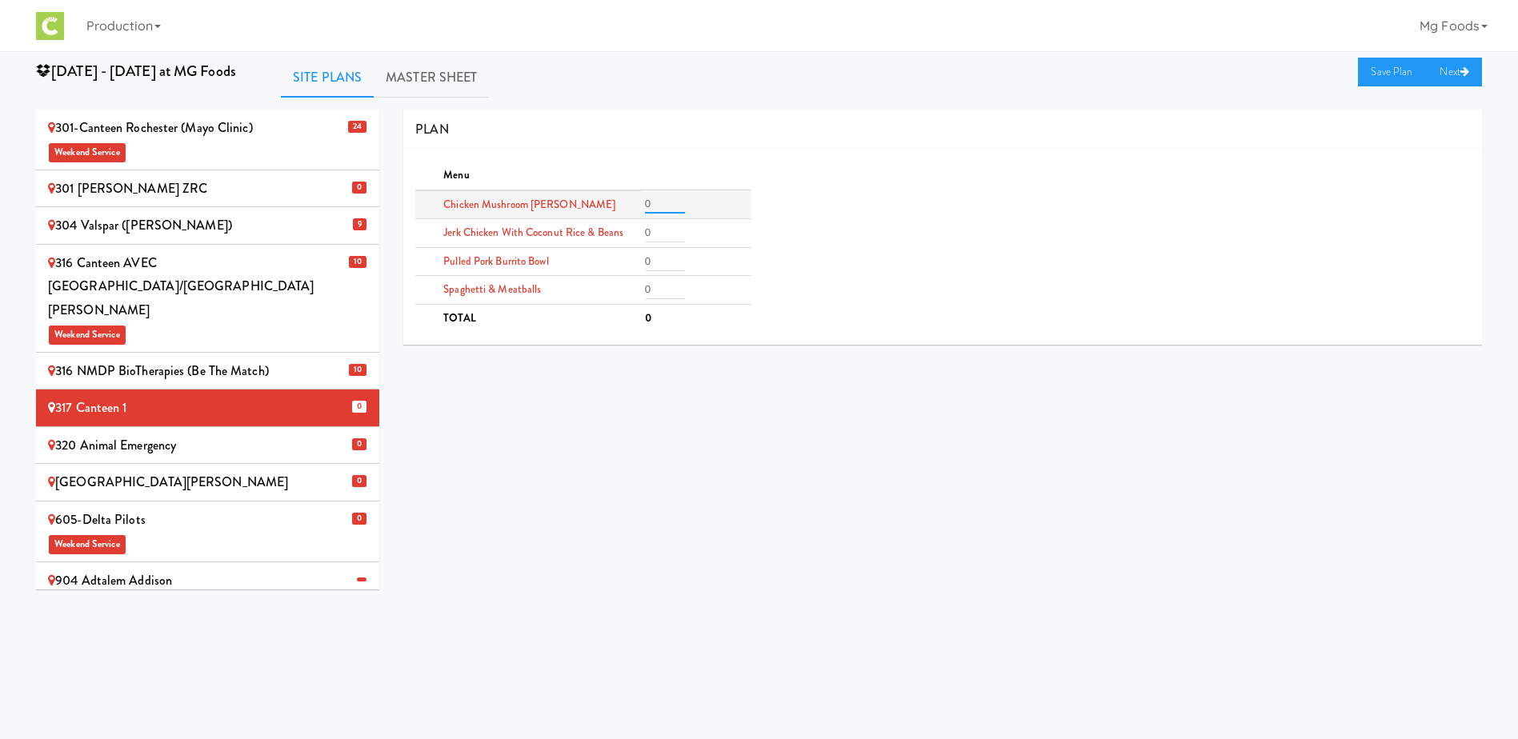
drag, startPoint x: 634, startPoint y: 204, endPoint x: 582, endPoint y: 198, distance: 52.3
click at [603, 203] on tr "Chicken Mushroom [PERSON_NAME] 0" at bounding box center [582, 204] width 335 height 29
type input "8"
drag, startPoint x: 624, startPoint y: 240, endPoint x: 619, endPoint y: 249, distance: 10.4
click at [605, 240] on tr "Jerk Chicken with Coconut Rice & Beans 0" at bounding box center [582, 233] width 335 height 29
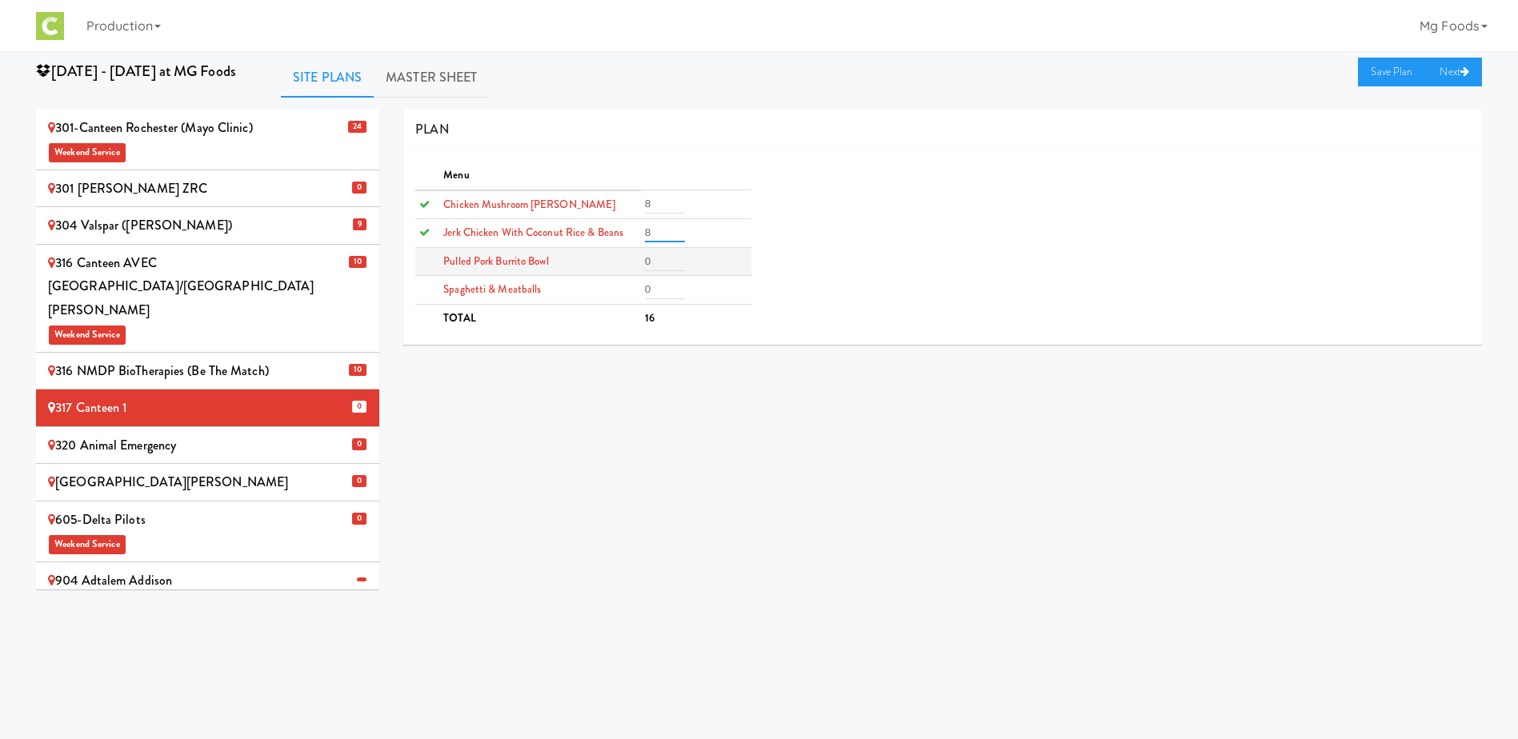
type input "8"
drag, startPoint x: 655, startPoint y: 259, endPoint x: 627, endPoint y: 268, distance: 30.1
click at [627, 262] on tr "Pulled Pork Burrito Bowl 0" at bounding box center [582, 261] width 335 height 29
type input "8"
drag, startPoint x: 658, startPoint y: 297, endPoint x: 616, endPoint y: 298, distance: 41.6
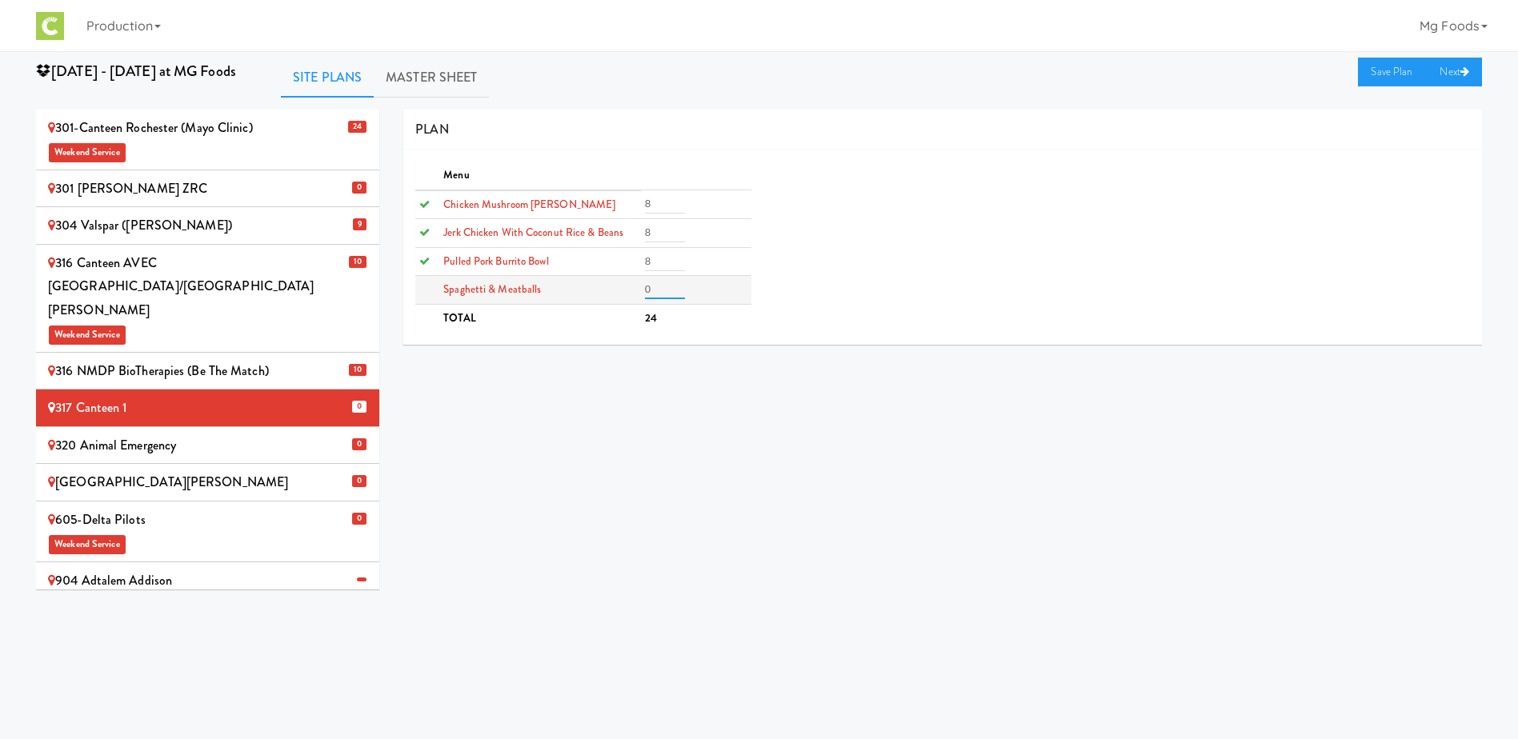
click at [634, 297] on tr "Spaghetti & Meatballs 0" at bounding box center [582, 290] width 335 height 29
type input "8"
click at [1379, 75] on link "Save Plan" at bounding box center [1392, 72] width 69 height 29
click at [94, 434] on div "320 Animal Emergency" at bounding box center [207, 446] width 319 height 24
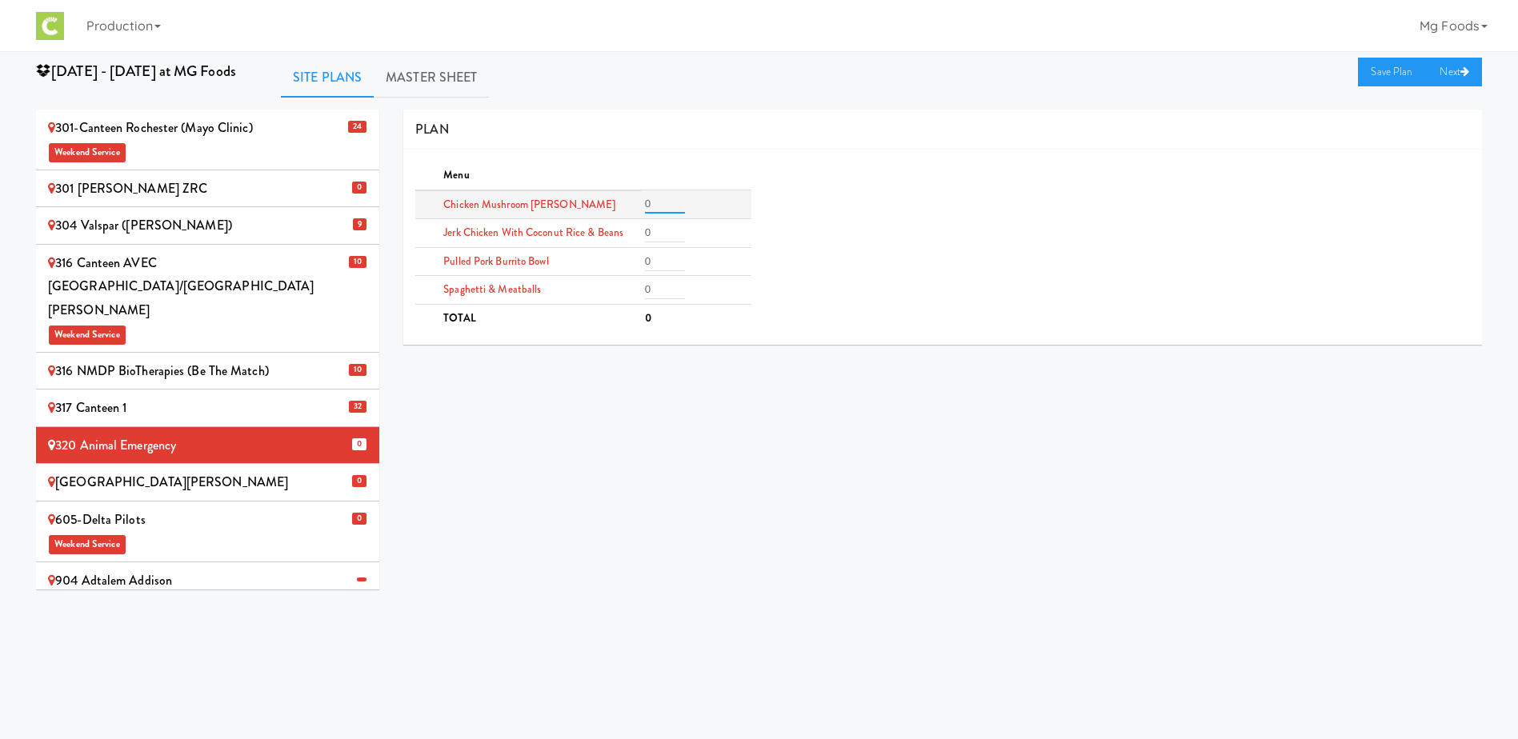
click at [627, 204] on tr "Chicken Mushroom [PERSON_NAME] 0" at bounding box center [582, 204] width 335 height 29
type input "2"
drag, startPoint x: 660, startPoint y: 266, endPoint x: 596, endPoint y: 269, distance: 64.1
click at [616, 271] on tr "Pulled Pork Burrito Bowl 2" at bounding box center [582, 261] width 335 height 29
type input "2"
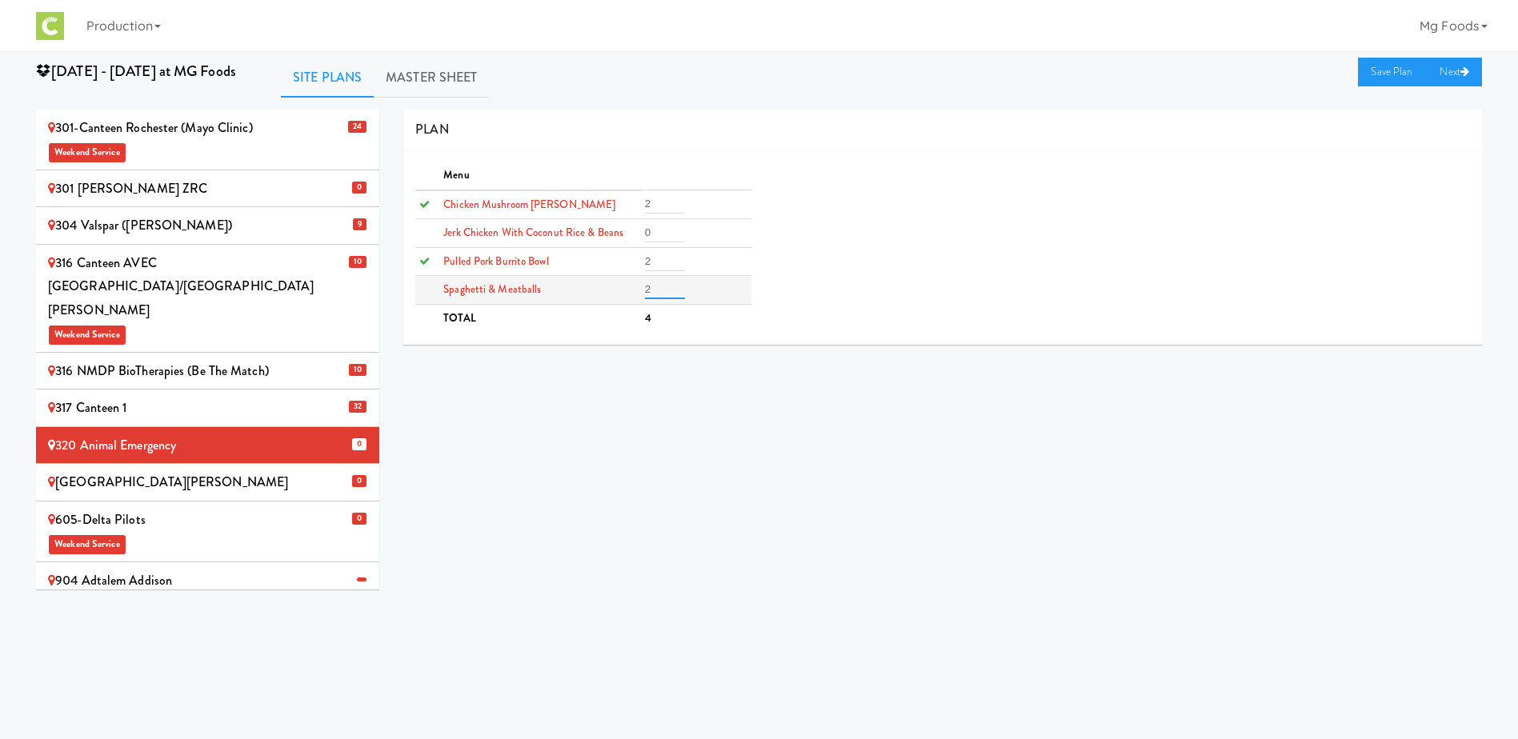
drag, startPoint x: 650, startPoint y: 285, endPoint x: 626, endPoint y: 290, distance: 24.5
click at [635, 290] on tr "Spaghetti & Meatballs 2" at bounding box center [582, 290] width 335 height 29
type input "2"
drag, startPoint x: 661, startPoint y: 236, endPoint x: 622, endPoint y: 244, distance: 40.0
click at [633, 243] on tr "Jerk Chicken with Coconut Rice & Beans 2" at bounding box center [582, 233] width 335 height 29
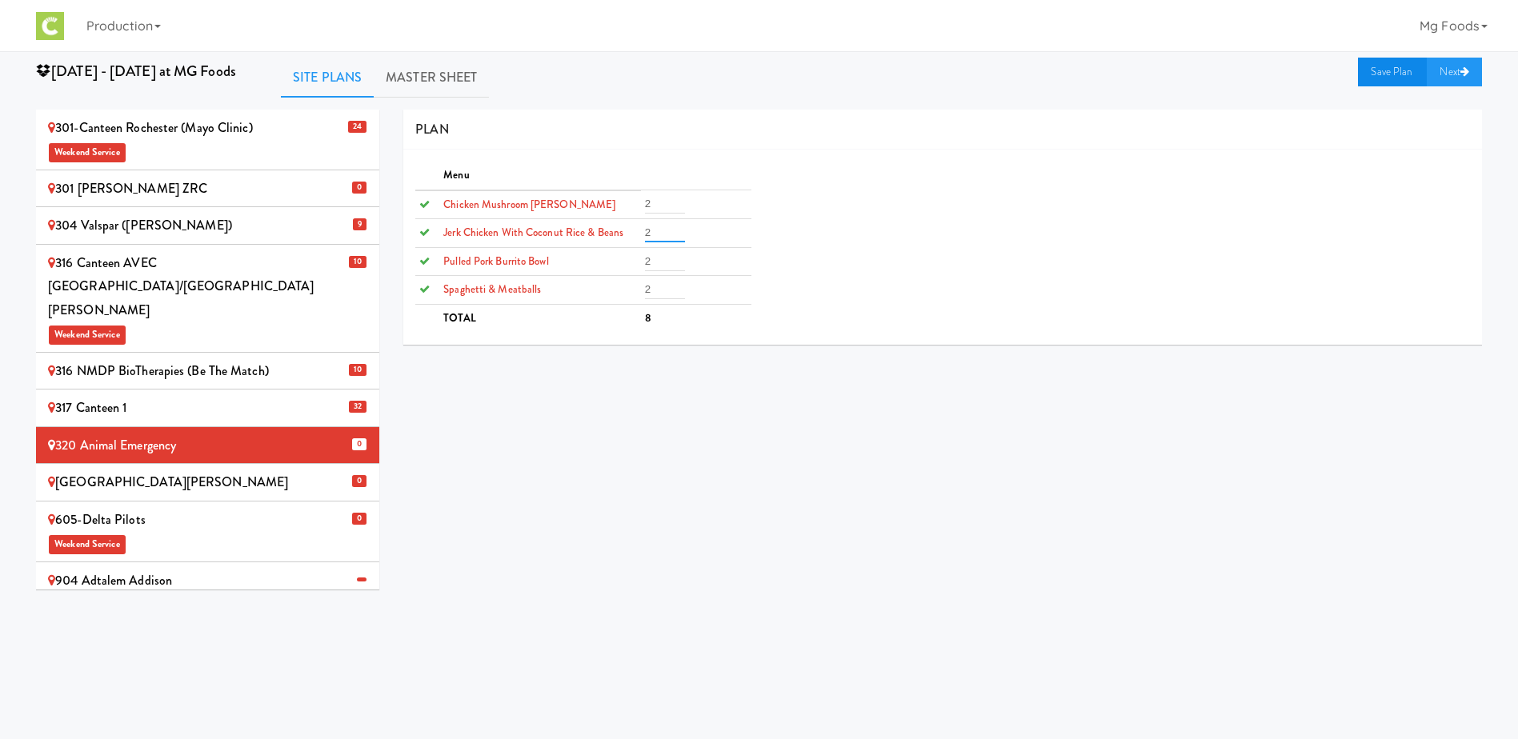
type input "2"
click at [1383, 70] on link "Save Plan" at bounding box center [1392, 72] width 69 height 29
click at [91, 471] on div "[GEOGRAPHIC_DATA][PERSON_NAME]" at bounding box center [207, 483] width 319 height 24
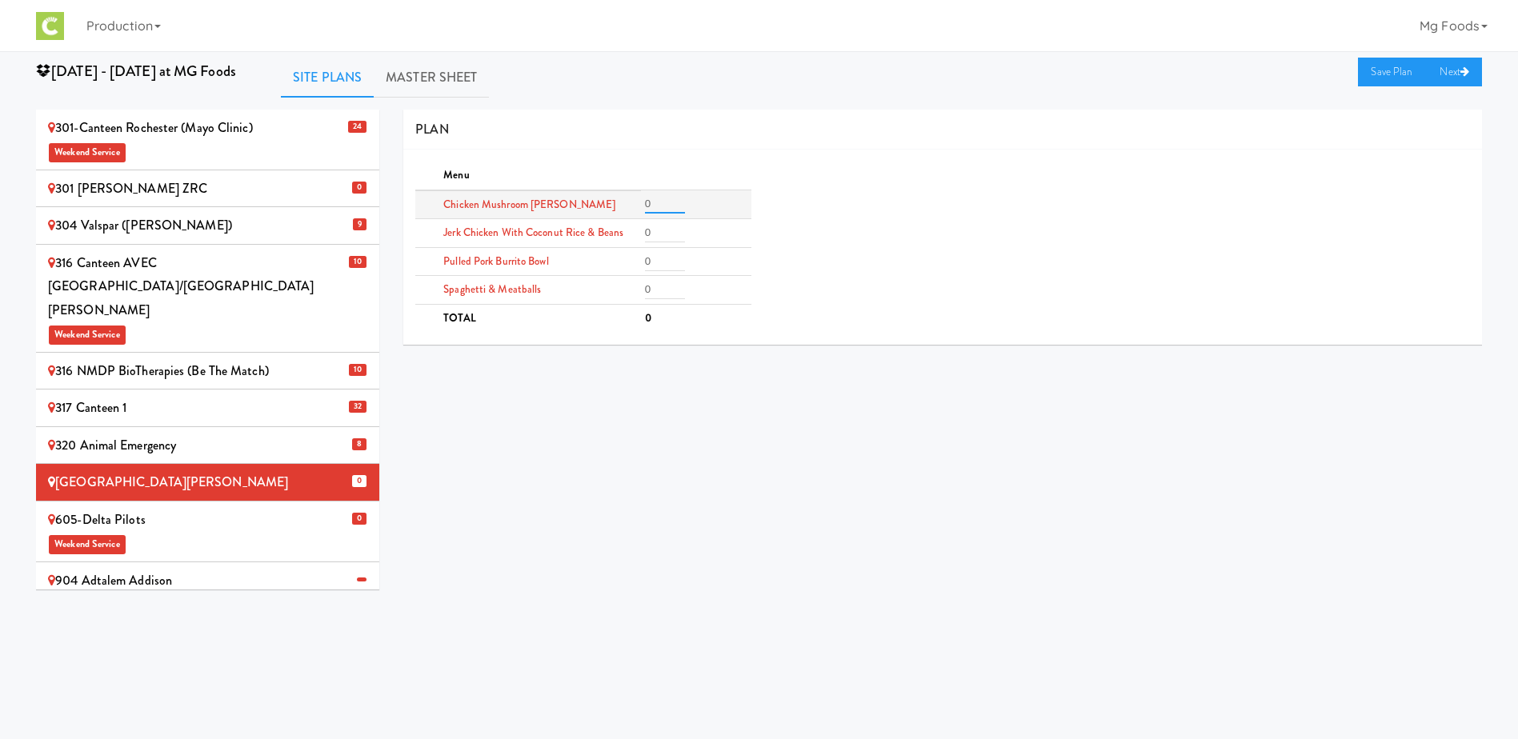
drag, startPoint x: 653, startPoint y: 208, endPoint x: 622, endPoint y: 213, distance: 31.6
click at [617, 207] on tr "Chicken Mushroom [PERSON_NAME] 0" at bounding box center [582, 204] width 335 height 29
type input "2"
drag, startPoint x: 663, startPoint y: 231, endPoint x: 617, endPoint y: 232, distance: 46.4
click at [621, 232] on tr "Jerk Chicken with Coconut Rice & Beans 2" at bounding box center [582, 233] width 335 height 29
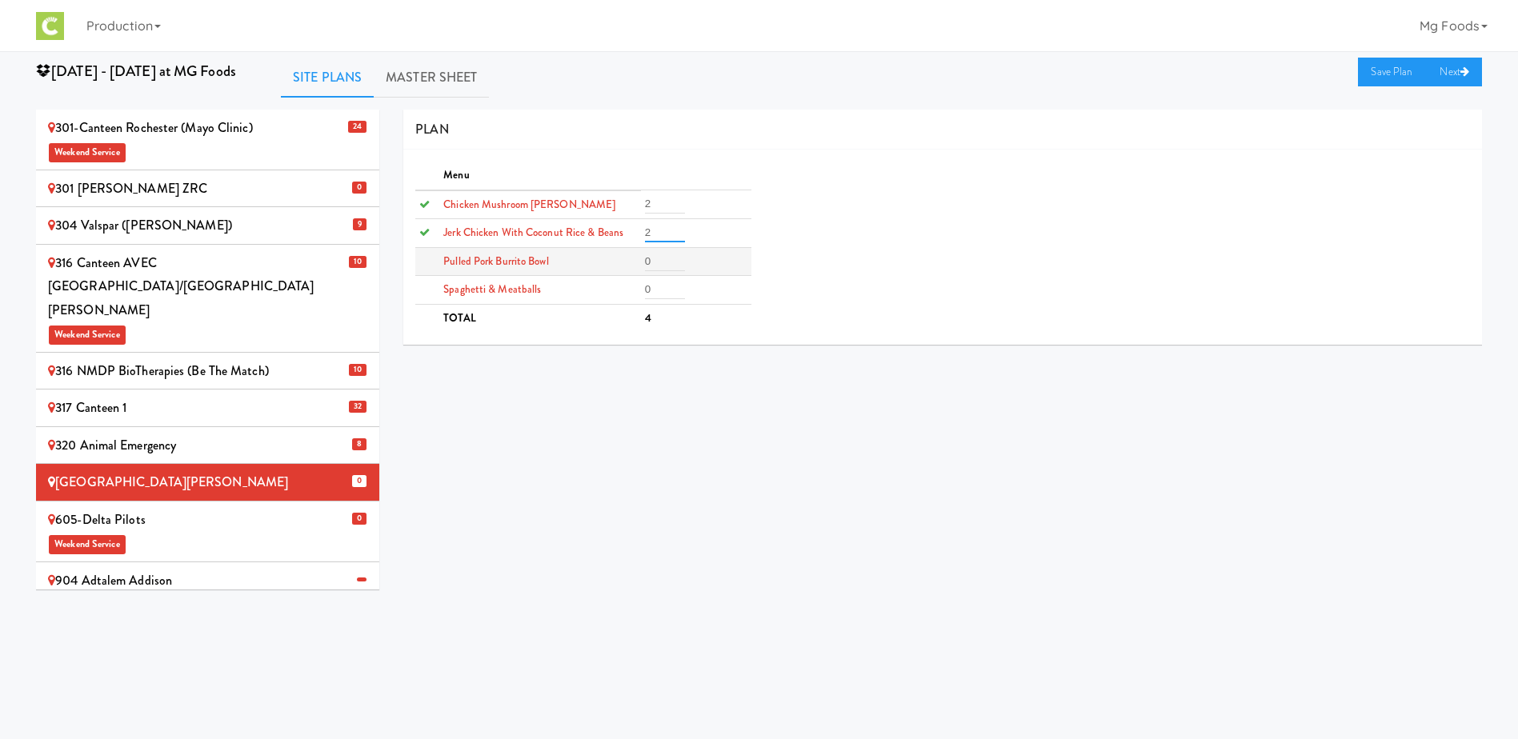
type input "2"
drag, startPoint x: 659, startPoint y: 266, endPoint x: 579, endPoint y: 266, distance: 79.2
click at [585, 267] on tr "Pulled Pork Burrito Bowl 0" at bounding box center [582, 261] width 335 height 29
type input "2"
drag, startPoint x: 658, startPoint y: 297, endPoint x: 624, endPoint y: 296, distance: 33.6
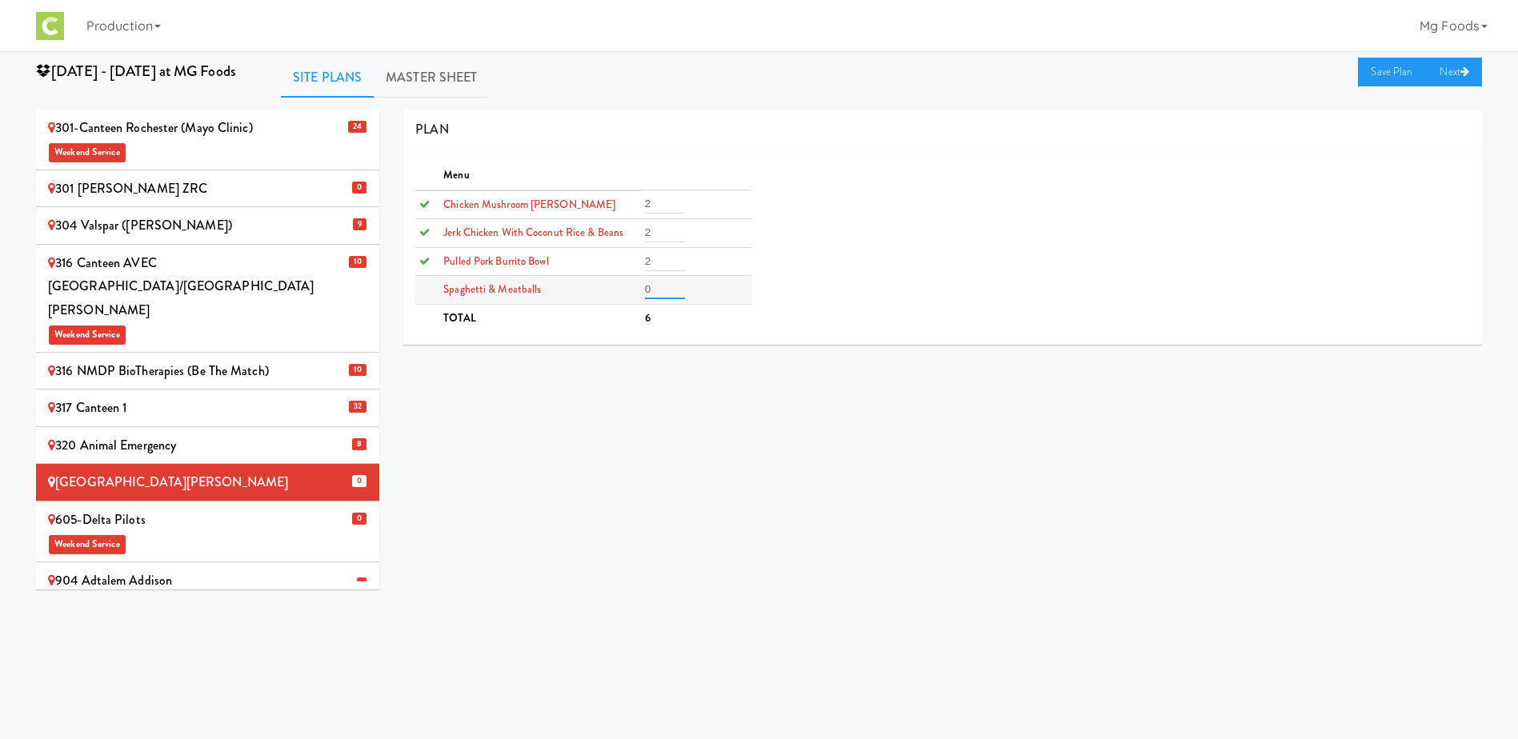
click at [627, 297] on tr "Spaghetti & Meatballs 0" at bounding box center [582, 290] width 335 height 29
type input "2"
click at [1381, 70] on link "Save Plan" at bounding box center [1392, 72] width 69 height 29
click at [242, 531] on span "Weekend Service" at bounding box center [207, 543] width 319 height 24
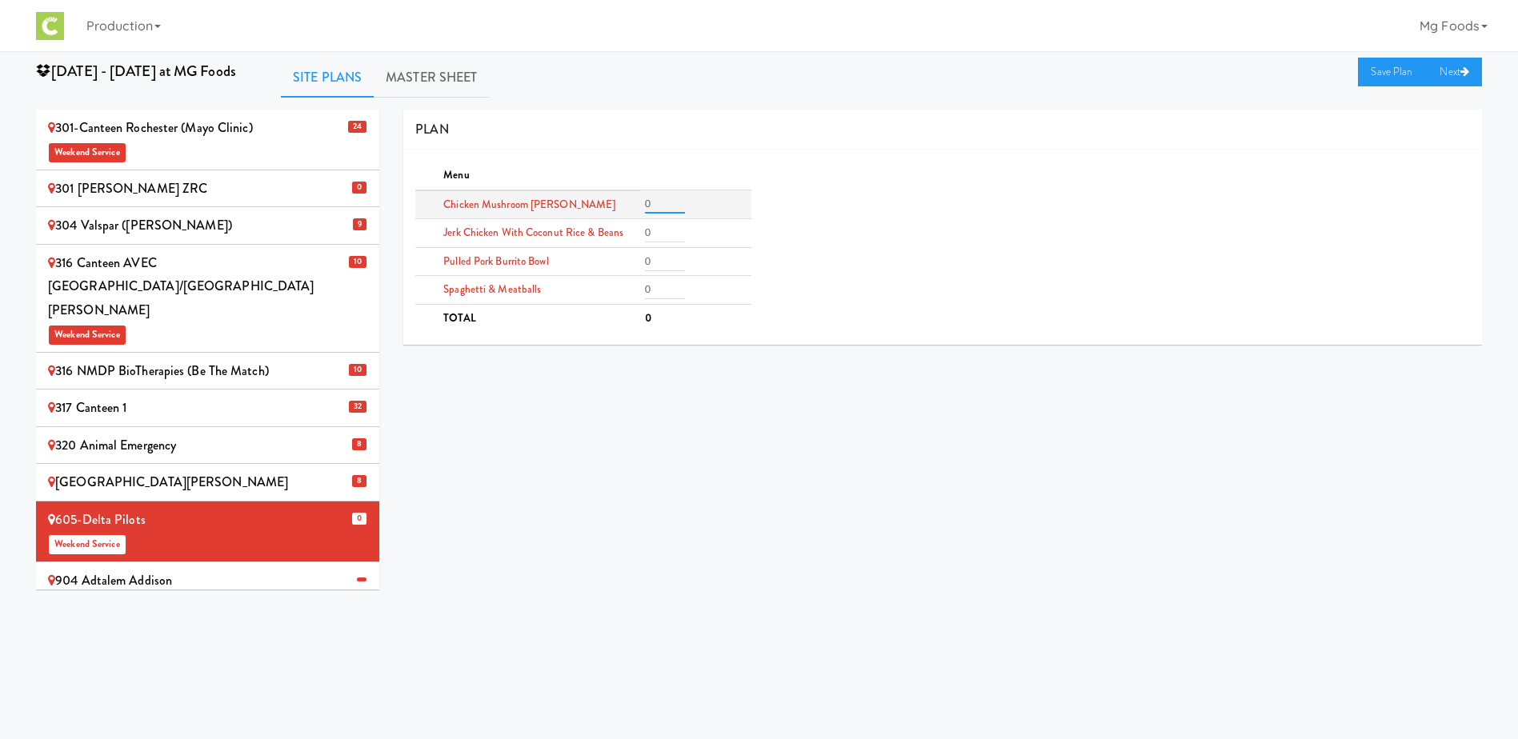
drag, startPoint x: 654, startPoint y: 202, endPoint x: 605, endPoint y: 203, distance: 48.8
click at [609, 206] on tr "Chicken Mushroom [PERSON_NAME] 0" at bounding box center [582, 204] width 335 height 29
type input "4"
drag, startPoint x: 664, startPoint y: 267, endPoint x: 580, endPoint y: 270, distance: 84.1
click at [585, 273] on tr "Pulled Pork Burrito Bowl 0" at bounding box center [582, 261] width 335 height 29
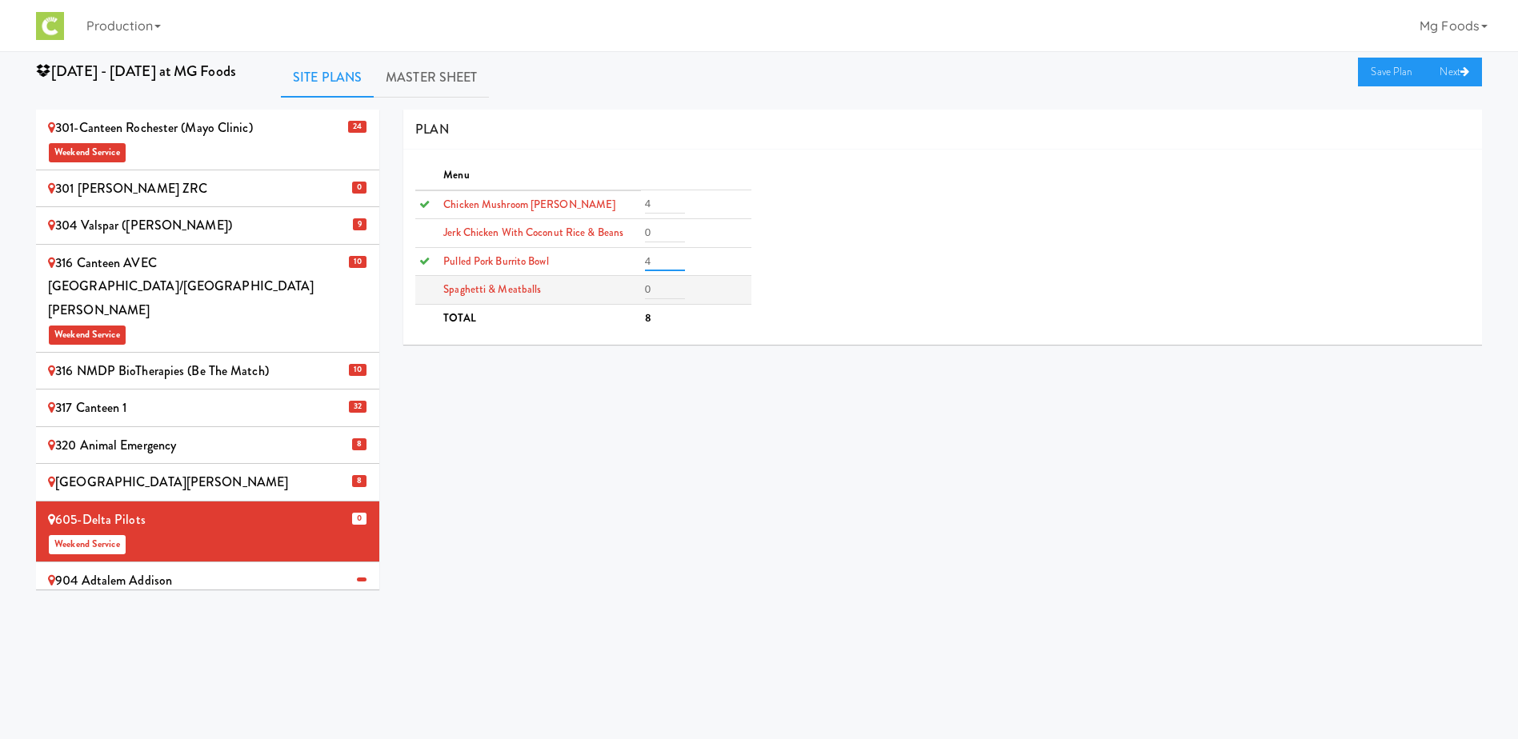
type input "4"
drag, startPoint x: 655, startPoint y: 286, endPoint x: 628, endPoint y: 287, distance: 27.2
click at [628, 287] on tr "Spaghetti & Meatballs 0" at bounding box center [582, 290] width 335 height 29
type input "4"
drag, startPoint x: 656, startPoint y: 233, endPoint x: 597, endPoint y: 238, distance: 59.4
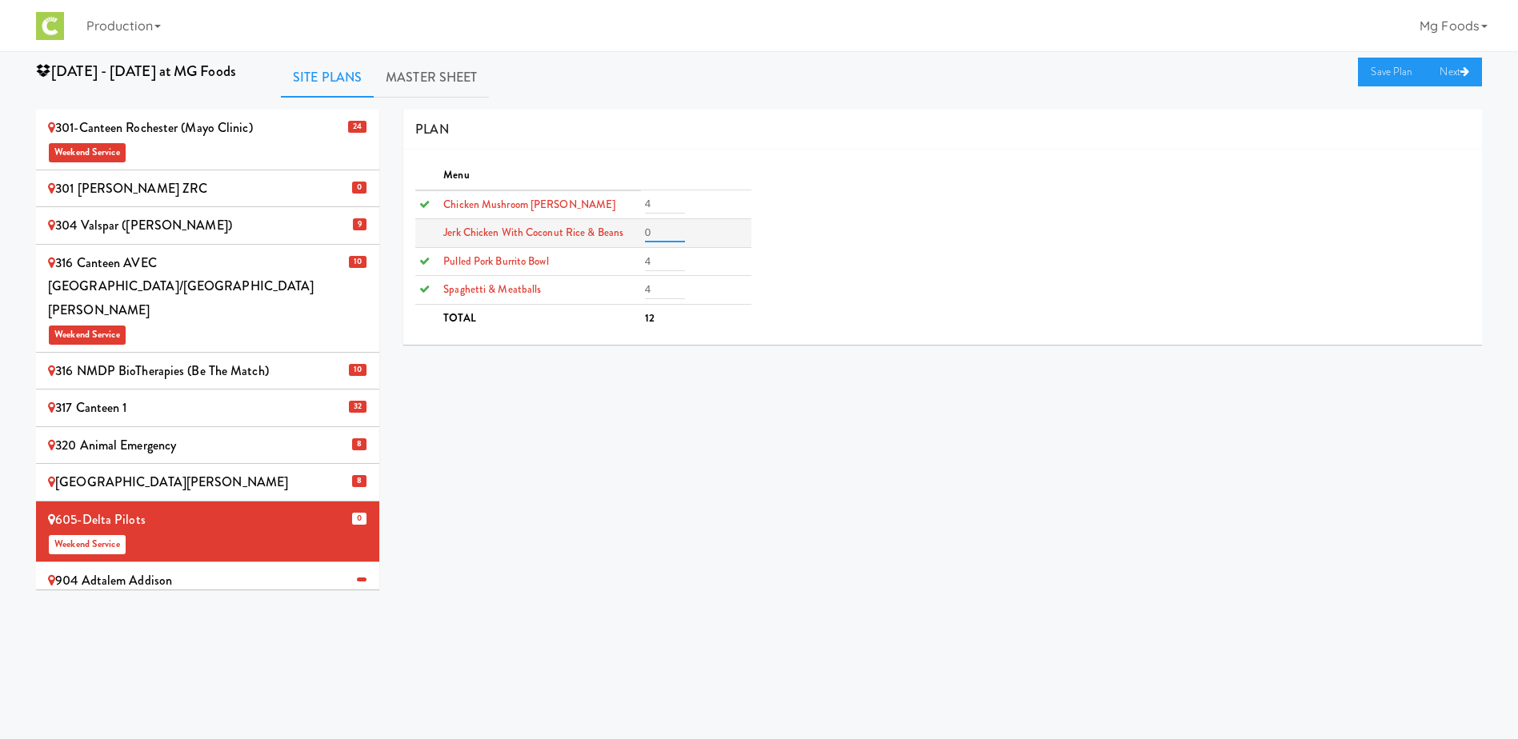
click at [601, 238] on tr "Jerk Chicken with Coconut Rice & Beans 0" at bounding box center [582, 233] width 335 height 29
type input "4"
click at [1375, 67] on link "Save Plan" at bounding box center [1392, 72] width 69 height 29
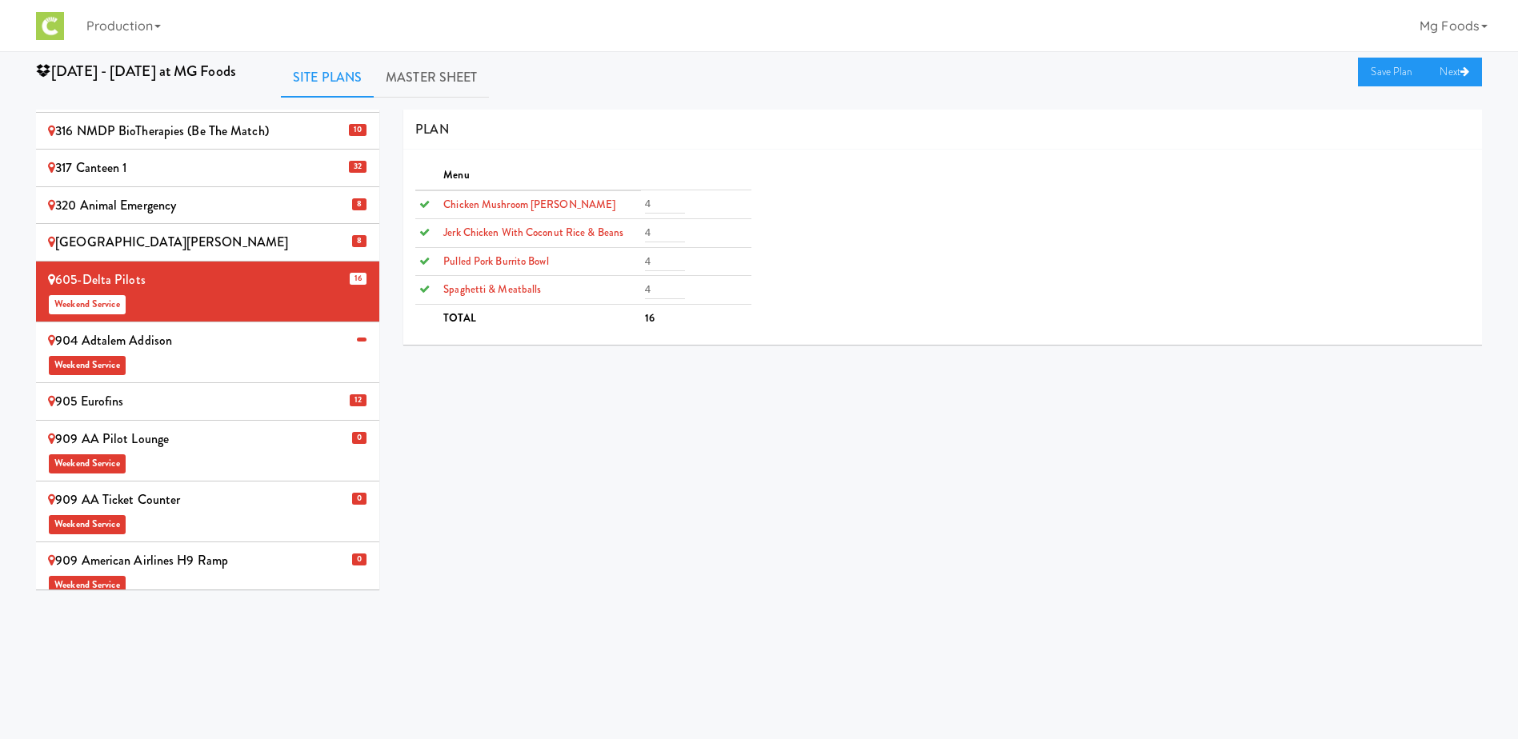
scroll to position [320, 0]
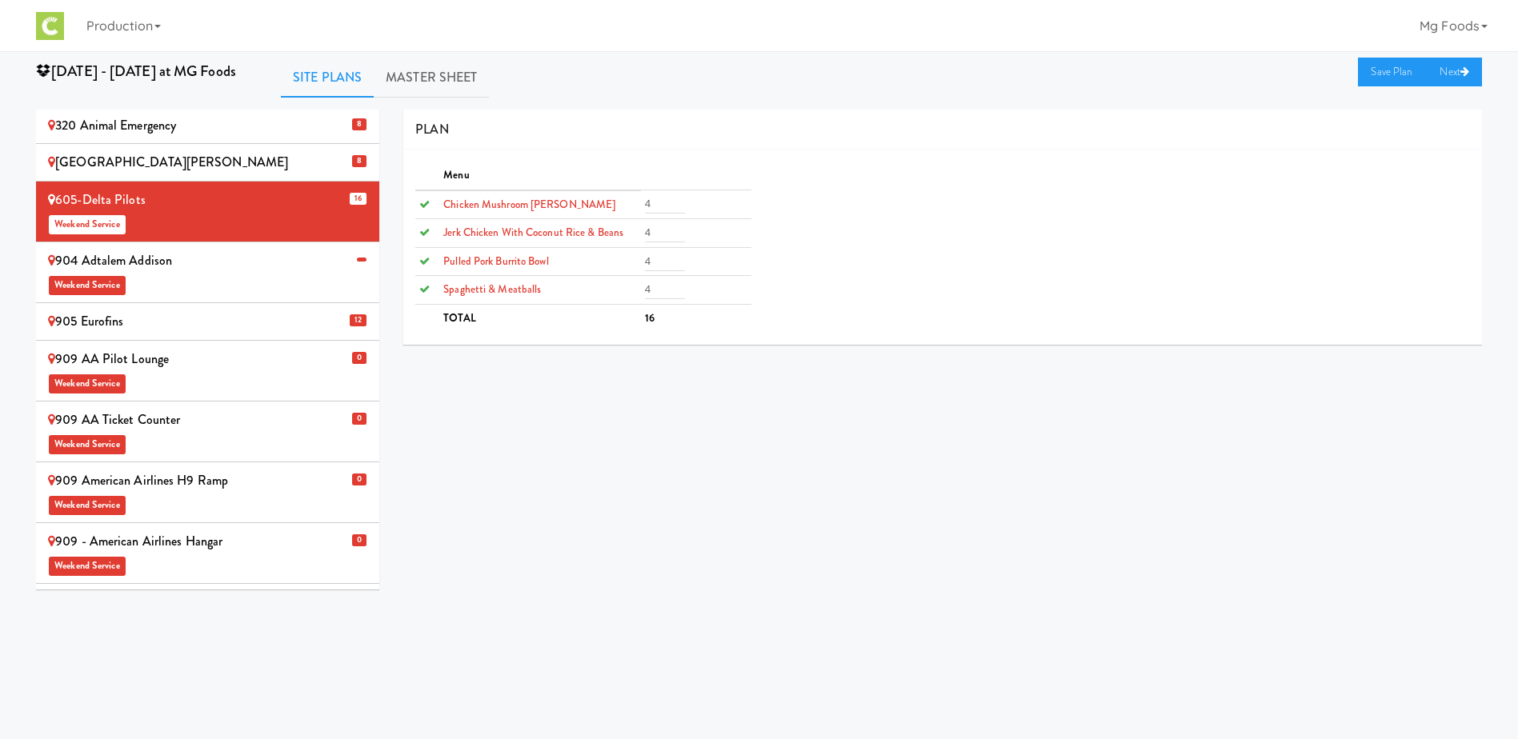
click at [186, 408] on div "909 AA Ticket Counter Weekend Service" at bounding box center [207, 431] width 319 height 47
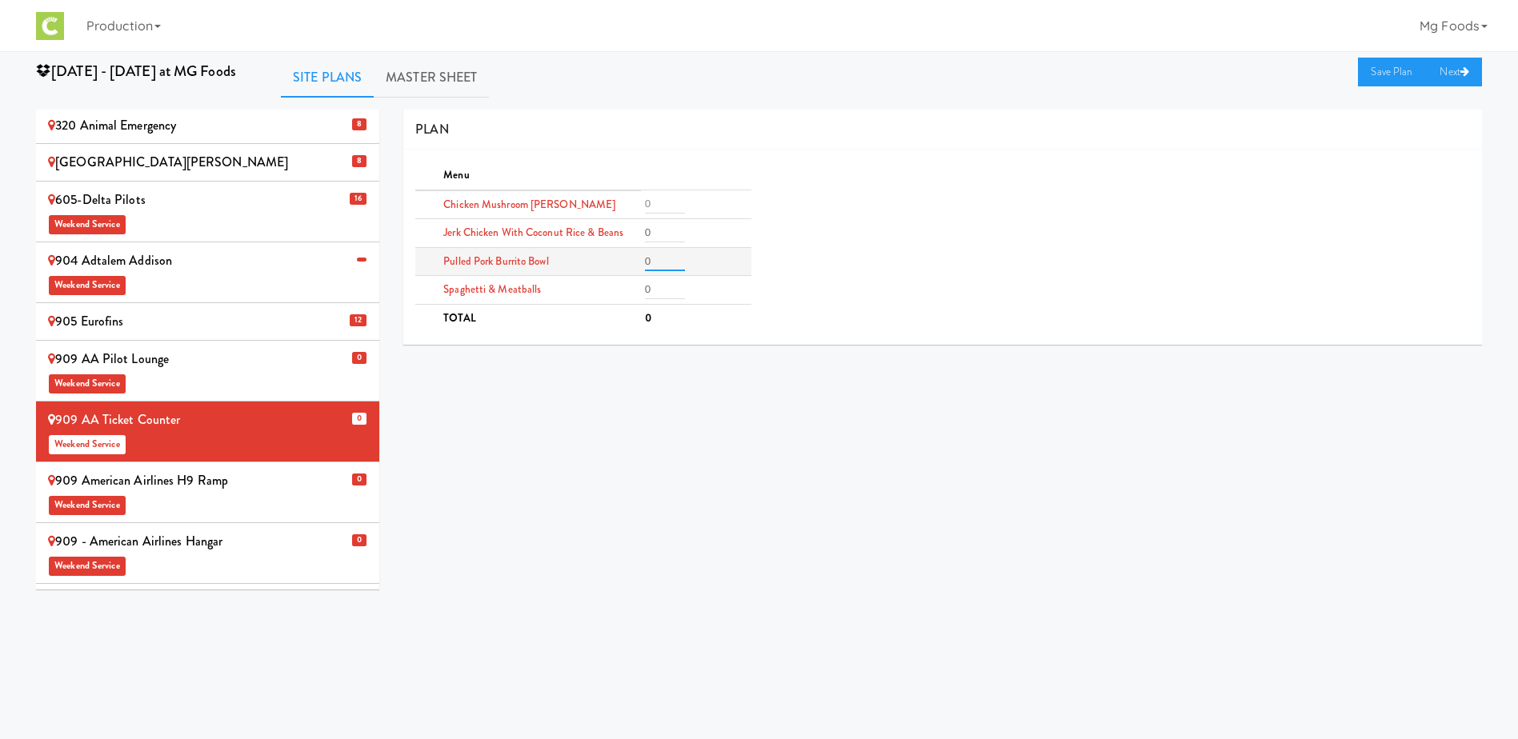
drag, startPoint x: 663, startPoint y: 257, endPoint x: 587, endPoint y: 262, distance: 76.2
click at [590, 262] on tr "Pulled Pork Burrito Bowl 0" at bounding box center [582, 261] width 335 height 29
type input "1"
drag, startPoint x: 664, startPoint y: 290, endPoint x: 604, endPoint y: 290, distance: 60.0
click at [605, 290] on tr "Spaghetti & Meatballs 0" at bounding box center [582, 290] width 335 height 29
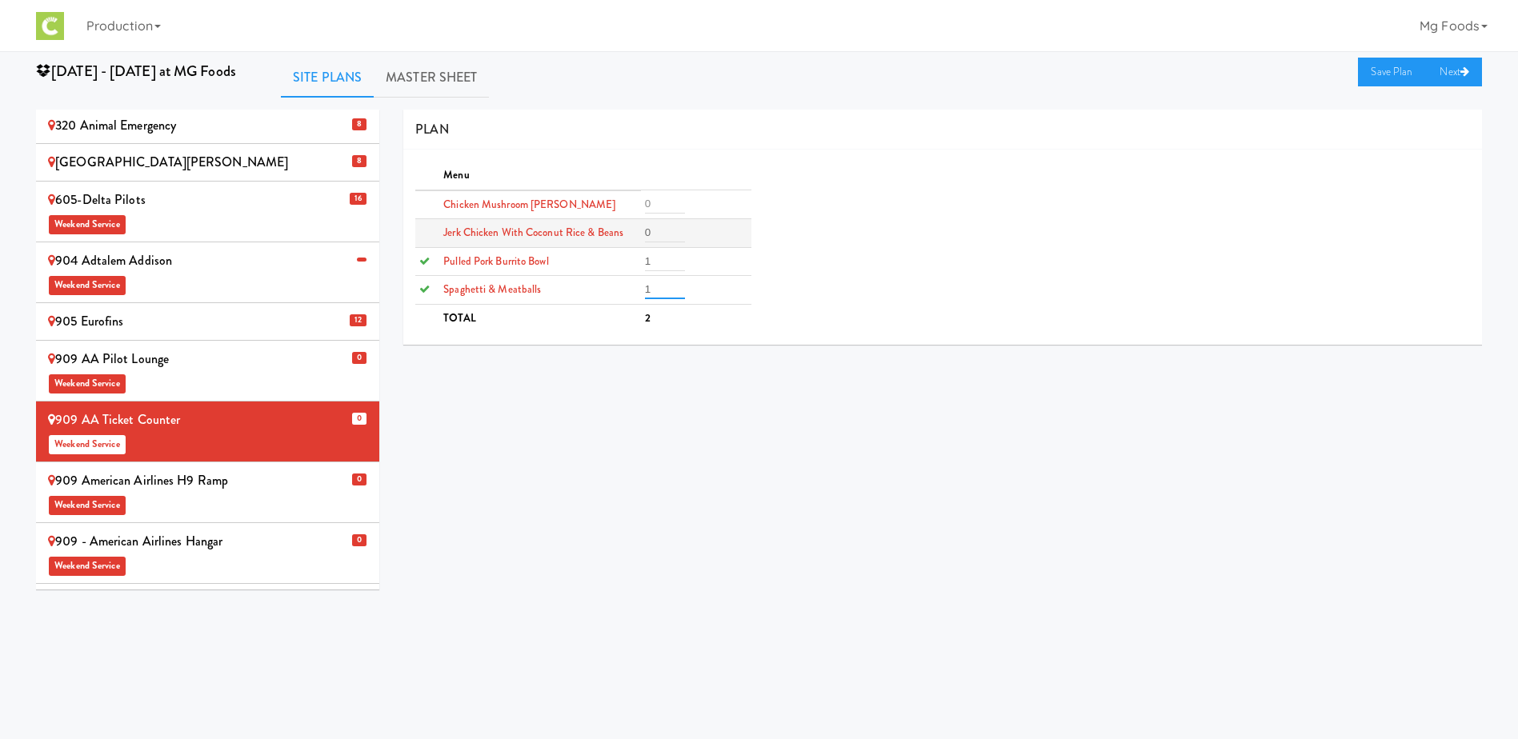
type input "1"
drag, startPoint x: 664, startPoint y: 230, endPoint x: 622, endPoint y: 230, distance: 42.4
click at [623, 230] on tr "Jerk Chicken with Coconut Rice & Beans 0" at bounding box center [582, 233] width 335 height 29
type input "1"
click at [1373, 71] on link "Save Plan" at bounding box center [1392, 72] width 69 height 29
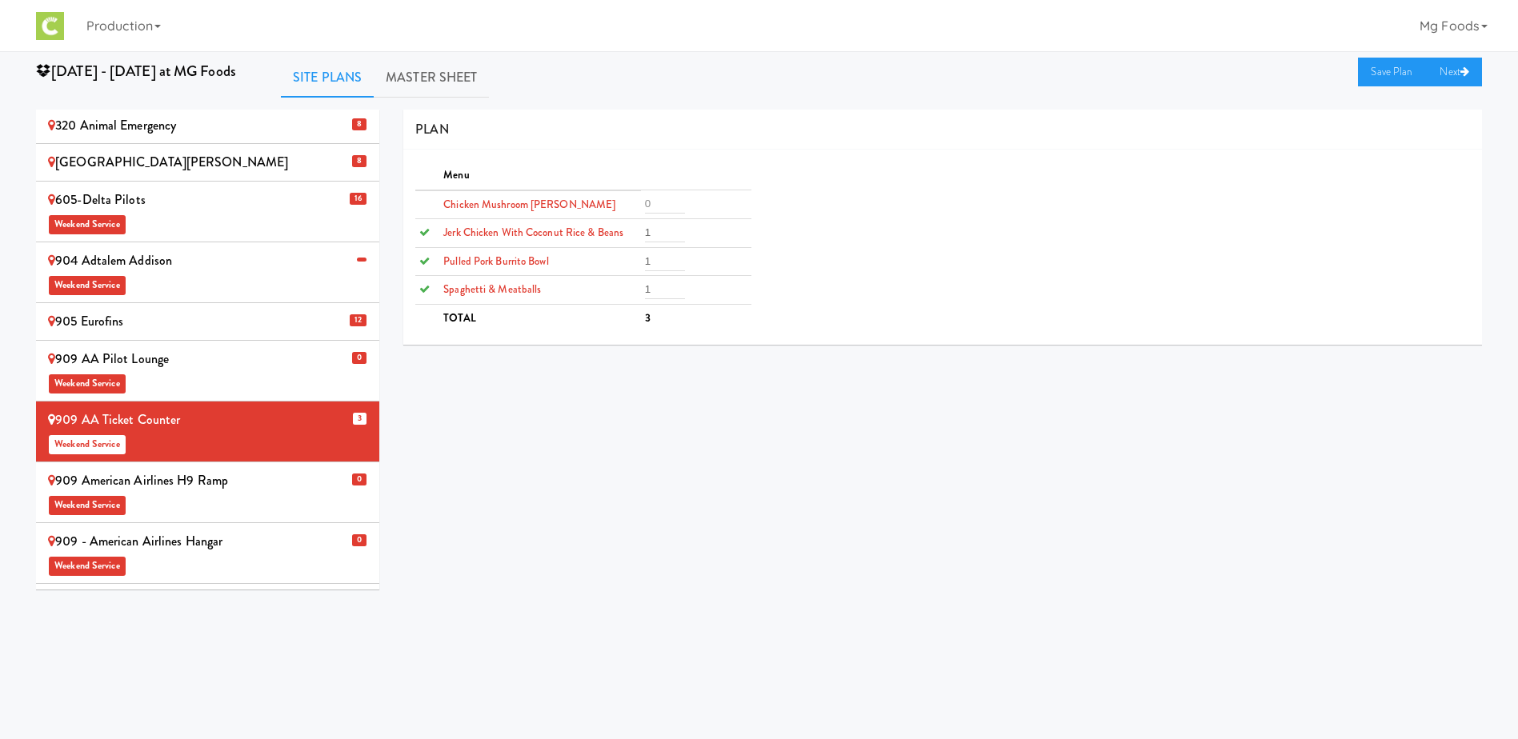
click at [210, 469] on div "909 American Airlines H9 Ramp Weekend Service" at bounding box center [207, 492] width 319 height 47
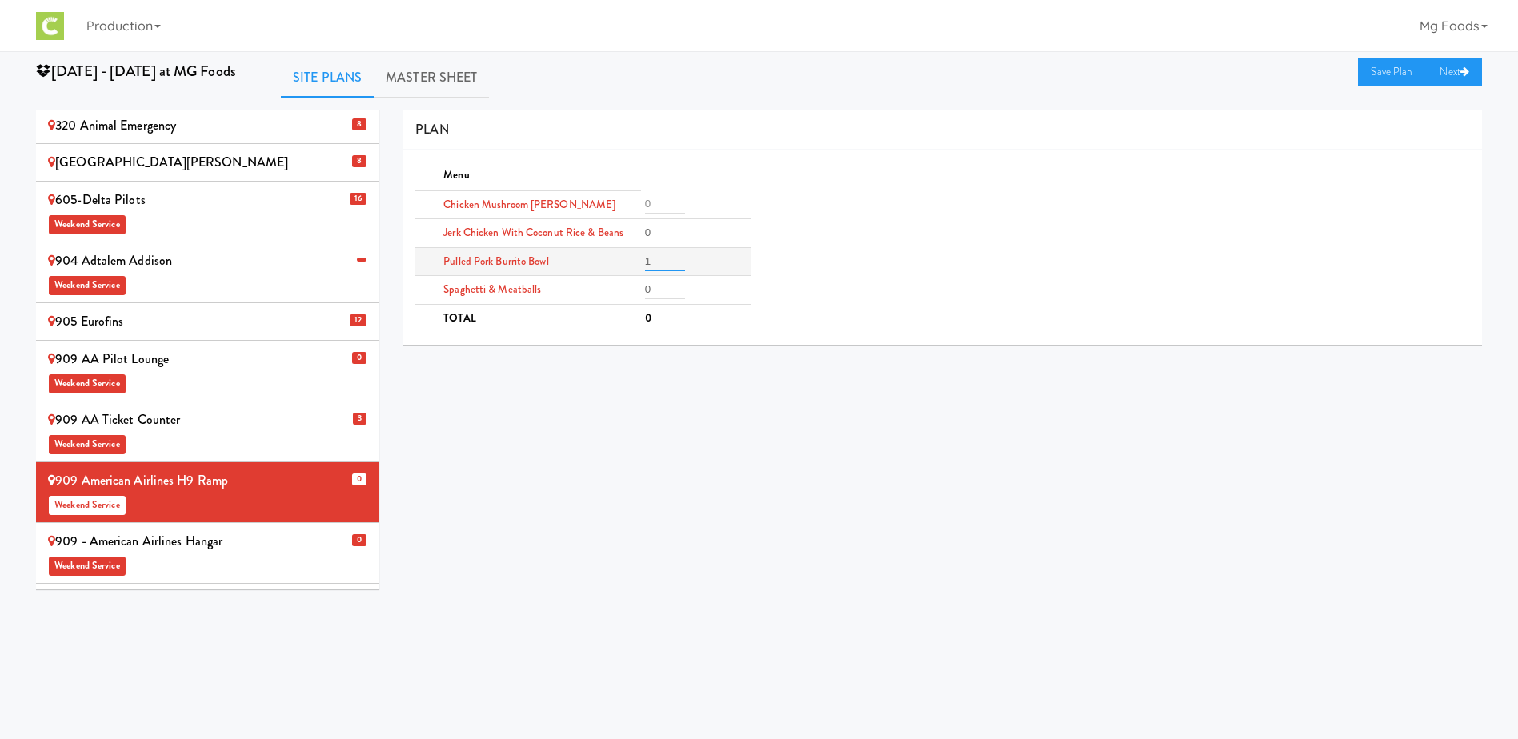
drag, startPoint x: 676, startPoint y: 258, endPoint x: 635, endPoint y: 261, distance: 40.9
click at [645, 261] on input "1" at bounding box center [665, 261] width 40 height 19
click at [681, 257] on input "2" at bounding box center [665, 261] width 40 height 19
type input "3"
click at [681, 257] on input "3" at bounding box center [665, 261] width 40 height 19
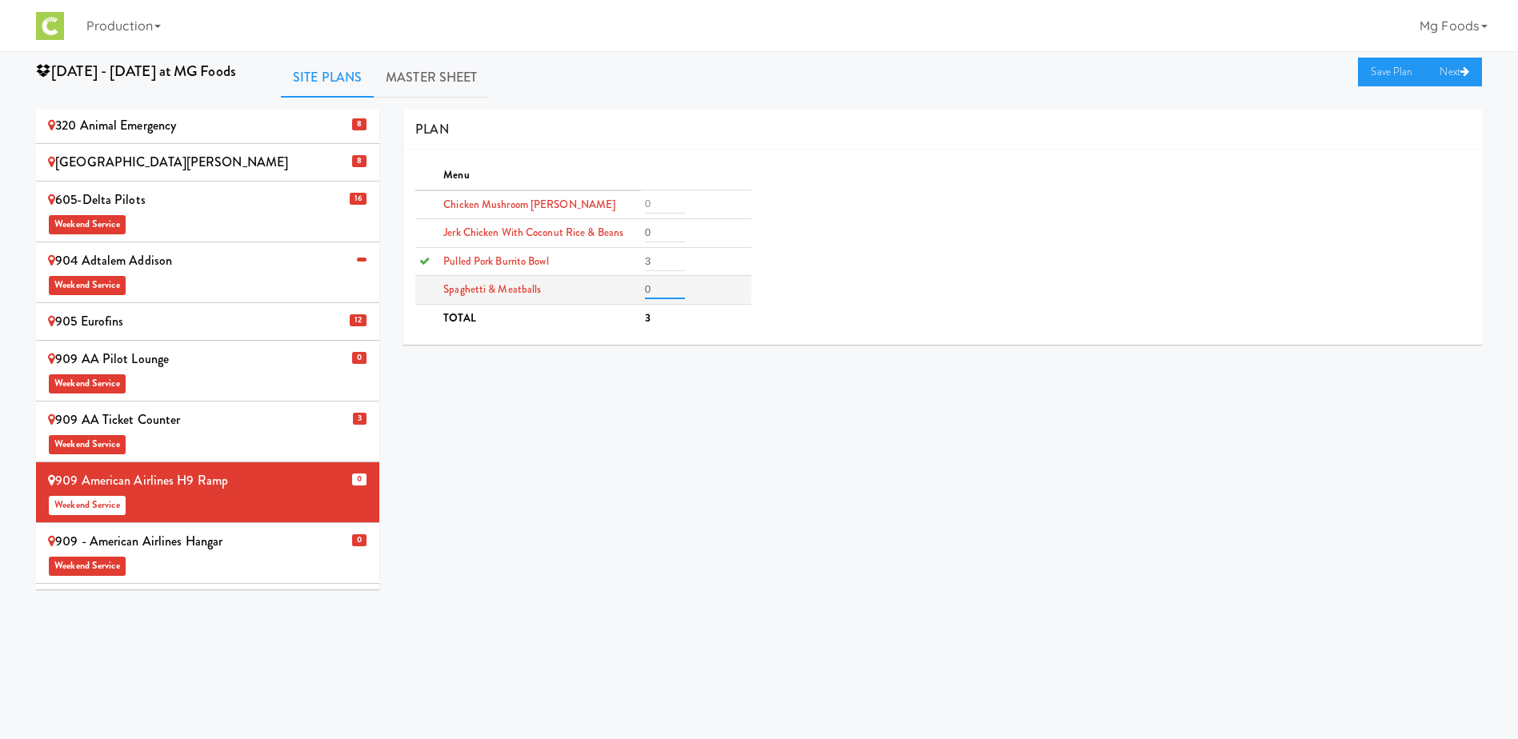
drag, startPoint x: 648, startPoint y: 288, endPoint x: 576, endPoint y: 294, distance: 72.3
click at [583, 294] on tr "Spaghetti & Meatballs 0" at bounding box center [582, 290] width 335 height 29
type input "3"
drag, startPoint x: 652, startPoint y: 228, endPoint x: 626, endPoint y: 232, distance: 26.7
click at [627, 232] on tr "Jerk Chicken with Coconut Rice & Beans 0" at bounding box center [582, 233] width 335 height 29
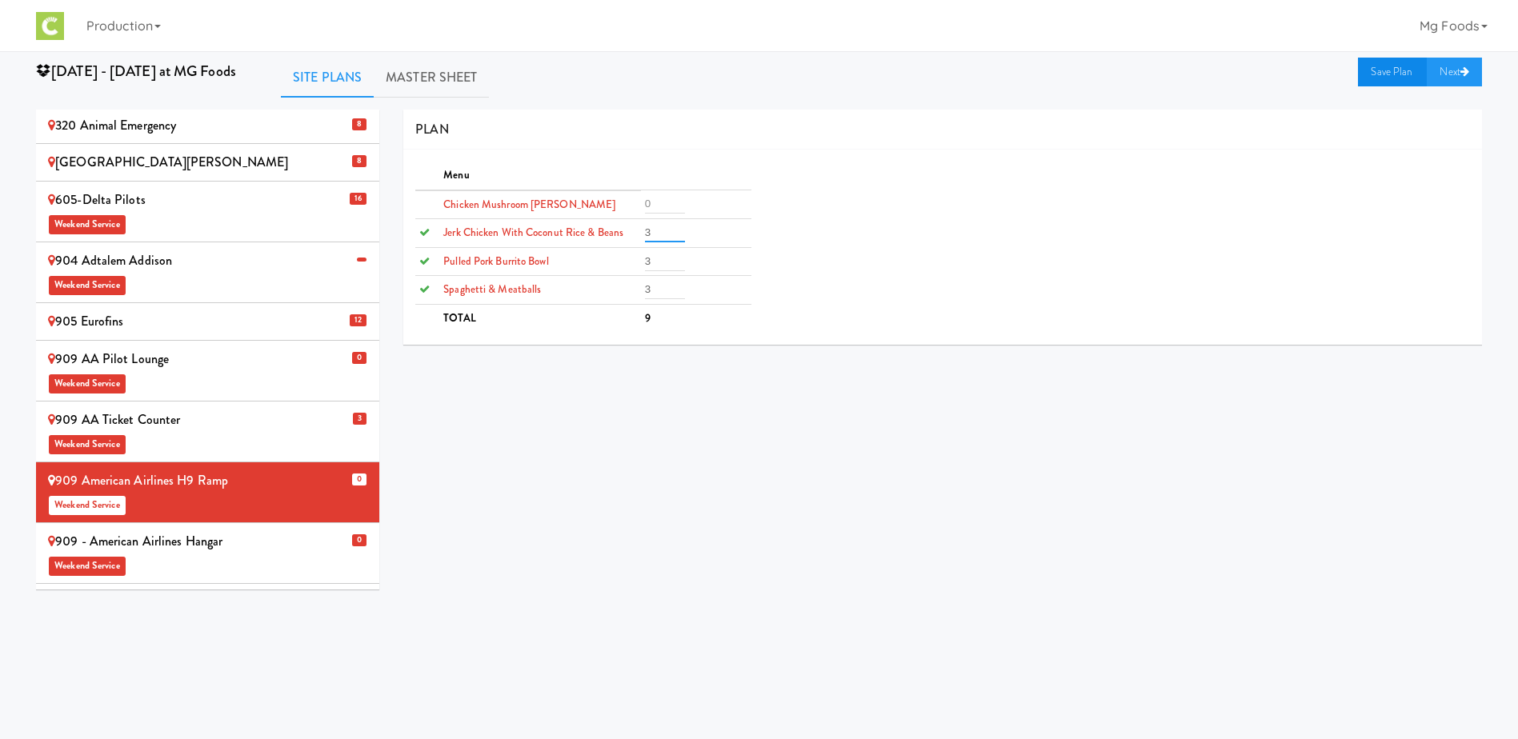
type input "3"
click at [1381, 66] on link "Save Plan" at bounding box center [1392, 72] width 69 height 29
click at [182, 530] on div "909 - American Airlines Hangar Weekend Service" at bounding box center [207, 553] width 319 height 47
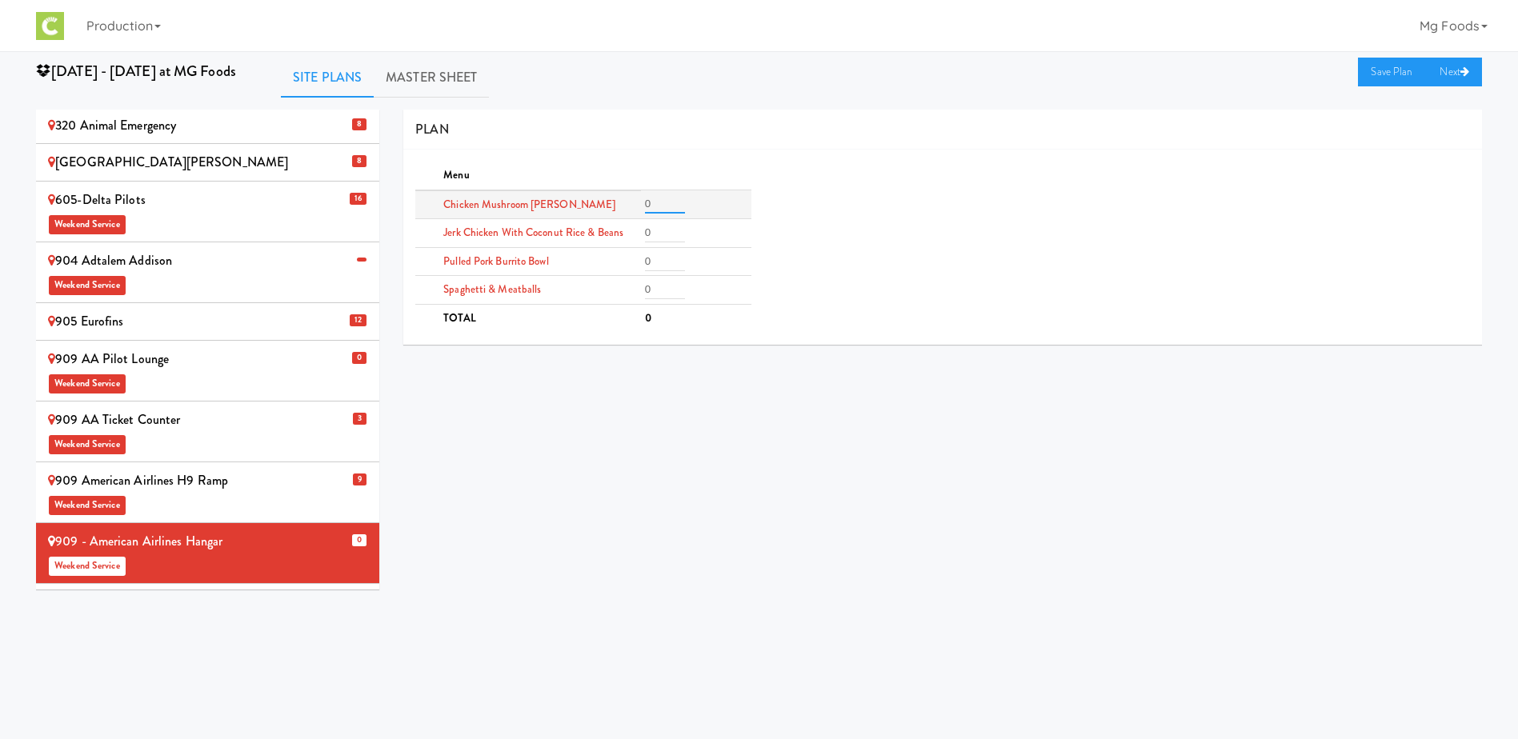
drag, startPoint x: 653, startPoint y: 198, endPoint x: 566, endPoint y: 204, distance: 87.4
click at [588, 204] on tr "Chicken Mushroom [PERSON_NAME] 0" at bounding box center [582, 204] width 335 height 29
type input "3"
drag, startPoint x: 660, startPoint y: 261, endPoint x: 581, endPoint y: 263, distance: 79.3
click at [597, 264] on tr "Pulled Pork Burrito Bowl 0" at bounding box center [582, 261] width 335 height 29
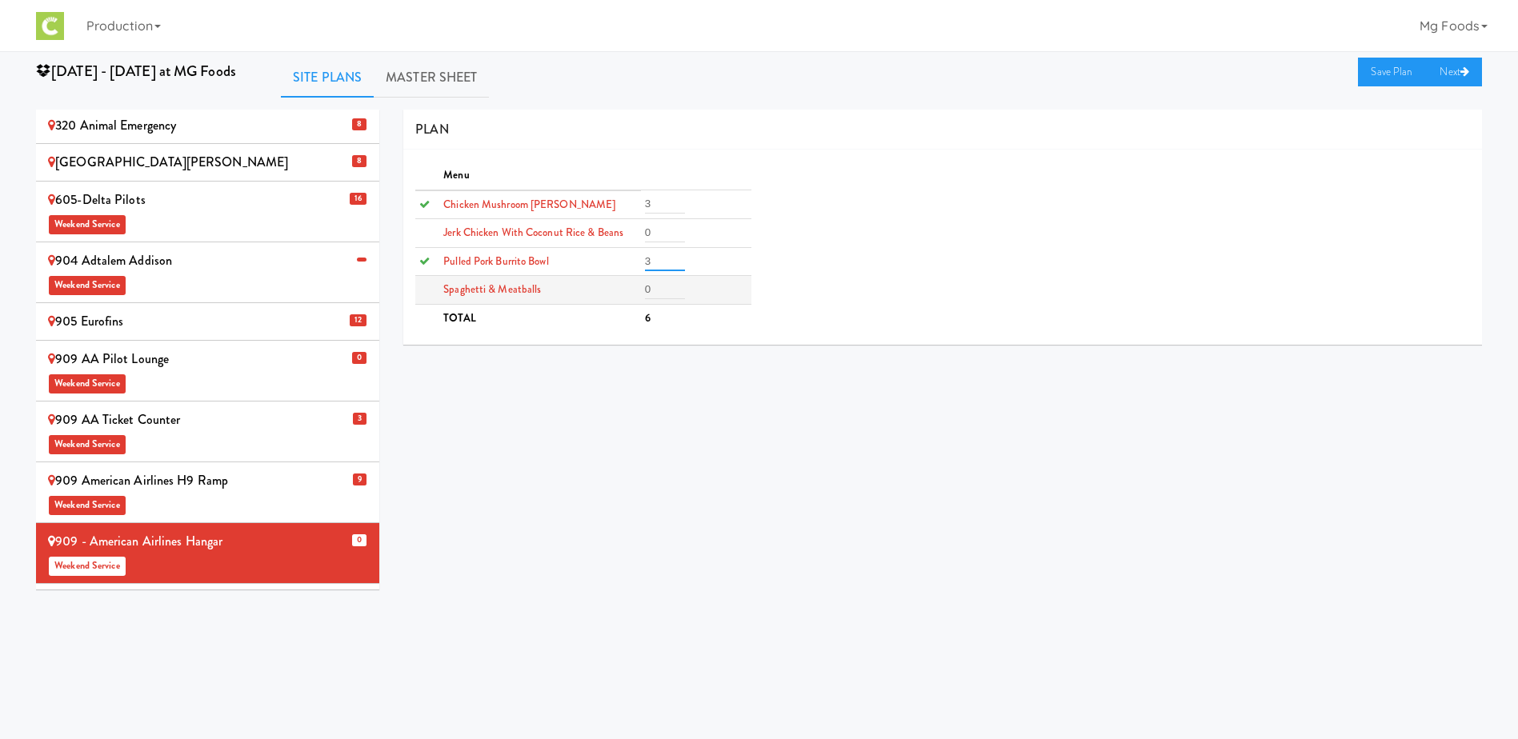
type input "3"
drag, startPoint x: 654, startPoint y: 286, endPoint x: 595, endPoint y: 290, distance: 59.4
click at [625, 291] on tr "Spaghetti & Meatballs 0" at bounding box center [582, 290] width 335 height 29
type input "3"
drag, startPoint x: 642, startPoint y: 234, endPoint x: 611, endPoint y: 234, distance: 31.2
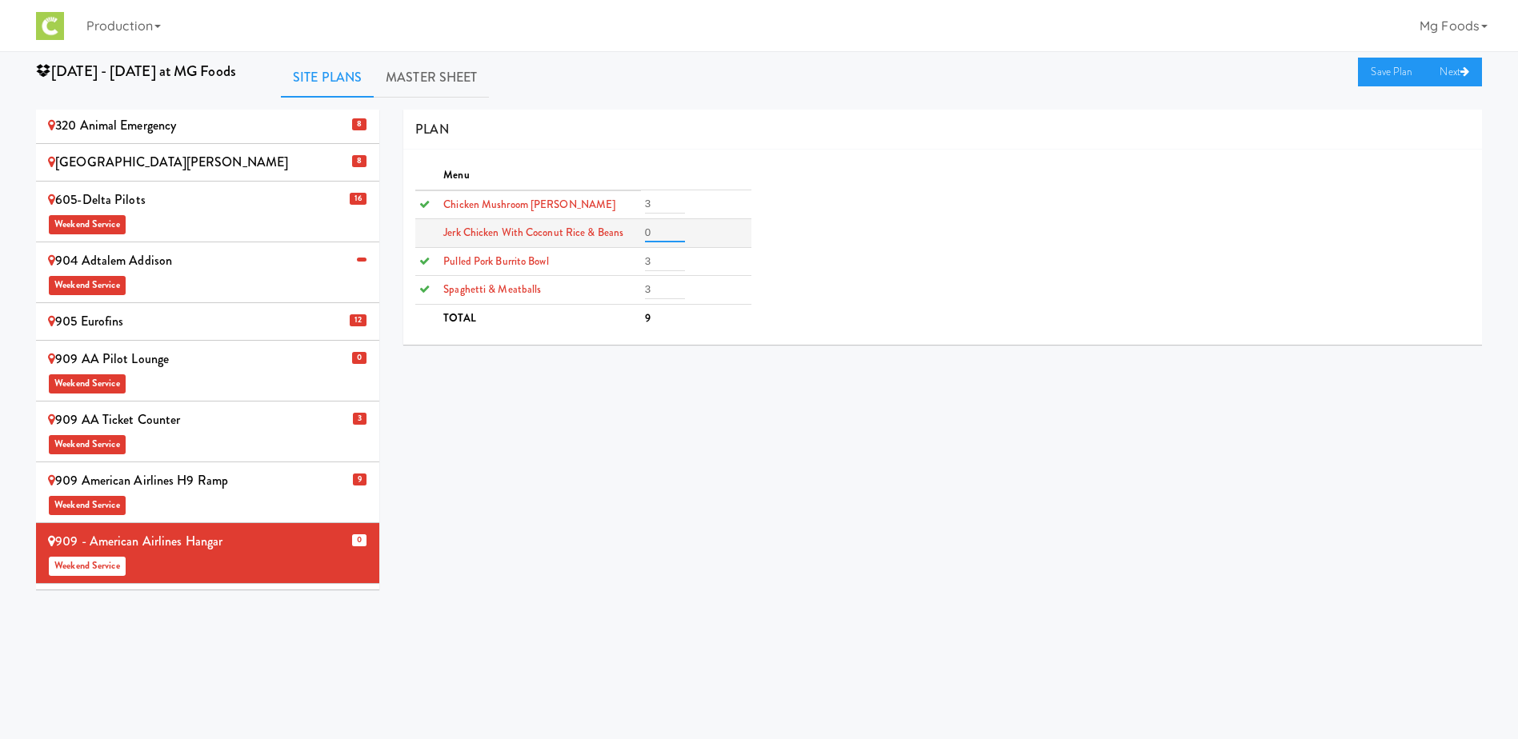
click at [617, 234] on tr "Jerk Chicken with Coconut Rice & Beans 0" at bounding box center [582, 233] width 335 height 29
type input "3"
click at [1377, 71] on link "Save Plan" at bounding box center [1392, 72] width 69 height 29
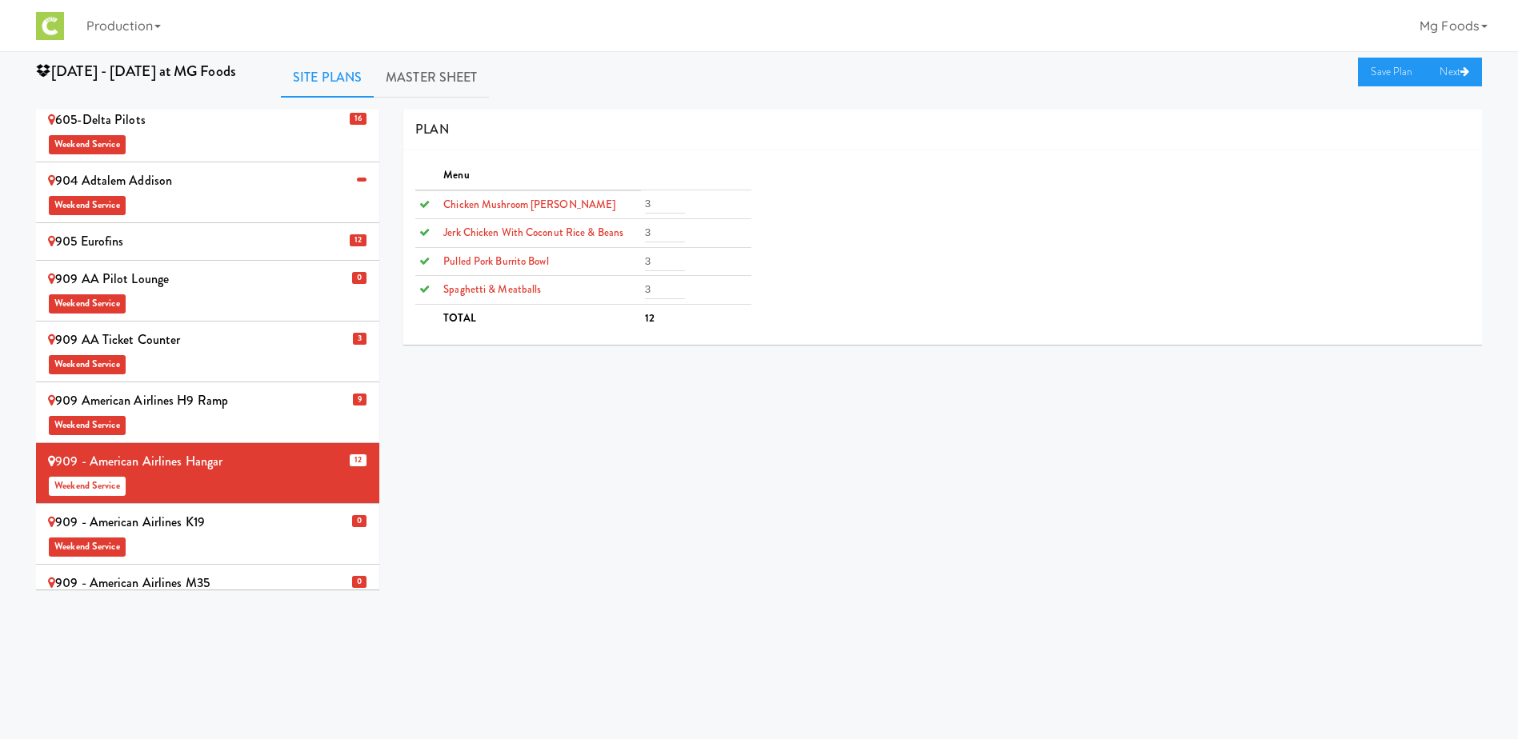
click at [230, 511] on div "909 - American Airlines K19 Weekend Service" at bounding box center [207, 534] width 319 height 47
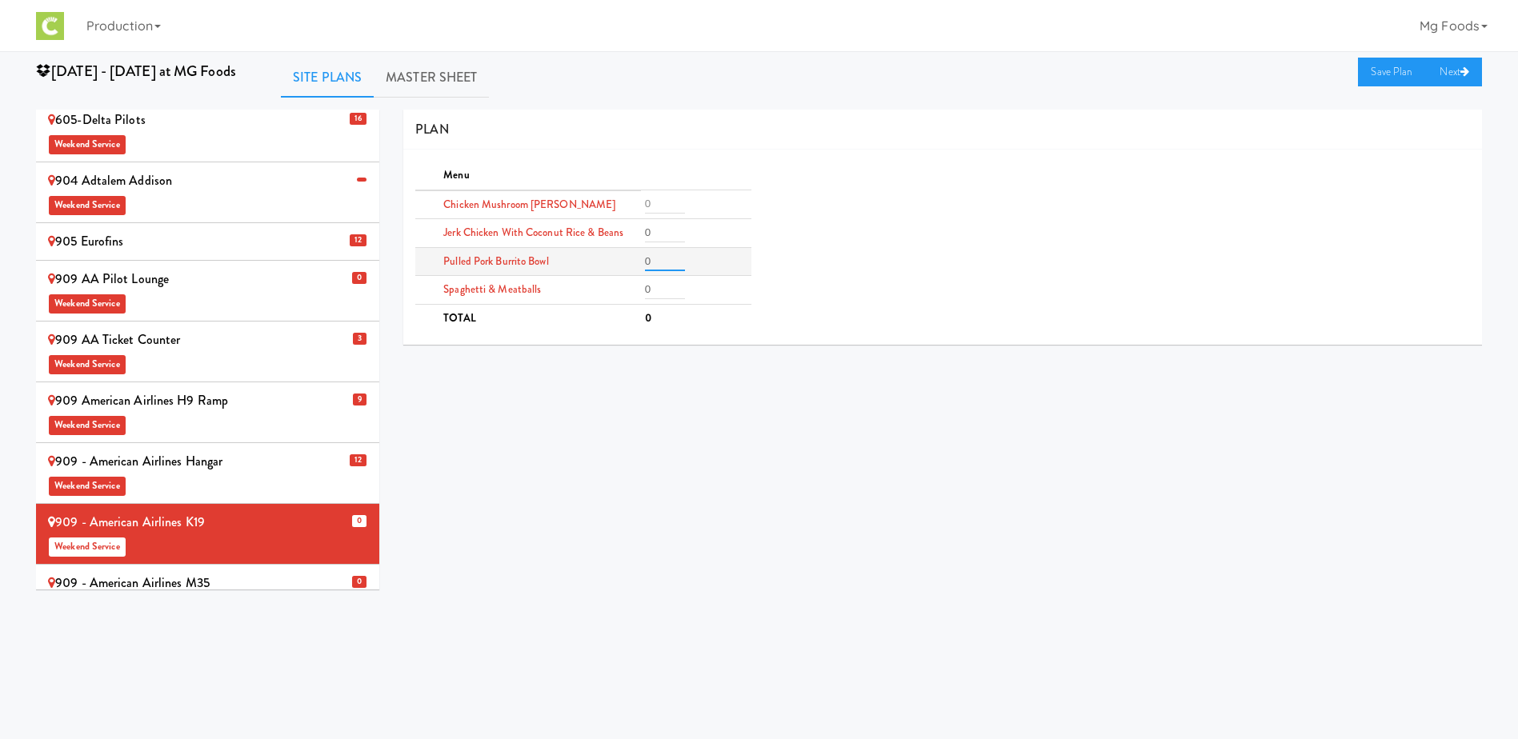
drag, startPoint x: 661, startPoint y: 264, endPoint x: 623, endPoint y: 263, distance: 37.6
click at [631, 264] on tr "Pulled Pork Burrito Bowl 0" at bounding box center [582, 261] width 335 height 29
type input "3"
drag, startPoint x: 662, startPoint y: 286, endPoint x: 594, endPoint y: 292, distance: 68.3
click at [610, 292] on tr "Spaghetti & Meatballs 0" at bounding box center [582, 290] width 335 height 29
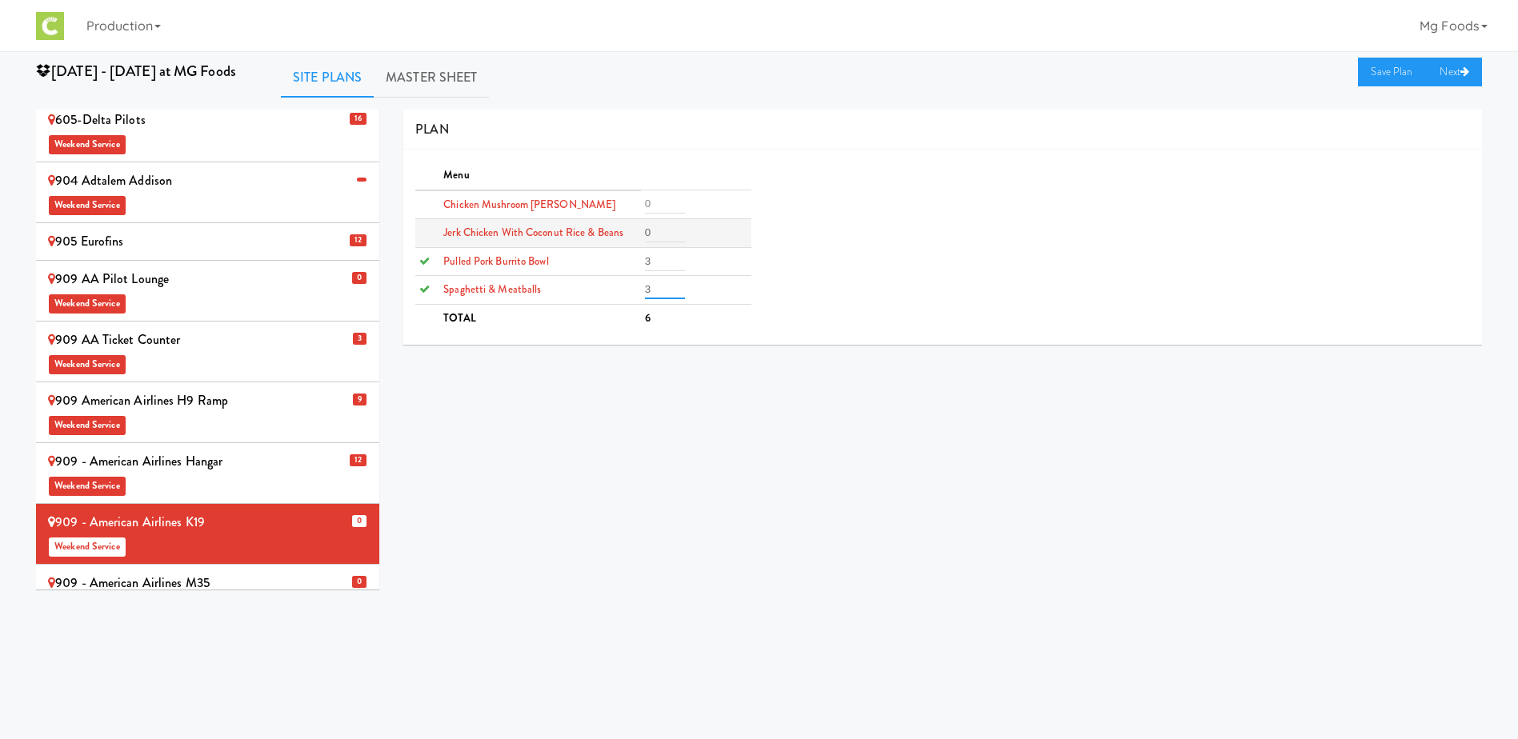
type input "3"
drag, startPoint x: 651, startPoint y: 231, endPoint x: 616, endPoint y: 233, distance: 34.4
click at [634, 234] on tr "Jerk Chicken with Coconut Rice & Beans 0" at bounding box center [582, 233] width 335 height 29
type input "3"
click at [1376, 69] on link "Save Plan" at bounding box center [1392, 72] width 69 height 29
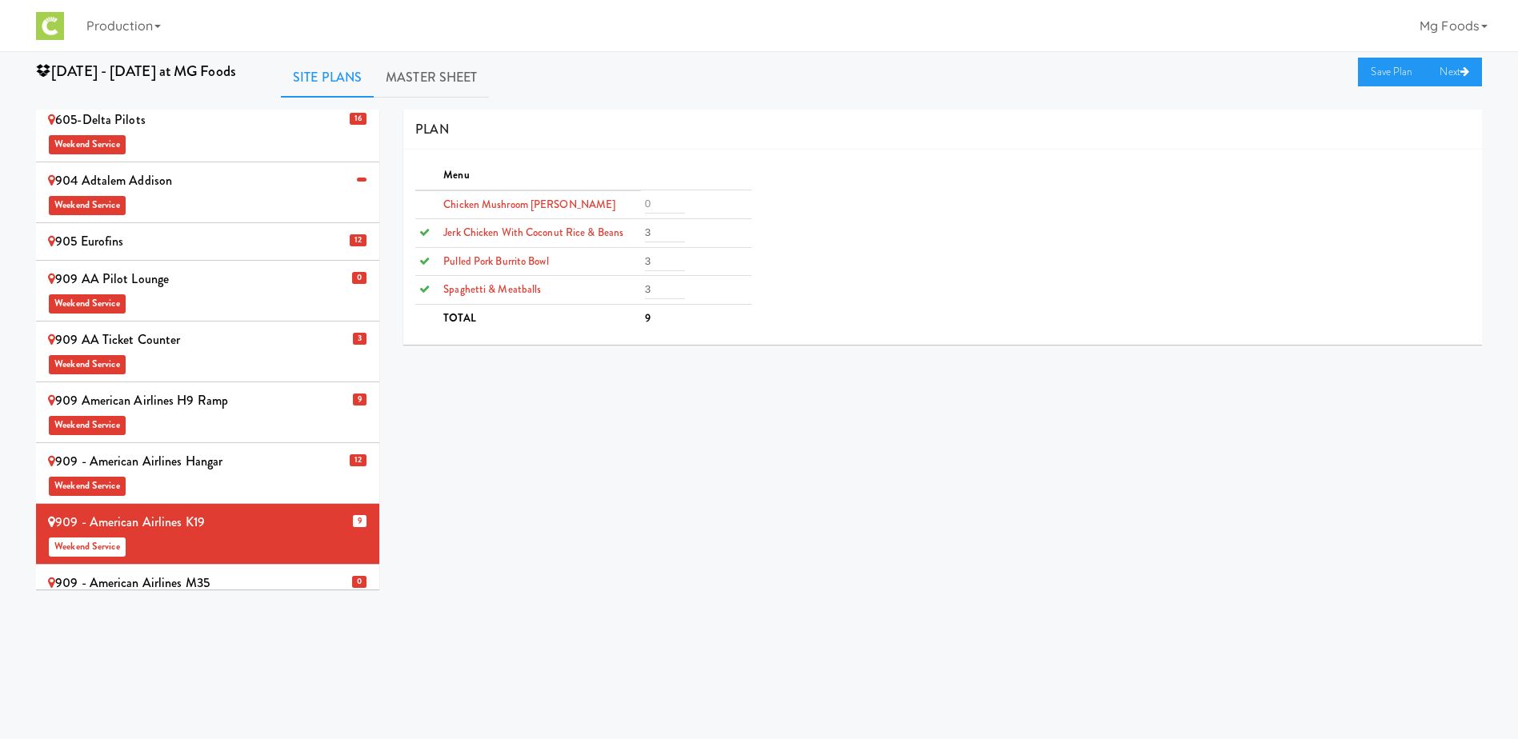
click at [186, 267] on div "909 AA Pilot Lounge Weekend Service" at bounding box center [207, 290] width 319 height 47
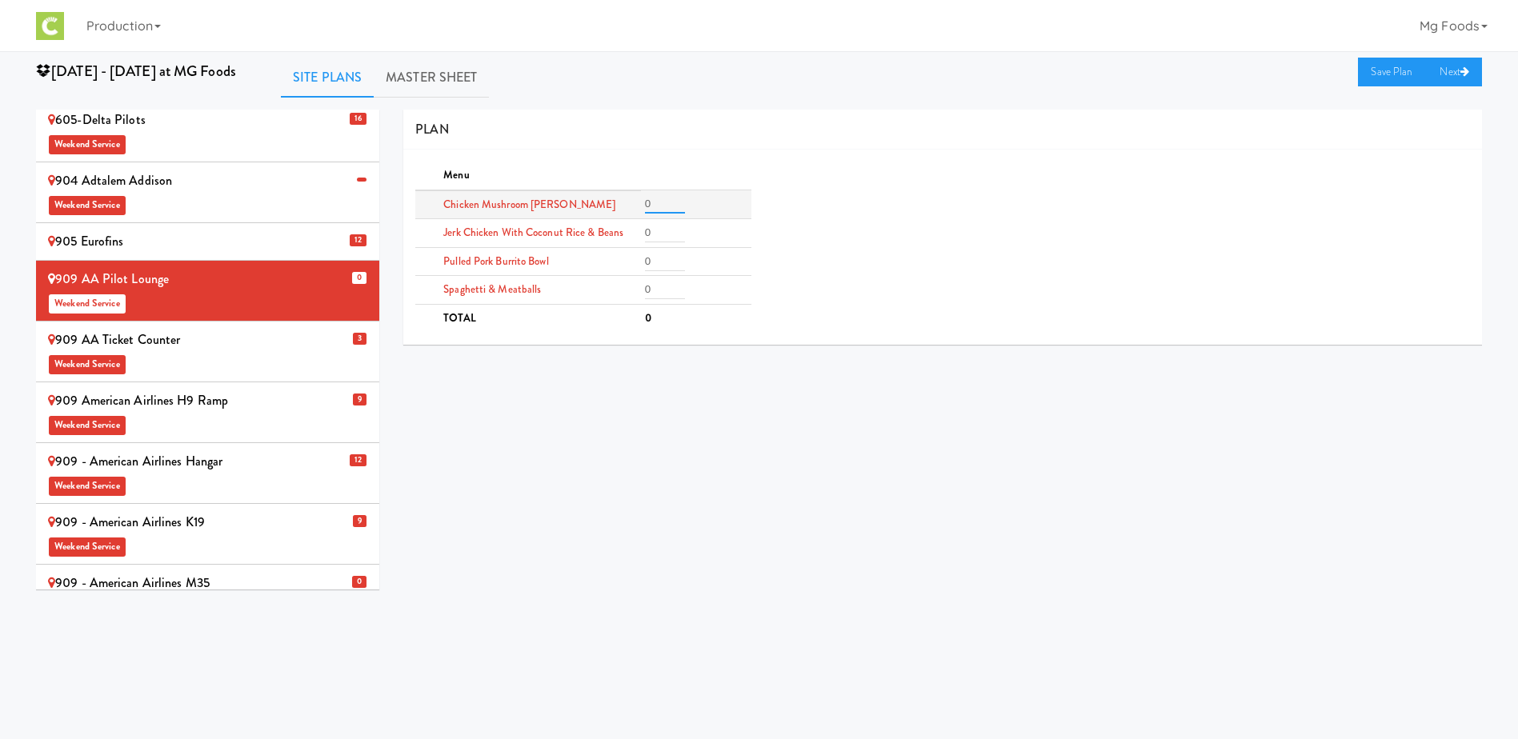
drag, startPoint x: 663, startPoint y: 206, endPoint x: 621, endPoint y: 211, distance: 42.8
click at [625, 211] on tr "Chicken Mushroom [PERSON_NAME] 0" at bounding box center [582, 204] width 335 height 29
type input "1"
click at [610, 270] on tr "Pulled Pork Burrito Bowl 0" at bounding box center [582, 261] width 335 height 29
type input "1"
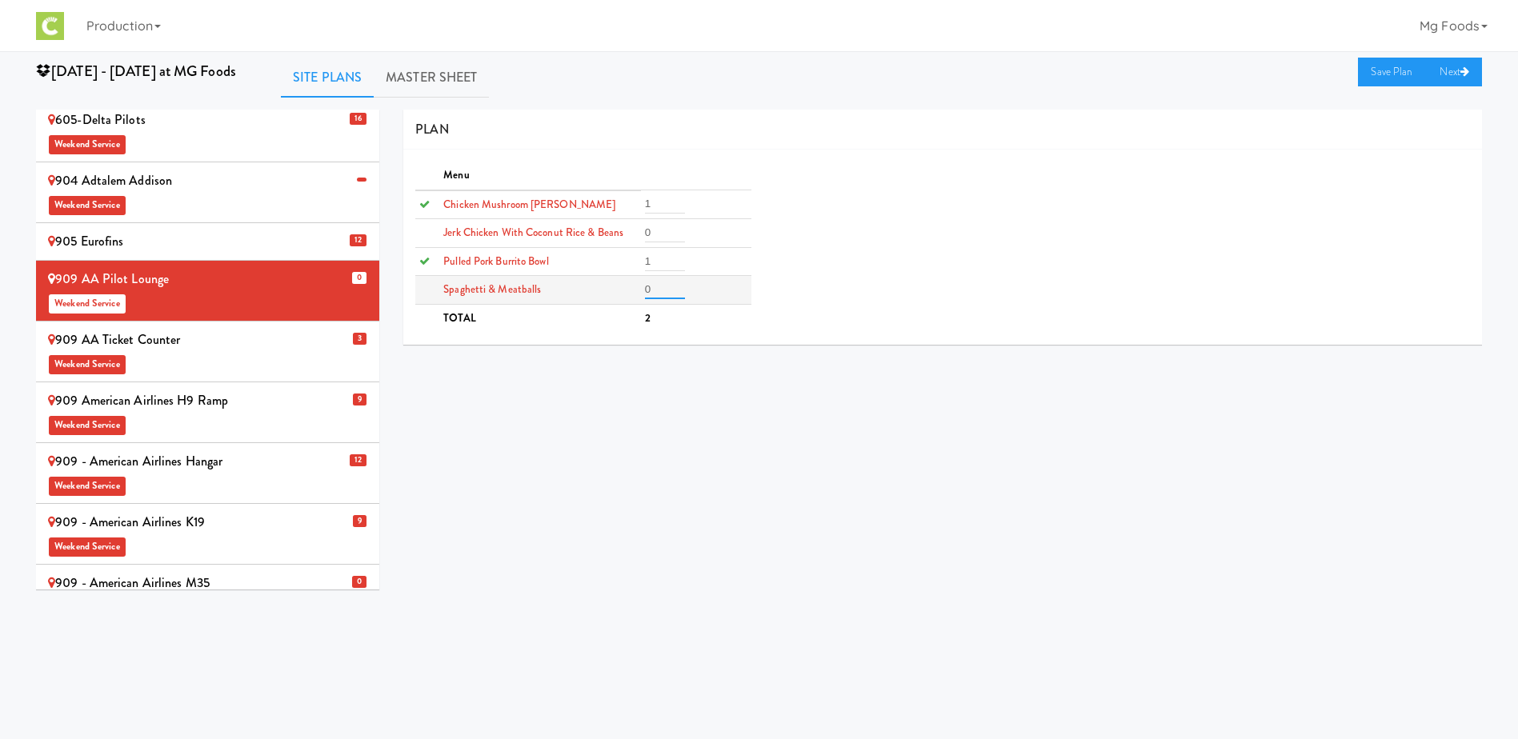
click at [602, 298] on tr "Spaghetti & Meatballs 0" at bounding box center [582, 290] width 335 height 29
type input "1"
drag, startPoint x: 649, startPoint y: 232, endPoint x: 622, endPoint y: 234, distance: 27.3
click at [635, 233] on tr "Jerk Chicken with Coconut Rice & Beans 0" at bounding box center [582, 233] width 335 height 29
type input "1"
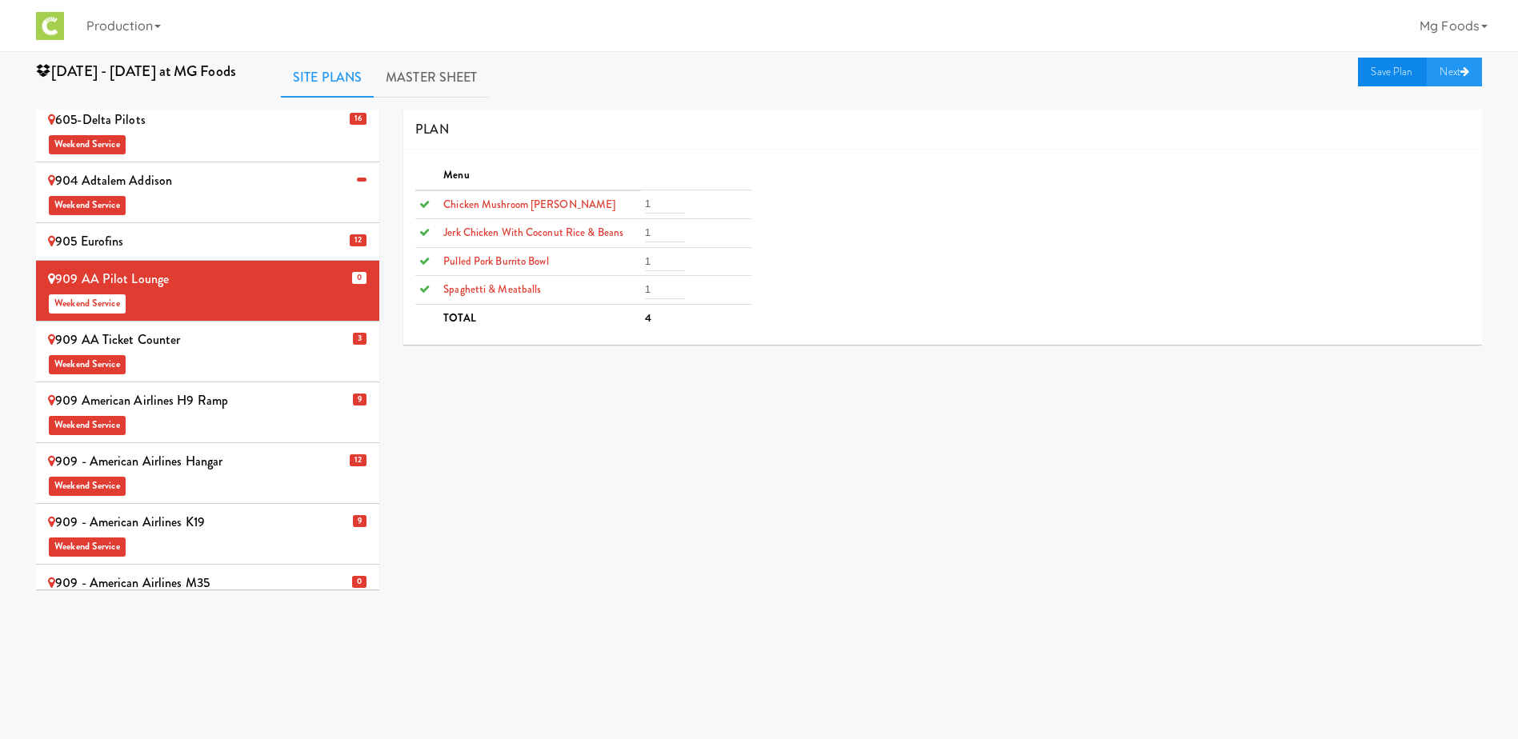
click at [1393, 74] on link "Save Plan" at bounding box center [1392, 72] width 69 height 29
click at [229, 571] on div "909 - American Airlines M35 Weekend Service" at bounding box center [207, 594] width 319 height 47
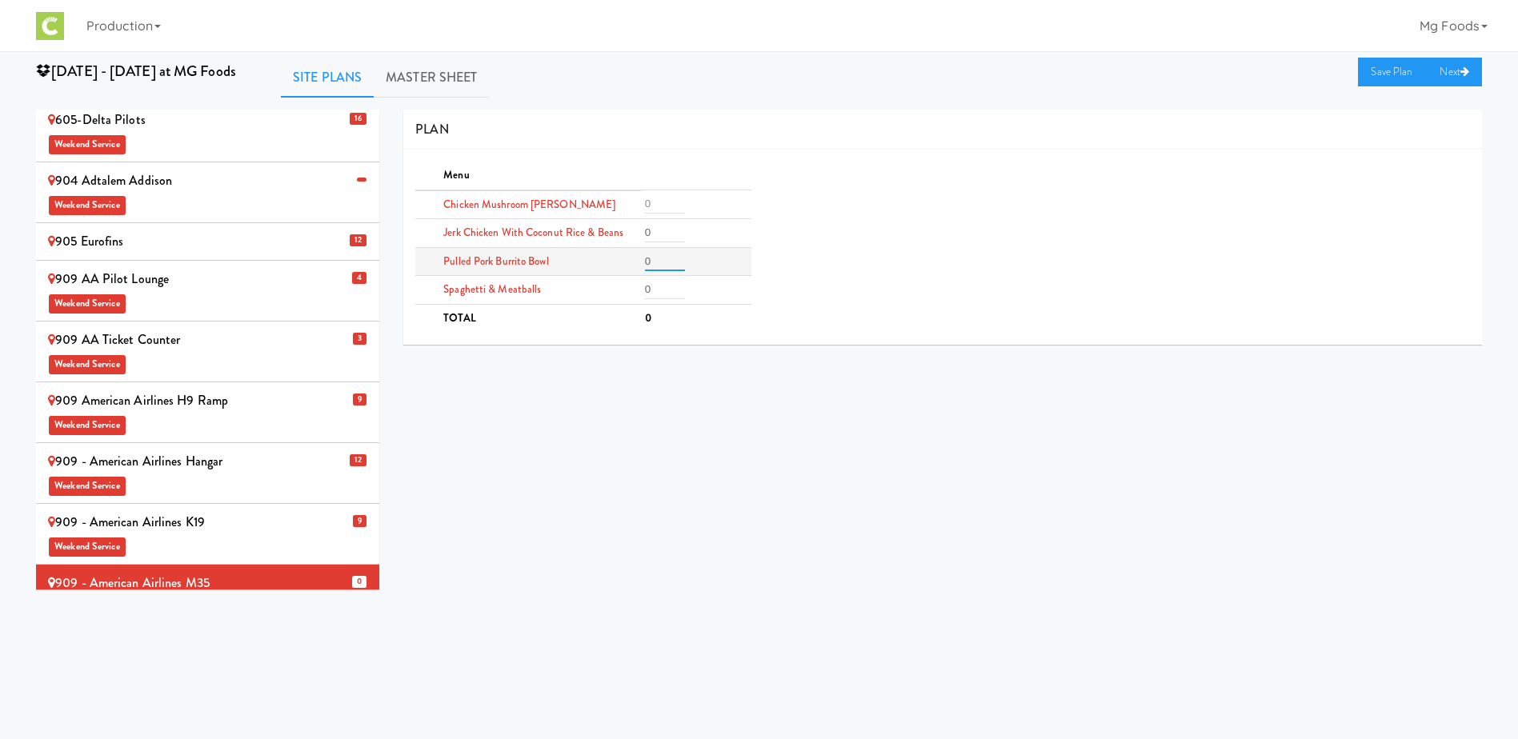
drag, startPoint x: 652, startPoint y: 259, endPoint x: 595, endPoint y: 261, distance: 56.8
click at [630, 262] on tr "Pulled Pork Burrito Bowl 0" at bounding box center [582, 261] width 335 height 29
type input "2"
drag, startPoint x: 639, startPoint y: 296, endPoint x: 584, endPoint y: 297, distance: 55.2
click at [609, 297] on tr "Spaghetti & Meatballs 0" at bounding box center [582, 290] width 335 height 29
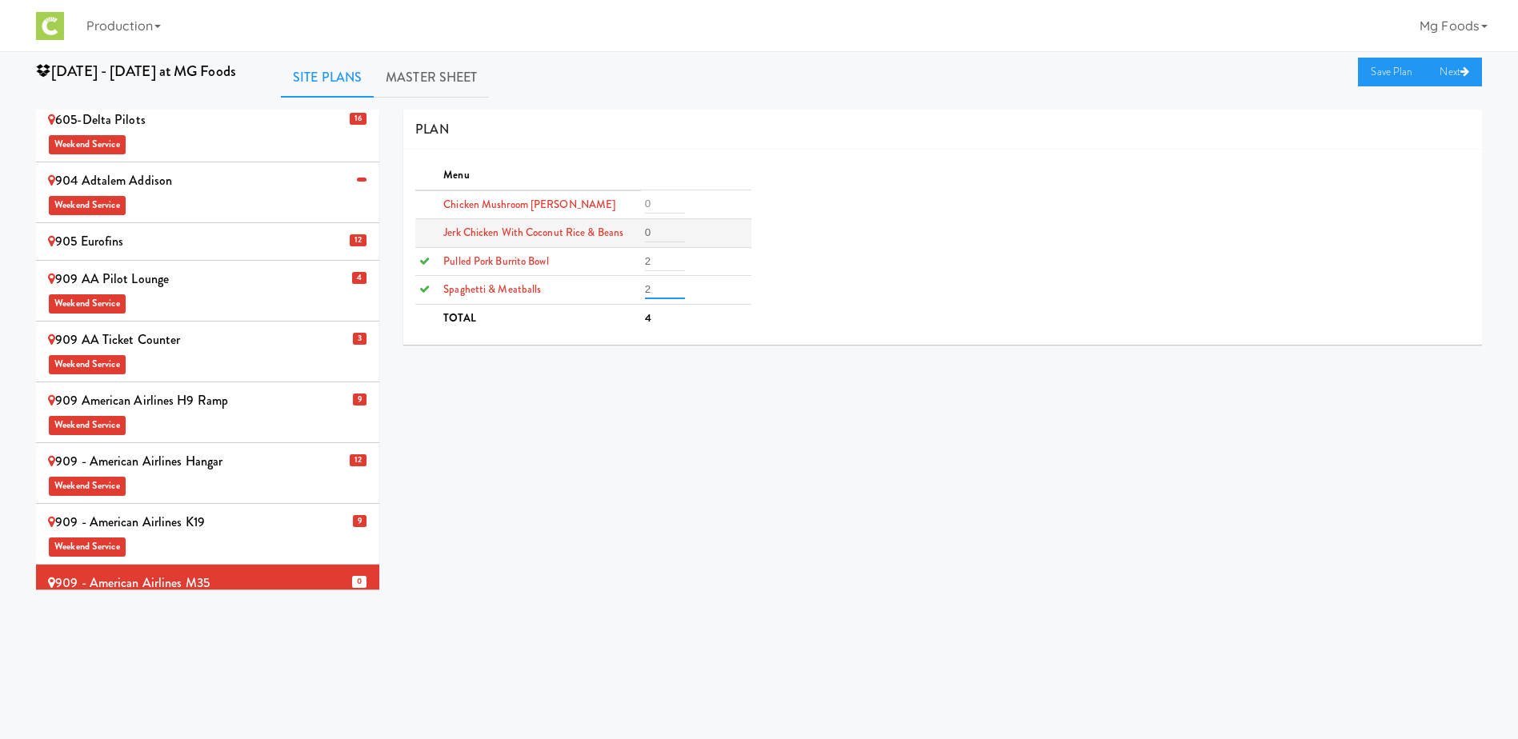
type input "2"
drag, startPoint x: 655, startPoint y: 234, endPoint x: 579, endPoint y: 238, distance: 77.0
click at [599, 240] on tr "Jerk Chicken with Coconut Rice & Beans 0" at bounding box center [582, 233] width 335 height 29
type input "2"
click at [1372, 73] on link "Save Plan" at bounding box center [1392, 72] width 69 height 29
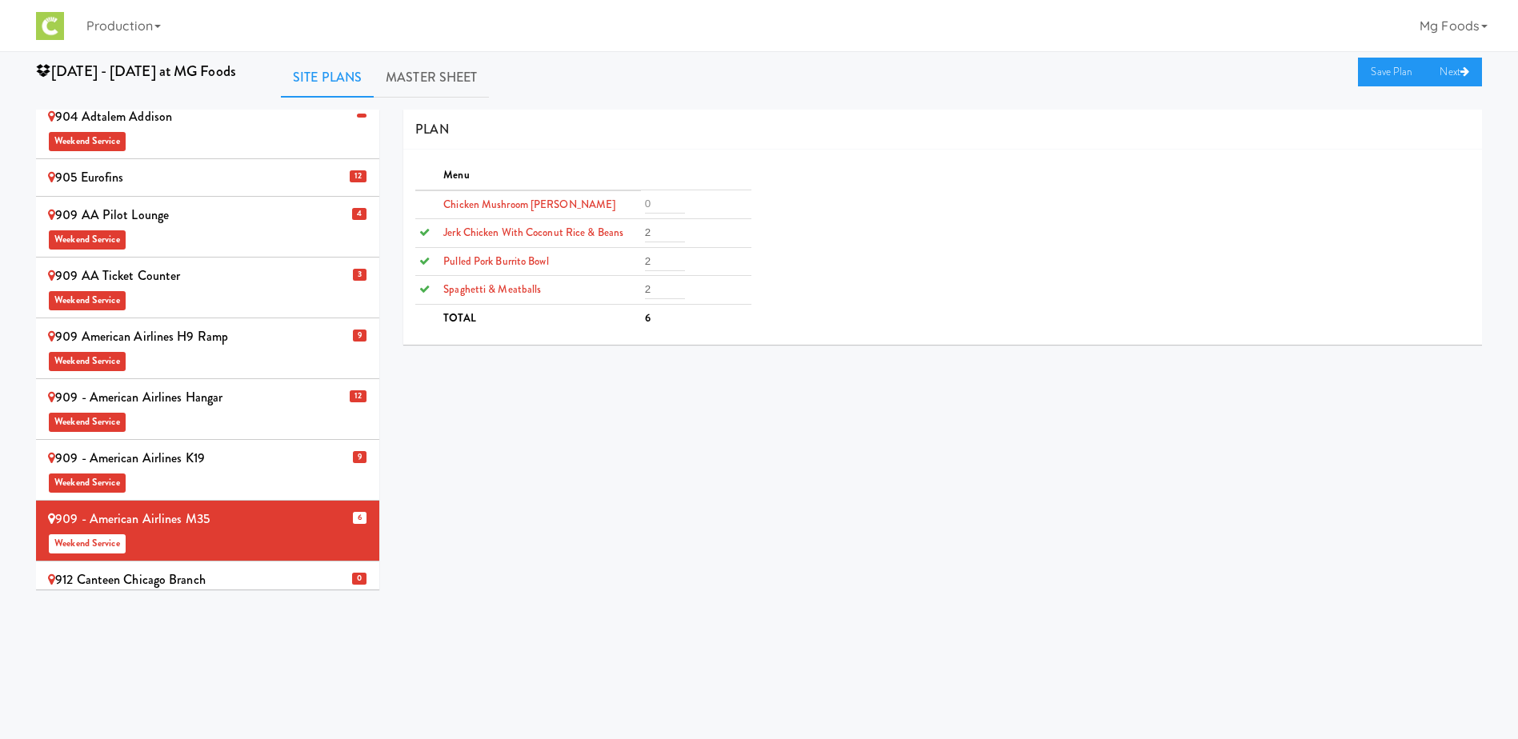
scroll to position [560, 0]
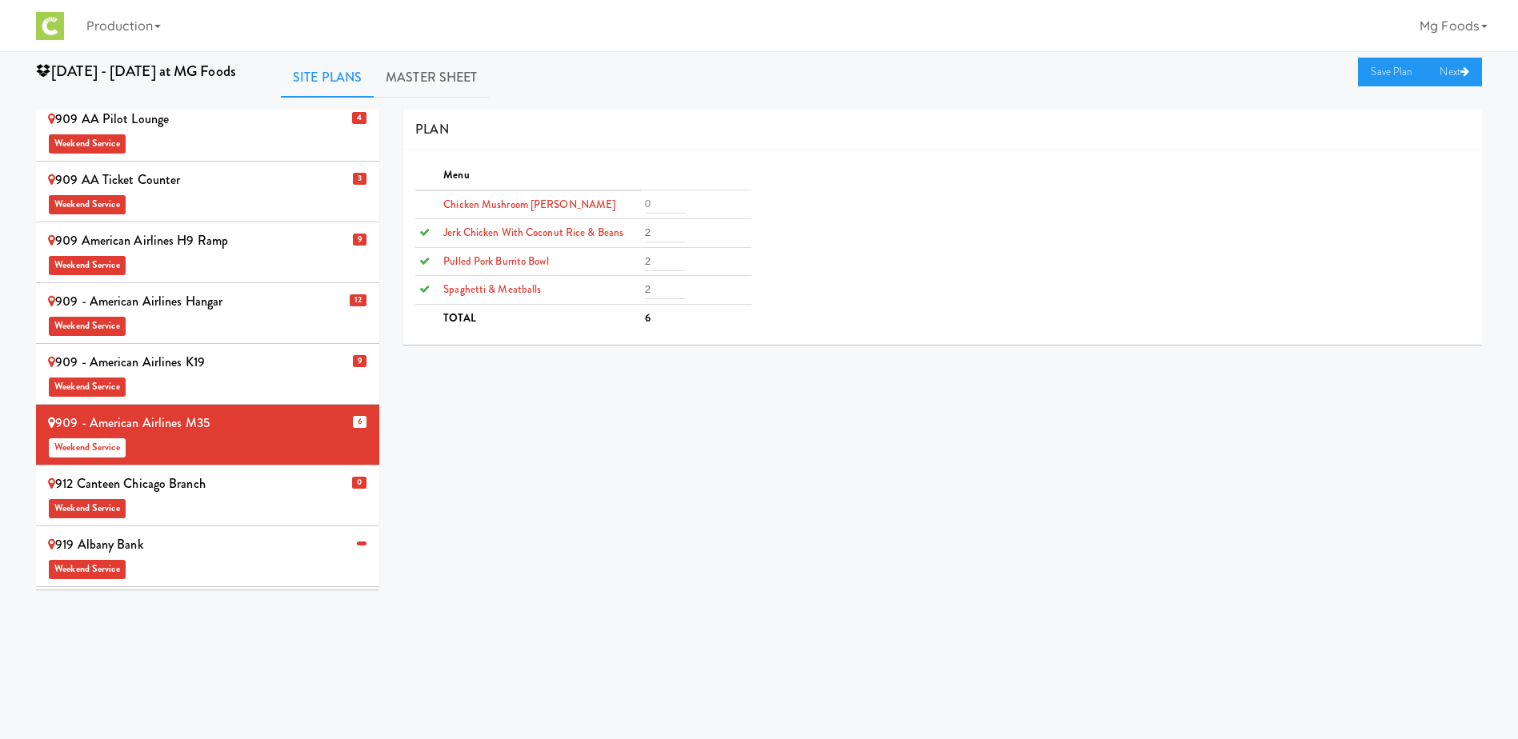
click at [223, 472] on div "912 Canteen Chicago Branch Weekend Service" at bounding box center [207, 495] width 319 height 47
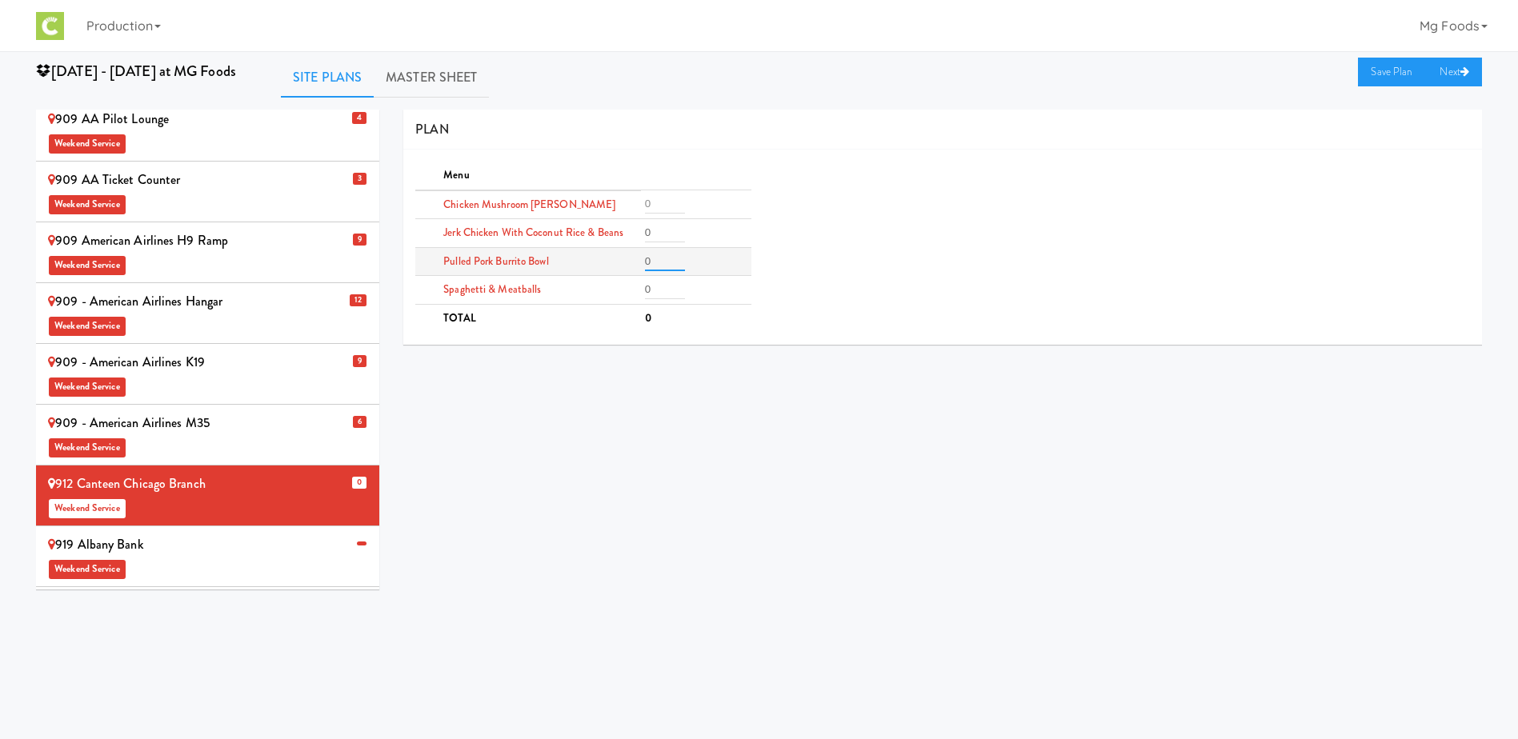
drag, startPoint x: 656, startPoint y: 262, endPoint x: 584, endPoint y: 257, distance: 72.2
click at [622, 262] on tr "Pulled Pork Burrito Bowl 0" at bounding box center [582, 261] width 335 height 29
type input "2"
drag, startPoint x: 659, startPoint y: 291, endPoint x: 595, endPoint y: 298, distance: 63.6
click at [623, 298] on tr "Spaghetti & Meatballs 0" at bounding box center [582, 290] width 335 height 29
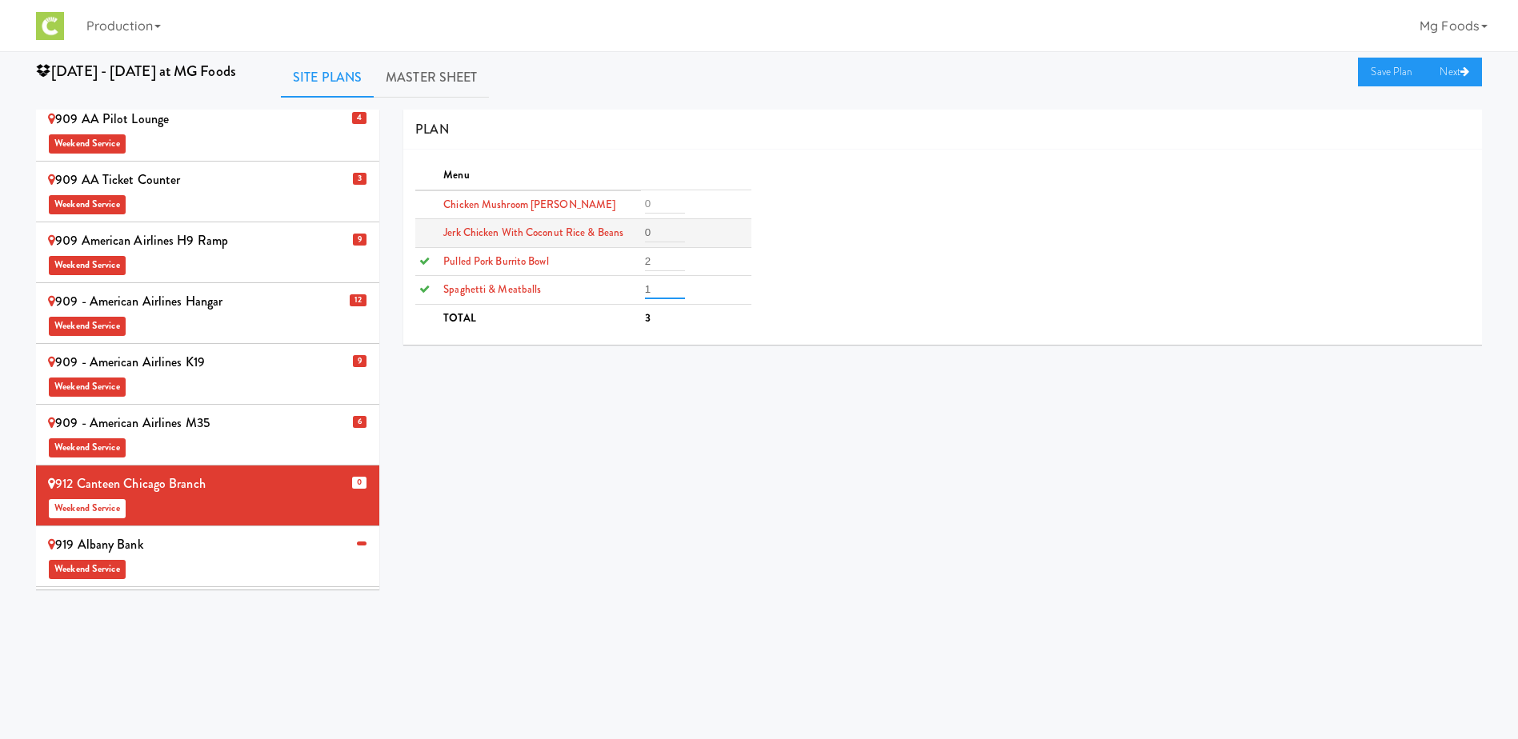
type input "1"
drag, startPoint x: 664, startPoint y: 227, endPoint x: 624, endPoint y: 234, distance: 40.7
click at [650, 231] on input "0" at bounding box center [665, 232] width 40 height 19
drag, startPoint x: 657, startPoint y: 233, endPoint x: 616, endPoint y: 235, distance: 40.9
click at [623, 235] on tr "Jerk Chicken with Coconut Rice & Beans 01" at bounding box center [582, 233] width 335 height 29
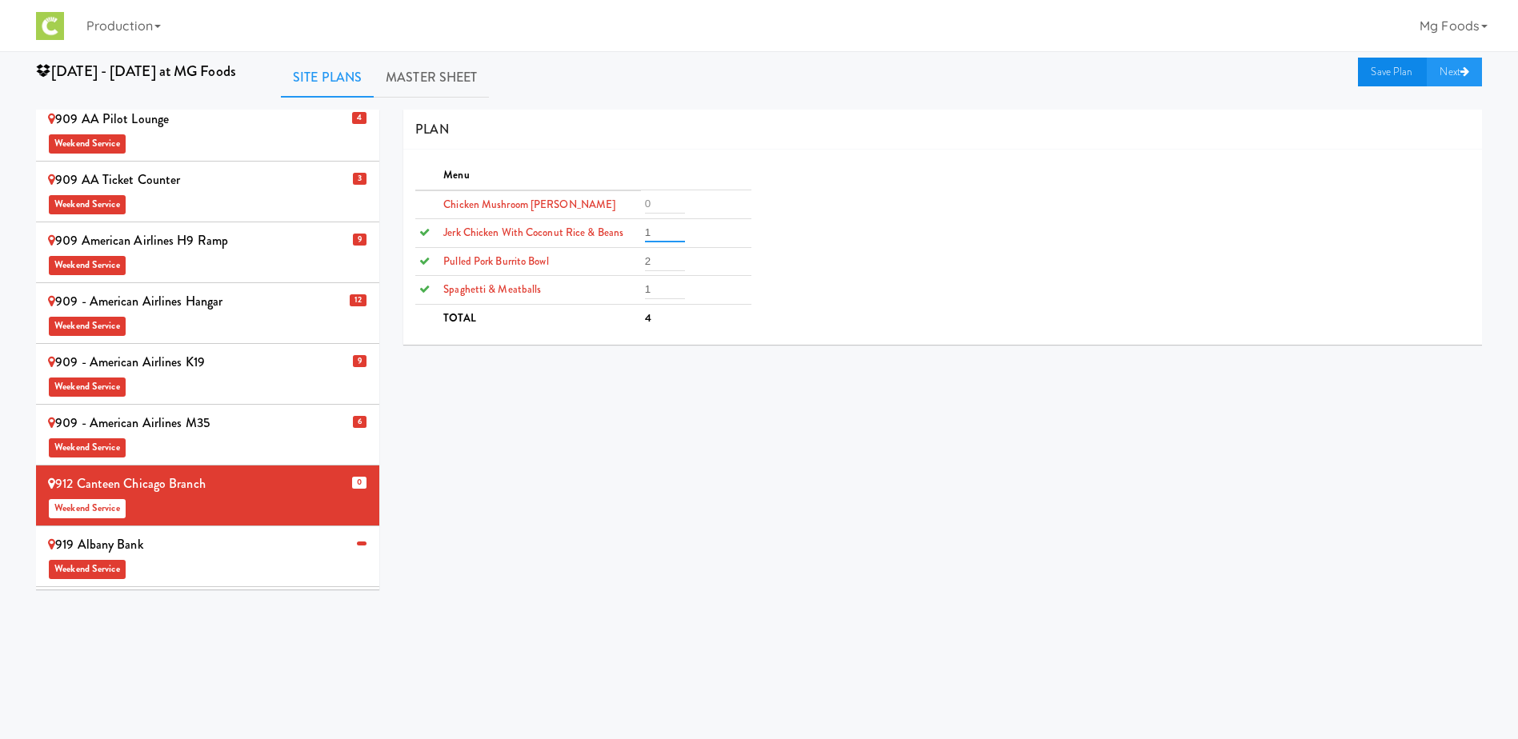
type input "1"
click at [1376, 80] on link "Save Plan" at bounding box center [1392, 72] width 69 height 29
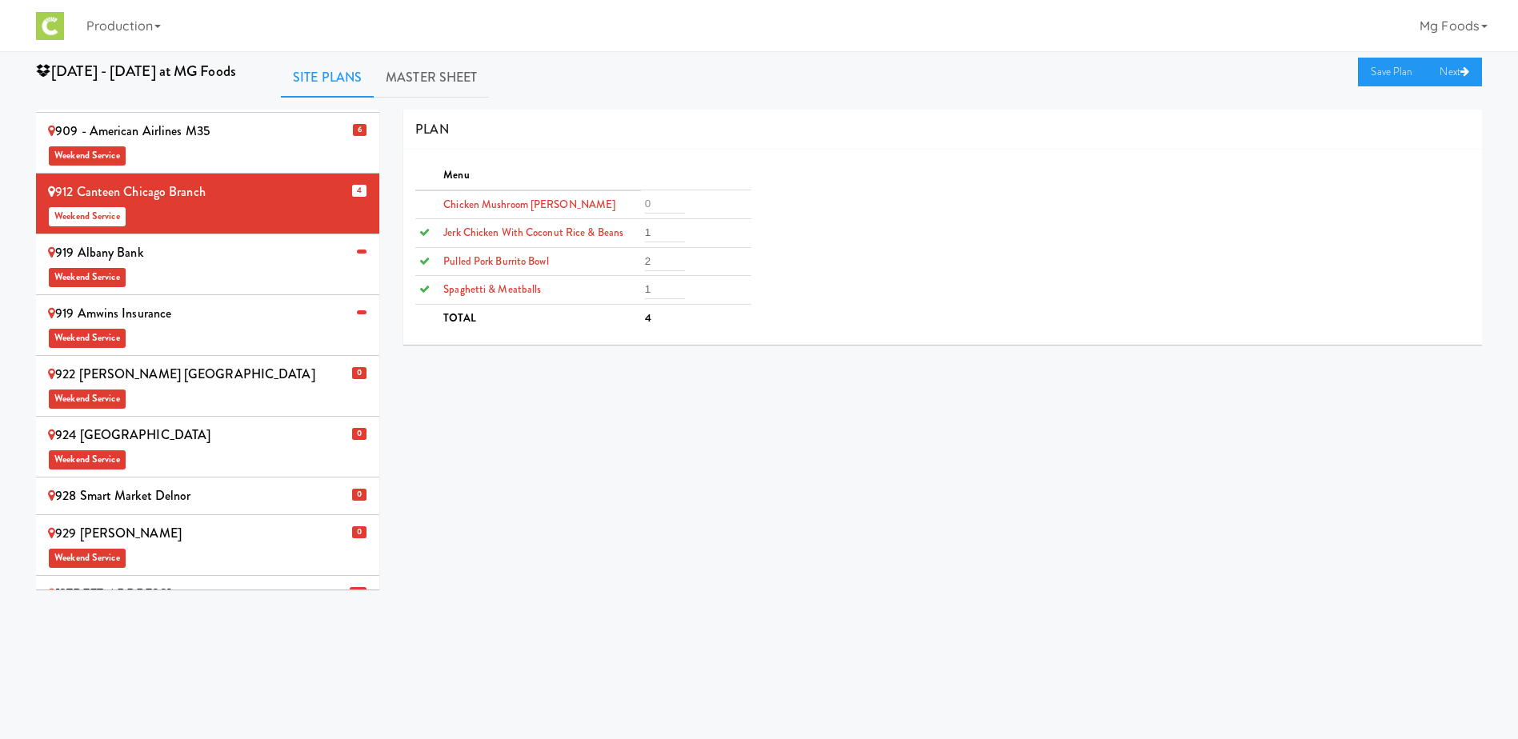
scroll to position [880, 0]
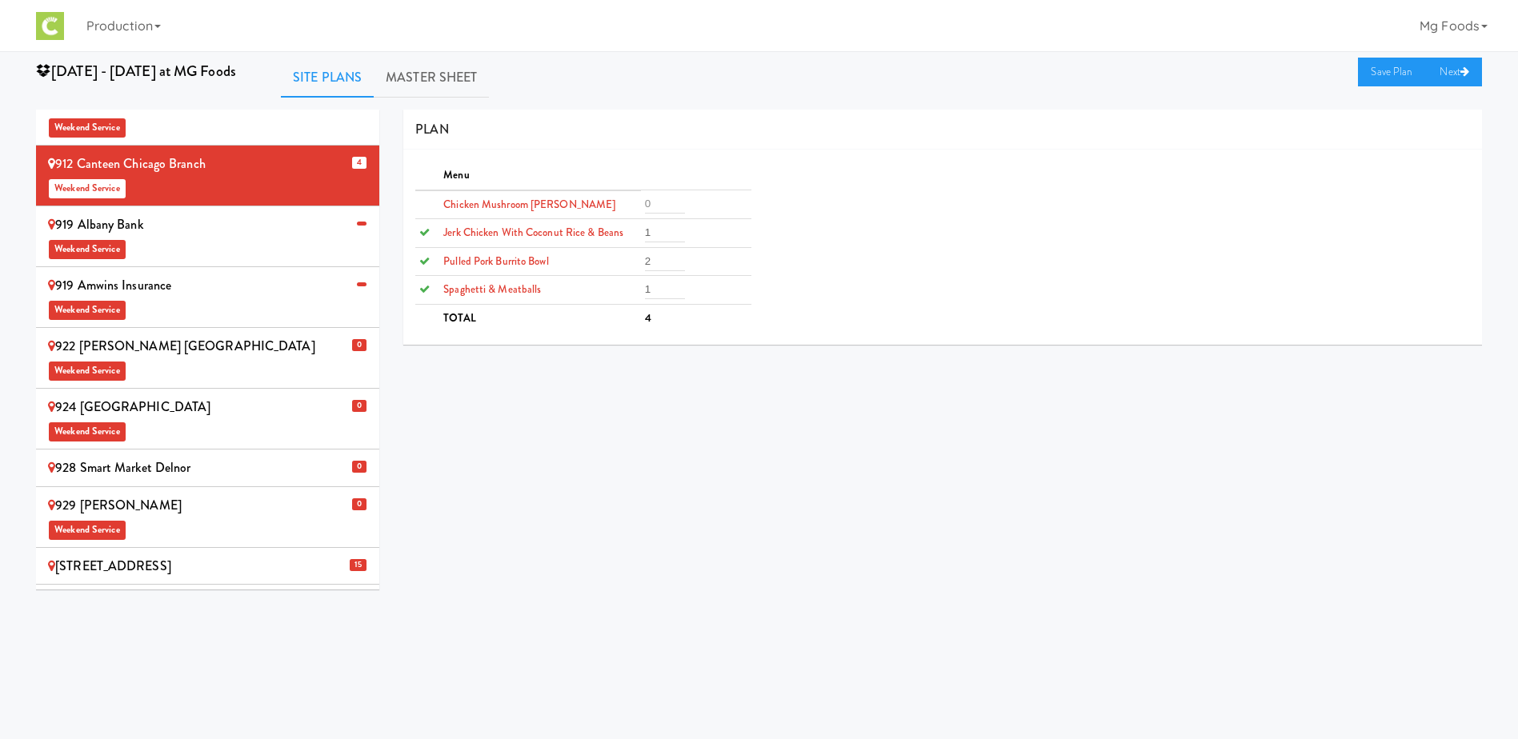
click at [216, 334] on div "922 [PERSON_NAME] USA Weekend Service" at bounding box center [207, 357] width 319 height 47
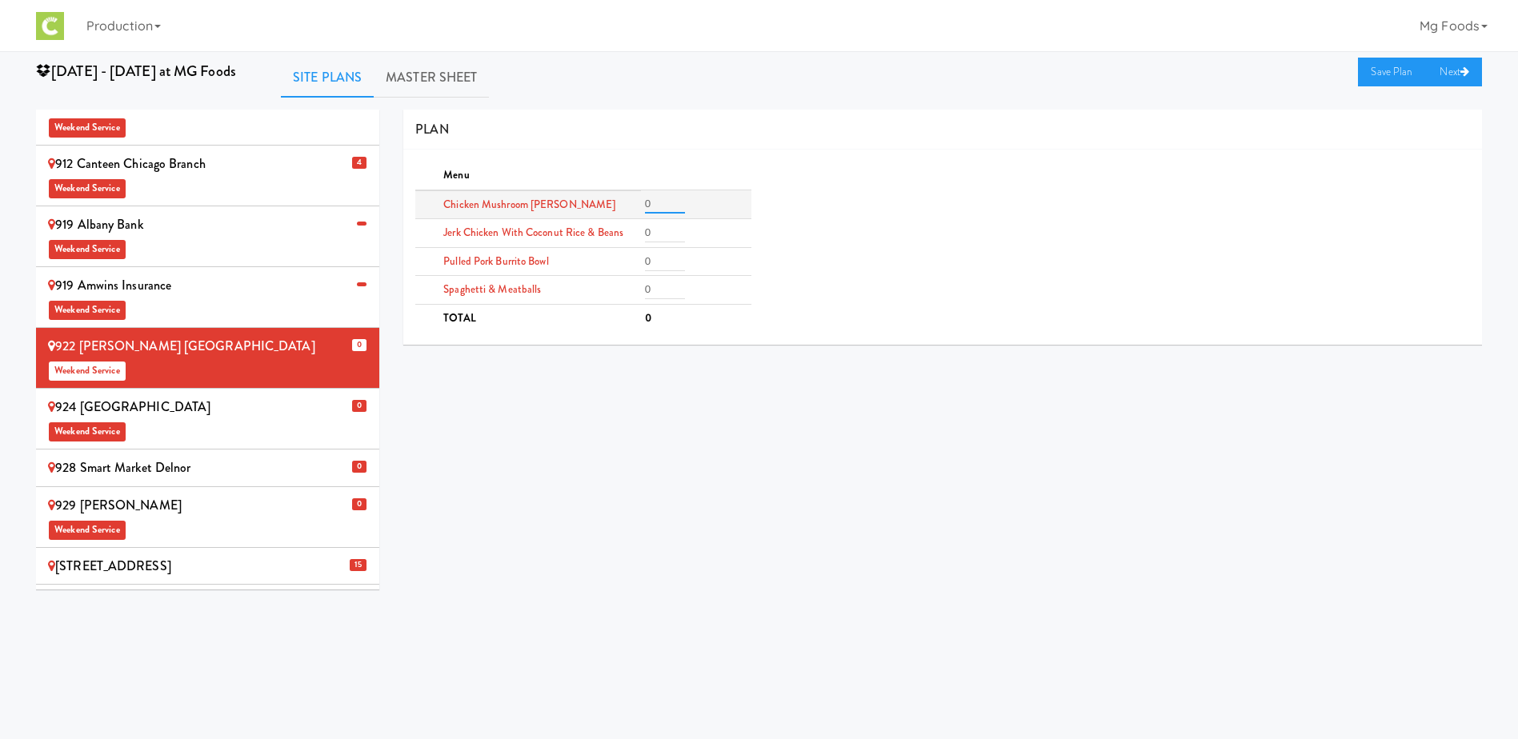
drag, startPoint x: 655, startPoint y: 201, endPoint x: 598, endPoint y: 209, distance: 57.4
click at [603, 207] on tr "Chicken Mushroom [PERSON_NAME] 0" at bounding box center [582, 204] width 335 height 29
type input "2"
drag, startPoint x: 659, startPoint y: 262, endPoint x: 584, endPoint y: 264, distance: 74.4
click at [587, 265] on tr "Pulled Pork Burrito Bowl 0" at bounding box center [582, 261] width 335 height 29
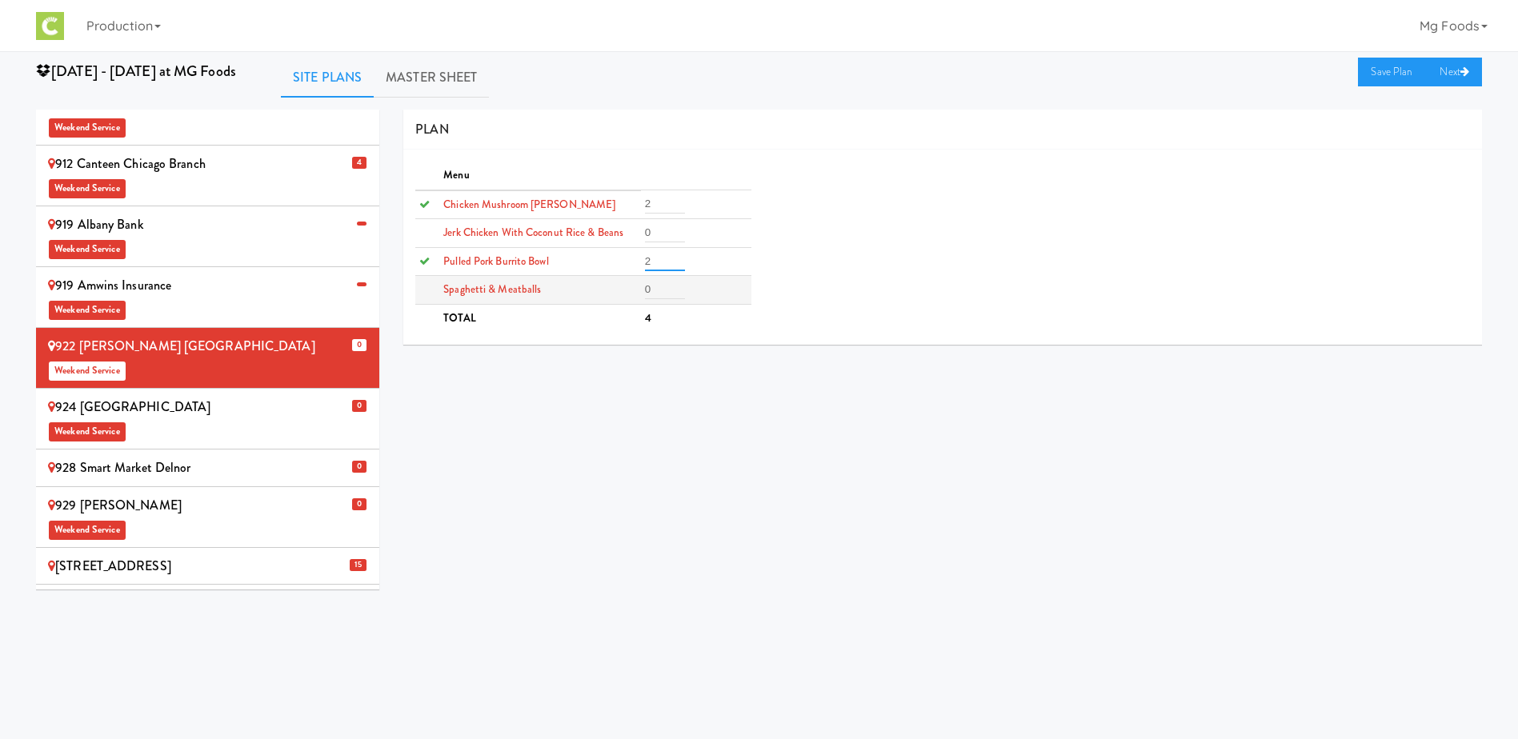
type input "2"
drag, startPoint x: 655, startPoint y: 286, endPoint x: 605, endPoint y: 290, distance: 50.6
click at [616, 290] on tr "Spaghetti & Meatballs 0" at bounding box center [582, 290] width 335 height 29
type input "2"
drag, startPoint x: 658, startPoint y: 229, endPoint x: 611, endPoint y: 233, distance: 46.6
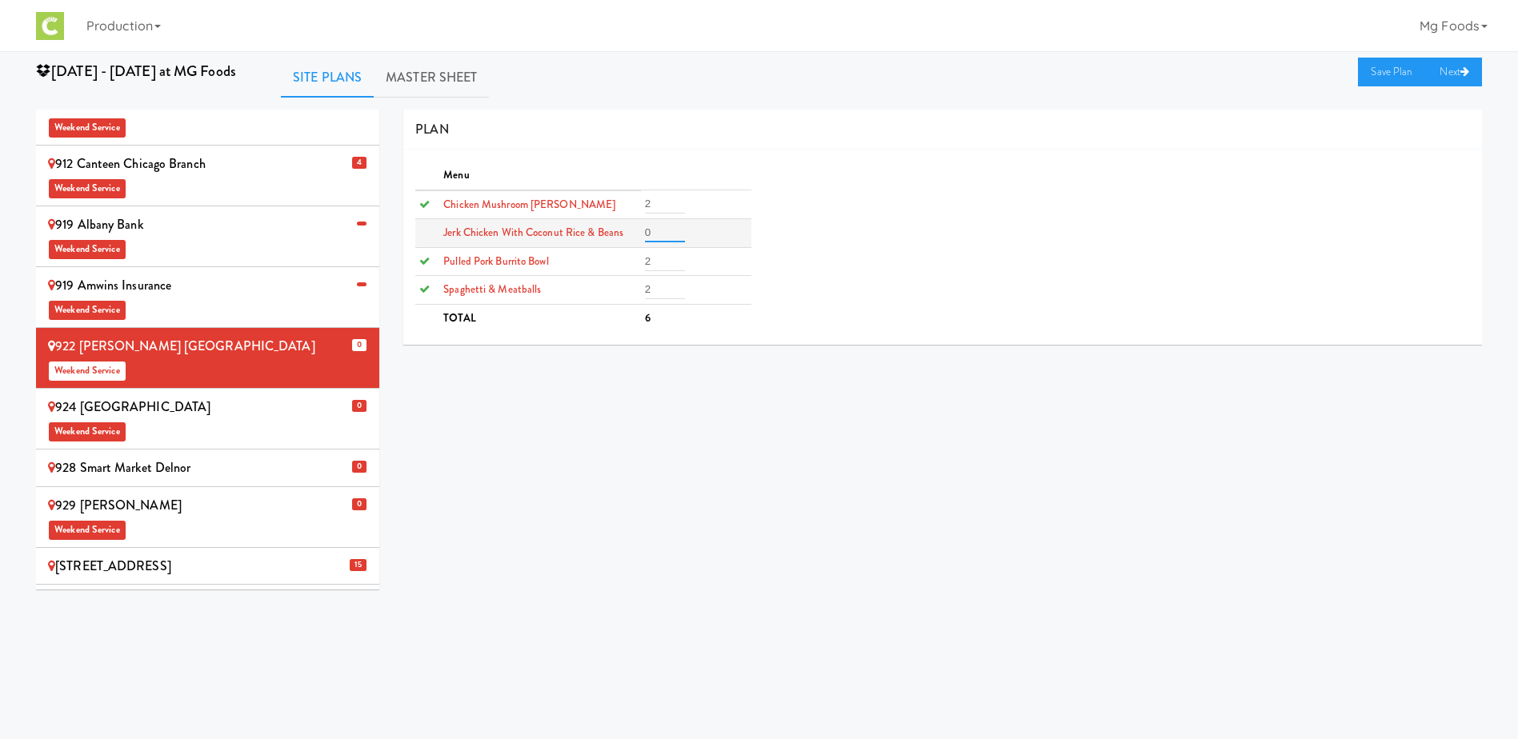
click at [619, 234] on tr "Jerk Chicken with Coconut Rice & Beans 0" at bounding box center [582, 233] width 335 height 29
type input "2"
click at [1370, 74] on link "Save Plan" at bounding box center [1392, 72] width 69 height 29
click at [179, 456] on div "928 Smart Market Delnor" at bounding box center [207, 468] width 319 height 24
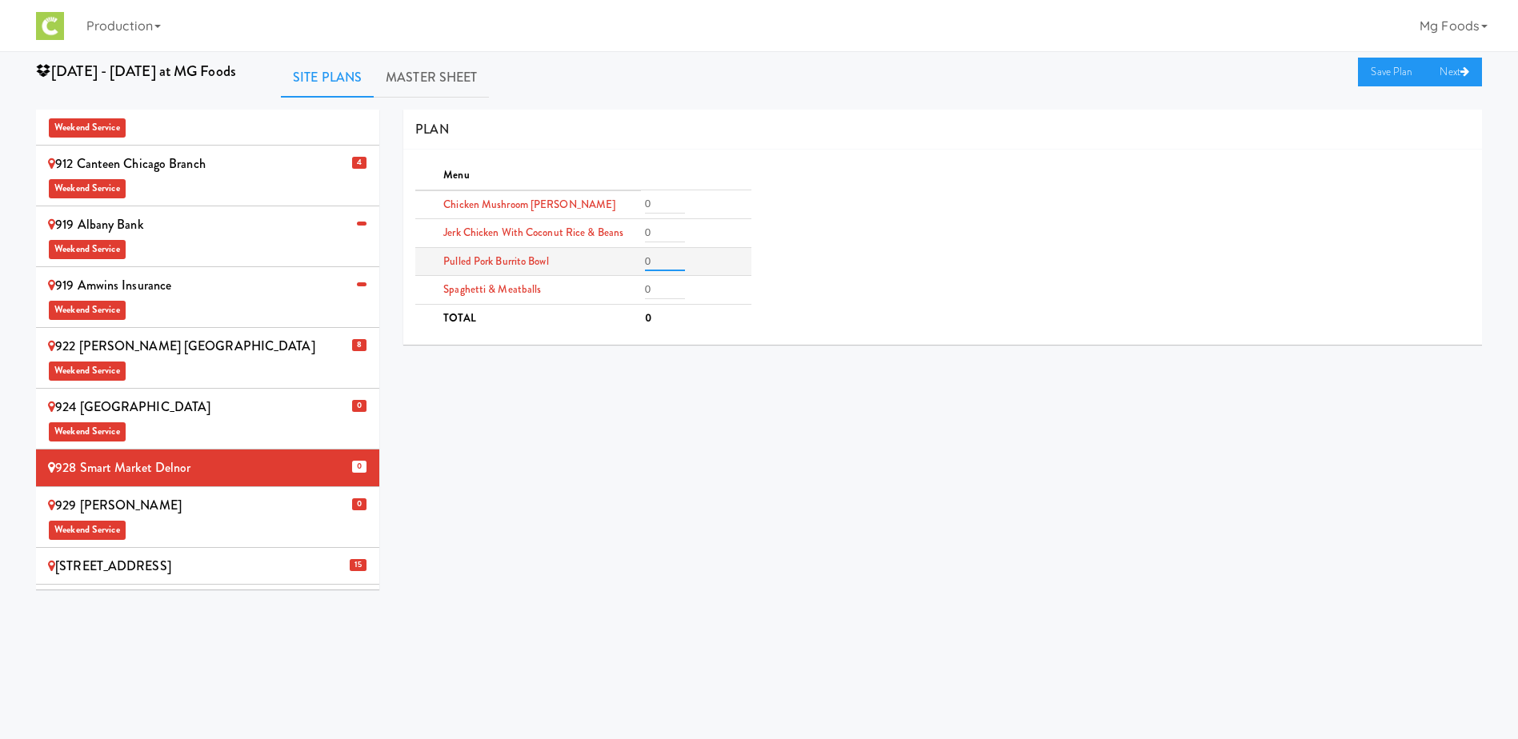
drag, startPoint x: 647, startPoint y: 263, endPoint x: 627, endPoint y: 263, distance: 20.8
click at [627, 263] on tr "Pulled Pork Burrito Bowl 0" at bounding box center [582, 261] width 335 height 29
type input "6"
click at [566, 210] on tr "Chicken Mushroom [PERSON_NAME] 0" at bounding box center [582, 204] width 335 height 29
type input "4"
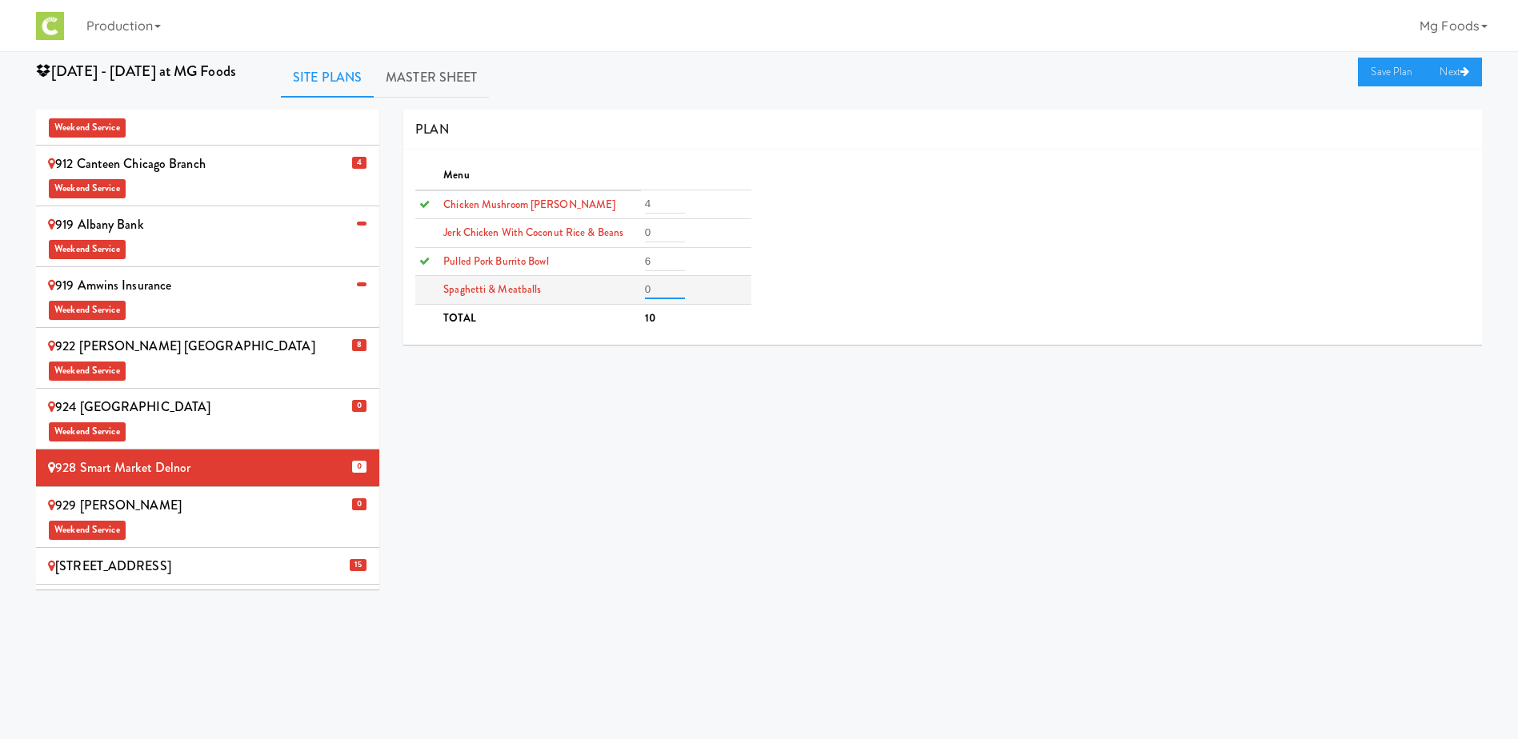
drag, startPoint x: 657, startPoint y: 287, endPoint x: 586, endPoint y: 290, distance: 71.3
click at [589, 290] on tr "Spaghetti & Meatballs 0" at bounding box center [582, 290] width 335 height 29
type input "4"
drag, startPoint x: 658, startPoint y: 230, endPoint x: 587, endPoint y: 234, distance: 71.3
click at [600, 234] on tr "Jerk Chicken with Coconut Rice & Beans 0" at bounding box center [582, 233] width 335 height 29
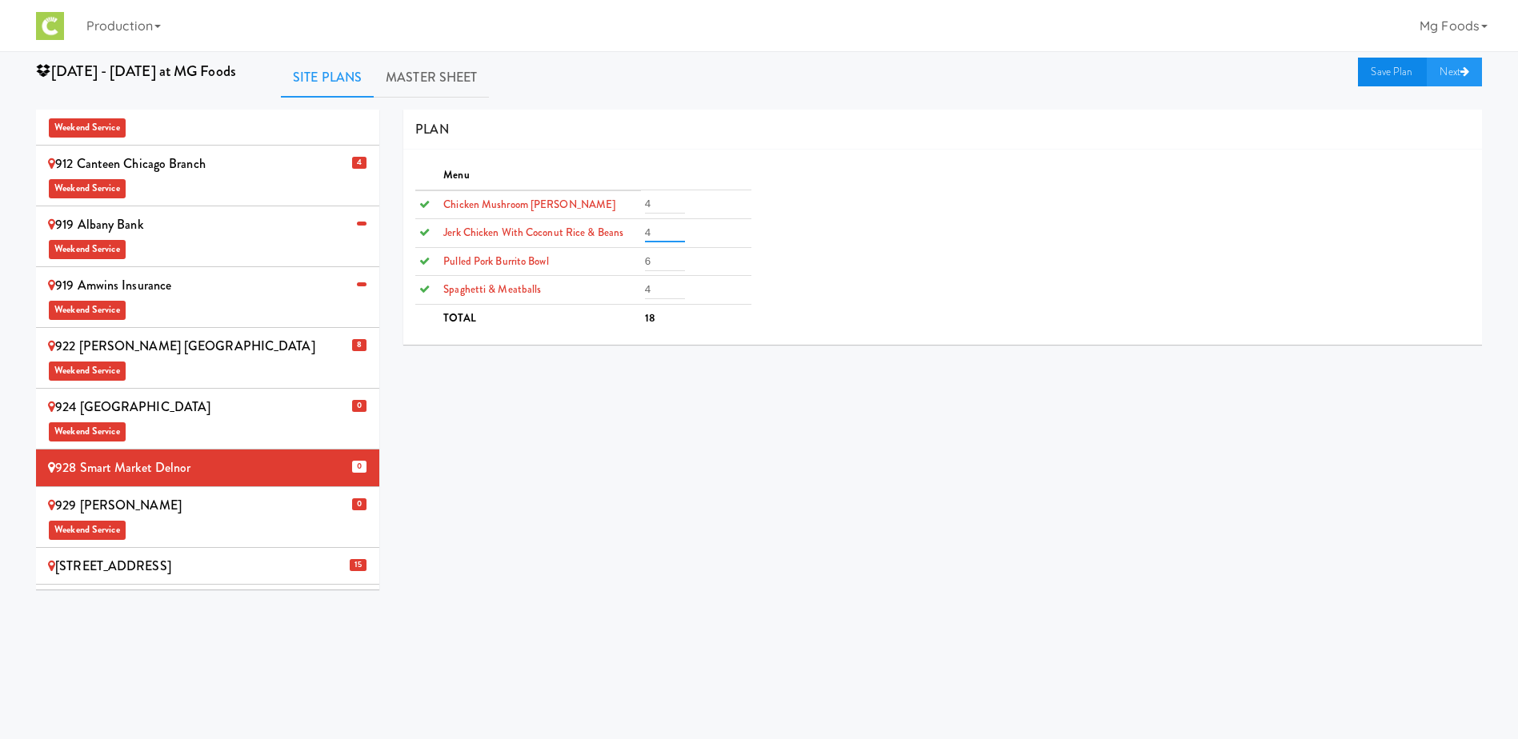
type input "4"
click at [1375, 70] on link "Save Plan" at bounding box center [1392, 72] width 69 height 29
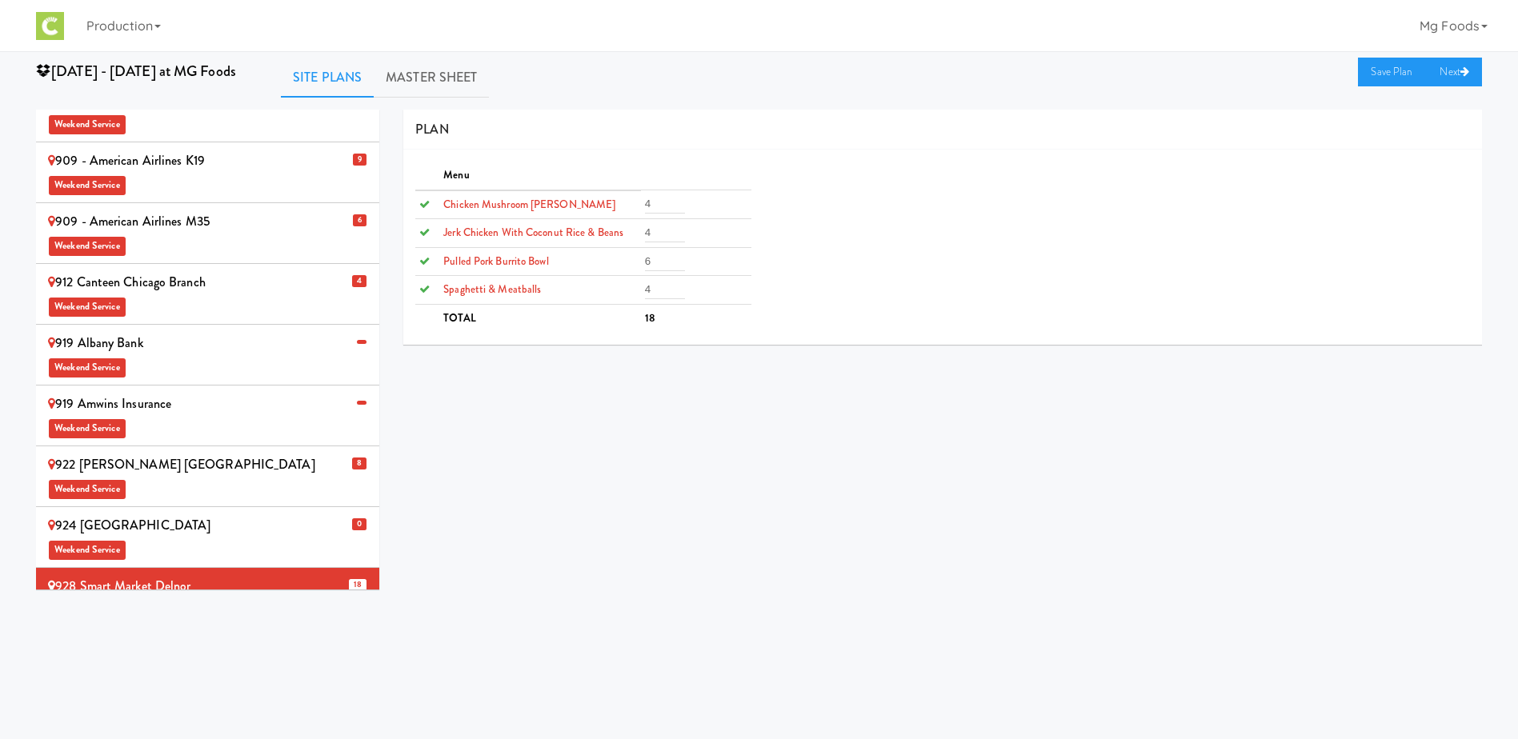
scroll to position [723, 0]
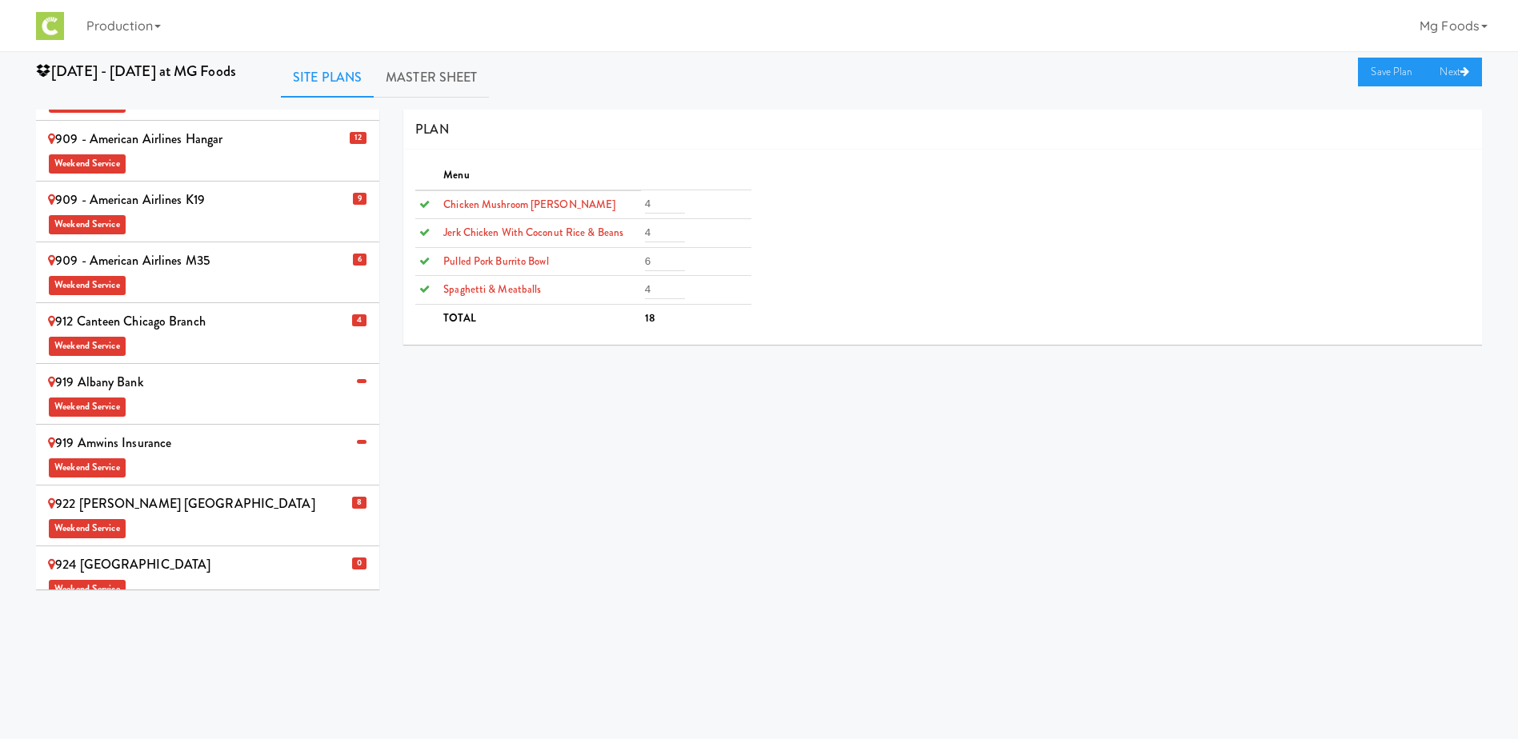
click at [188, 553] on div "924 Midwestern University Weekend Service" at bounding box center [207, 576] width 319 height 47
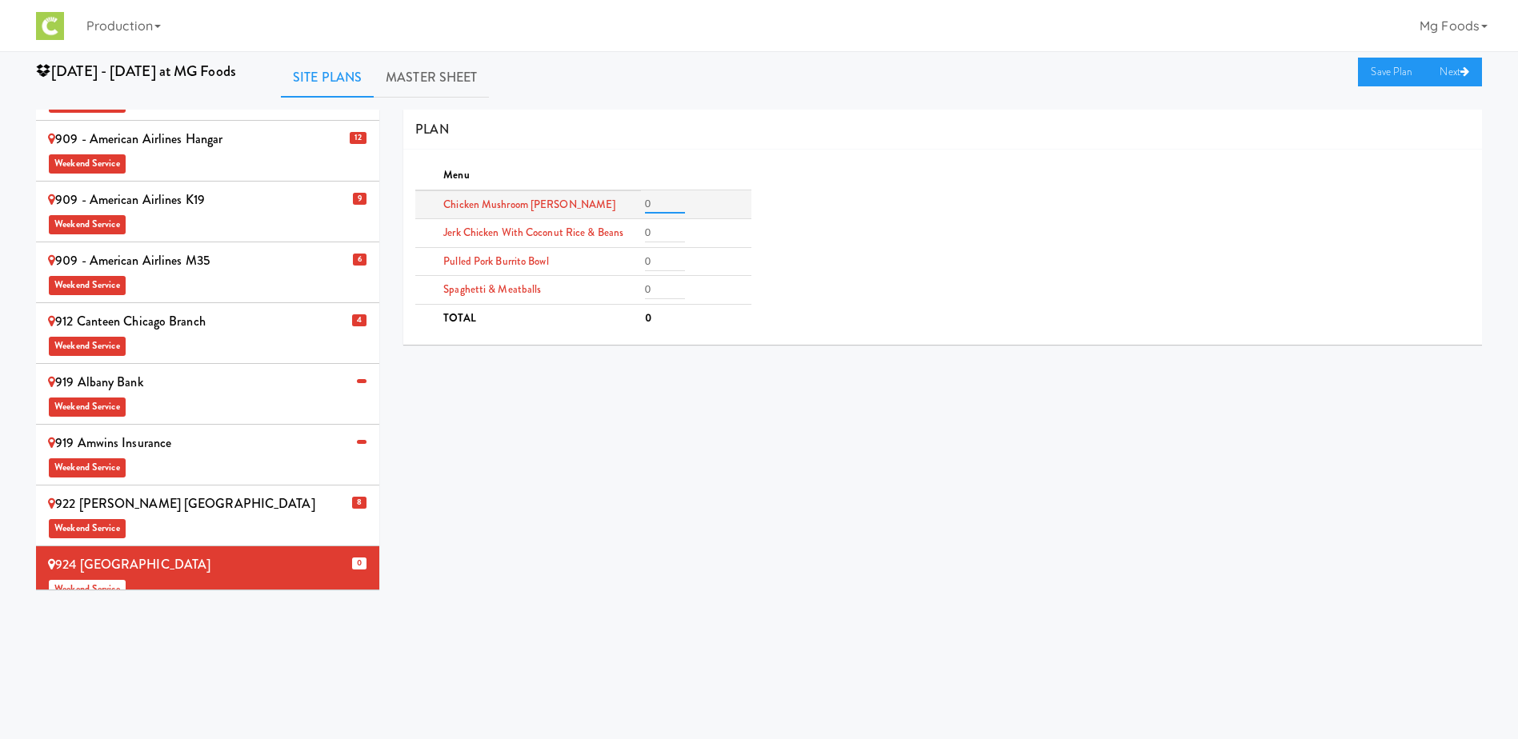
drag, startPoint x: 632, startPoint y: 206, endPoint x: 598, endPoint y: 212, distance: 34.9
click at [613, 211] on tr "Chicken Mushroom [PERSON_NAME] 0" at bounding box center [582, 204] width 335 height 29
drag, startPoint x: 633, startPoint y: 204, endPoint x: 606, endPoint y: 204, distance: 27.2
click at [609, 204] on tr "Chicken Mushroom [PERSON_NAME] 20" at bounding box center [582, 204] width 335 height 29
type input "2"
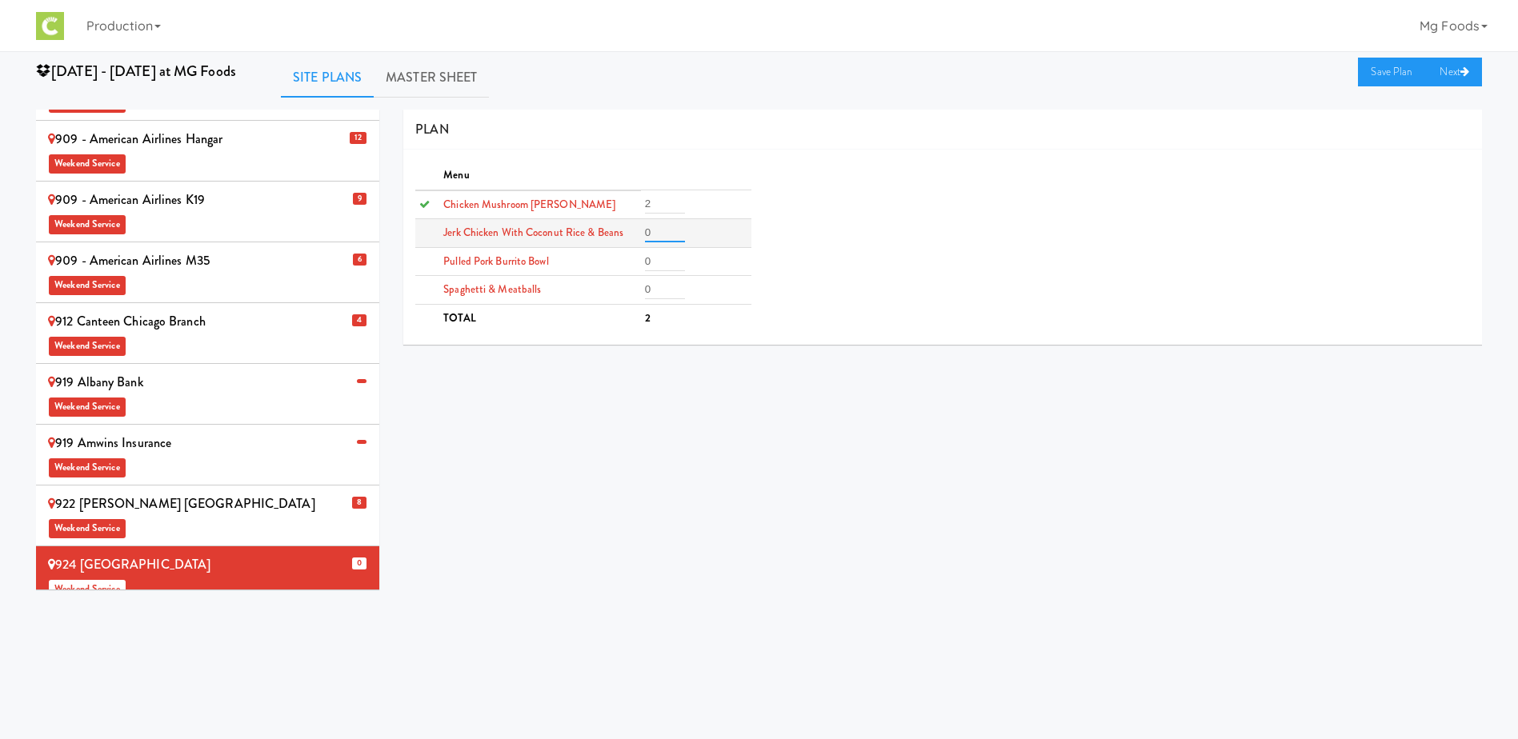
drag, startPoint x: 660, startPoint y: 232, endPoint x: 631, endPoint y: 245, distance: 32.3
click at [631, 238] on tr "Jerk Chicken with Coconut Rice & Beans 0" at bounding box center [582, 233] width 335 height 29
type input "2"
drag, startPoint x: 653, startPoint y: 260, endPoint x: 619, endPoint y: 263, distance: 34.6
click at [621, 263] on tr "Pulled Pork Burrito Bowl 2" at bounding box center [582, 261] width 335 height 29
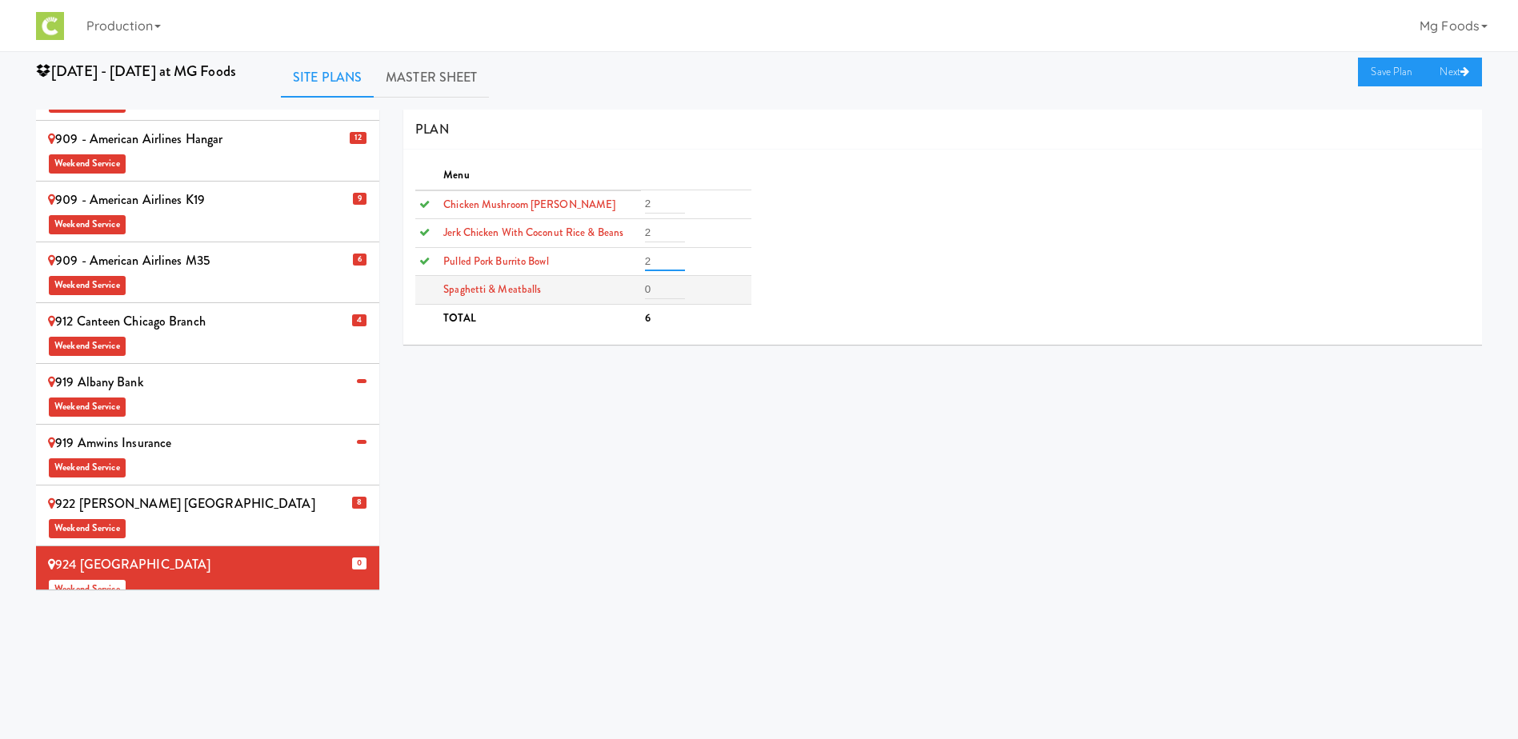
type input "2"
drag, startPoint x: 652, startPoint y: 290, endPoint x: 603, endPoint y: 293, distance: 49.7
click at [603, 293] on tr "Spaghetti & Meatballs 0" at bounding box center [582, 290] width 335 height 29
type input "2"
click at [1382, 73] on link "Save Plan" at bounding box center [1392, 72] width 69 height 29
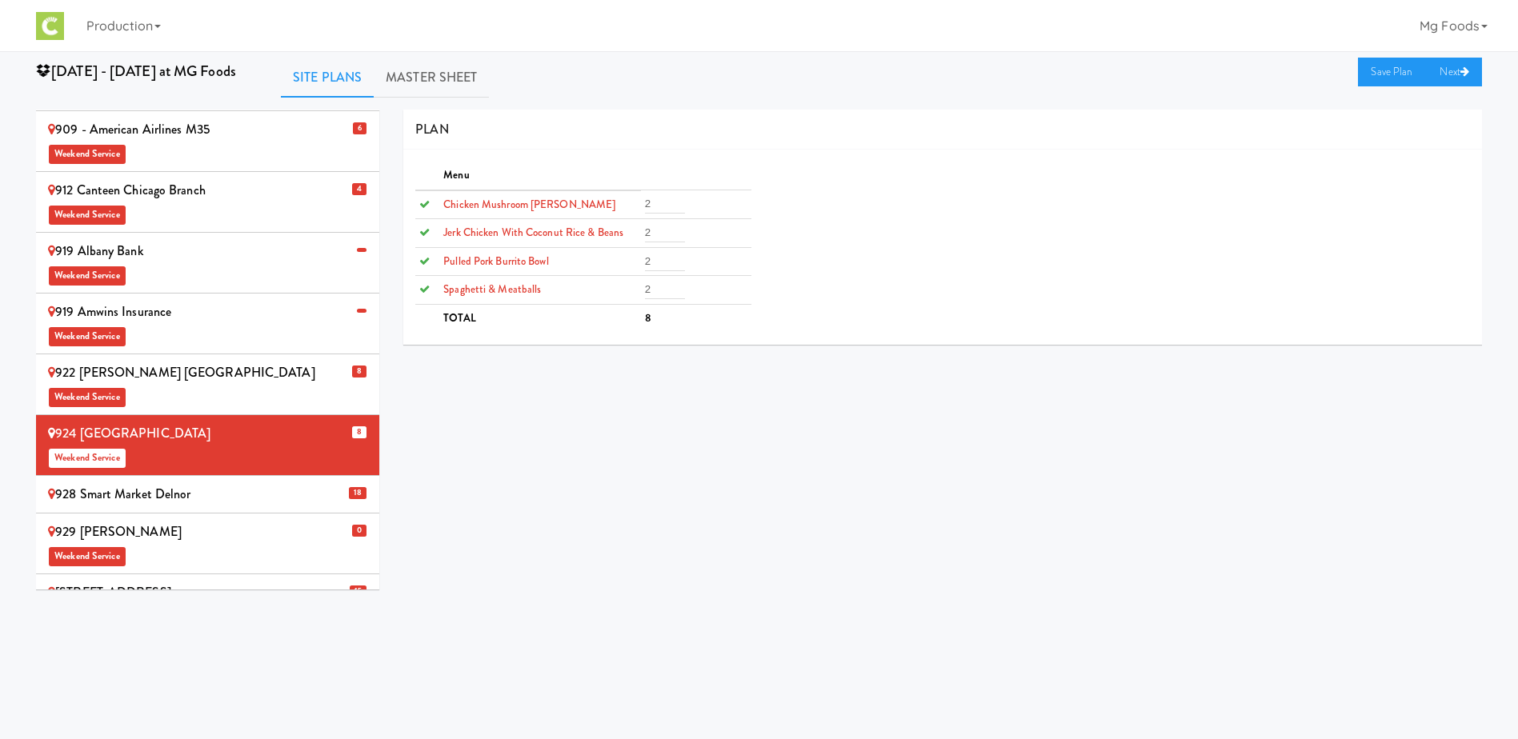
scroll to position [883, 0]
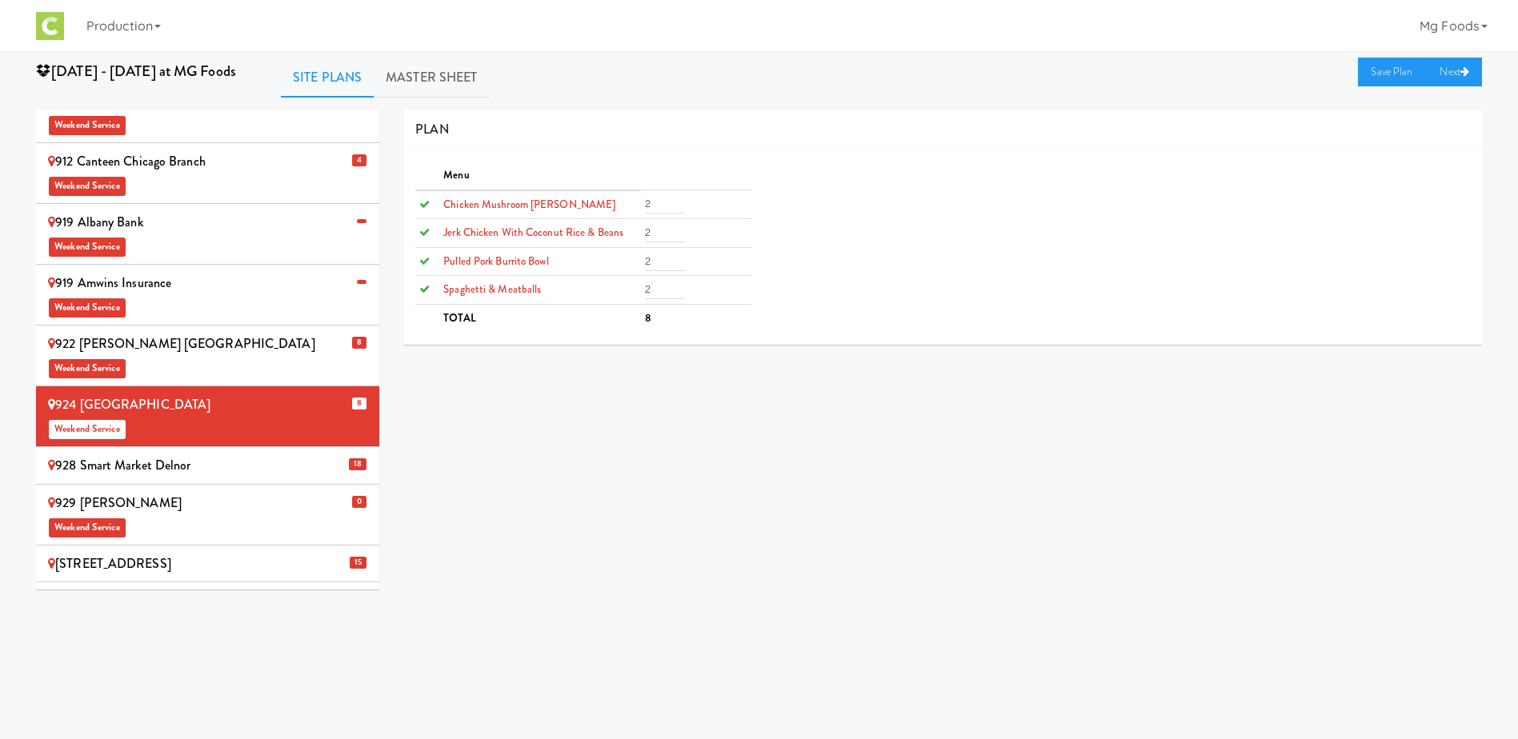
click at [153, 515] on span "Weekend Service" at bounding box center [207, 527] width 319 height 24
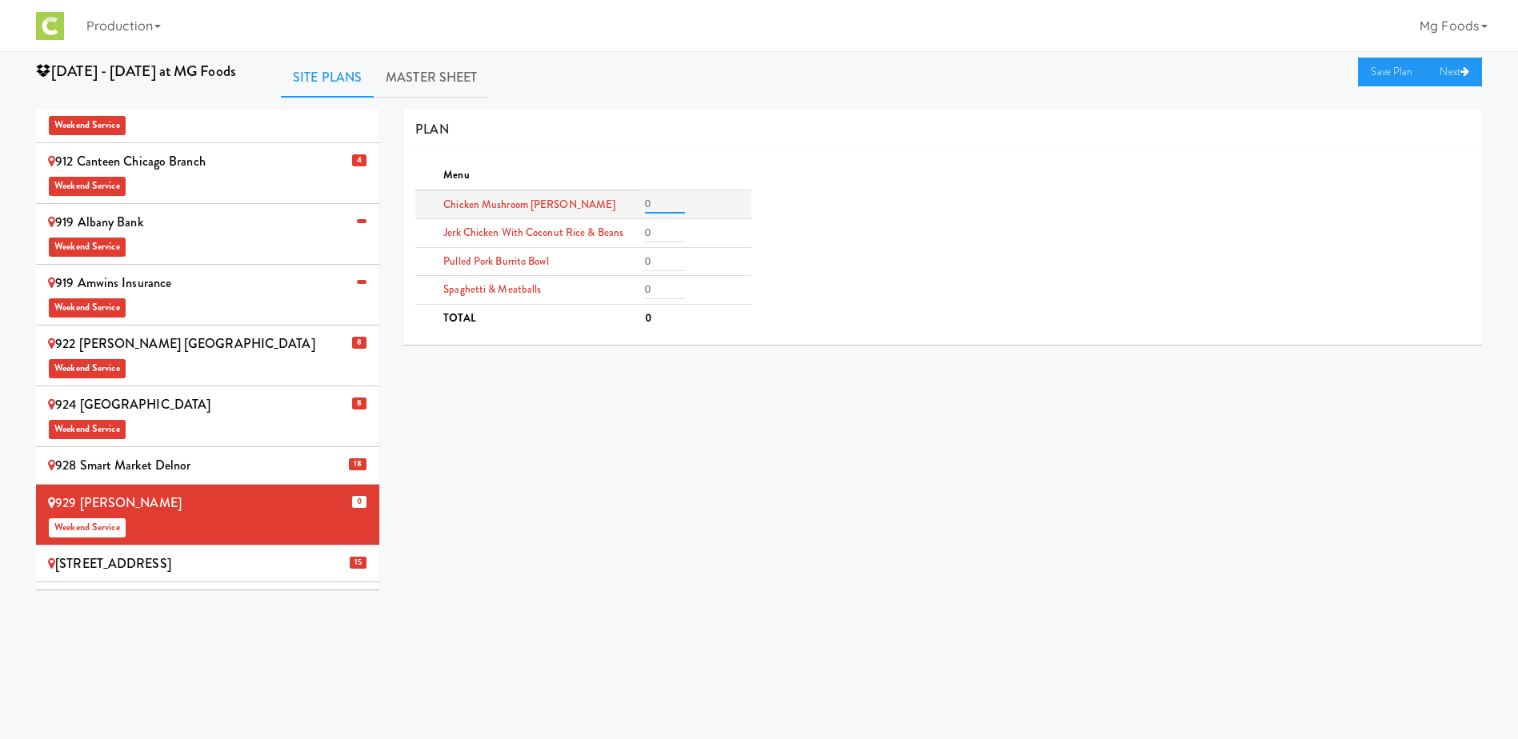
drag, startPoint x: 654, startPoint y: 203, endPoint x: 585, endPoint y: 203, distance: 68.8
click at [599, 203] on tr "Chicken Mushroom [PERSON_NAME] 0" at bounding box center [582, 204] width 335 height 29
type input "2"
drag, startPoint x: 656, startPoint y: 234, endPoint x: 619, endPoint y: 239, distance: 38.0
click at [623, 238] on tr "Jerk Chicken with Coconut Rice & Beans 0" at bounding box center [582, 233] width 335 height 29
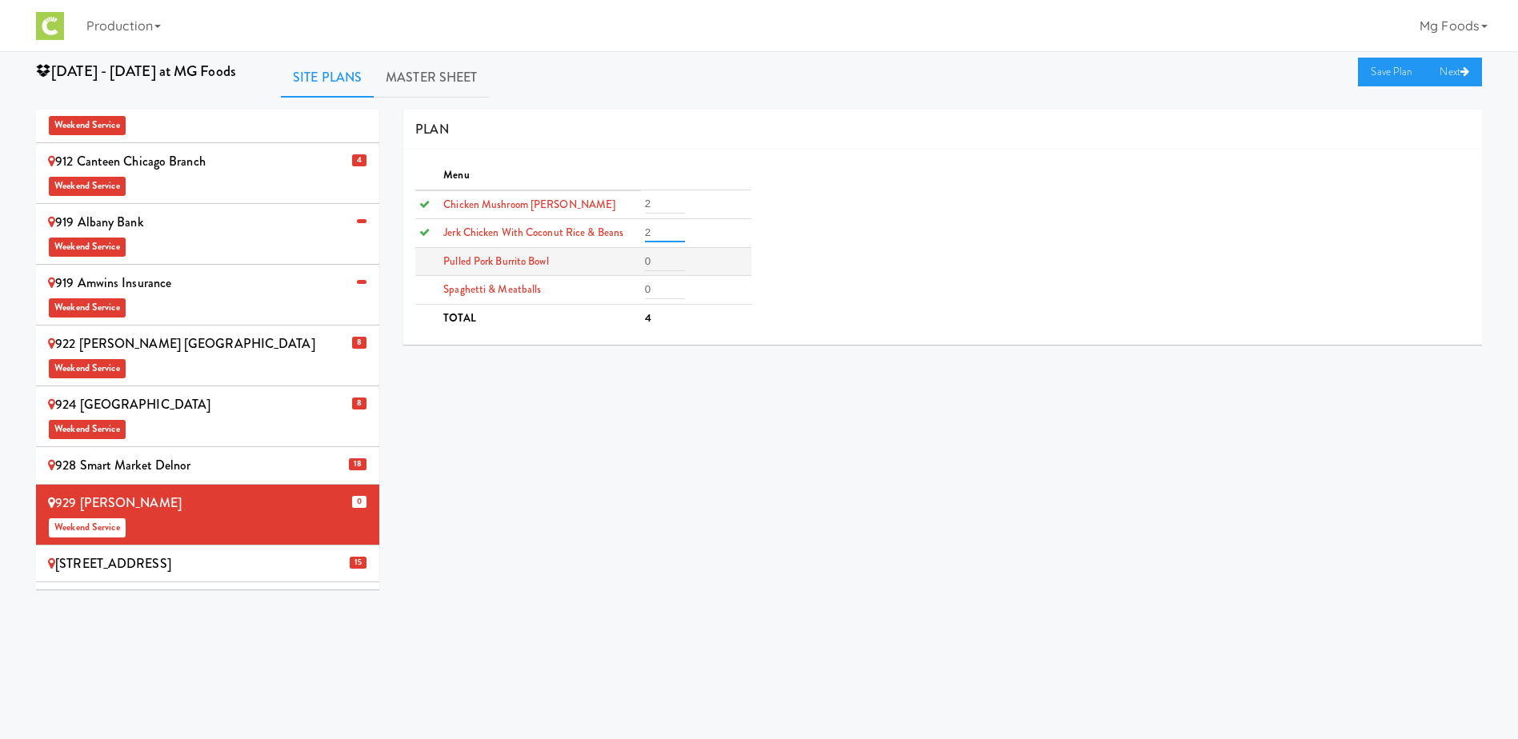
type input "2"
drag, startPoint x: 649, startPoint y: 262, endPoint x: 614, endPoint y: 268, distance: 35.7
click at [613, 266] on tr "Pulled Pork Burrito Bowl 0" at bounding box center [582, 261] width 335 height 29
type input "2"
drag, startPoint x: 654, startPoint y: 288, endPoint x: 601, endPoint y: 289, distance: 52.8
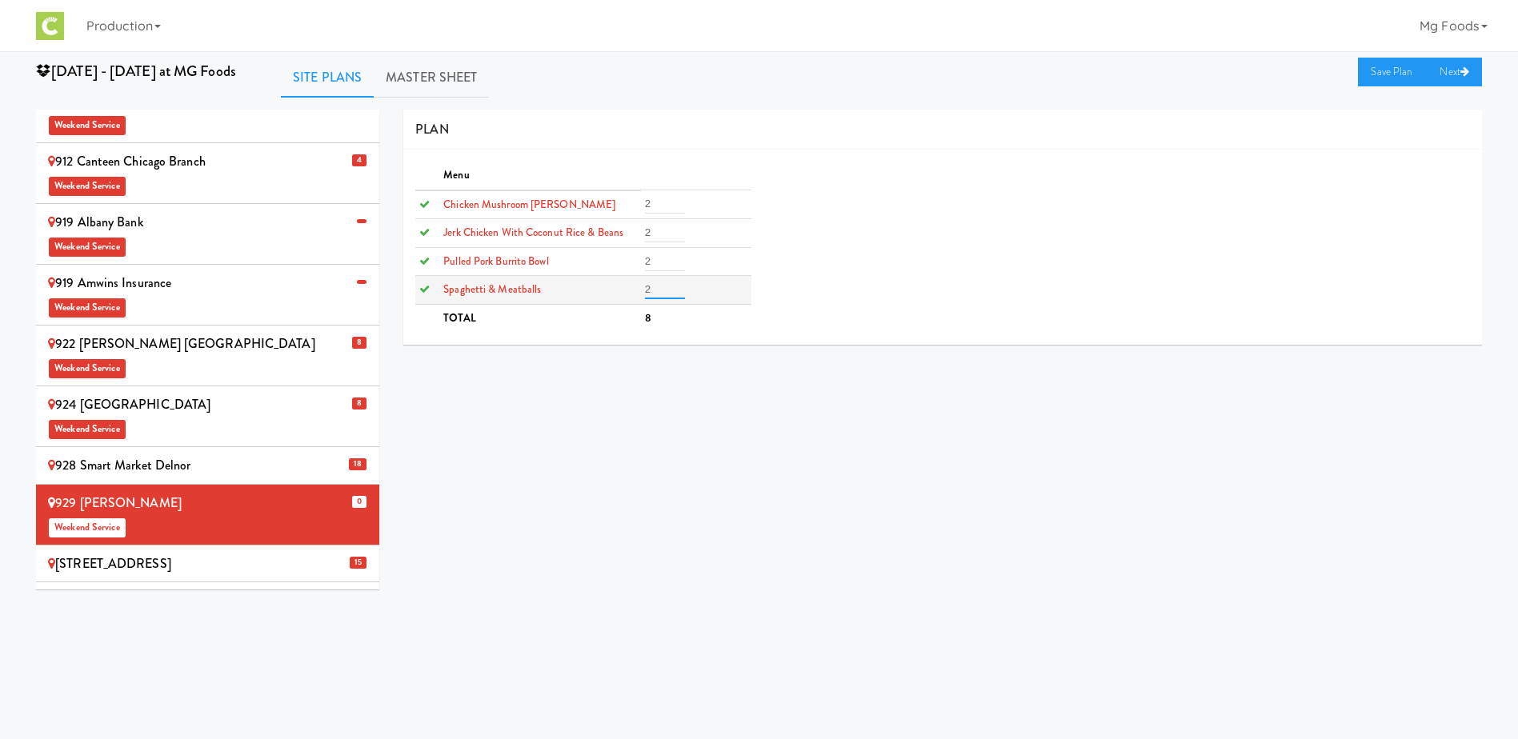
click at [611, 290] on tr "Spaghetti & Meatballs 2" at bounding box center [582, 290] width 335 height 29
type input "2"
click at [807, 319] on div "Menu Chicken Mushroom [PERSON_NAME] 2 Jerk Chicken with Coconut Rice & Beans 2 …" at bounding box center [942, 247] width 1079 height 171
click at [1377, 67] on link "Save Plan" at bounding box center [1392, 72] width 69 height 29
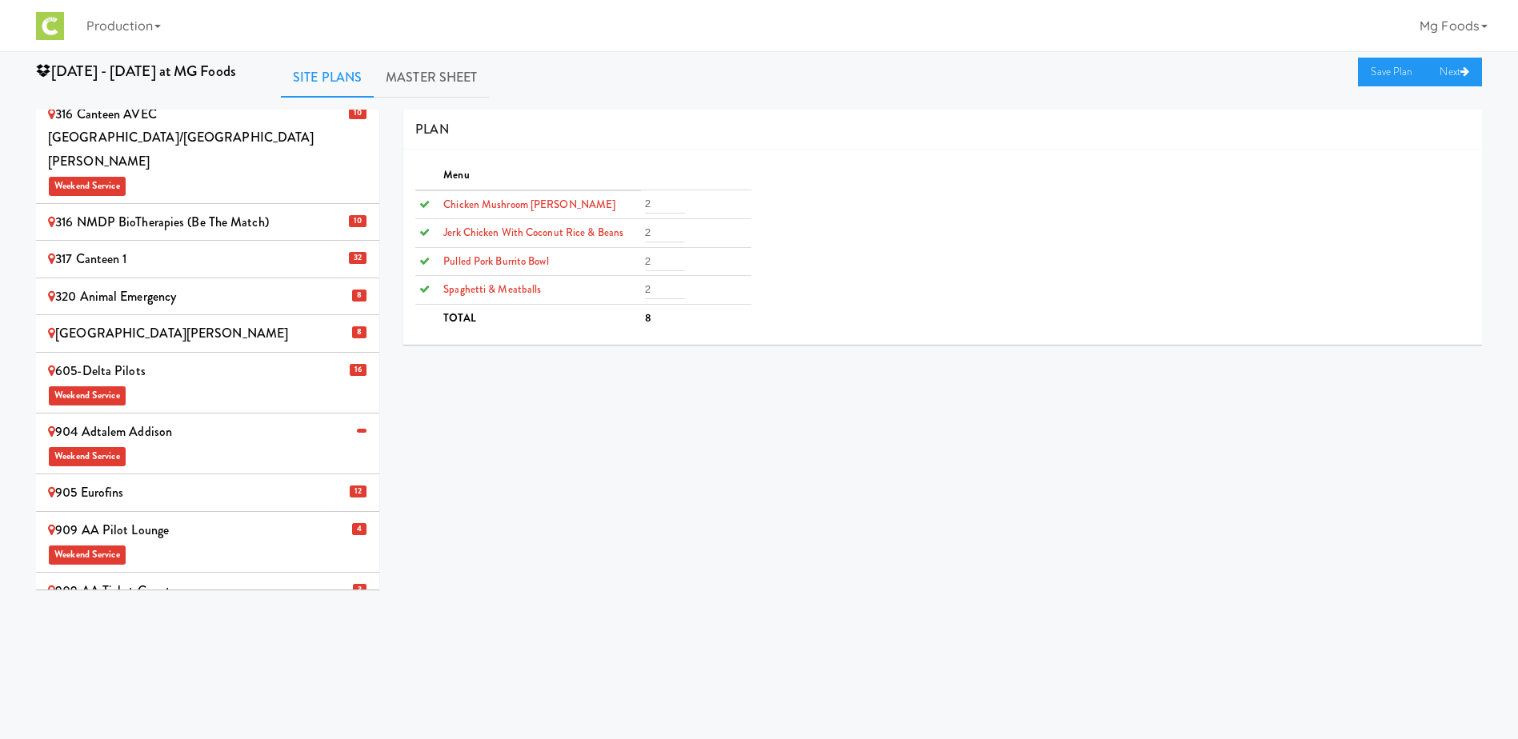
scroll to position [0, 0]
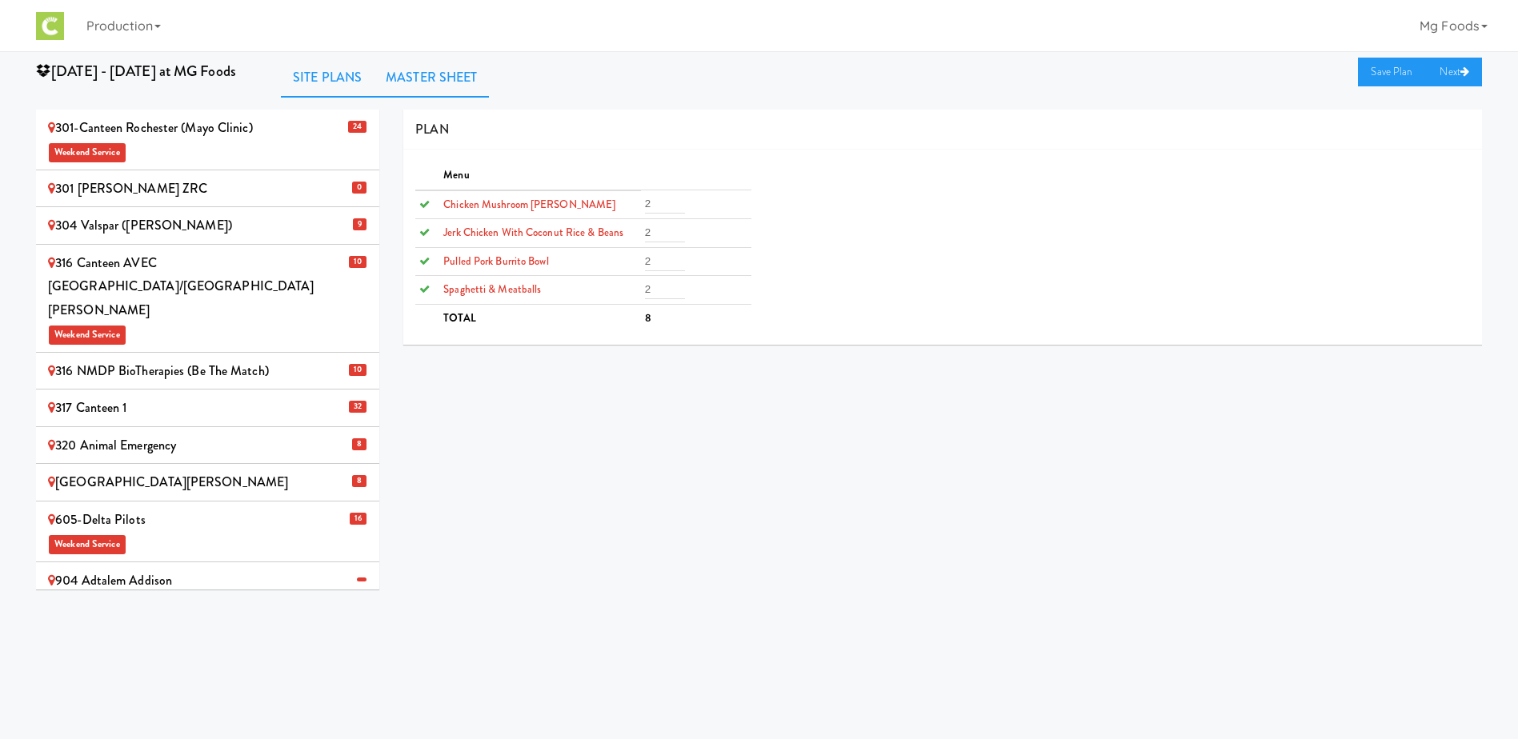
click at [437, 85] on link "Master Sheet" at bounding box center [431, 78] width 115 height 40
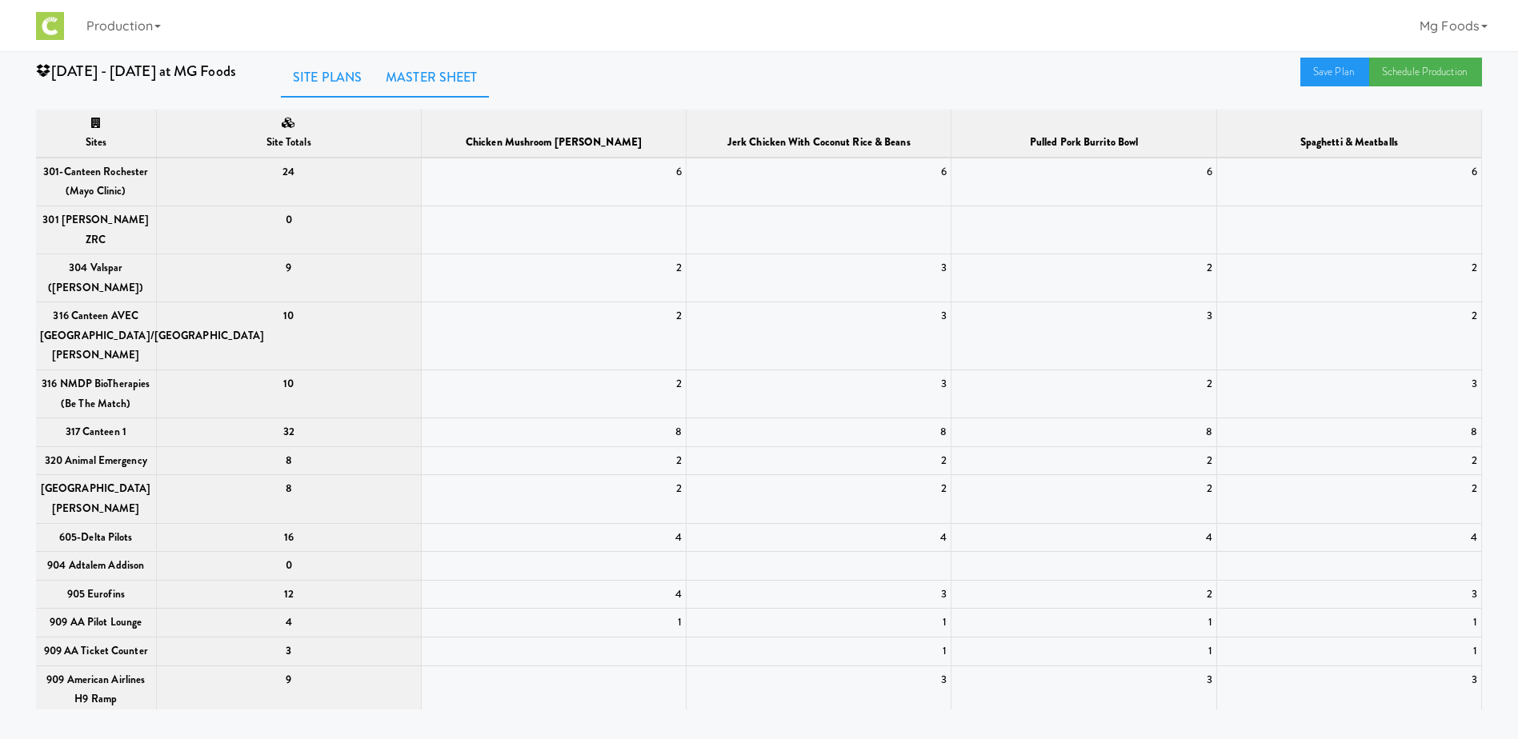
click at [298, 78] on link "Site Plans" at bounding box center [327, 78] width 93 height 40
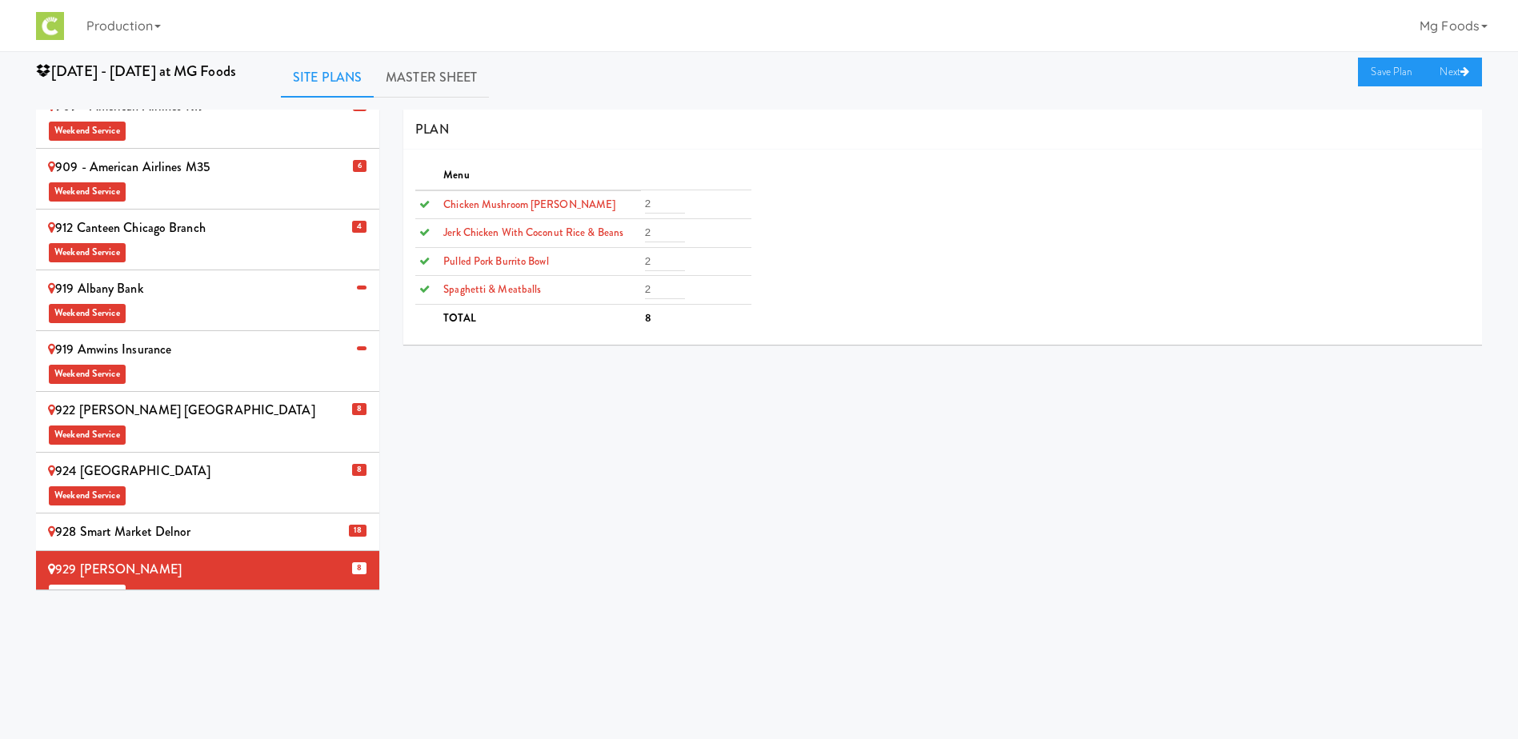
scroll to position [963, 0]
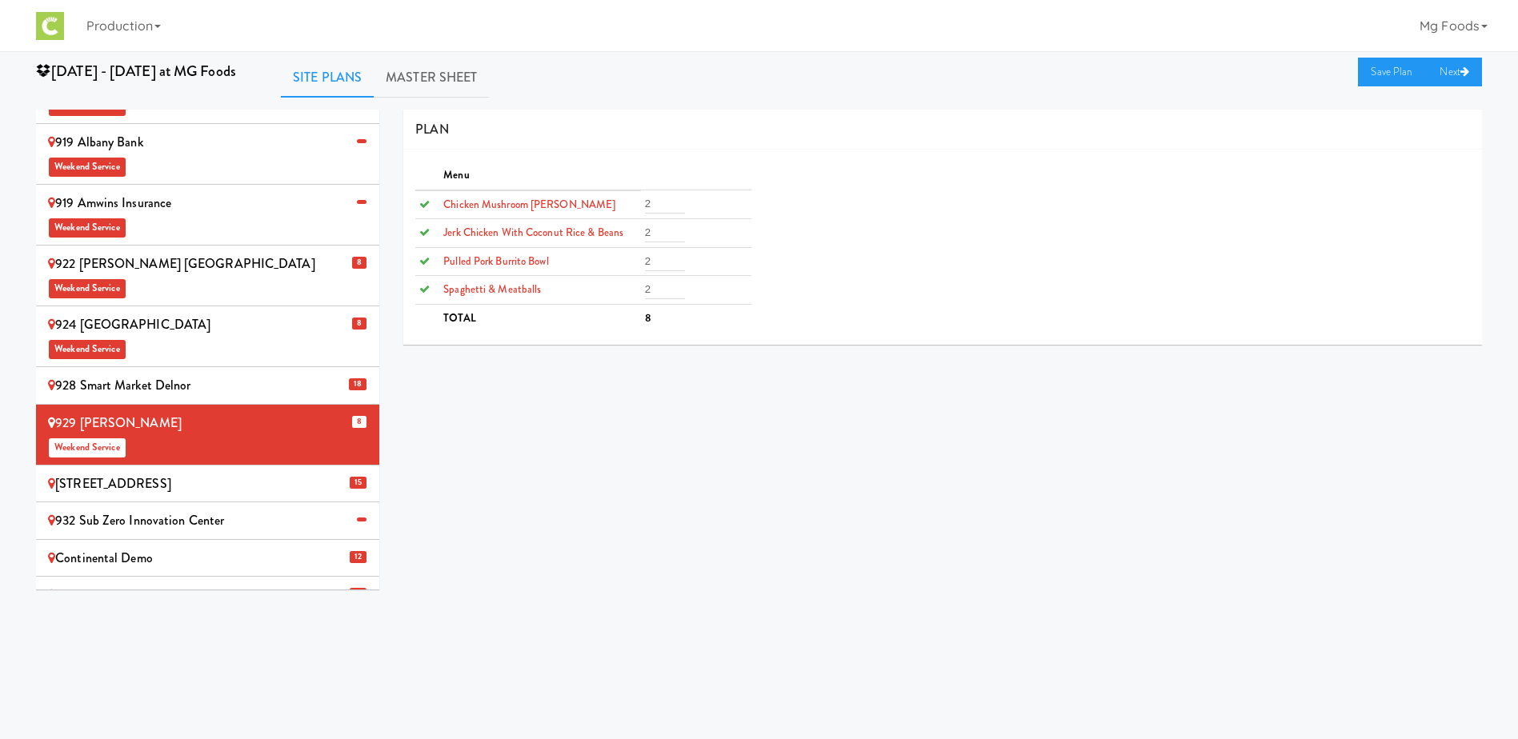
click at [224, 583] on div "MG Foods Extras Weekend Service" at bounding box center [207, 606] width 319 height 47
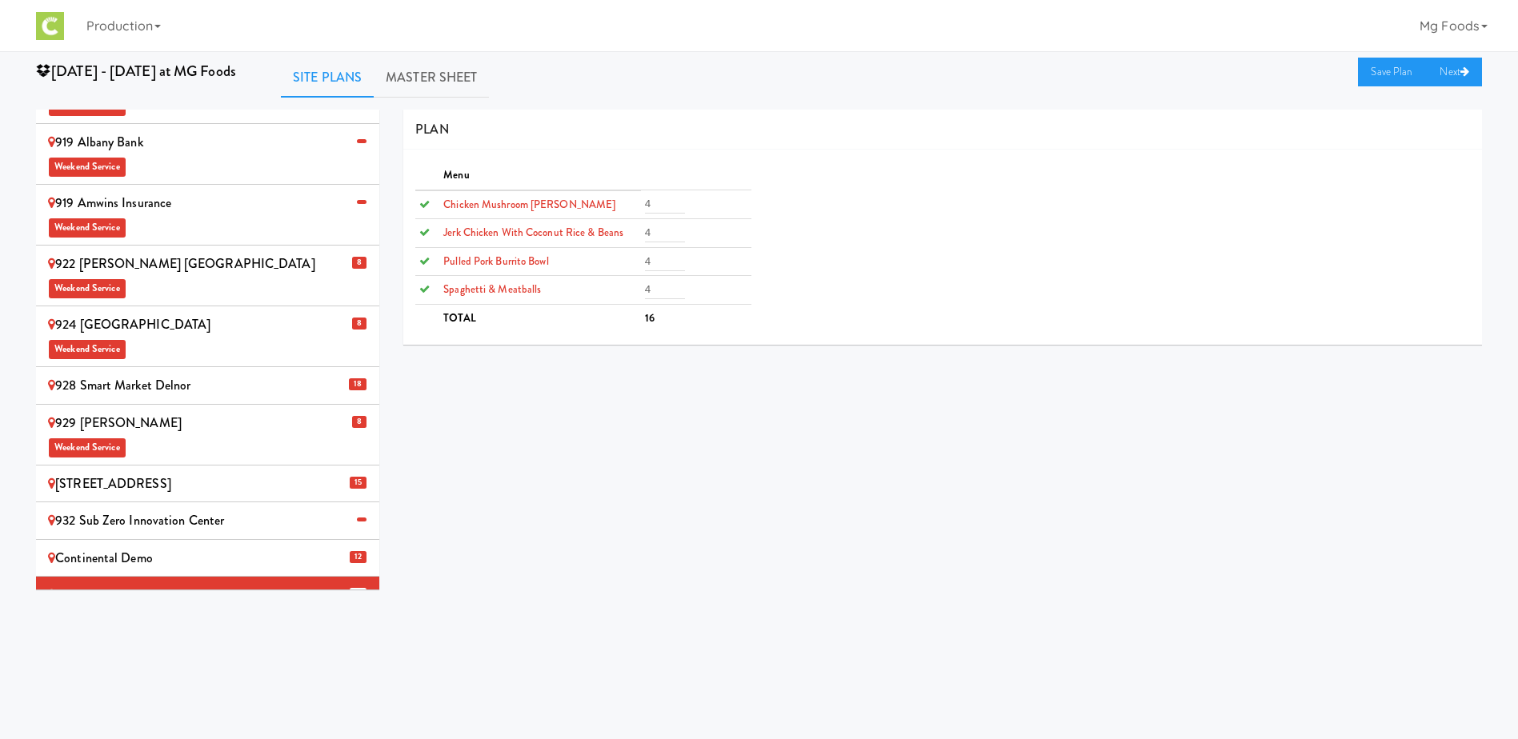
click at [146, 547] on div "Continental Demo" at bounding box center [207, 559] width 319 height 24
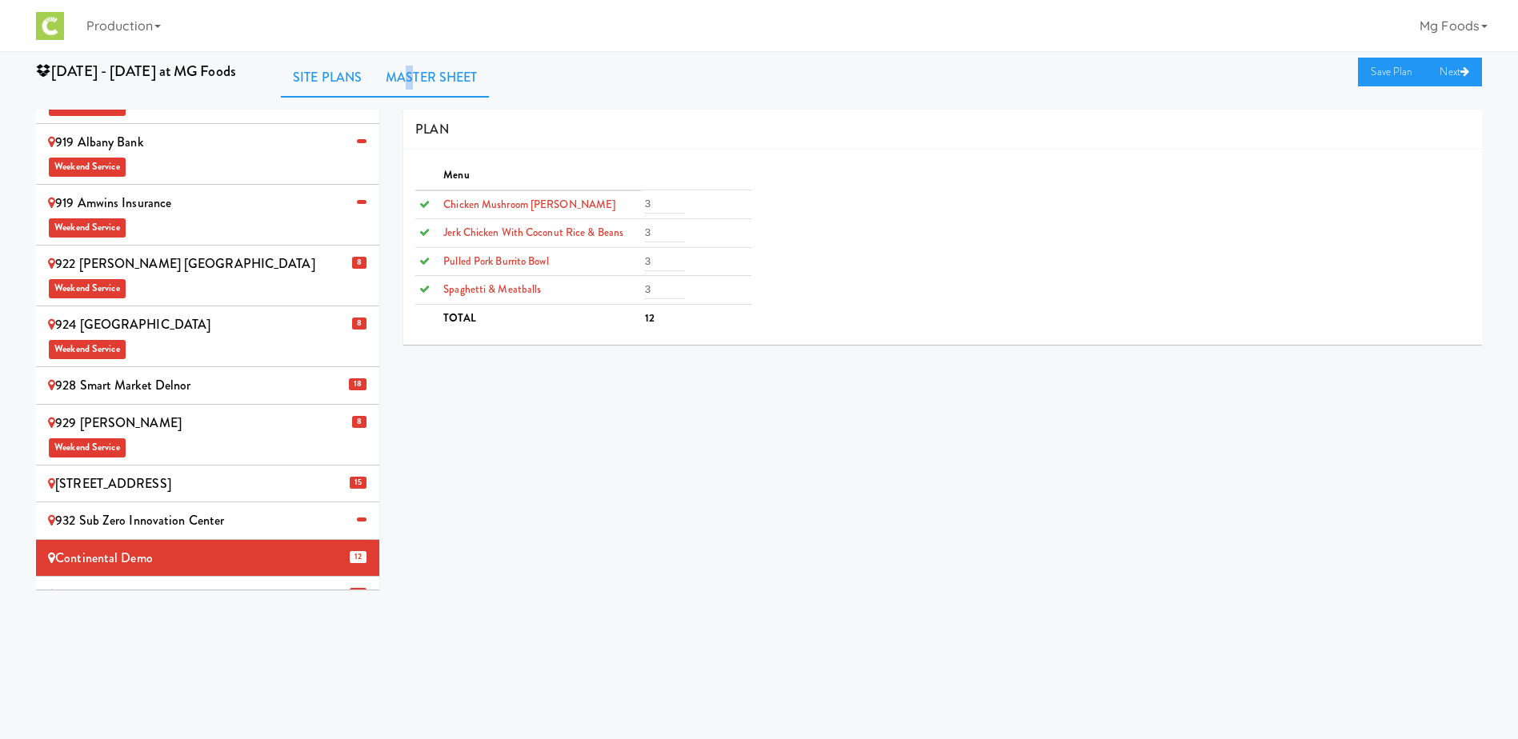
click at [407, 72] on link "Master Sheet" at bounding box center [431, 78] width 115 height 40
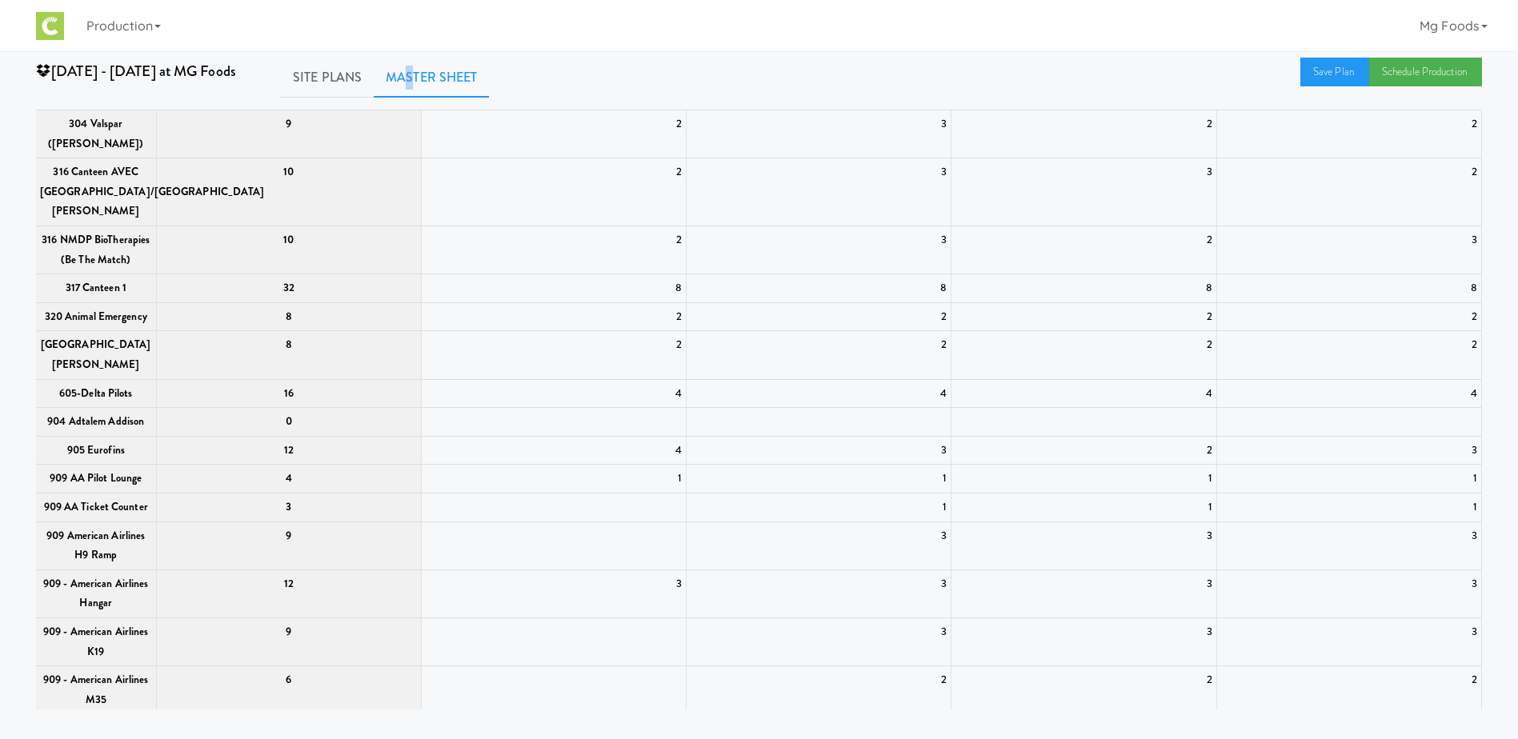
scroll to position [0, 0]
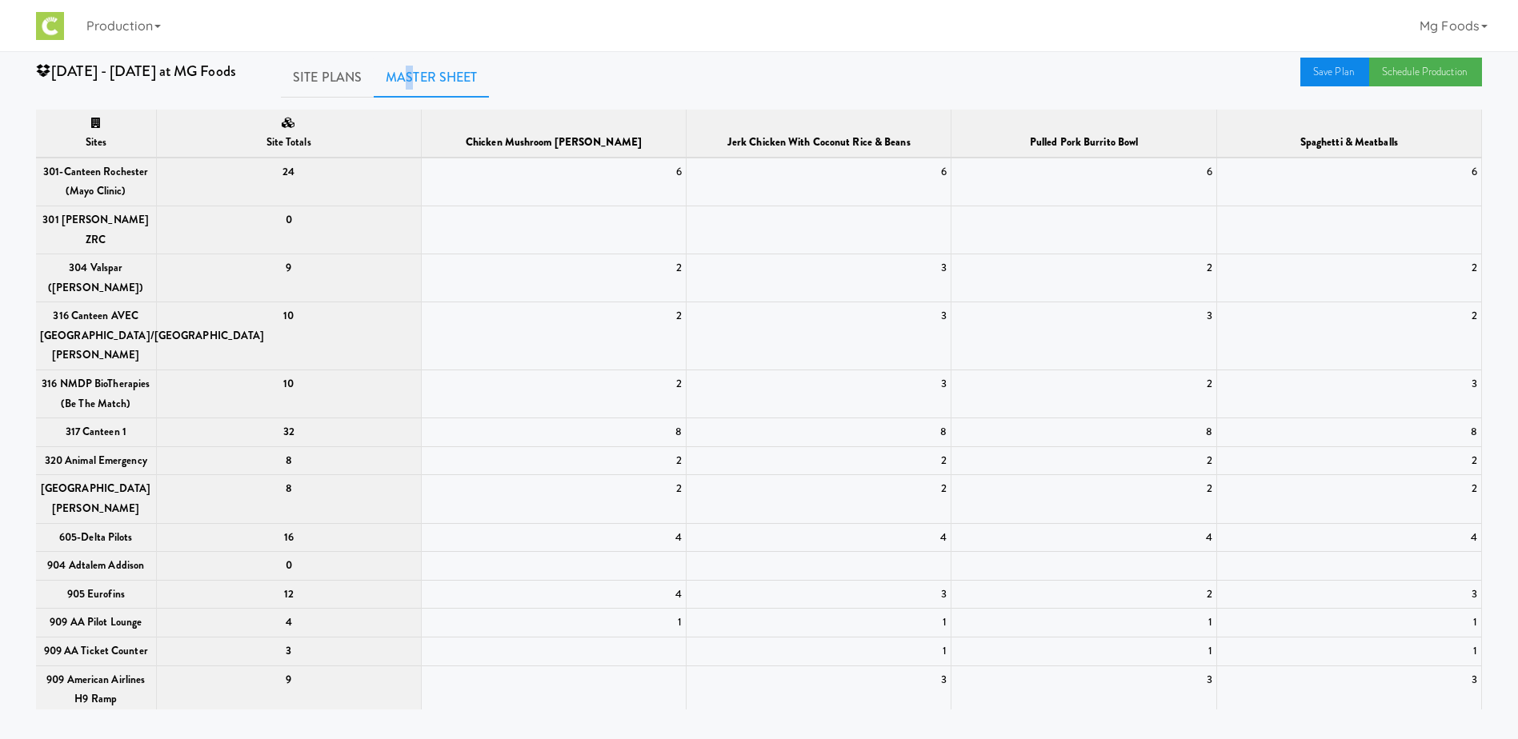
click at [1316, 70] on link "Save Plan" at bounding box center [1334, 72] width 69 height 29
click at [323, 74] on link "Site Plans" at bounding box center [327, 78] width 93 height 40
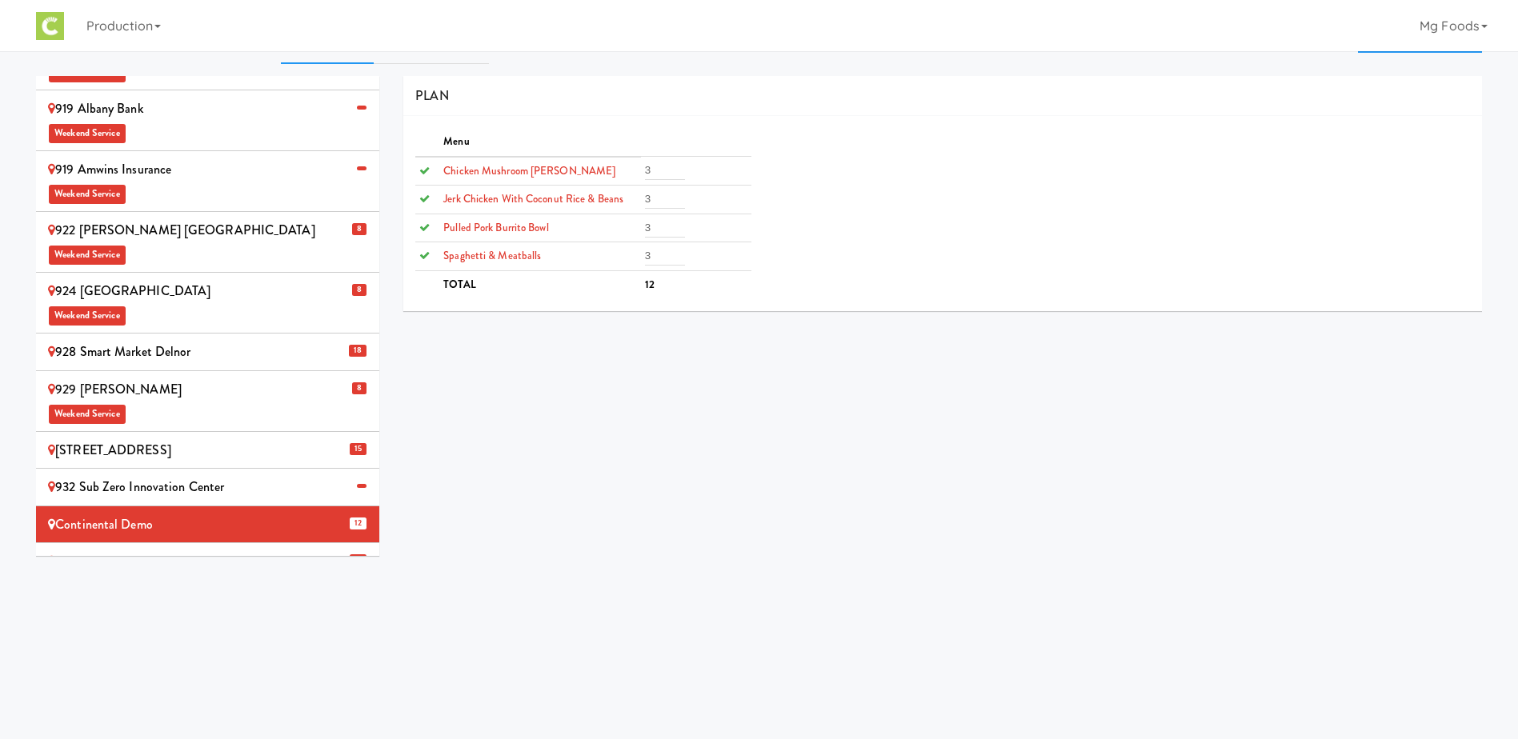
scroll to position [51, 0]
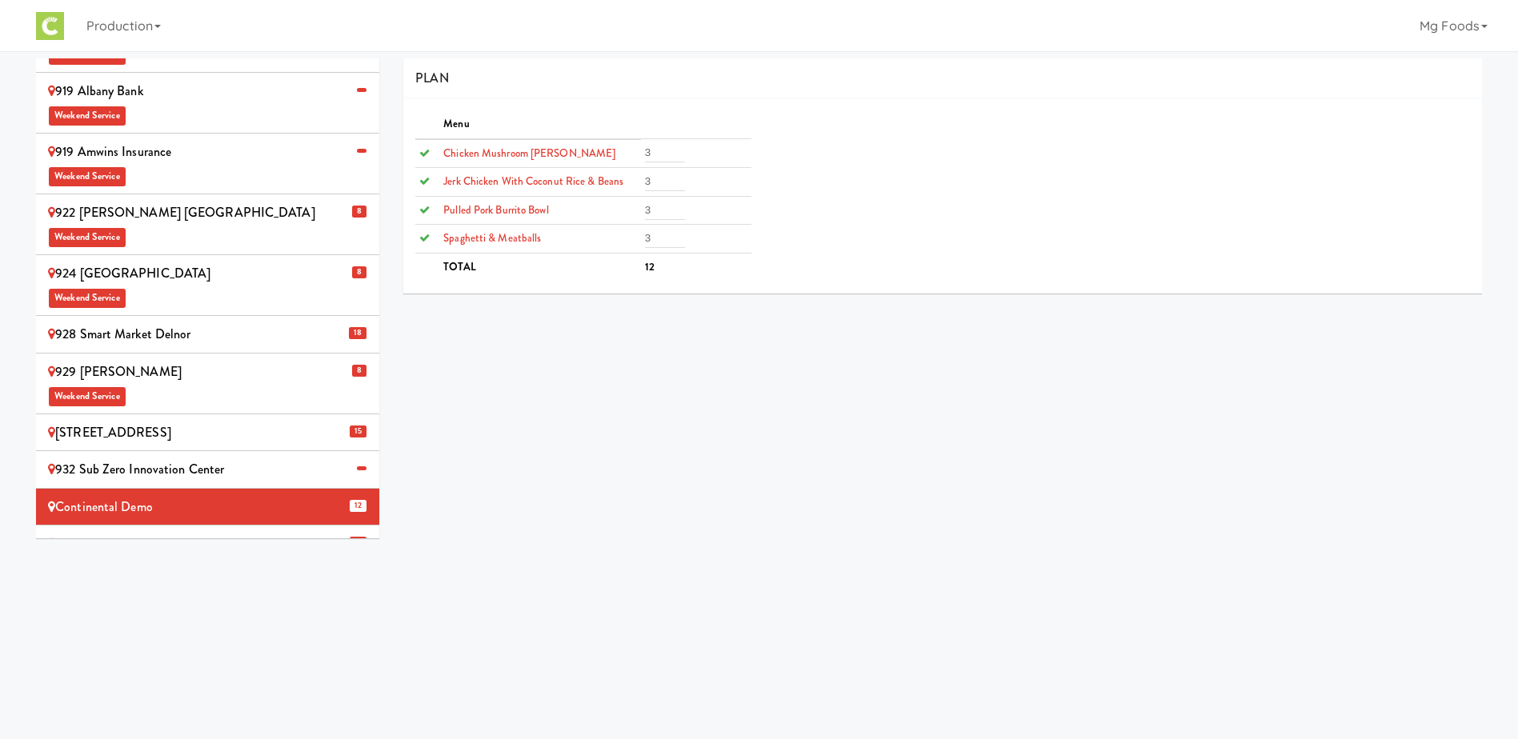
click at [233, 532] on div "MG Foods Extras Weekend Service" at bounding box center [207, 555] width 319 height 47
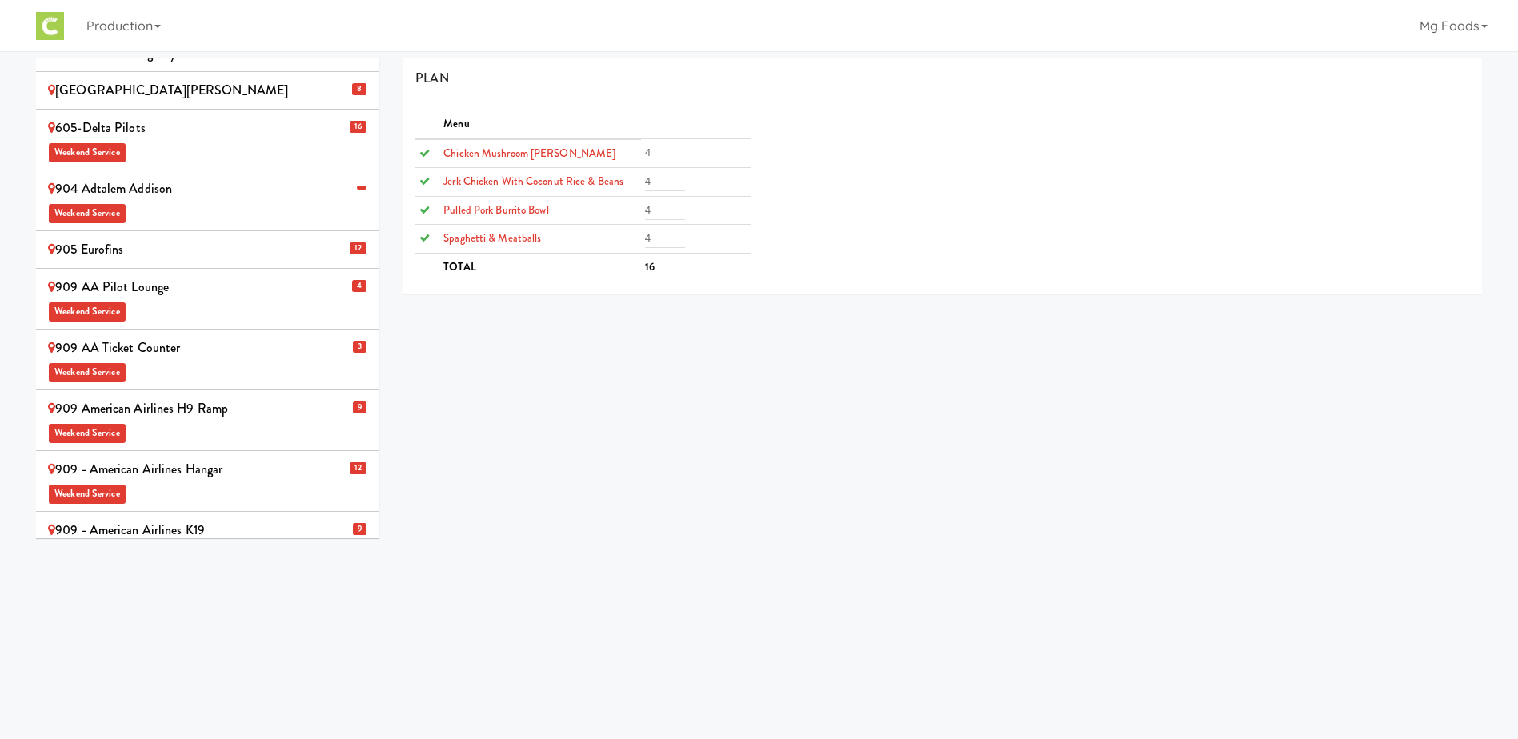
scroll to position [0, 0]
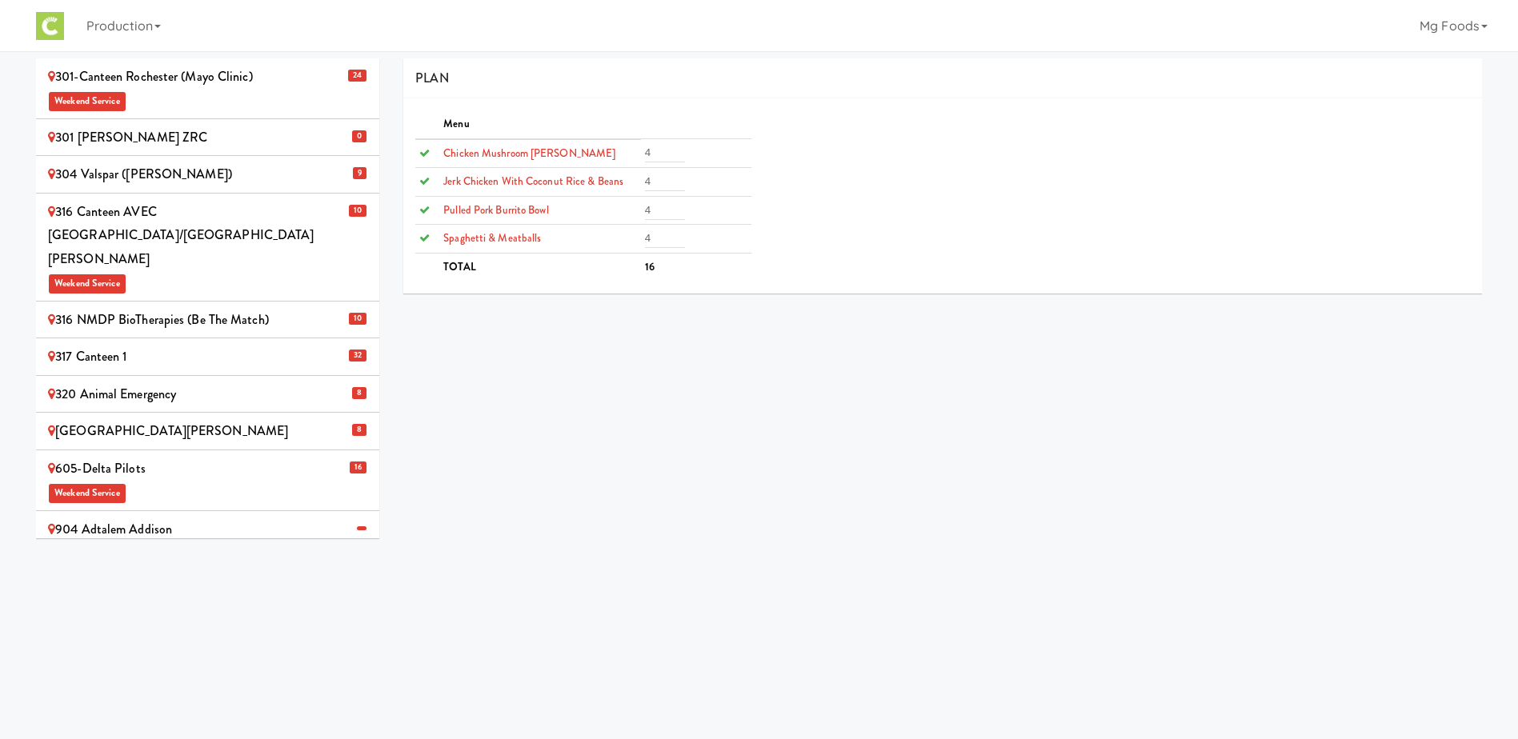
click at [244, 89] on span "Weekend Service" at bounding box center [207, 100] width 319 height 24
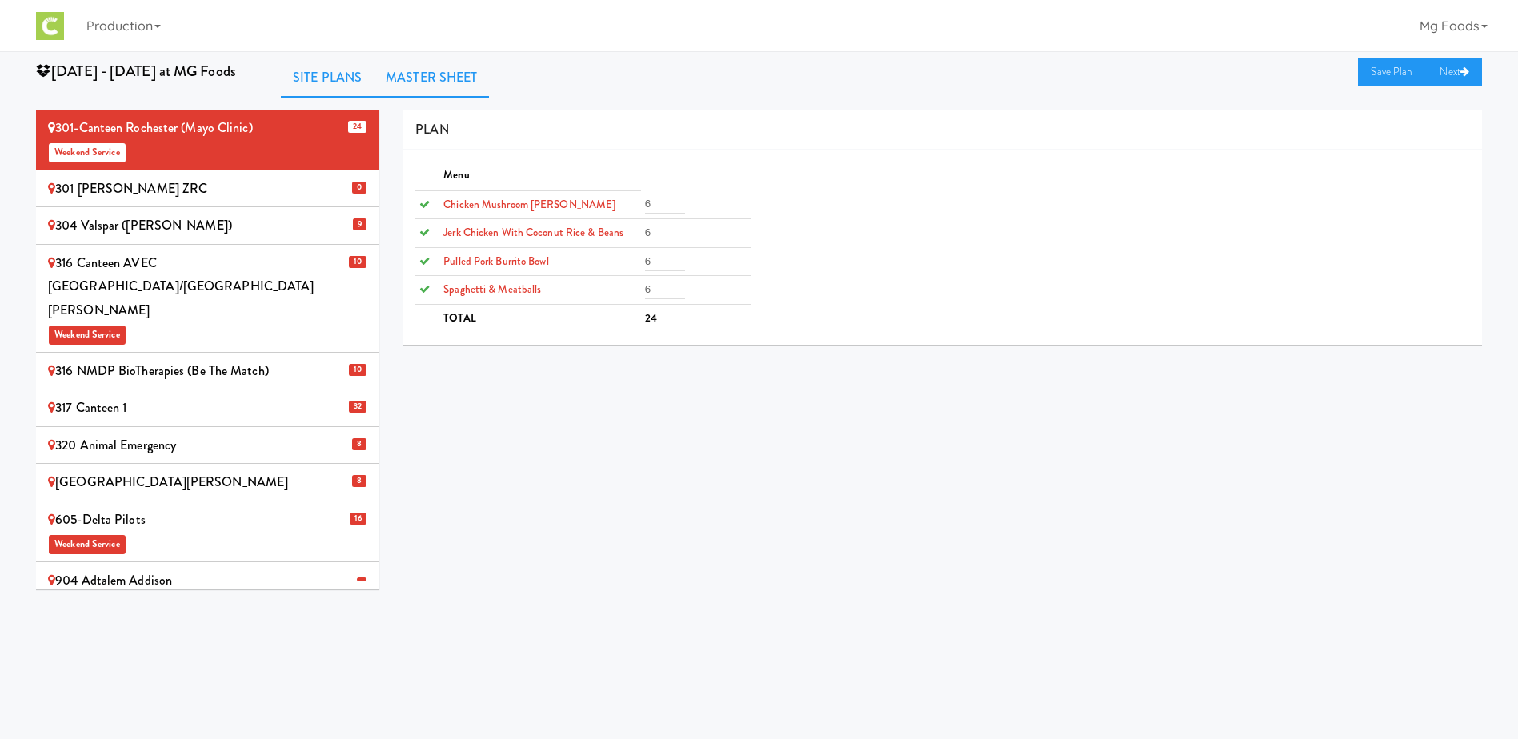
click at [424, 69] on link "Master Sheet" at bounding box center [431, 78] width 115 height 40
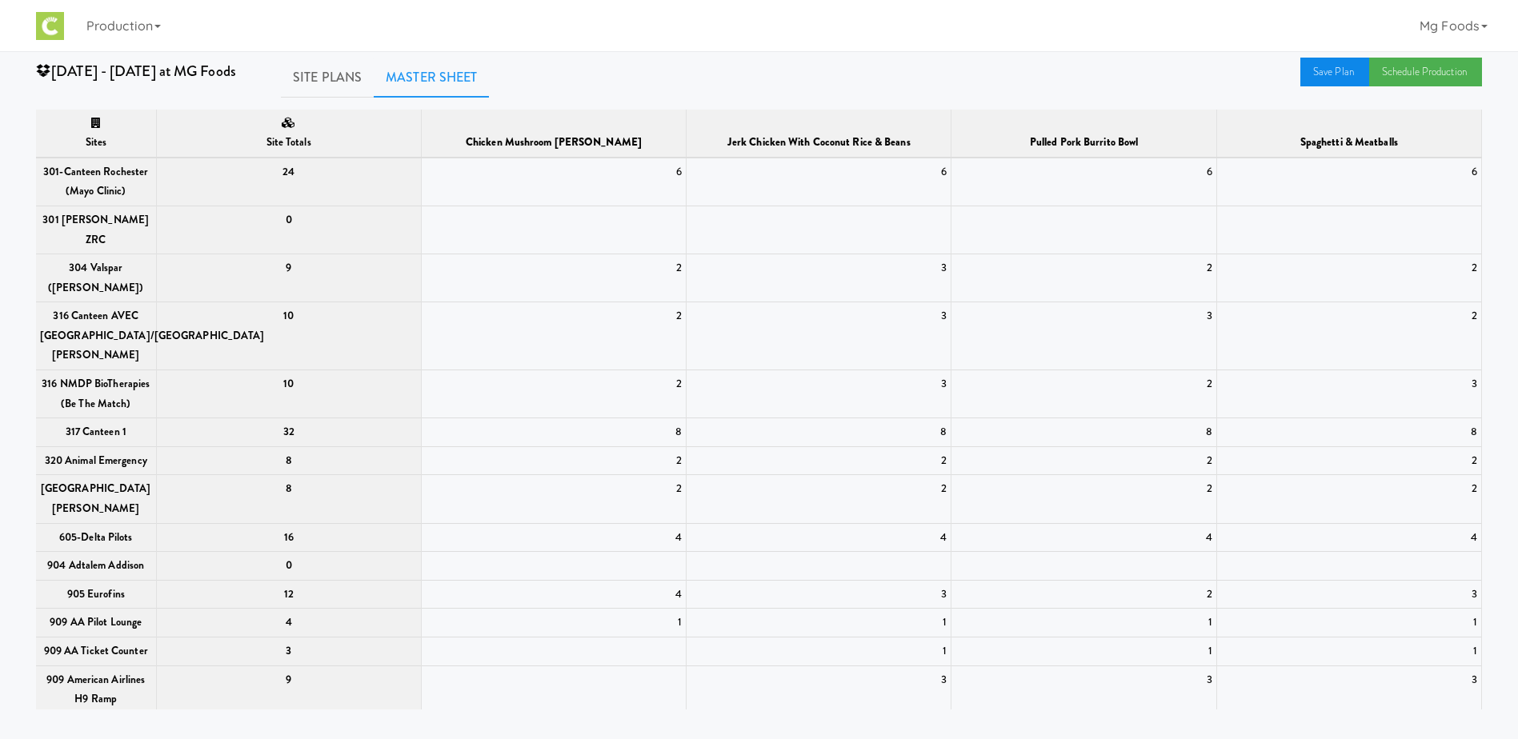
click at [1327, 72] on link "Save Plan" at bounding box center [1334, 72] width 69 height 29
click at [1404, 73] on link "Schedule Production" at bounding box center [1425, 72] width 113 height 29
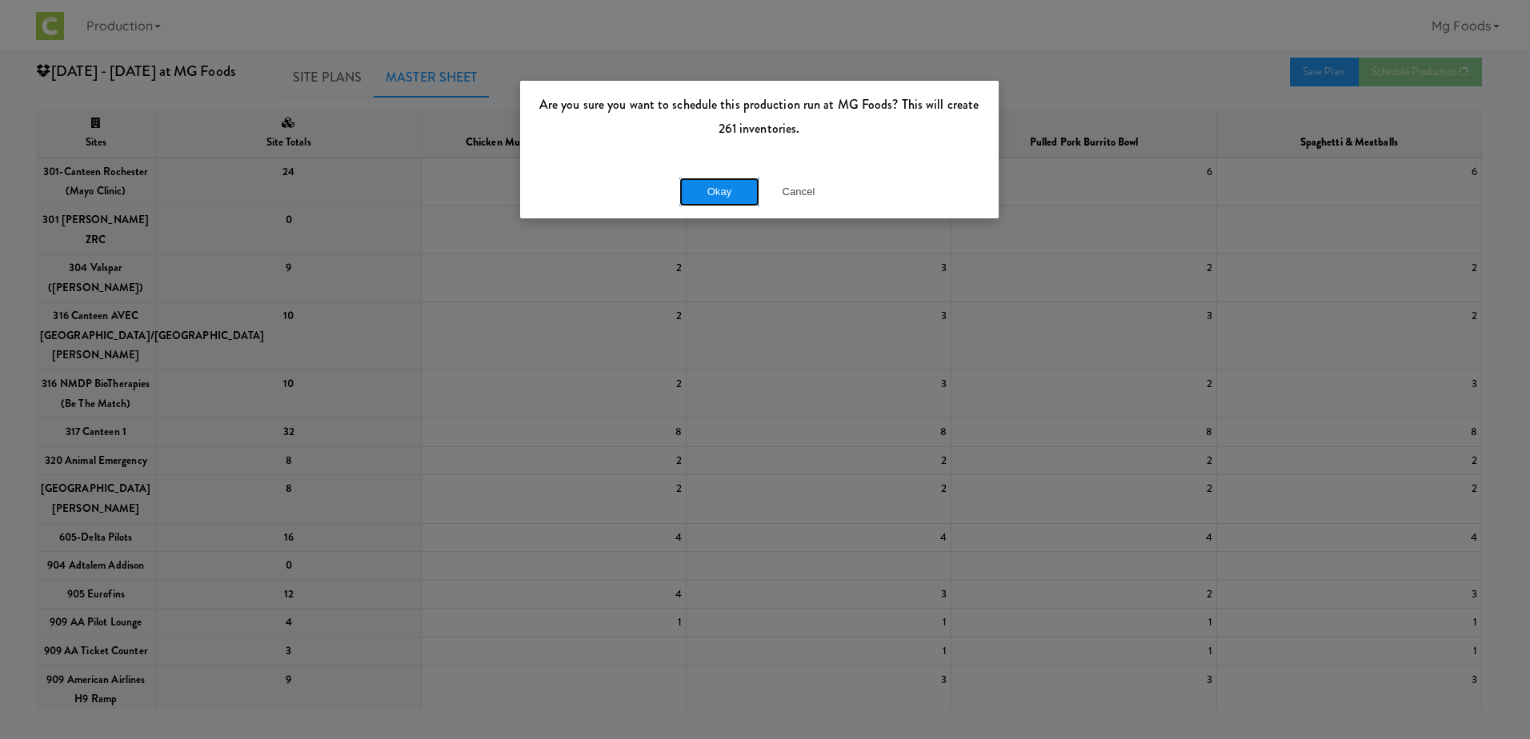
click at [703, 194] on button "Okay" at bounding box center [719, 192] width 80 height 29
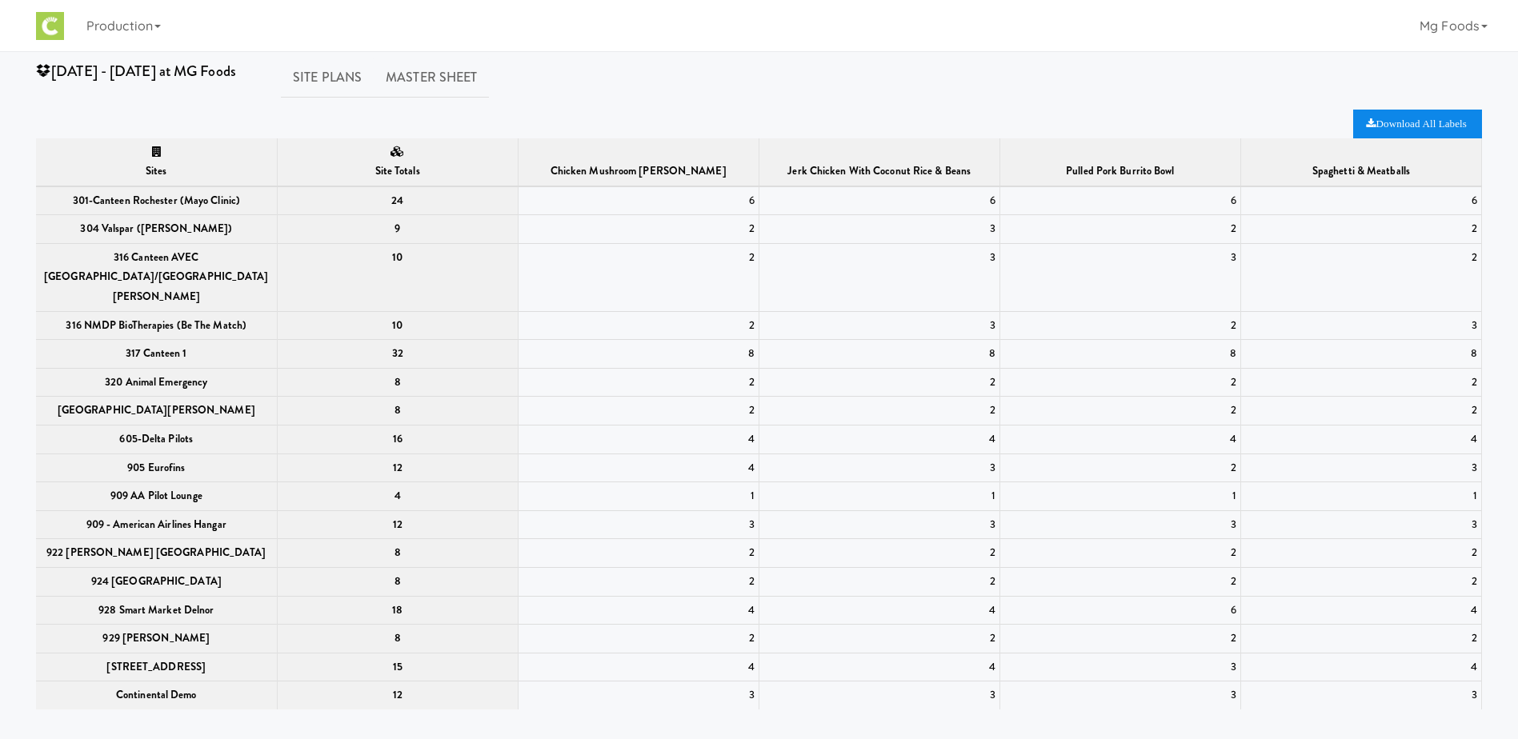
click at [1404, 124] on icon "Download All Labels" at bounding box center [1416, 123] width 100 height 10
